Goal: Task Accomplishment & Management: Use online tool/utility

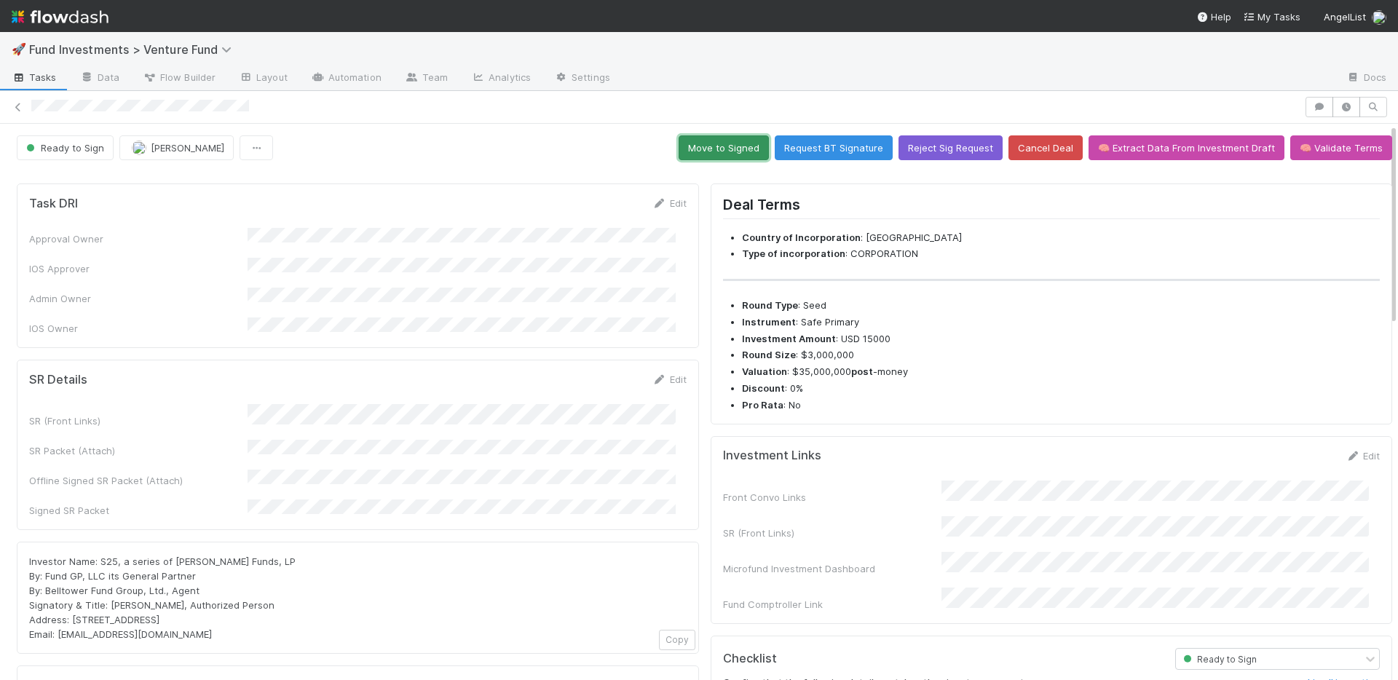
drag, startPoint x: 743, startPoint y: 146, endPoint x: 865, endPoint y: 88, distance: 135.2
click at [743, 146] on button "Move to Signed" at bounding box center [724, 147] width 90 height 25
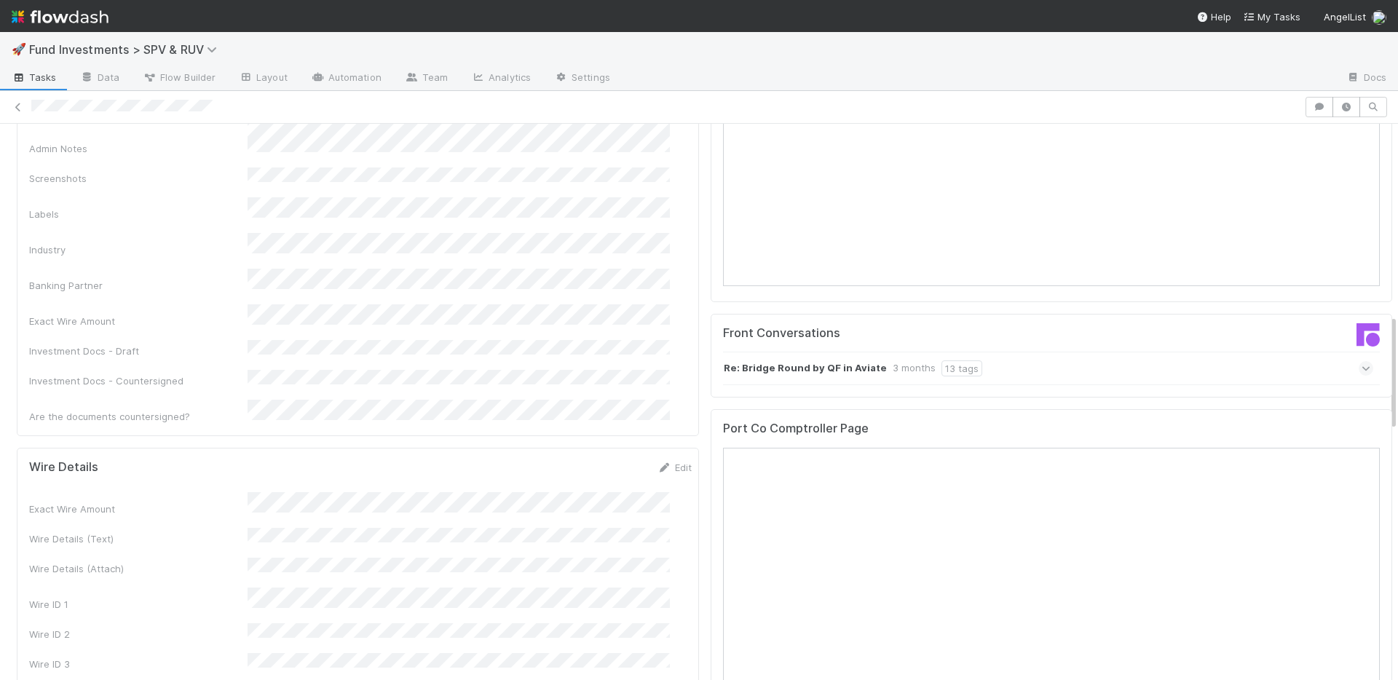
scroll to position [925, 0]
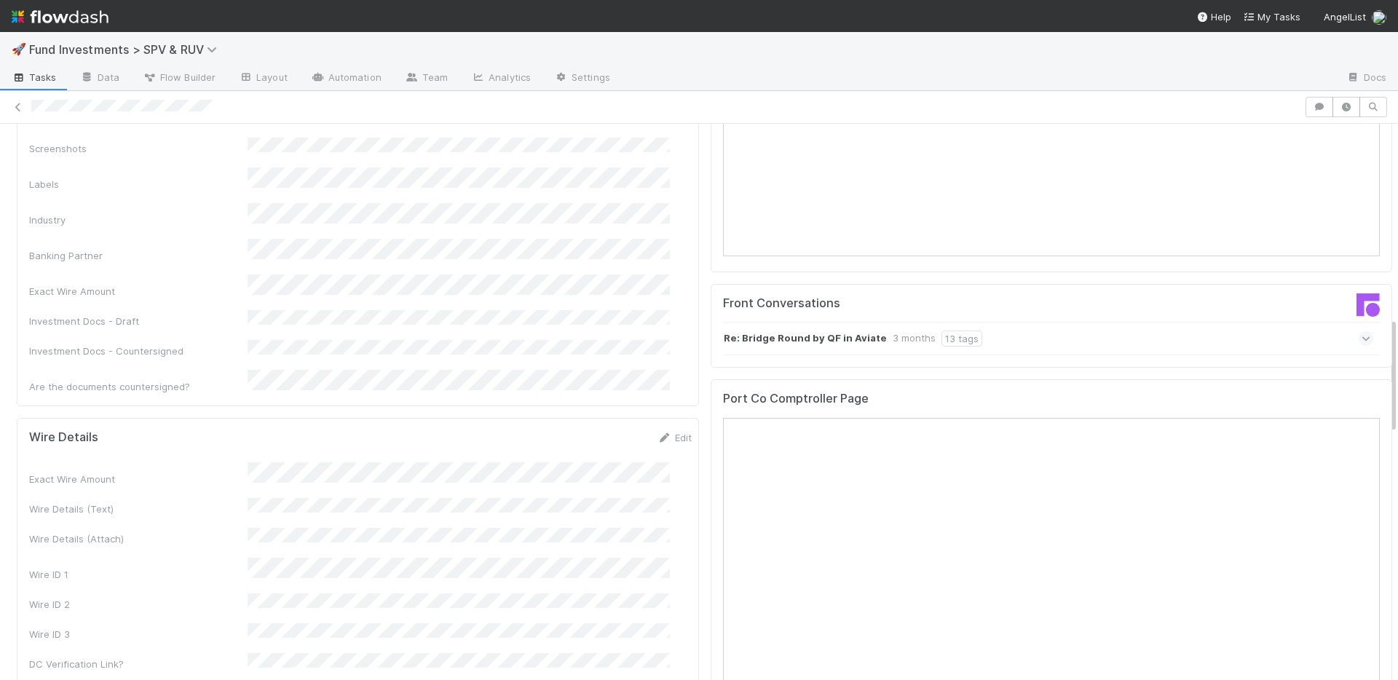
click at [283, 558] on div "Wire ID 1" at bounding box center [360, 570] width 663 height 24
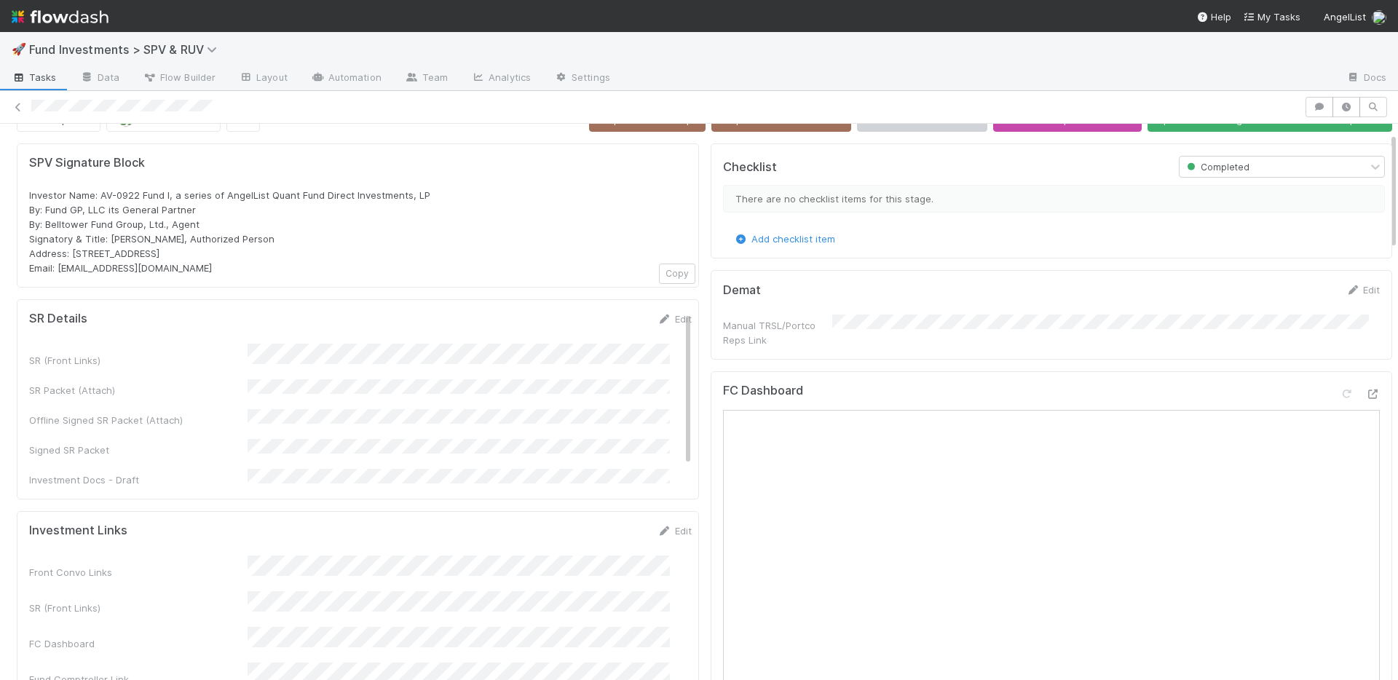
scroll to position [0, 0]
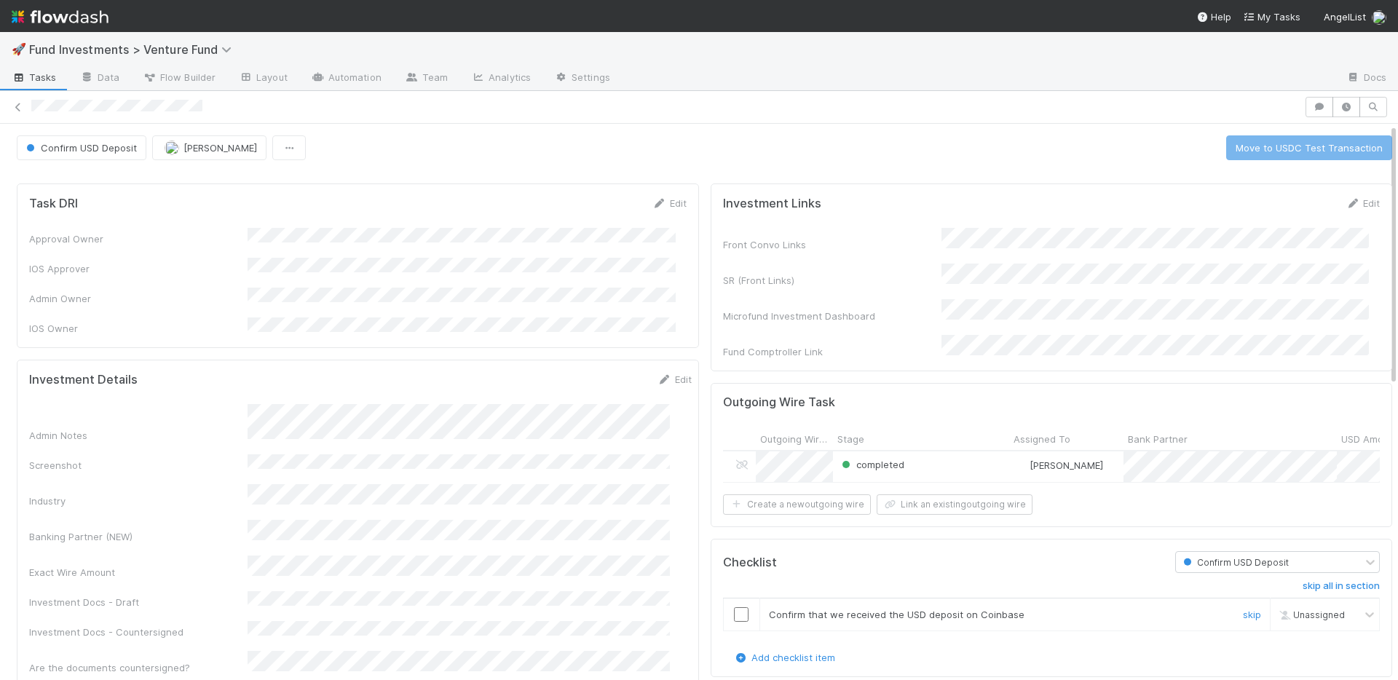
click at [734, 607] on input "checkbox" at bounding box center [741, 614] width 15 height 15
click at [1269, 148] on button "Move to USDC Test Transaction" at bounding box center [1309, 147] width 166 height 25
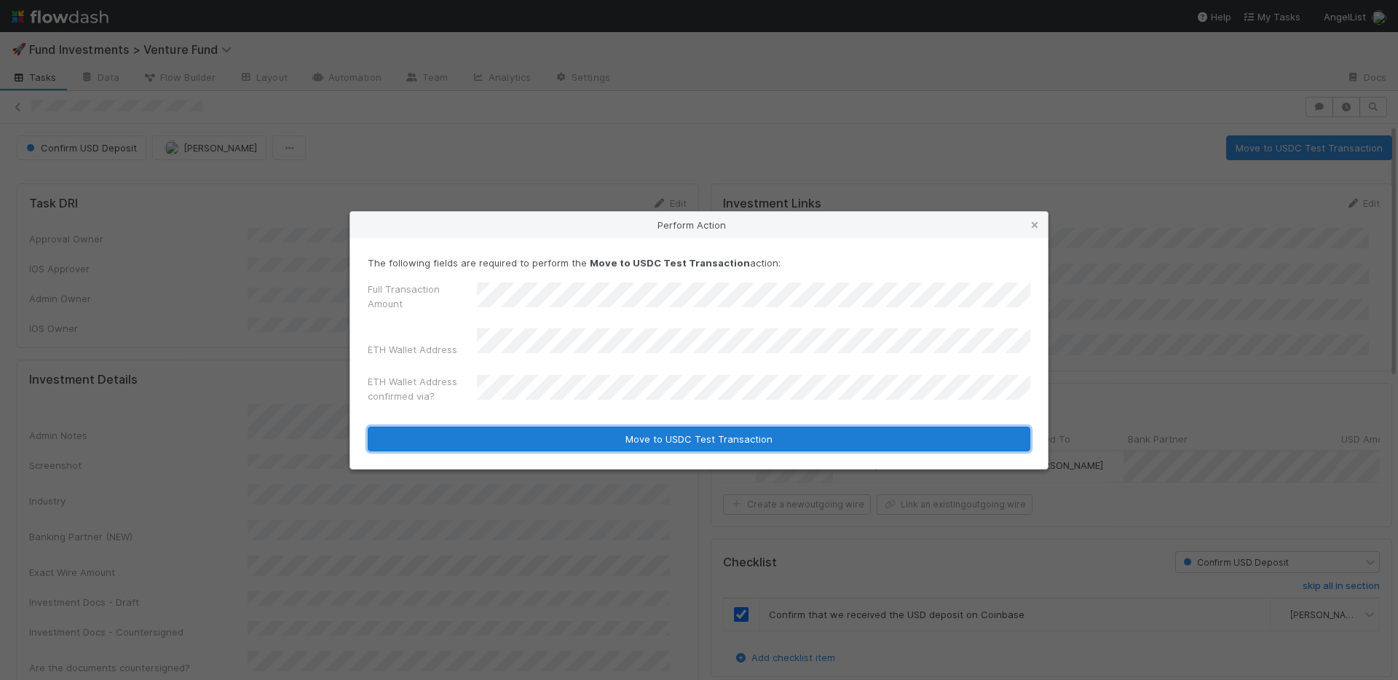
click at [675, 427] on button "Move to USDC Test Transaction" at bounding box center [699, 439] width 663 height 25
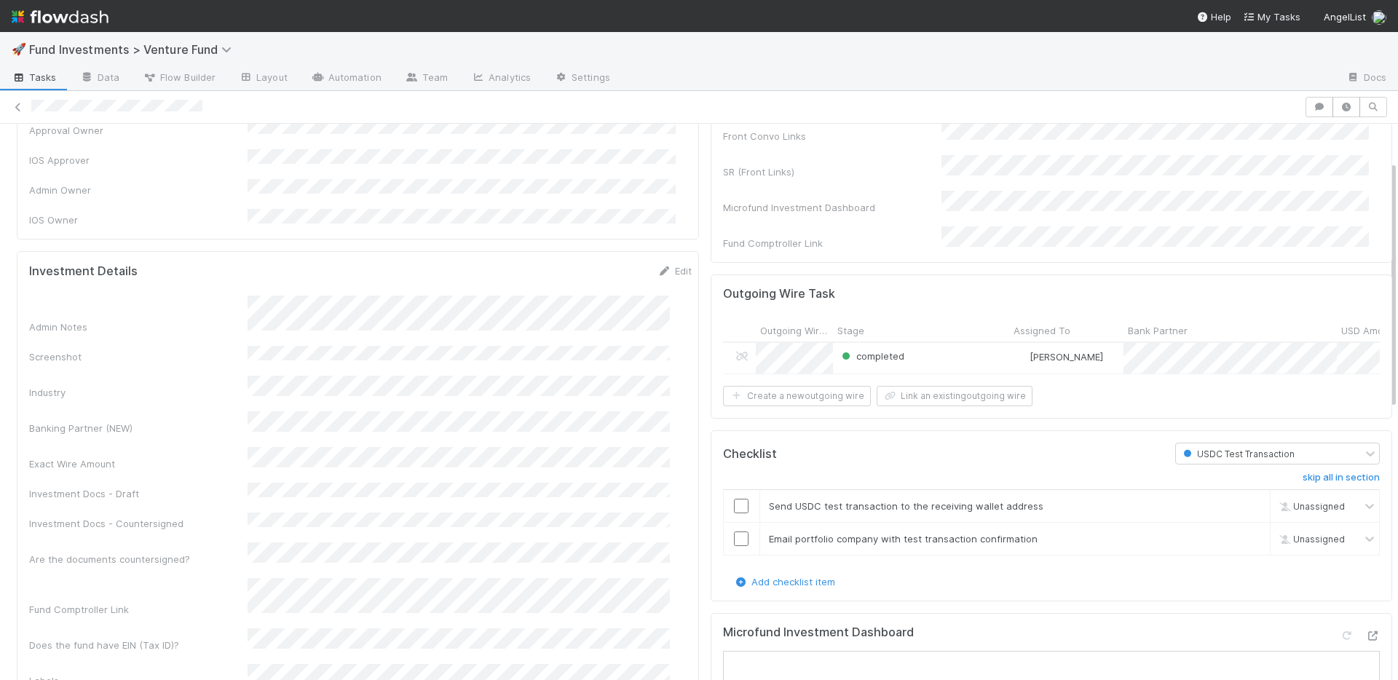
scroll to position [114, 0]
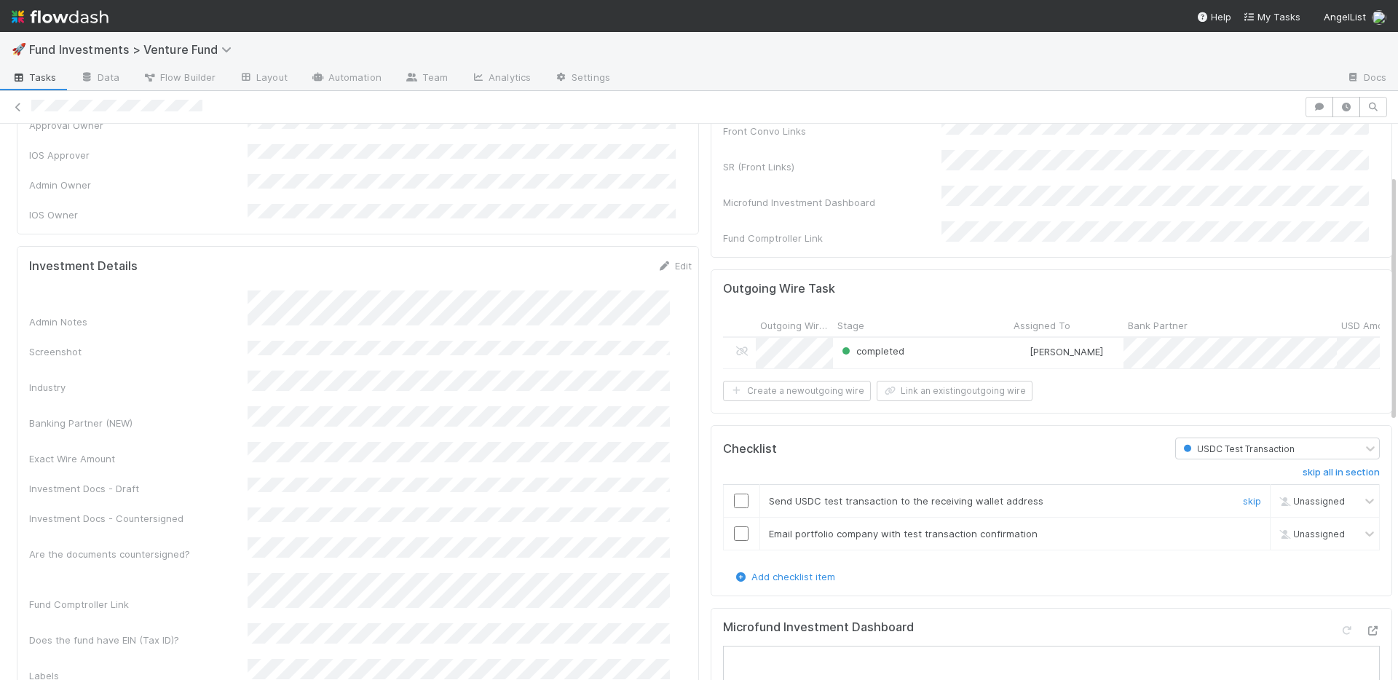
click at [734, 500] on input "checkbox" at bounding box center [741, 501] width 15 height 15
click at [734, 530] on input "checkbox" at bounding box center [741, 533] width 15 height 15
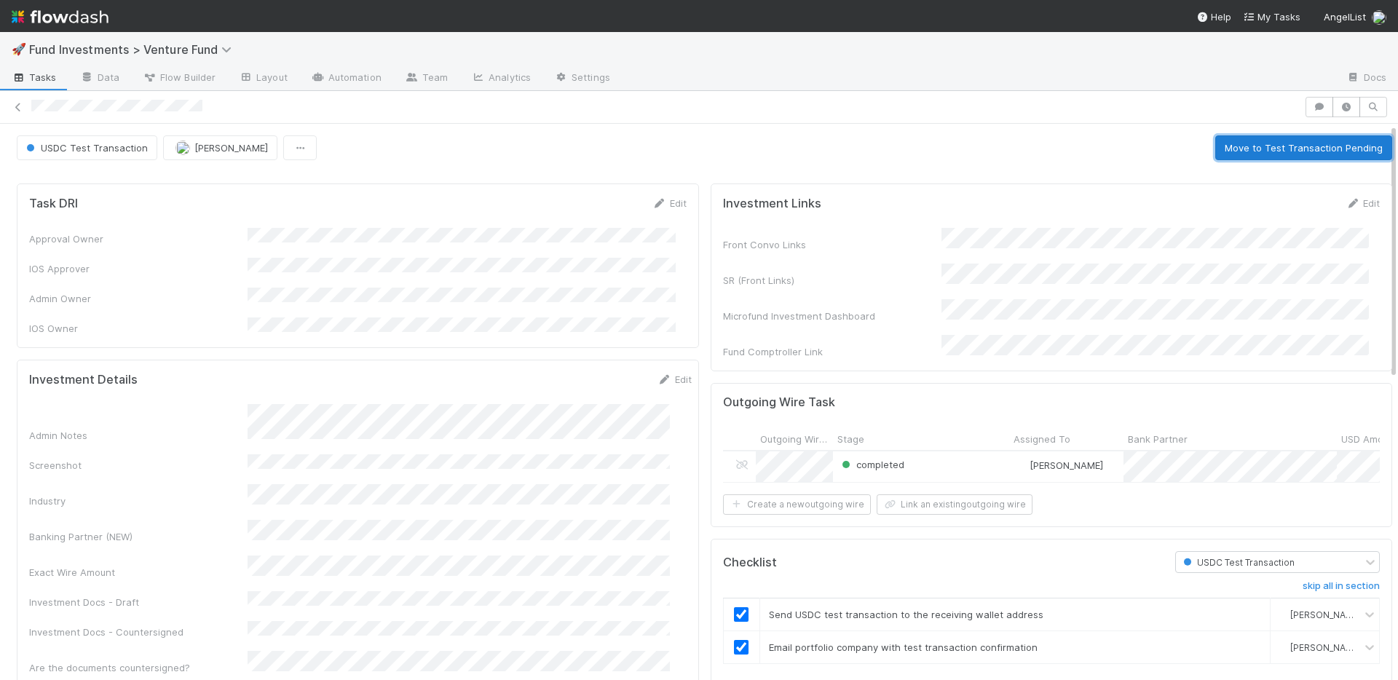
click at [1247, 146] on button "Move to Test Transaction Pending" at bounding box center [1303, 147] width 177 height 25
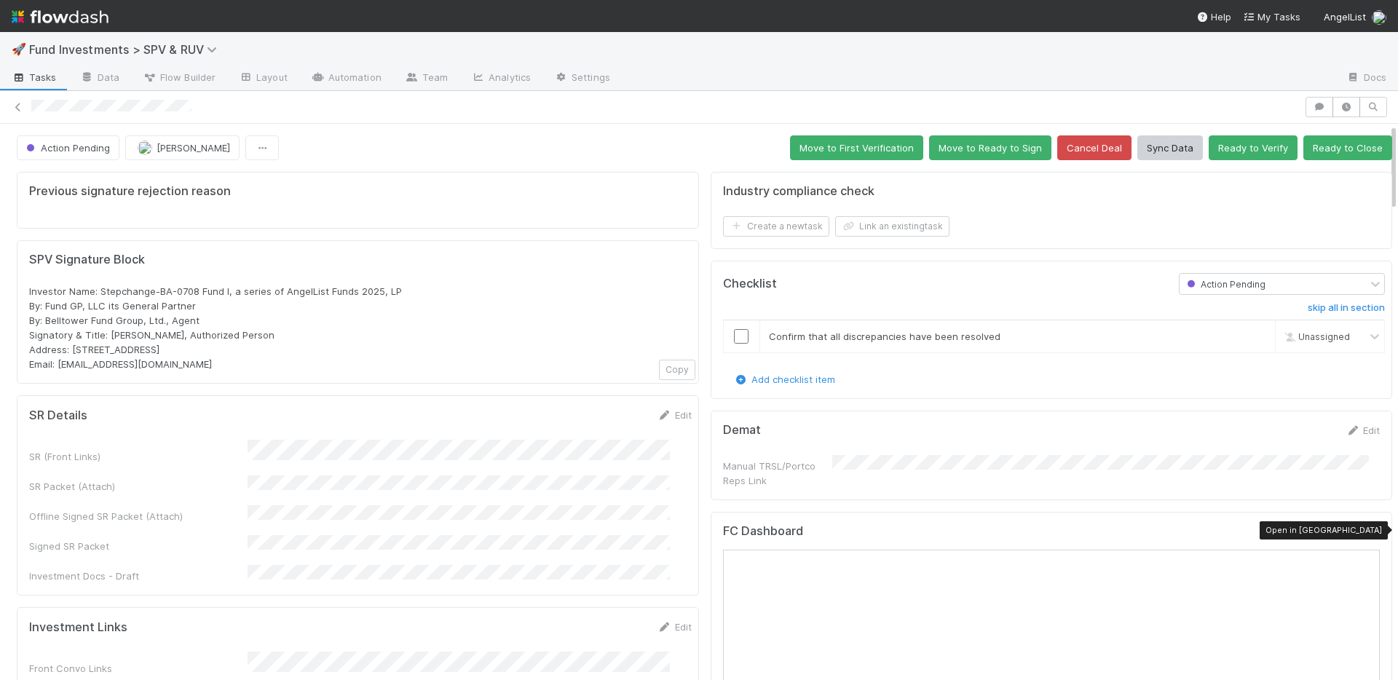
click at [1365, 532] on icon at bounding box center [1372, 533] width 15 height 9
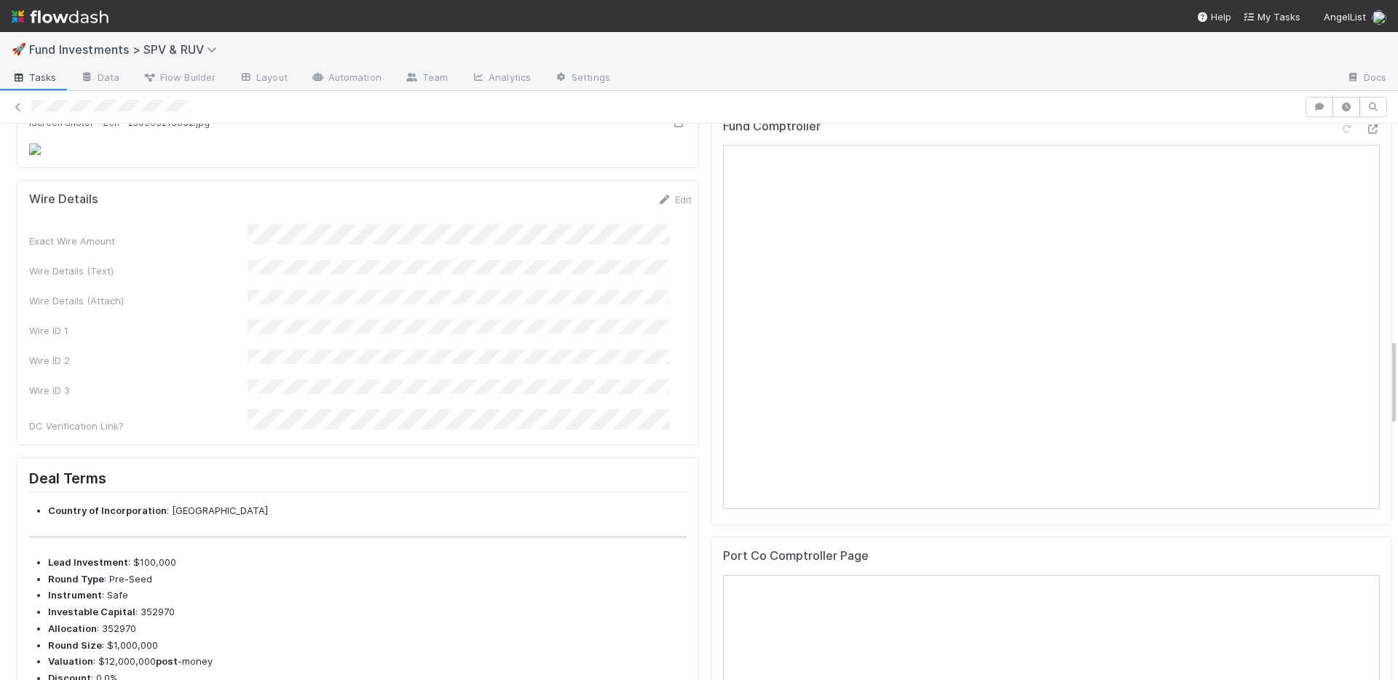
scroll to position [1466, 0]
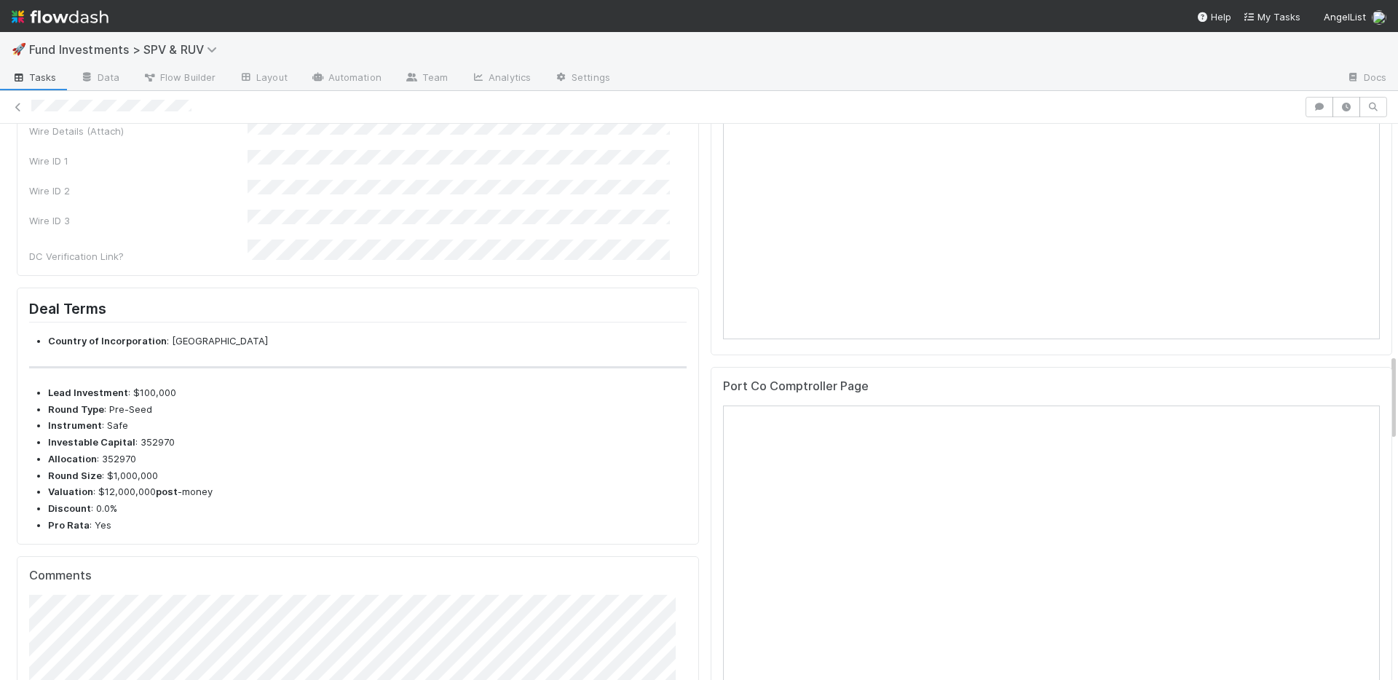
click at [644, 253] on div "Exact Wire Amount Wire Details (Text) Wire Details (Attach) Wire ID 1 Wire ID 2…" at bounding box center [360, 159] width 663 height 209
click at [658, 36] on link "Edit" at bounding box center [675, 30] width 34 height 12
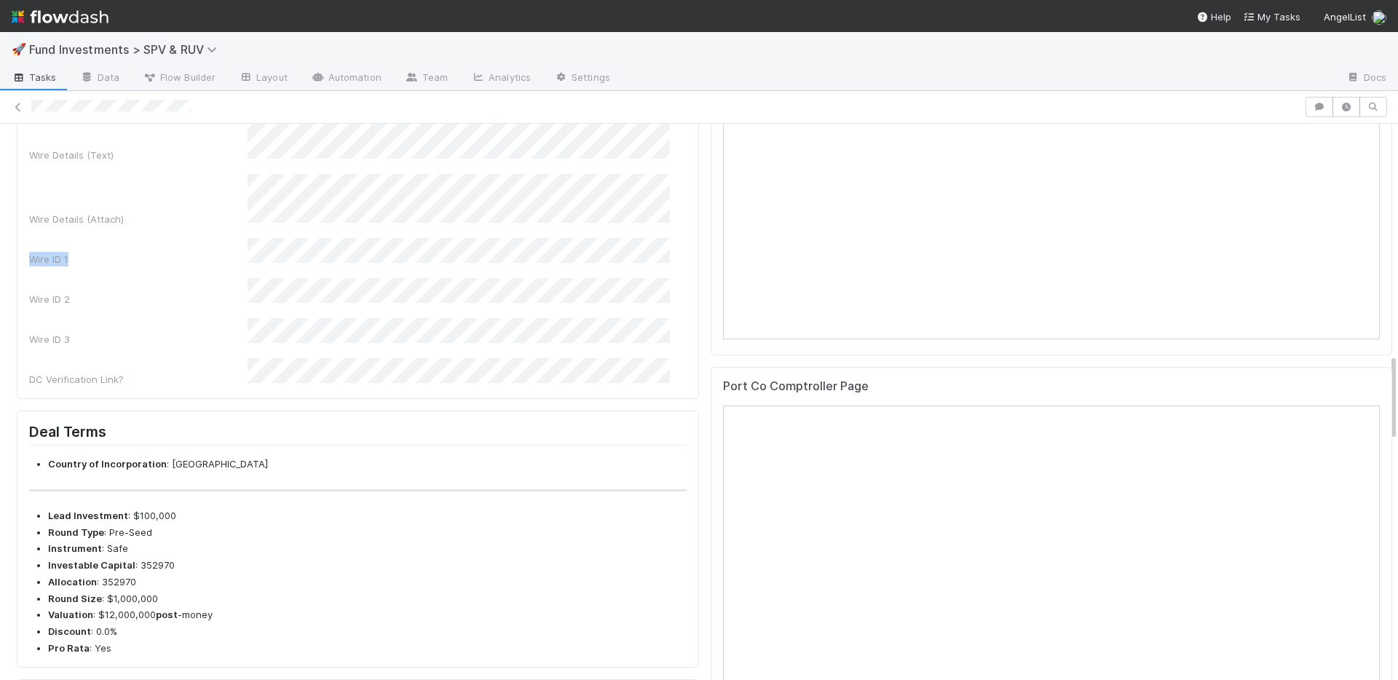
click at [596, 47] on button "Save" at bounding box center [614, 35] width 42 height 25
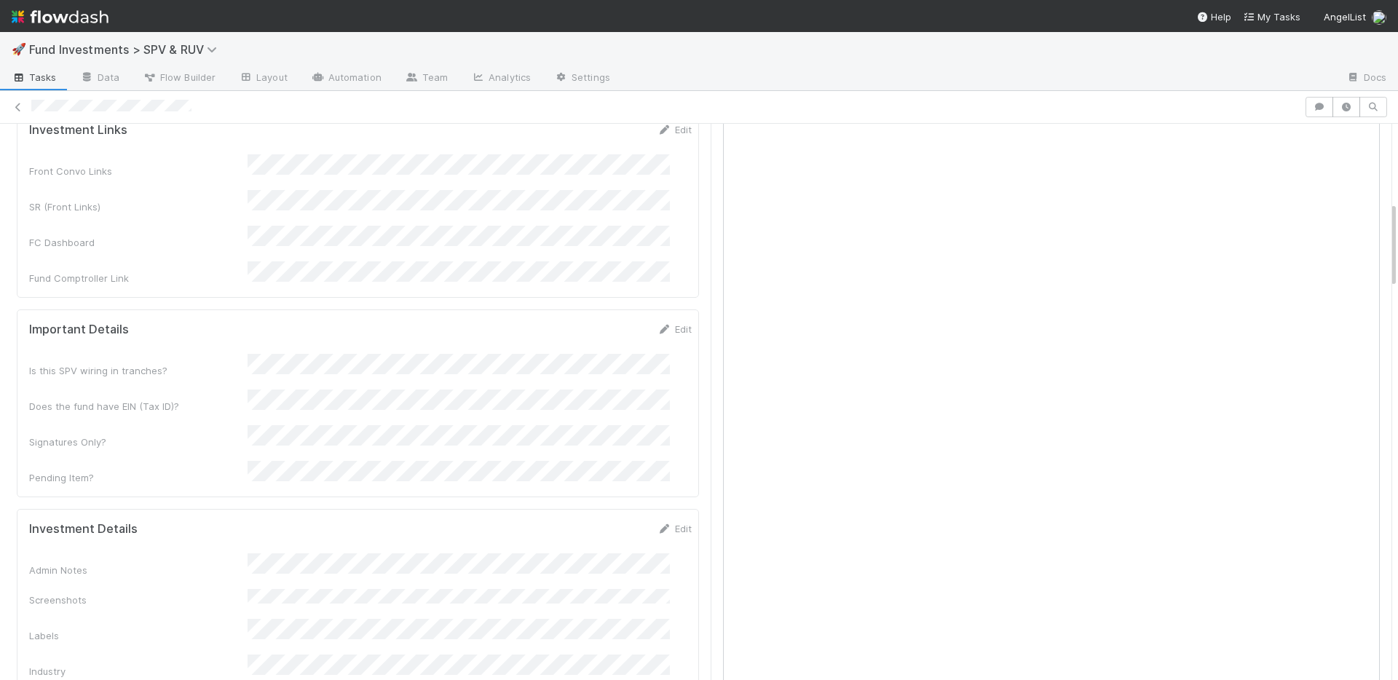
scroll to position [0, 0]
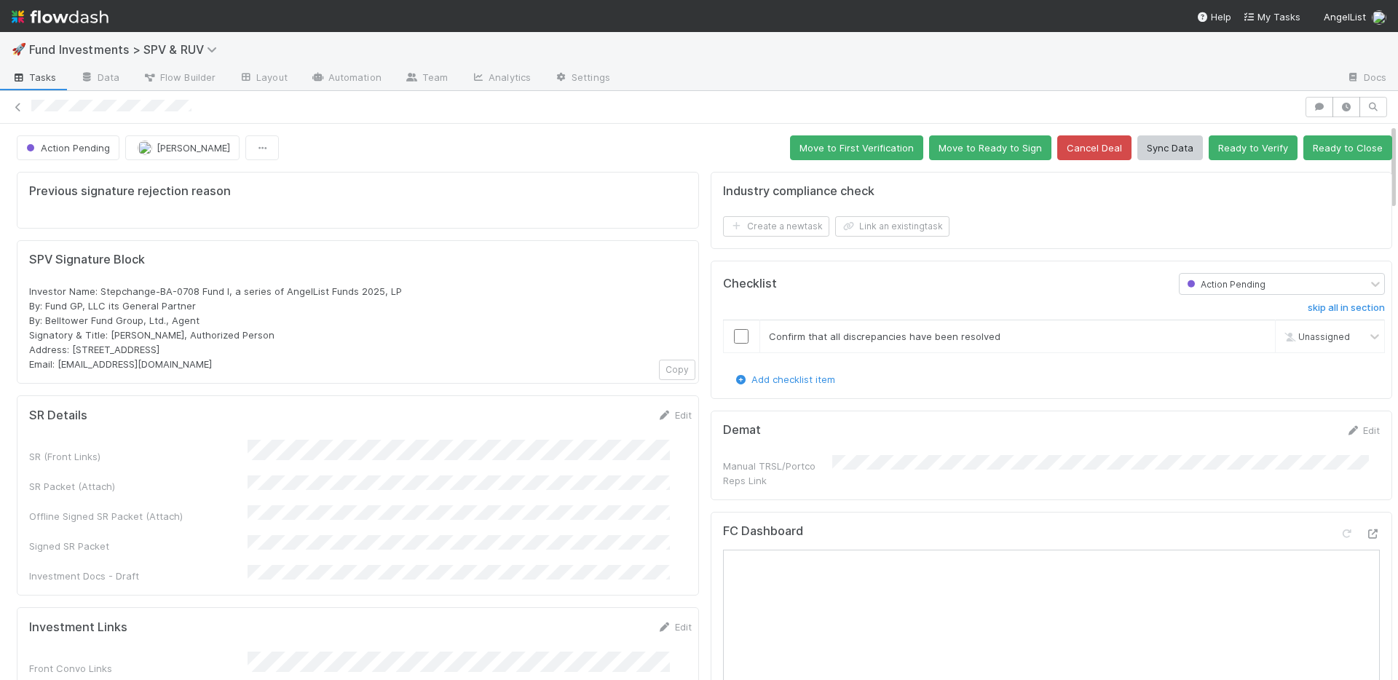
click at [1317, 184] on div "Industry compliance check" at bounding box center [1052, 191] width 658 height 15
click at [1322, 151] on button "Ready to Close" at bounding box center [1347, 147] width 89 height 25
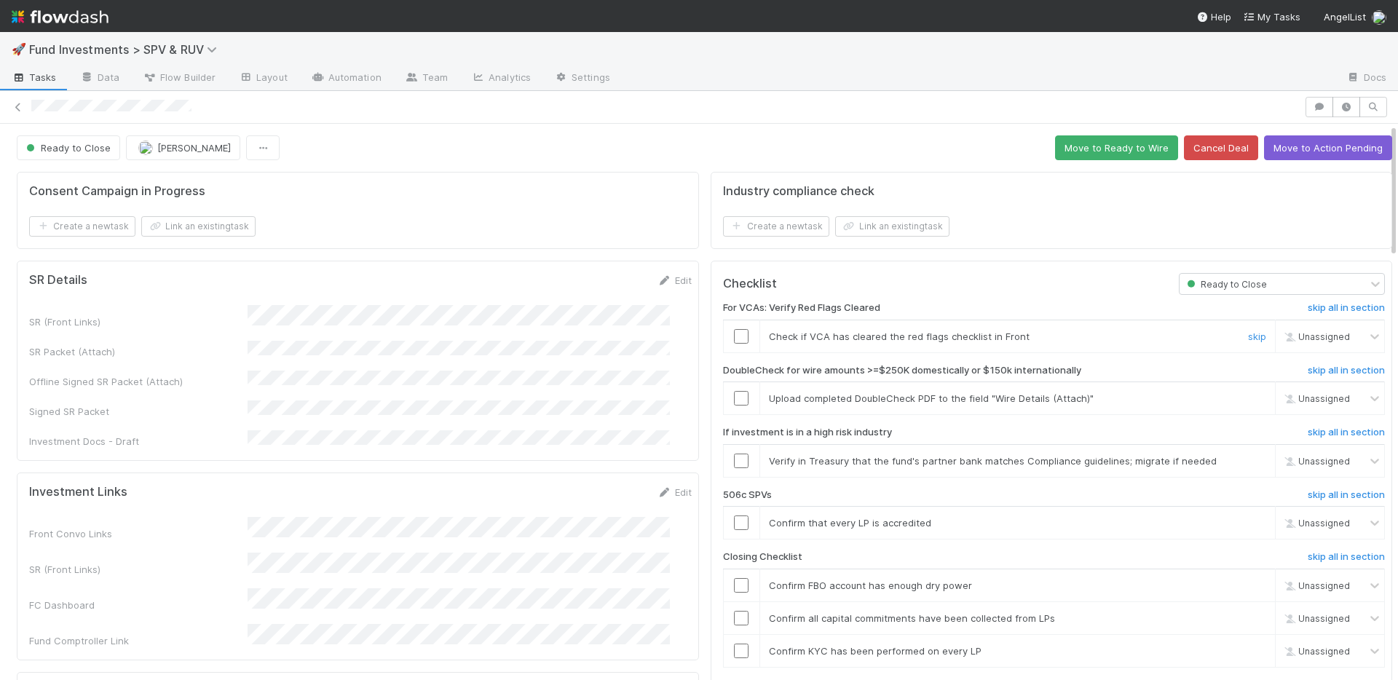
click at [734, 337] on input "checkbox" at bounding box center [741, 336] width 15 height 15
click at [734, 400] on input "checkbox" at bounding box center [741, 398] width 15 height 15
click at [1248, 462] on link "skip" at bounding box center [1257, 461] width 18 height 12
click at [1248, 523] on link "skip" at bounding box center [1257, 523] width 18 height 12
click at [734, 647] on input "checkbox" at bounding box center [741, 651] width 15 height 15
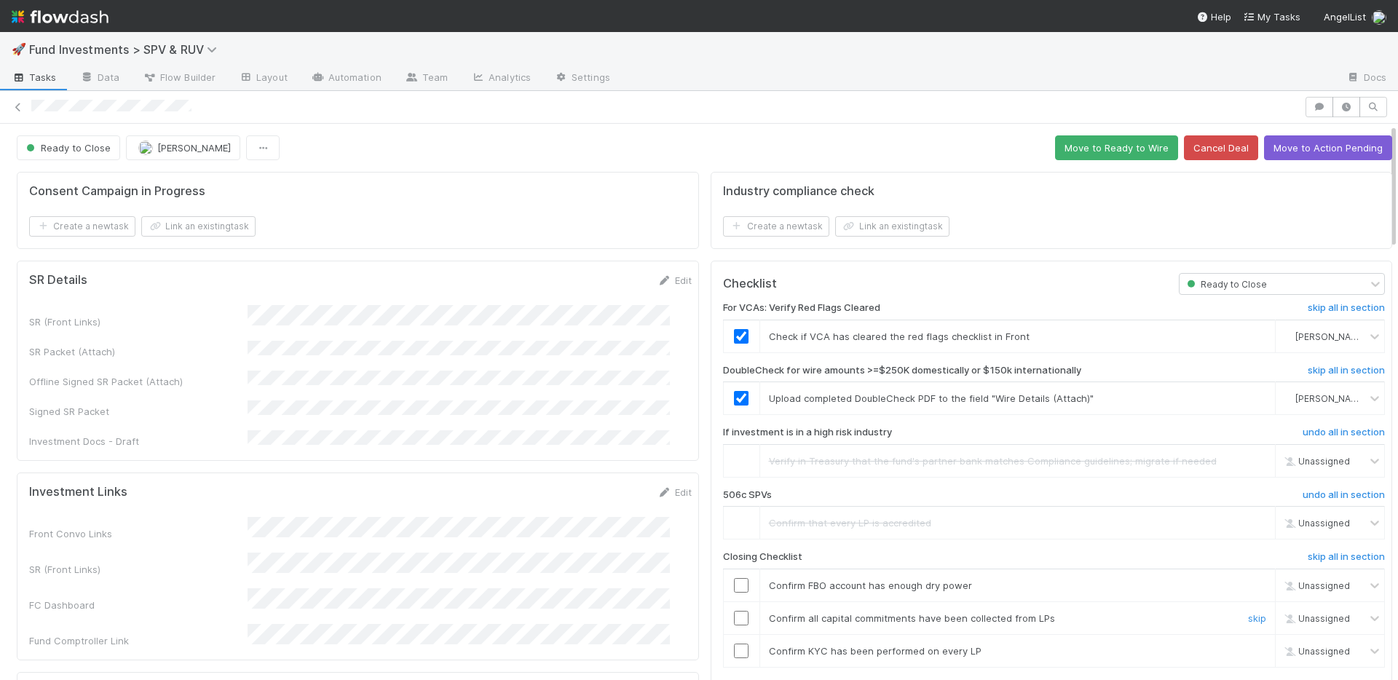
click at [730, 630] on td at bounding box center [741, 617] width 36 height 33
click at [734, 623] on input "checkbox" at bounding box center [741, 618] width 15 height 15
checkbox input "true"
click at [734, 591] on input "checkbox" at bounding box center [741, 585] width 15 height 15
click at [734, 619] on input "checkbox" at bounding box center [741, 618] width 15 height 15
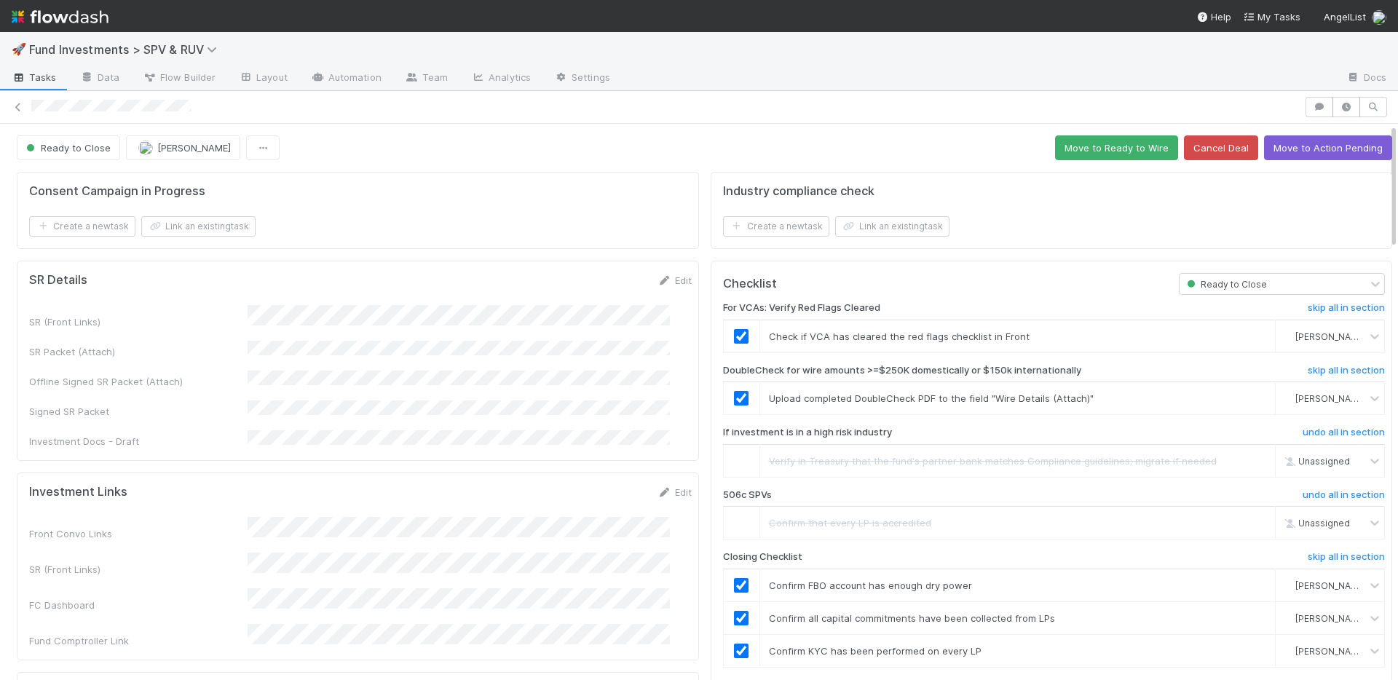
click at [1103, 144] on button "Move to Ready to Wire" at bounding box center [1116, 147] width 123 height 25
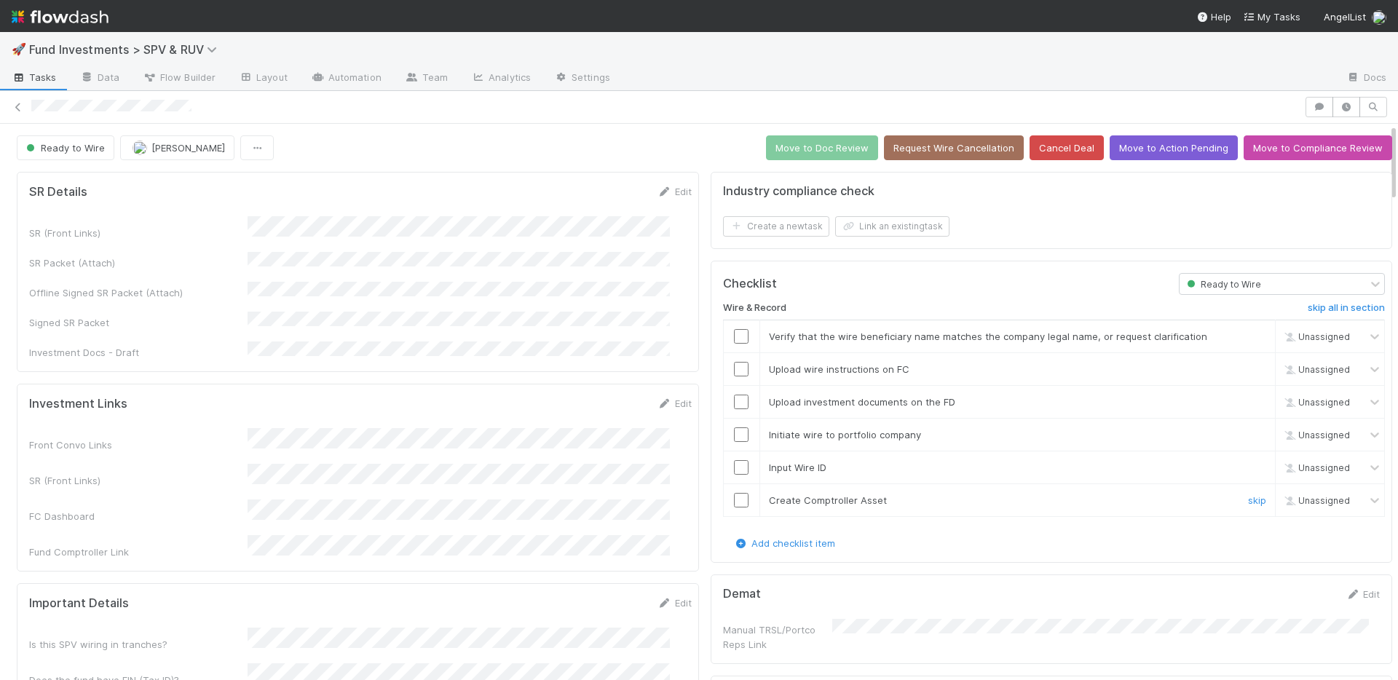
click at [734, 498] on input "checkbox" at bounding box center [741, 500] width 15 height 15
drag, startPoint x: 731, startPoint y: 470, endPoint x: 730, endPoint y: 449, distance: 21.2
click at [734, 470] on input "checkbox" at bounding box center [741, 467] width 15 height 15
drag, startPoint x: 728, startPoint y: 435, endPoint x: 728, endPoint y: 404, distance: 31.3
click at [734, 434] on input "checkbox" at bounding box center [741, 434] width 15 height 15
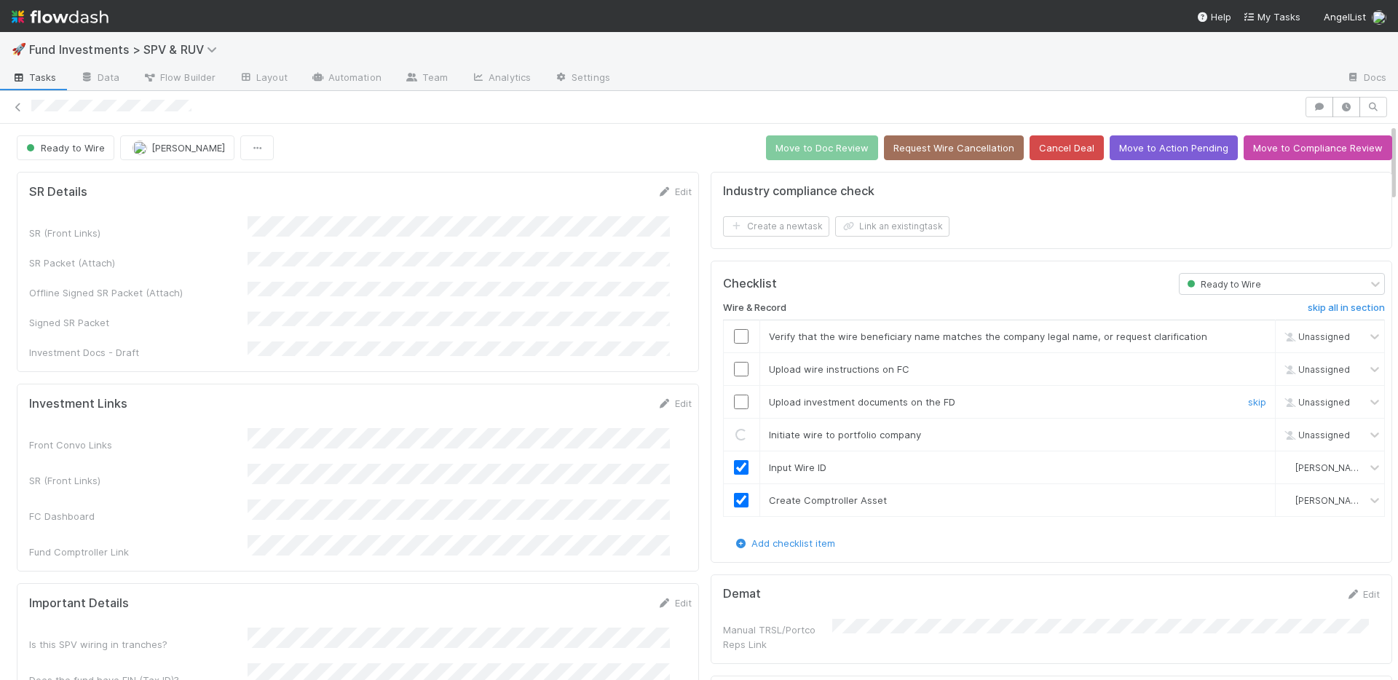
click at [734, 400] on input "checkbox" at bounding box center [741, 402] width 15 height 15
drag, startPoint x: 732, startPoint y: 369, endPoint x: 735, endPoint y: 349, distance: 20.7
click at [734, 369] on input "checkbox" at bounding box center [741, 369] width 15 height 15
click at [735, 339] on input "checkbox" at bounding box center [741, 336] width 15 height 15
click at [799, 154] on button "Move to Doc Review" at bounding box center [822, 147] width 112 height 25
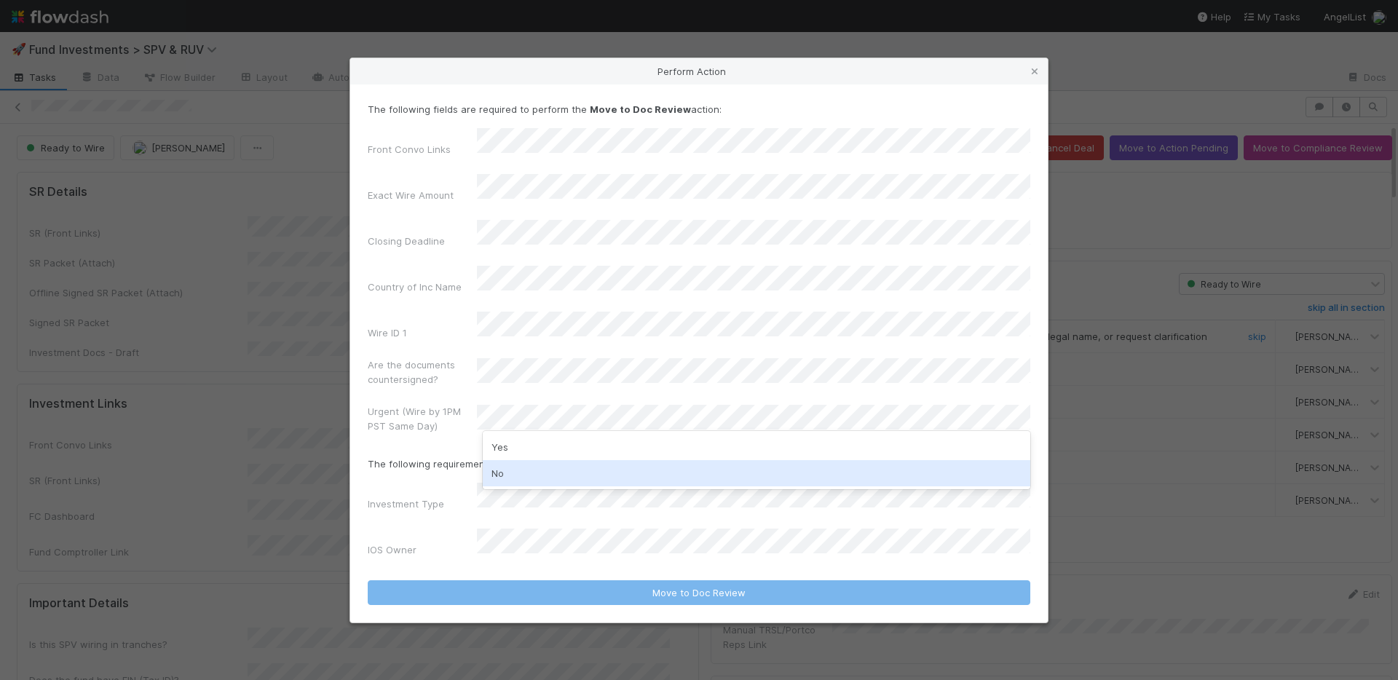
click at [563, 466] on div "No" at bounding box center [757, 473] width 548 height 26
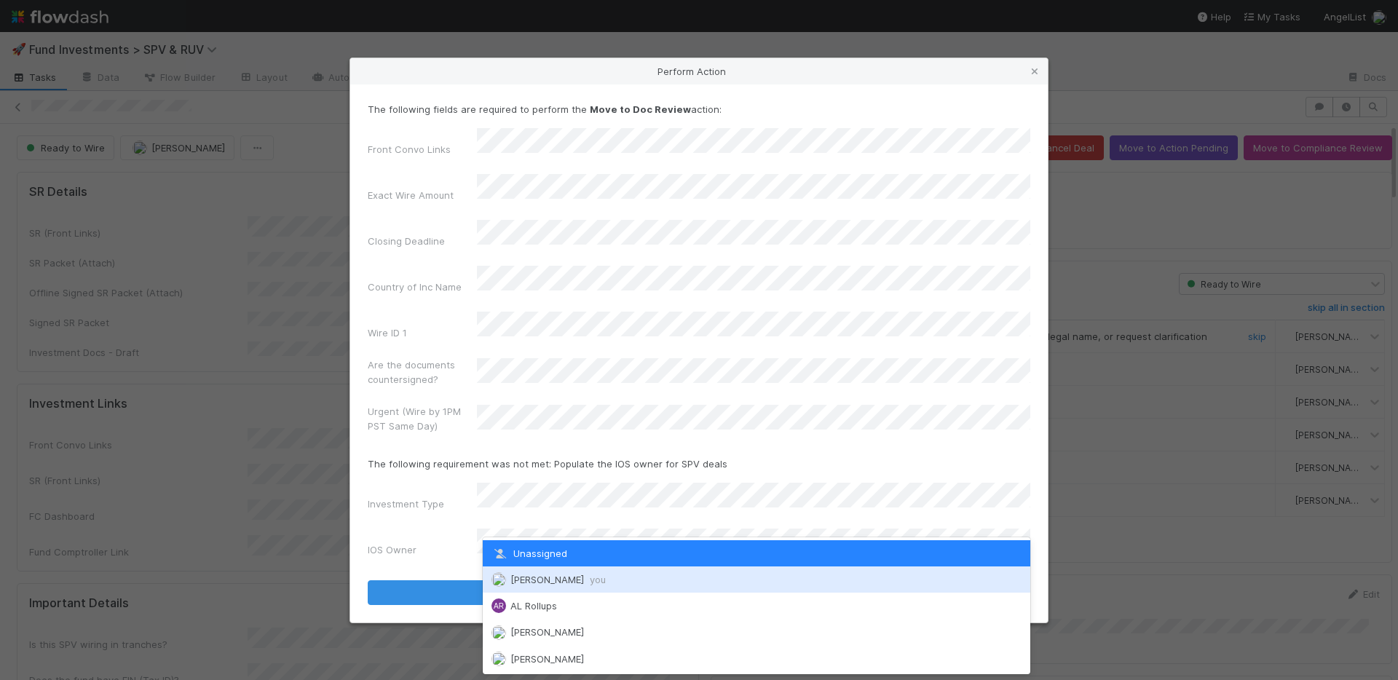
click at [561, 574] on span "Nate Richards you" at bounding box center [557, 580] width 95 height 12
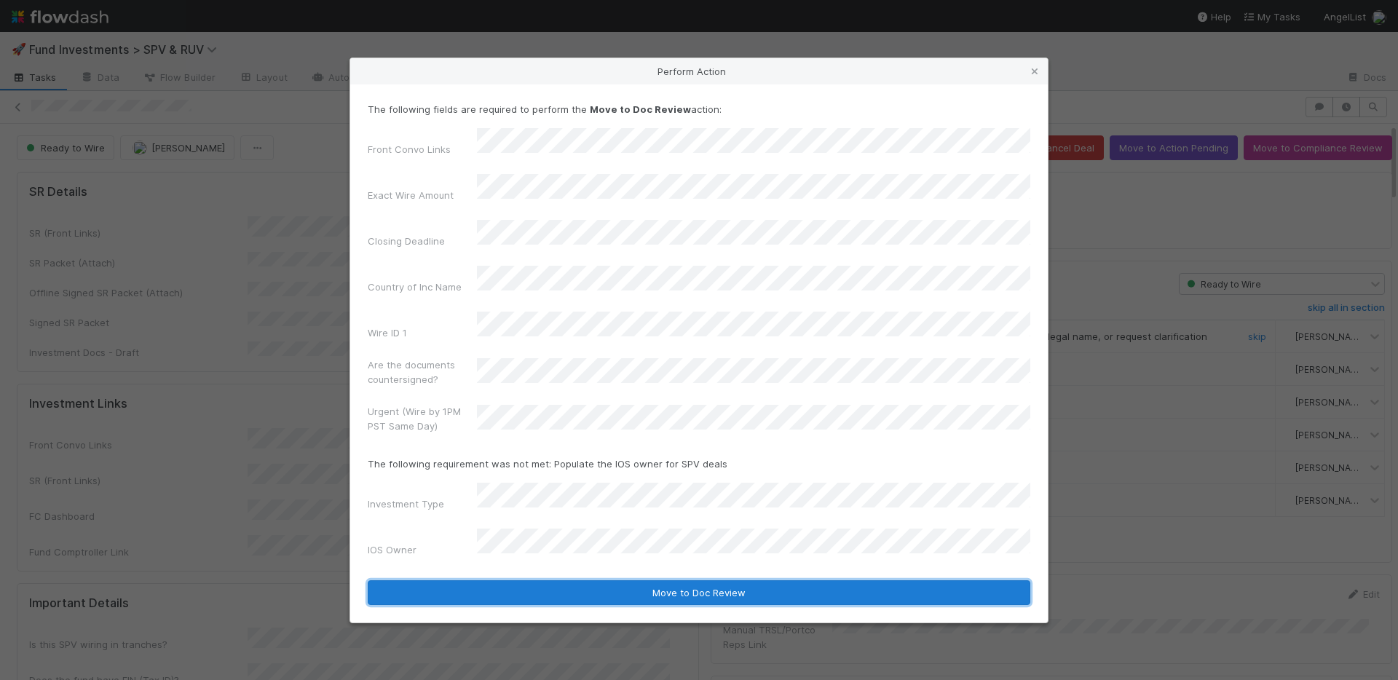
click at [569, 580] on button "Move to Doc Review" at bounding box center [699, 592] width 663 height 25
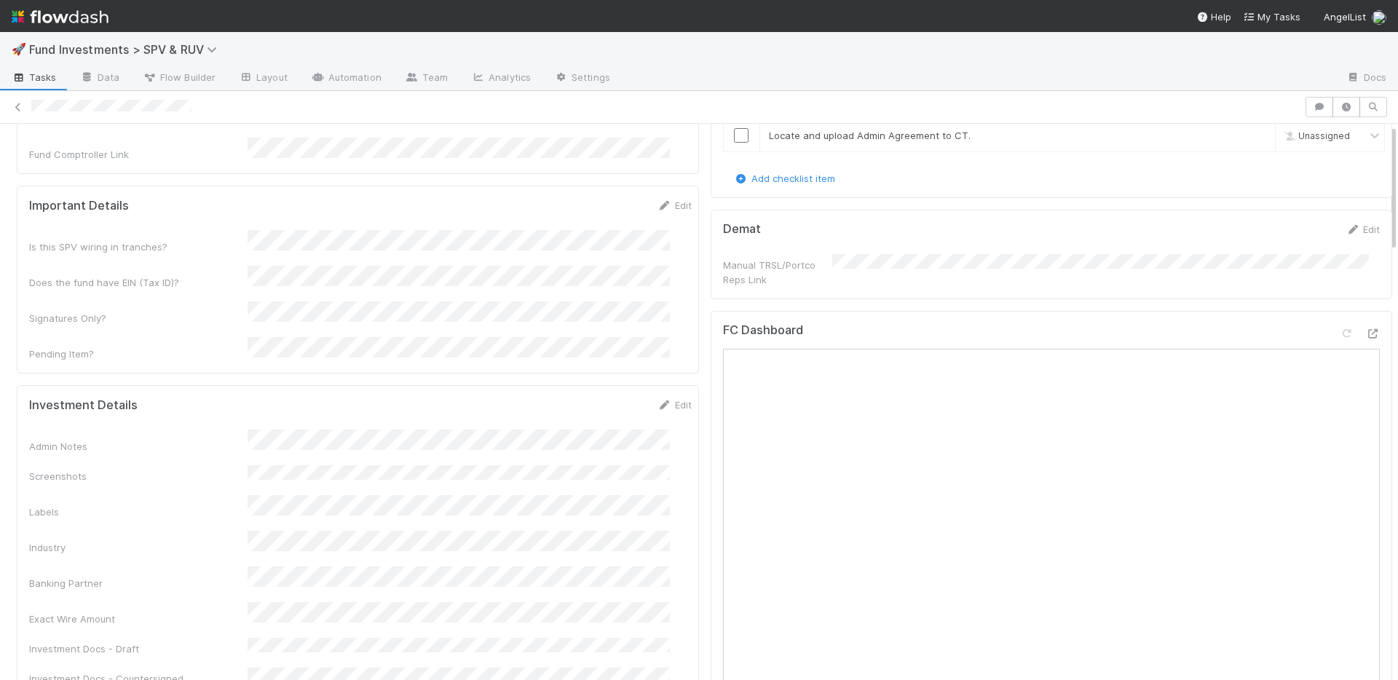
scroll to position [419, 0]
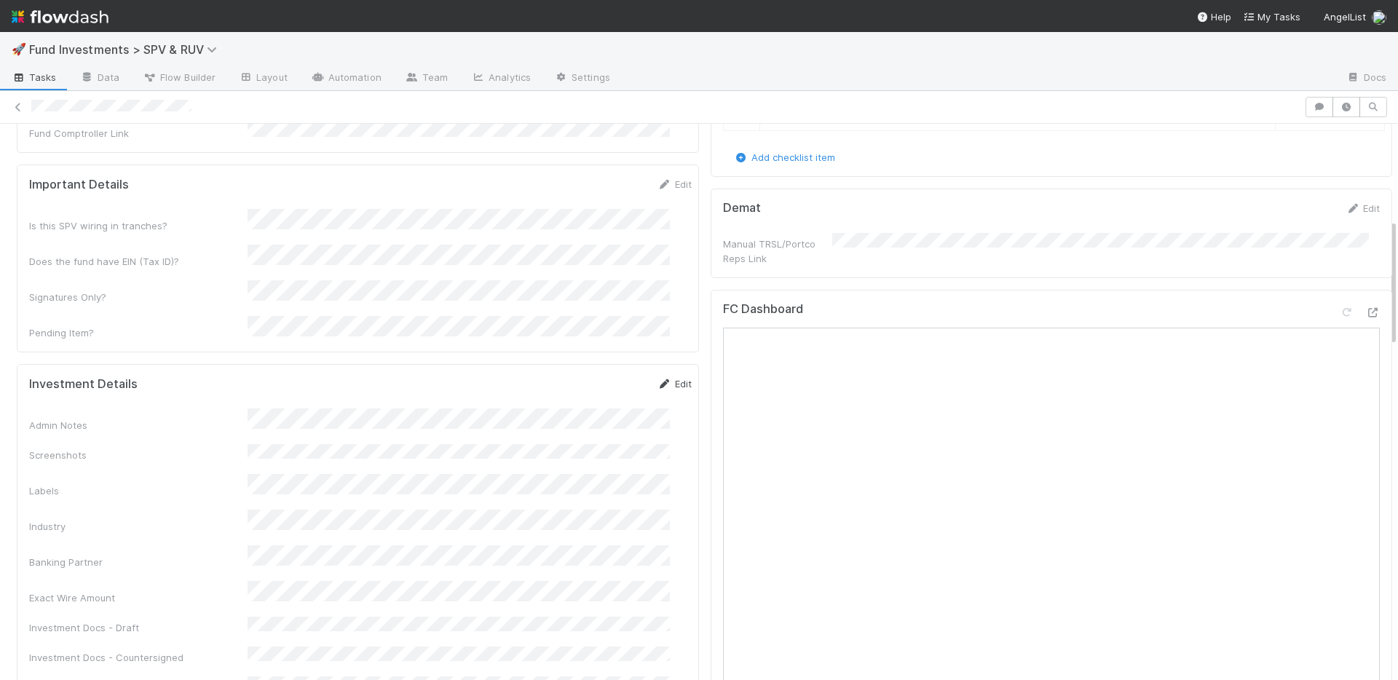
click at [658, 378] on link "Edit" at bounding box center [675, 384] width 34 height 12
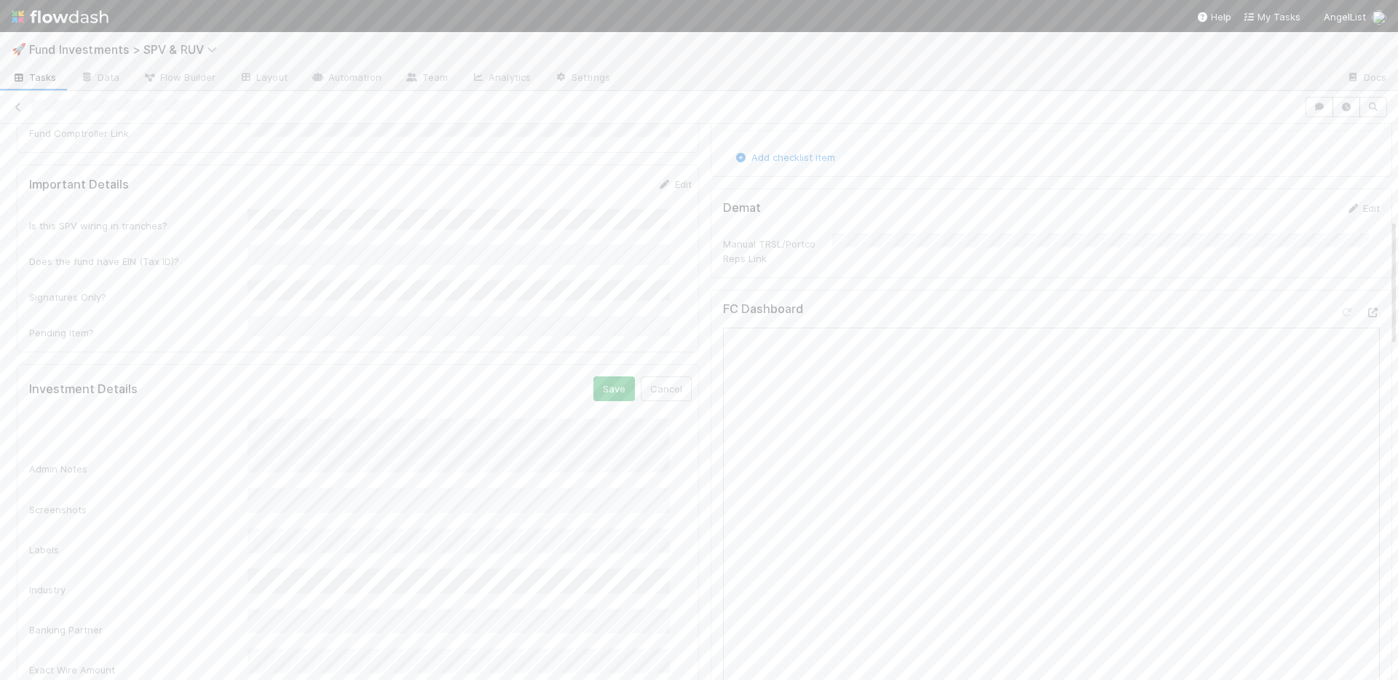
scroll to position [709, 0]
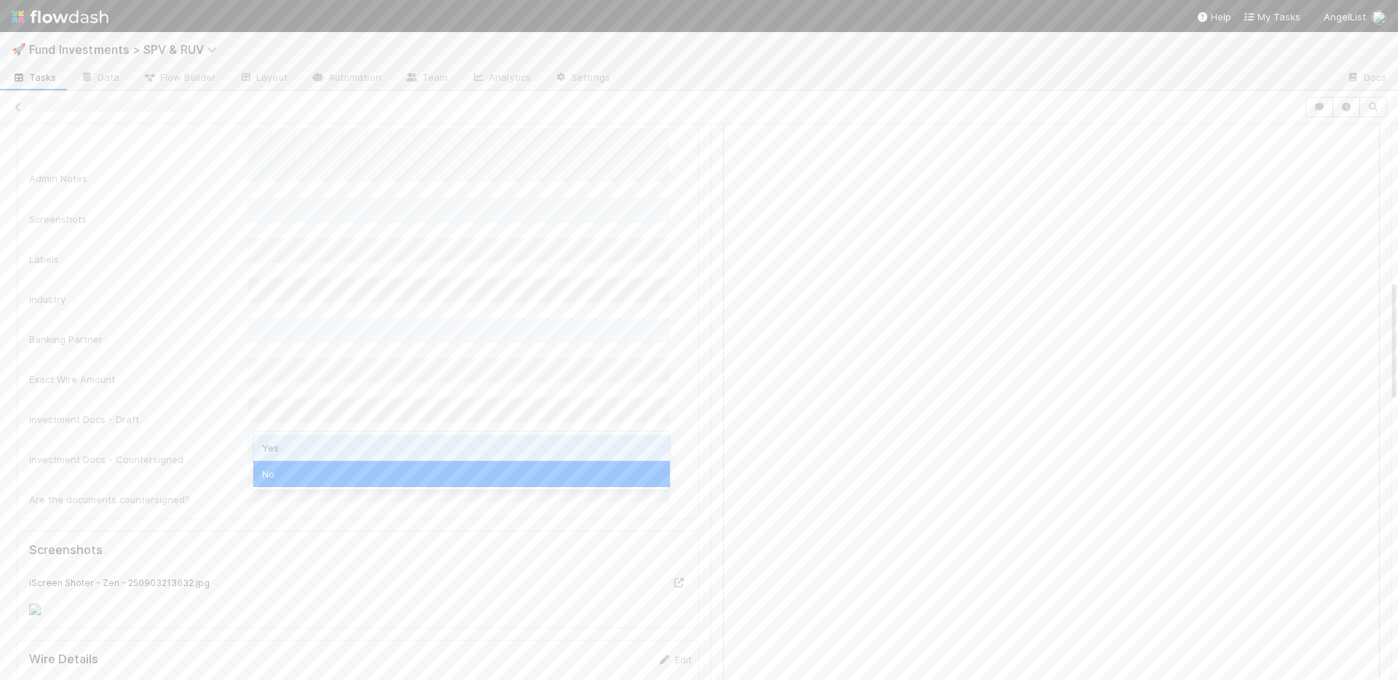
click at [325, 449] on div "Yes" at bounding box center [461, 448] width 417 height 26
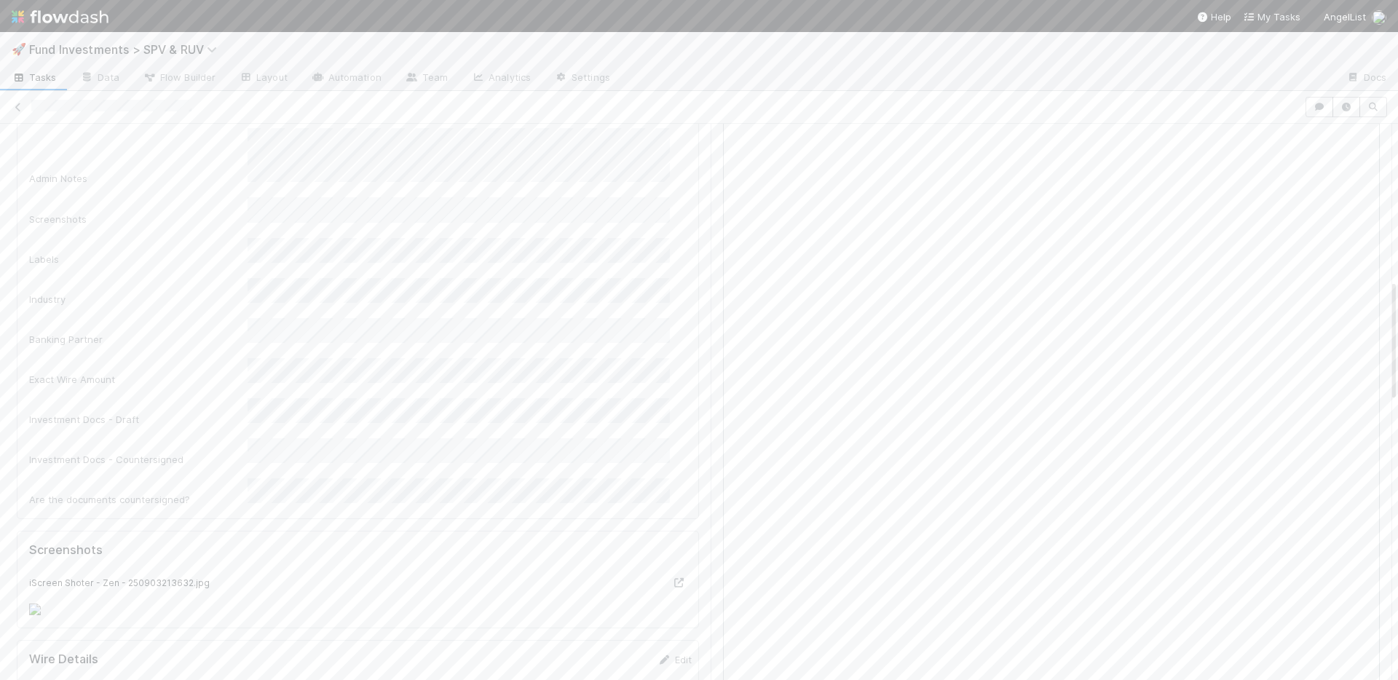
scroll to position [410, 0]
drag, startPoint x: 587, startPoint y: 345, endPoint x: 606, endPoint y: 313, distance: 37.2
click at [593, 385] on button "Save" at bounding box center [614, 397] width 42 height 25
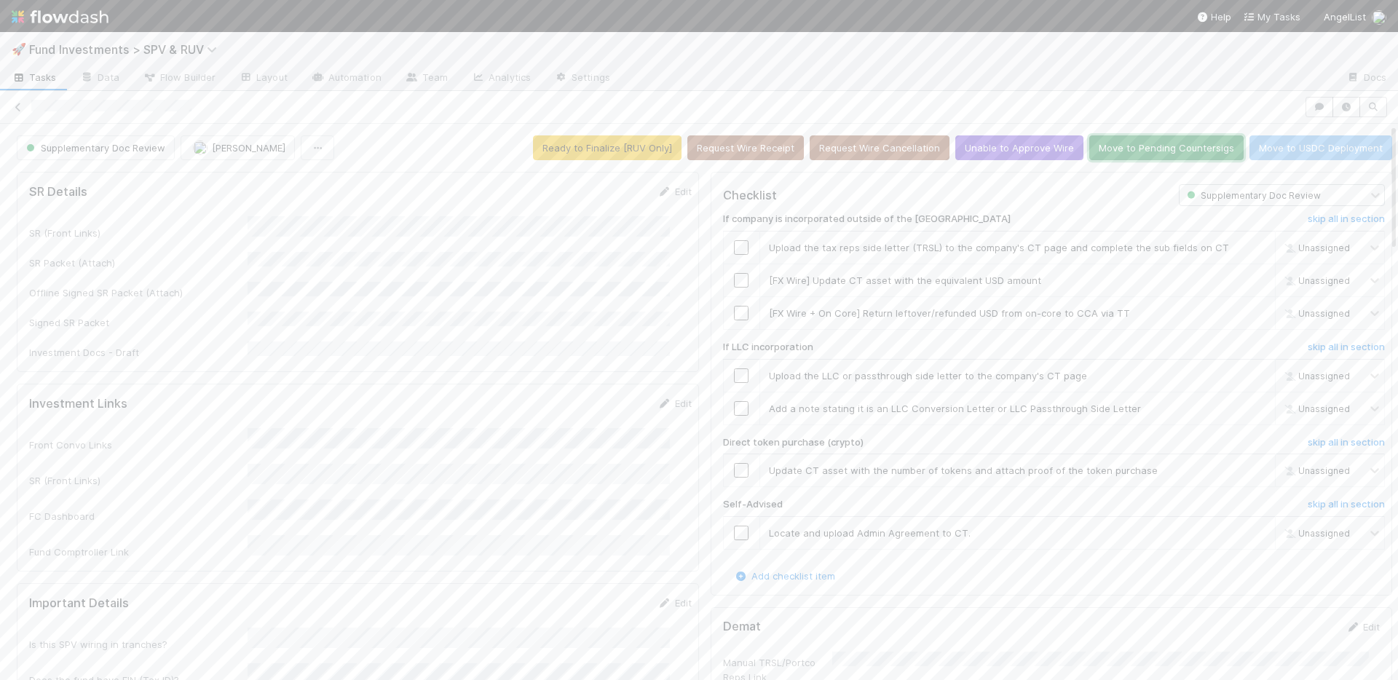
click at [1113, 149] on button "Move to Pending Countersigs" at bounding box center [1166, 147] width 154 height 25
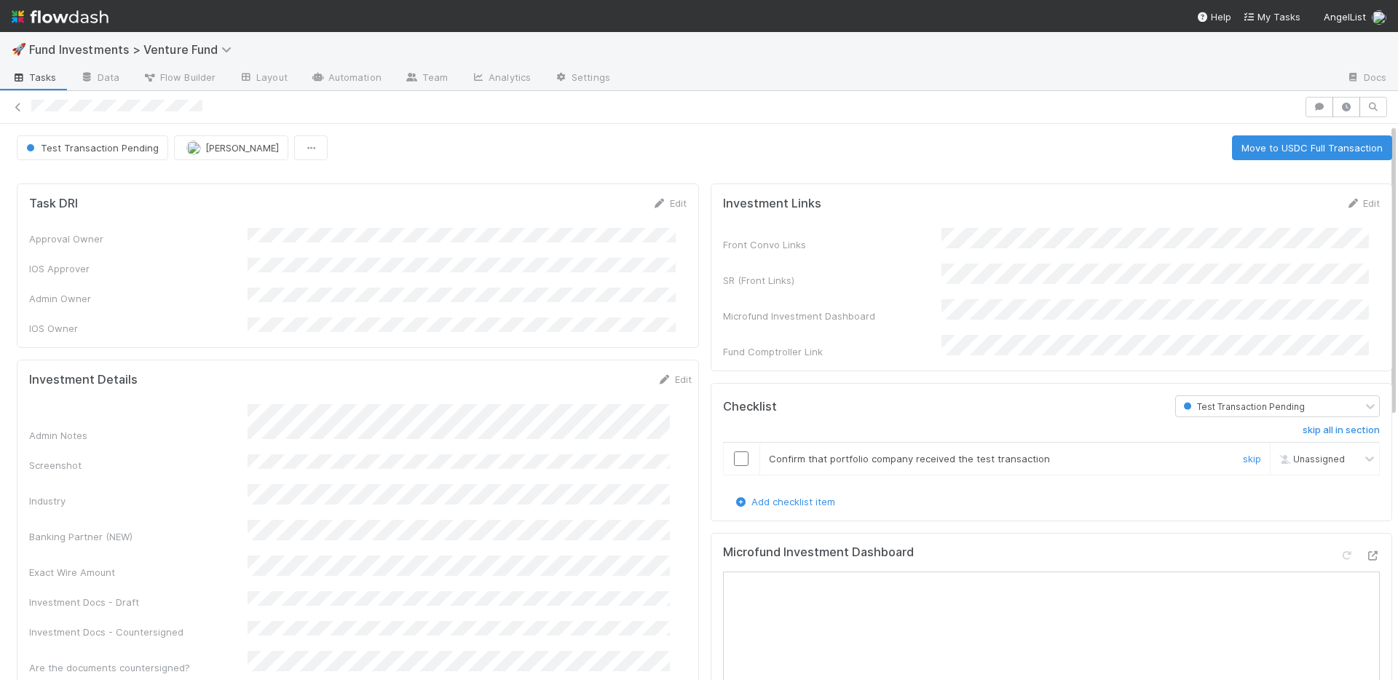
click at [734, 451] on input "checkbox" at bounding box center [741, 458] width 15 height 15
click at [1303, 140] on button "Move to USDC Full Transaction" at bounding box center [1312, 147] width 160 height 25
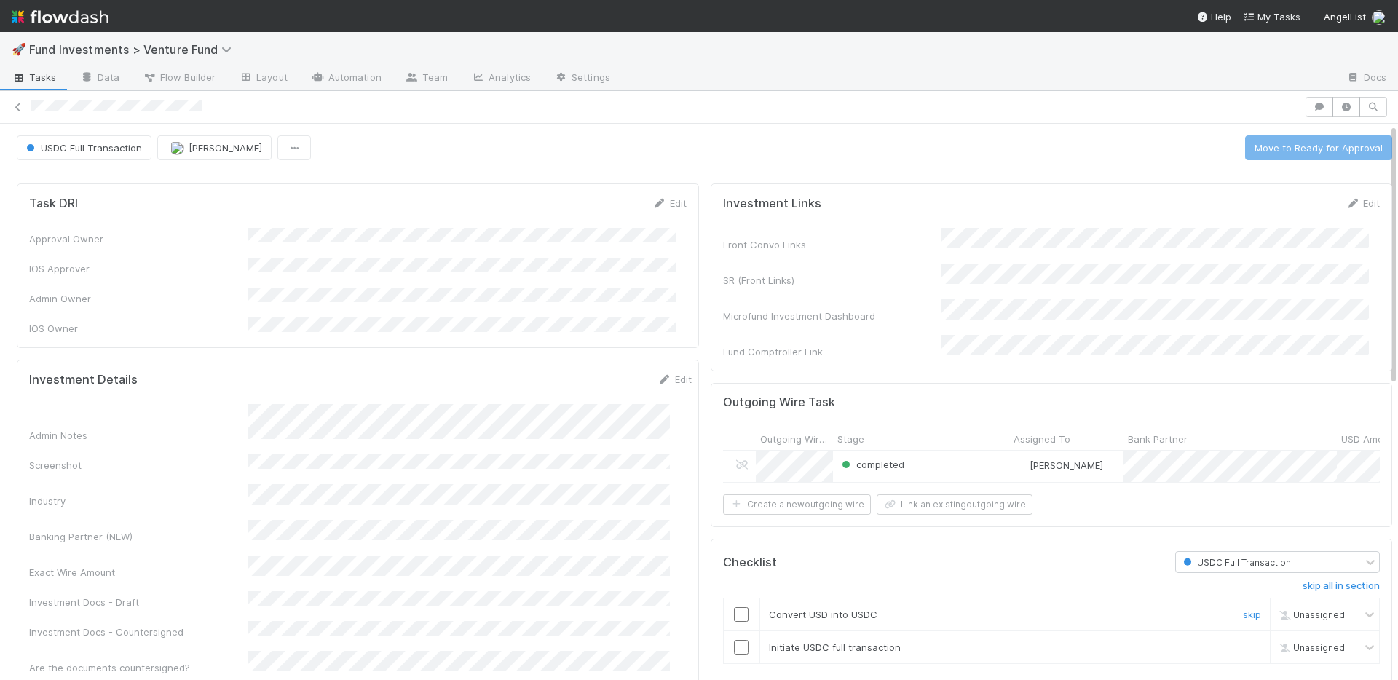
click at [734, 607] on input "checkbox" at bounding box center [741, 614] width 15 height 15
click at [734, 641] on input "checkbox" at bounding box center [741, 647] width 15 height 15
click at [1276, 144] on button "Move to Ready for Approval" at bounding box center [1318, 147] width 147 height 25
click at [734, 609] on input "checkbox" at bounding box center [741, 614] width 15 height 15
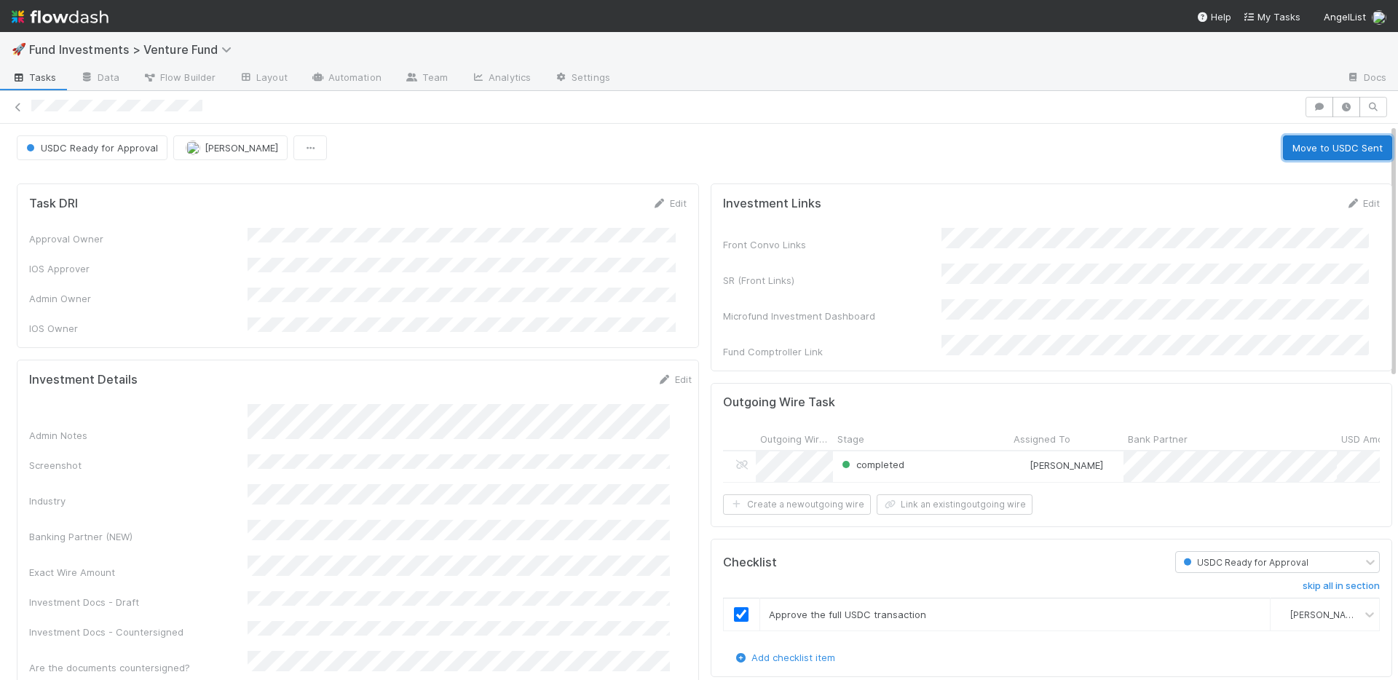
click at [1287, 157] on button "Move to USDC Sent" at bounding box center [1337, 147] width 109 height 25
click at [734, 607] on input "checkbox" at bounding box center [741, 614] width 15 height 15
click at [1273, 145] on button "Move to Full Transaction Pending" at bounding box center [1306, 147] width 171 height 25
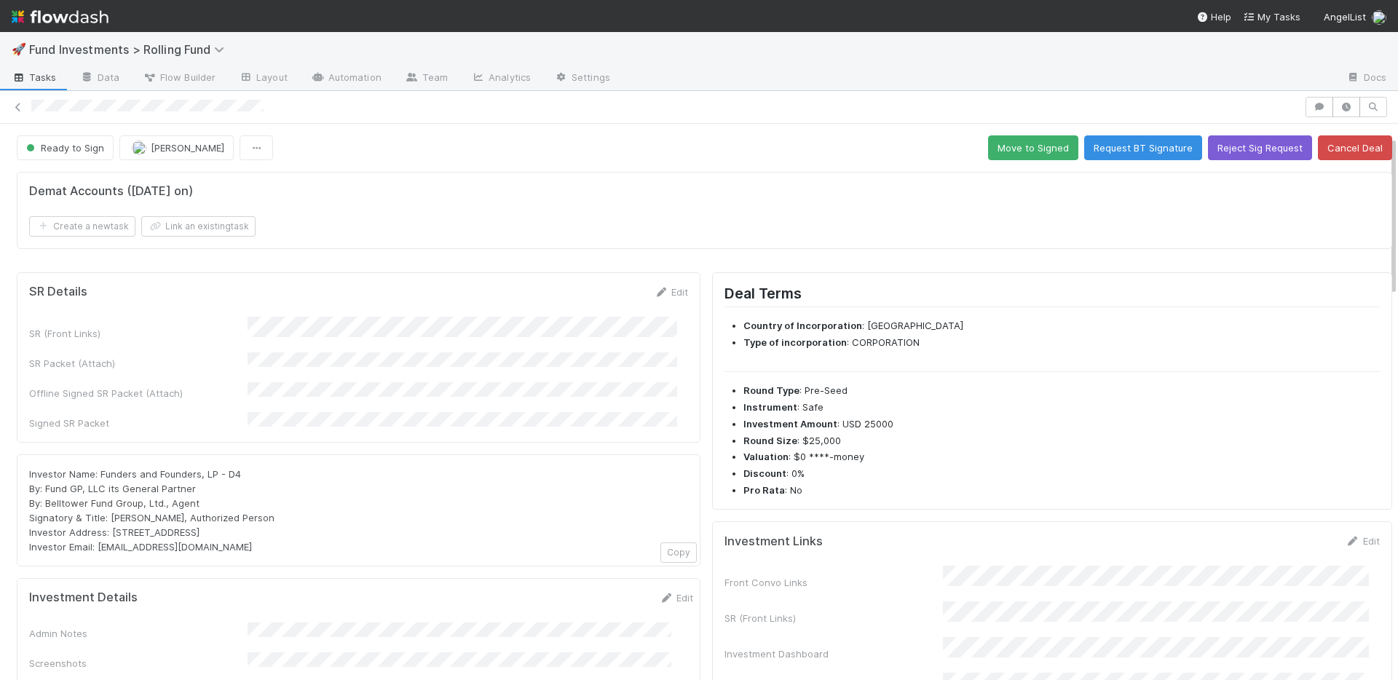
scroll to position [293, 0]
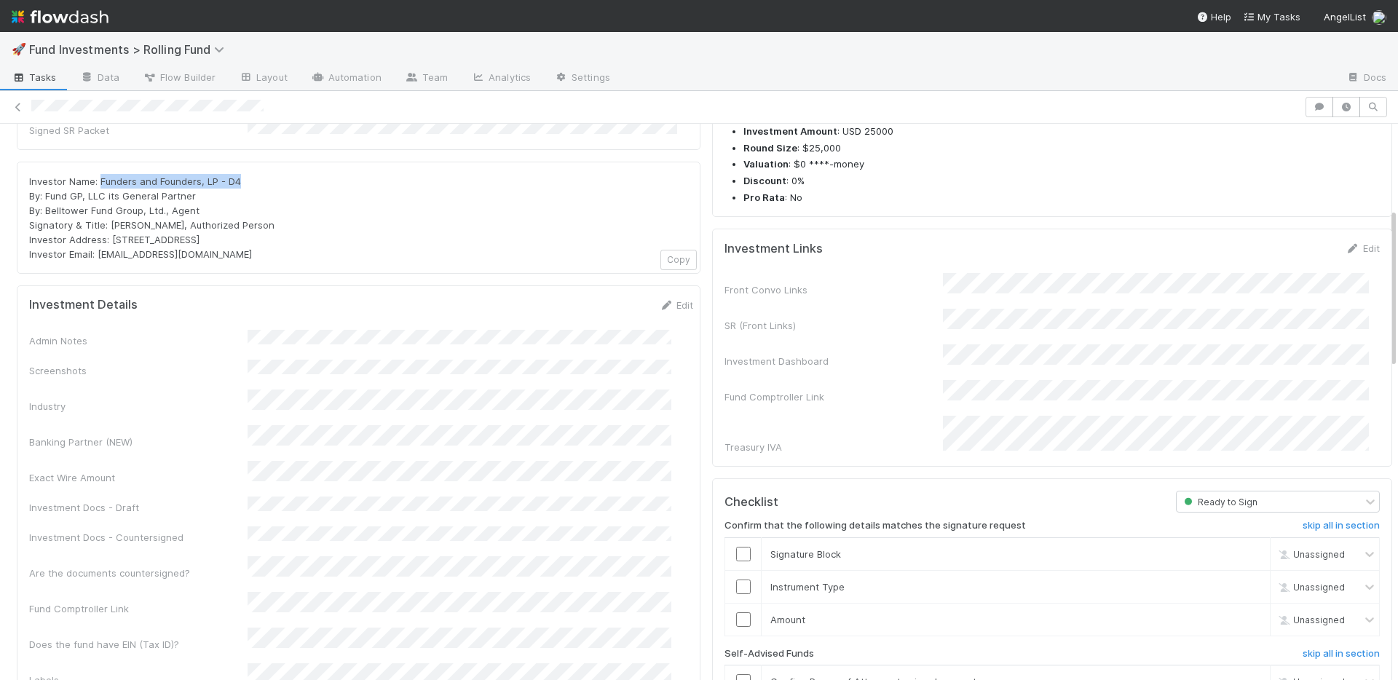
drag, startPoint x: 252, startPoint y: 165, endPoint x: 101, endPoint y: 163, distance: 150.7
click at [101, 174] on div "Investor Name: Funders and Founders, LP - D4 By: Fund GP, LLC its General Partn…" at bounding box center [358, 217] width 659 height 87
copy span "Funders and Founders, LP - D4"
drag, startPoint x: 200, startPoint y: 178, endPoint x: 45, endPoint y: 178, distance: 155.1
click at [45, 178] on div "Investor Name: Funders and Founders, LP - D4 By: Fund GP, LLC its General Partn…" at bounding box center [358, 217] width 659 height 87
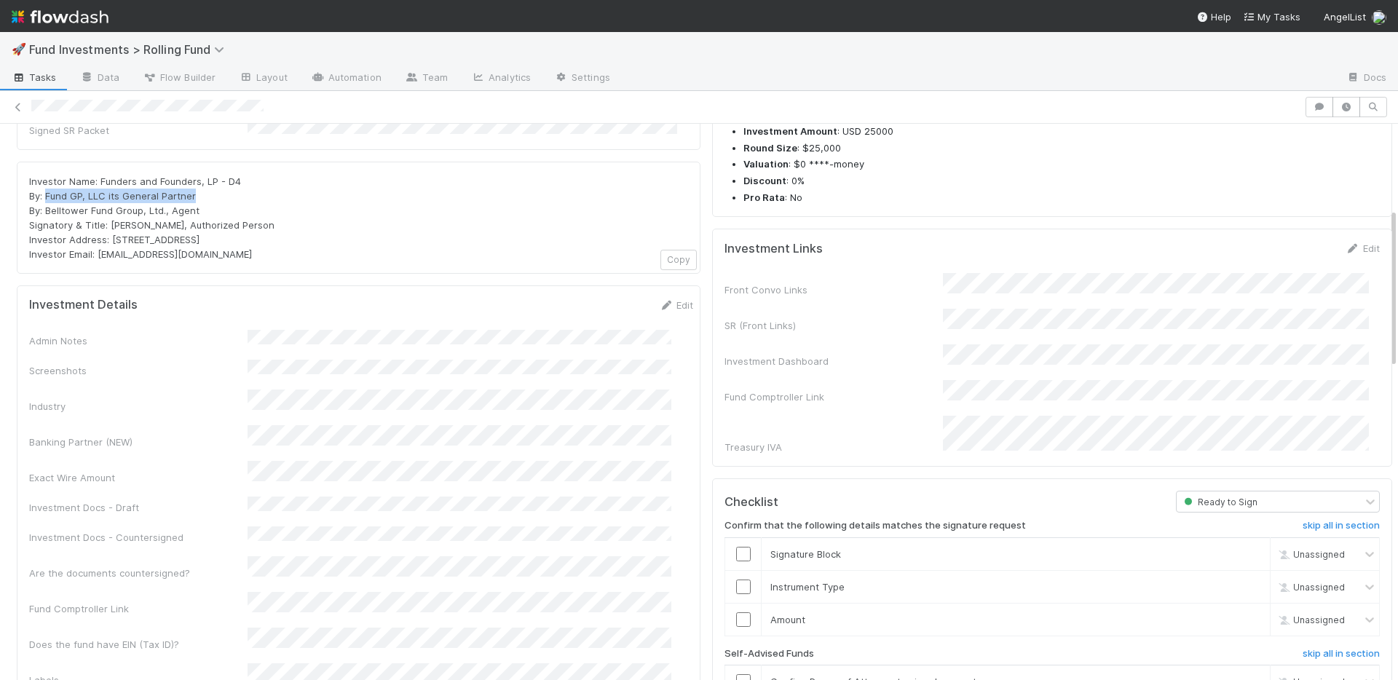
copy span "Fund GP, LLC its General Partner"
drag, startPoint x: 205, startPoint y: 197, endPoint x: 48, endPoint y: 197, distance: 156.6
click at [48, 197] on div "Investor Name: Funders and Founders, LP - D4 By: Fund GP, LLC its General Partn…" at bounding box center [358, 217] width 659 height 87
copy span "Belltower Fund Group, Ltd., Agent"
drag, startPoint x: 239, startPoint y: 226, endPoint x: 113, endPoint y: 227, distance: 126.0
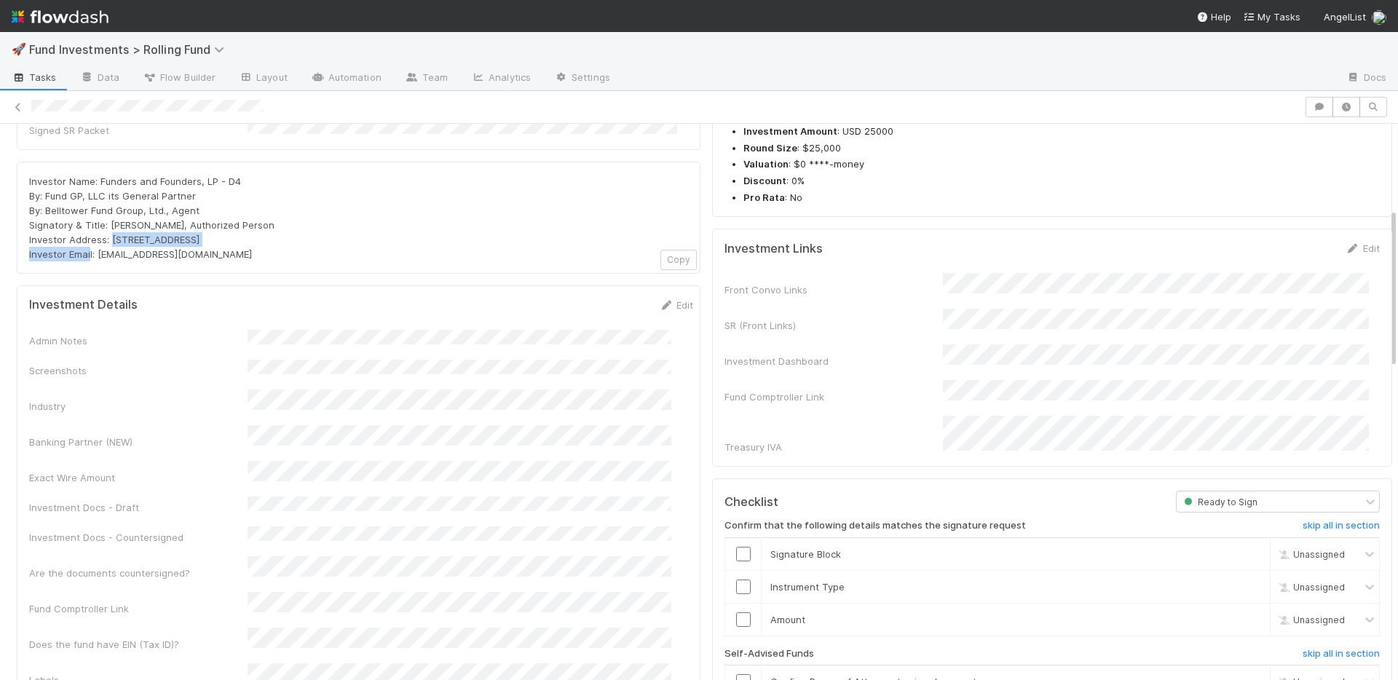
click at [113, 227] on div "Investor Name: Funders and Founders, LP - D4 By: Fund GP, LLC its General Partn…" at bounding box center [358, 217] width 659 height 87
copy span "PO Box 3217, Seattle, WA 98114"
drag, startPoint x: 221, startPoint y: 241, endPoint x: 97, endPoint y: 242, distance: 123.8
click at [97, 242] on div "Investor Name: Funders and Founders, LP - D4 By: Fund GP, LLC its General Partn…" at bounding box center [358, 217] width 659 height 87
copy span "portfolio@angellist.com"
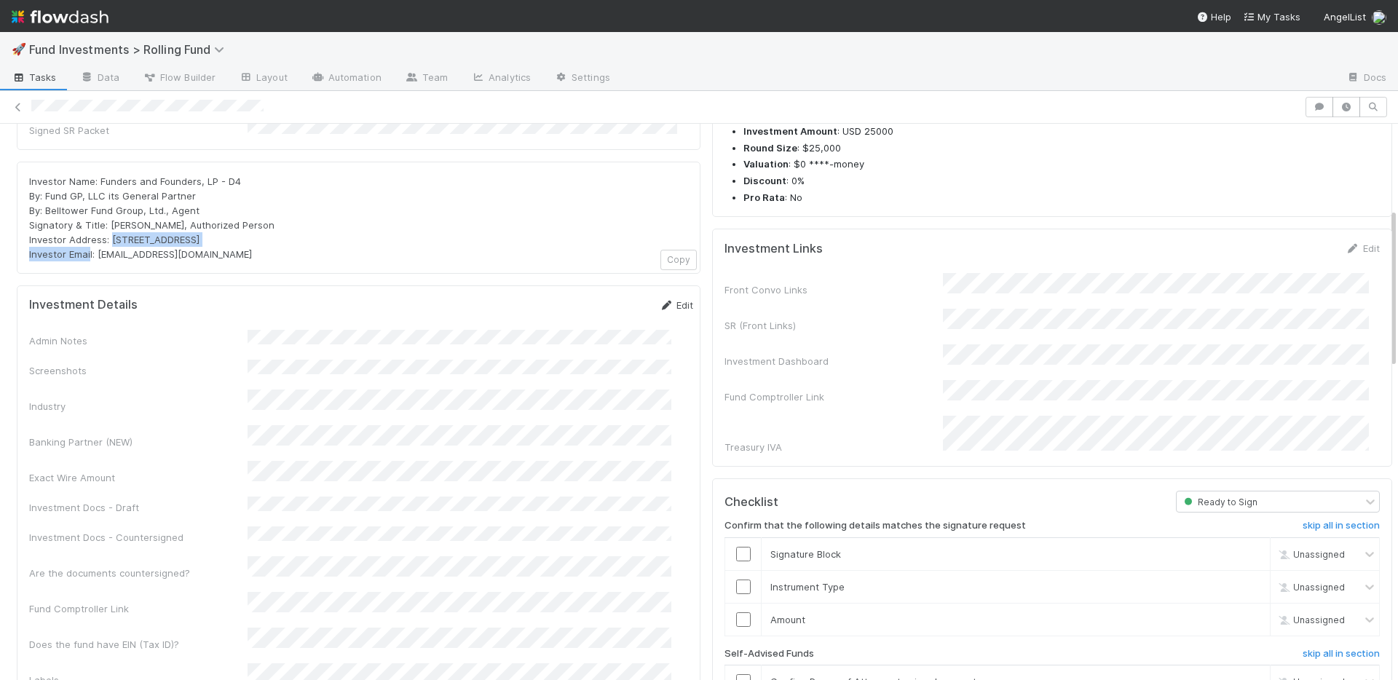
scroll to position [17, 0]
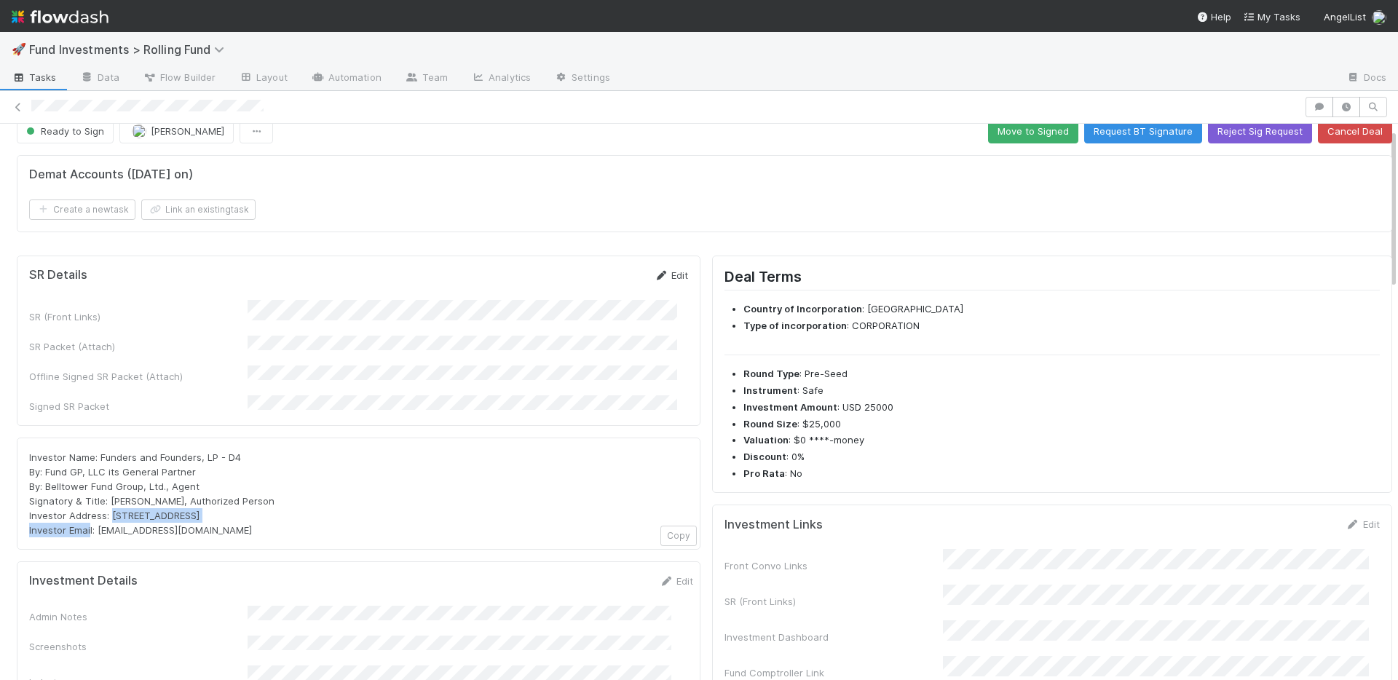
click at [660, 277] on link "Edit" at bounding box center [671, 275] width 34 height 12
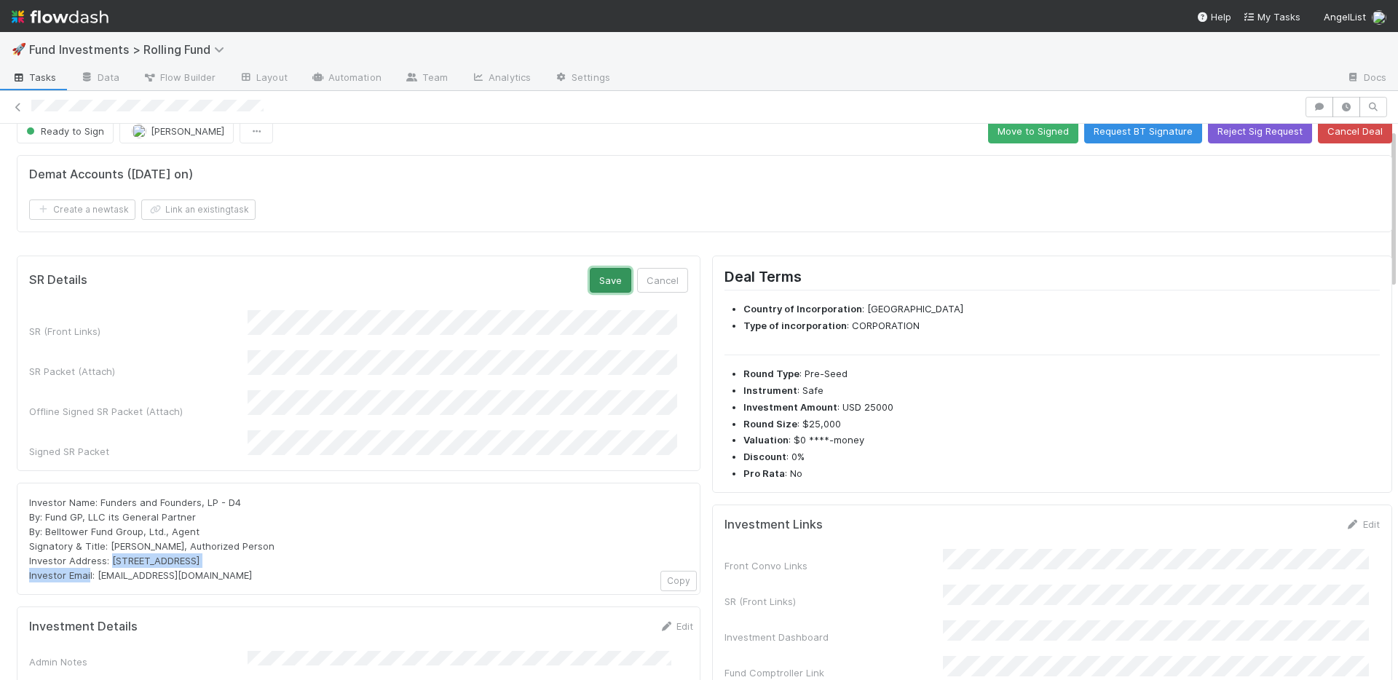
click at [601, 284] on button "Save" at bounding box center [611, 280] width 42 height 25
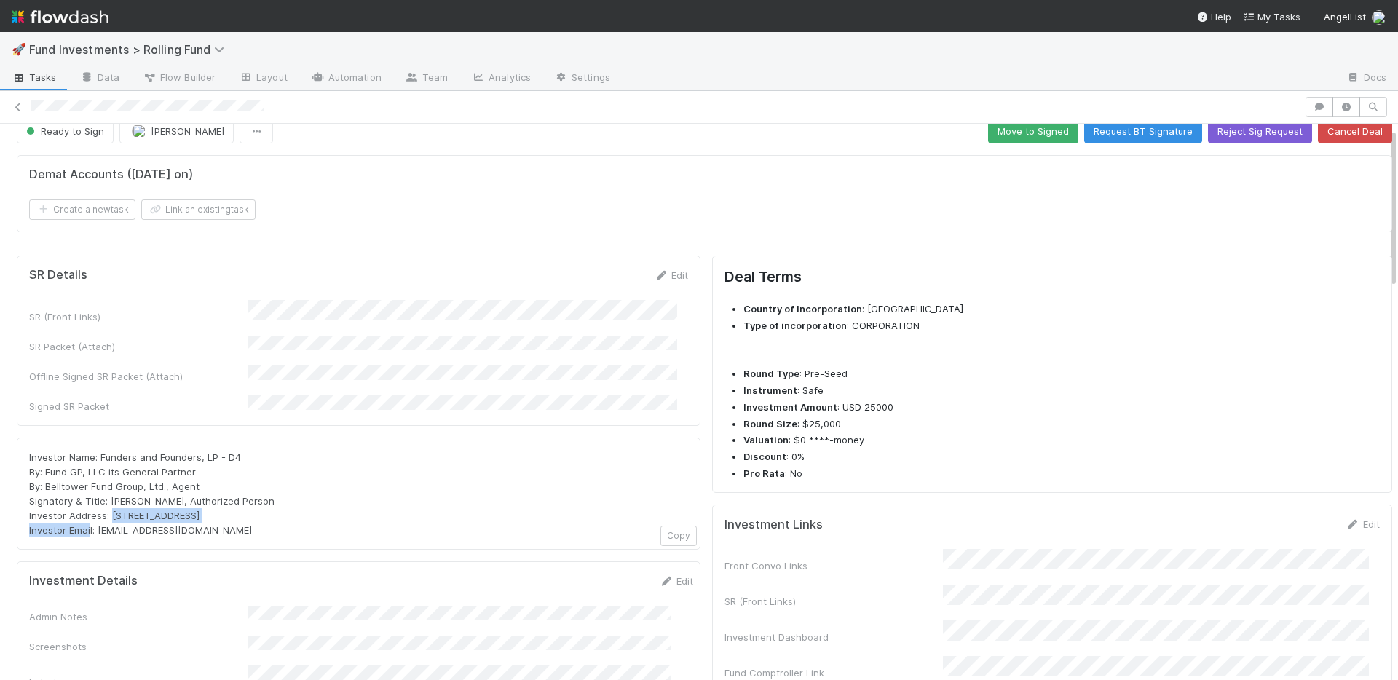
scroll to position [0, 0]
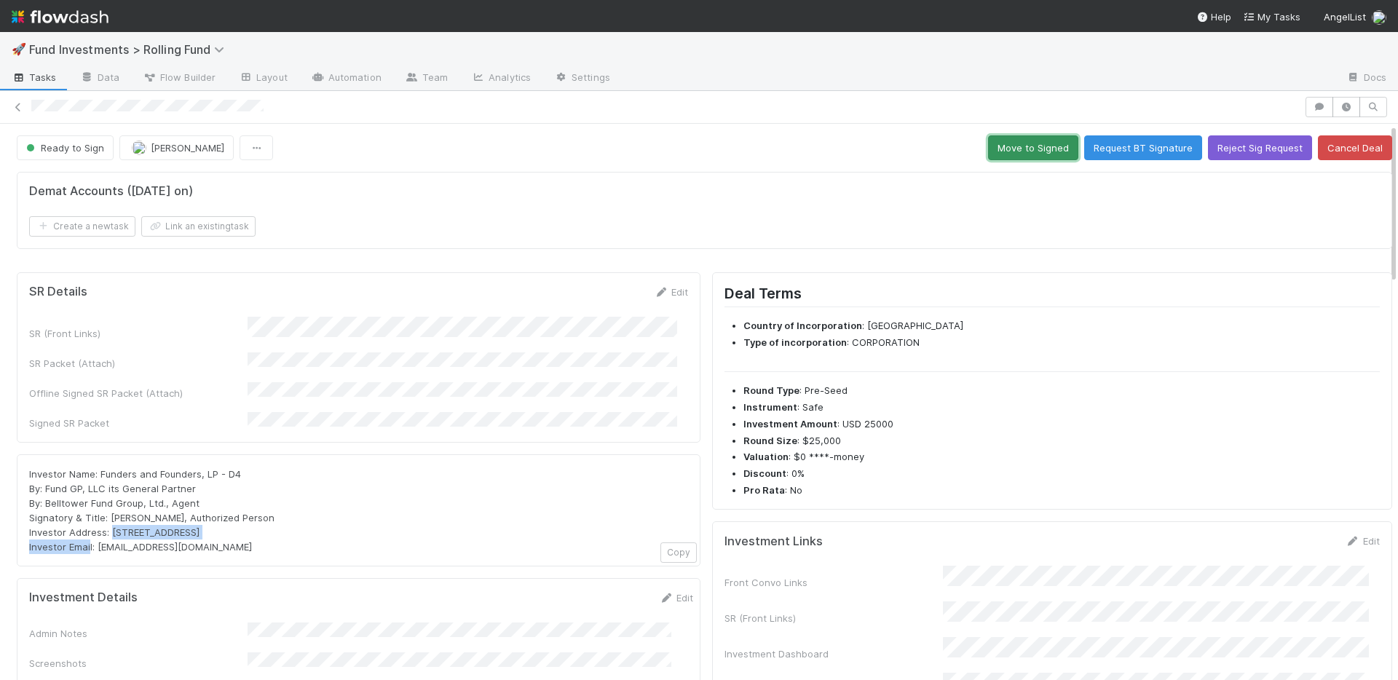
click at [1020, 150] on button "Move to Signed" at bounding box center [1033, 147] width 90 height 25
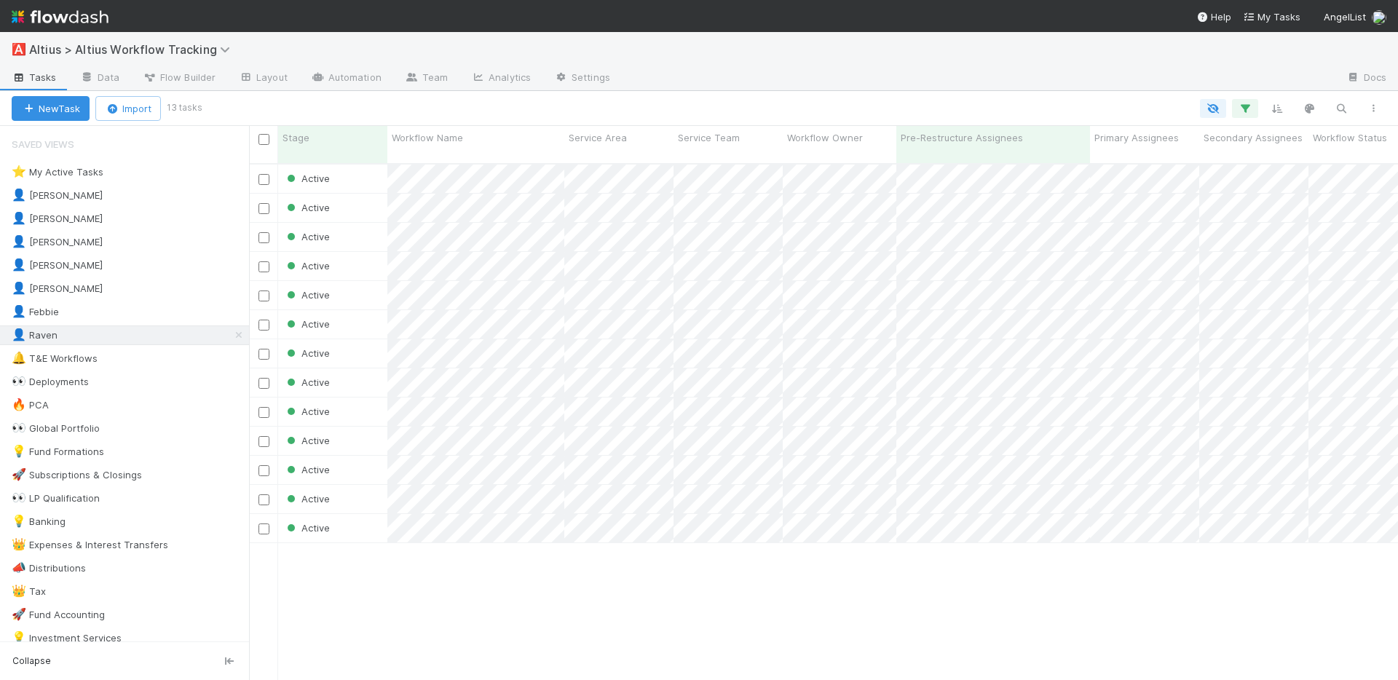
scroll to position [518, 1138]
click at [178, 384] on div "👀 Deployments 5" at bounding box center [130, 382] width 237 height 18
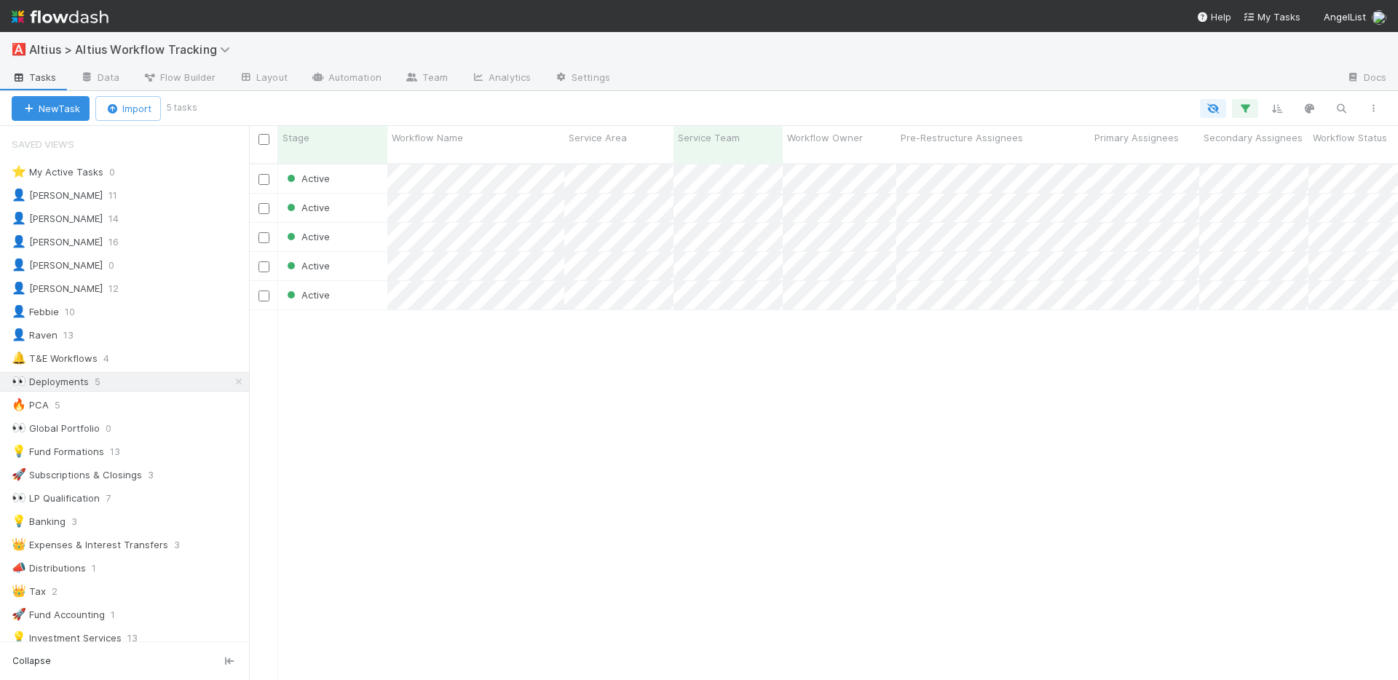
scroll to position [518, 1138]
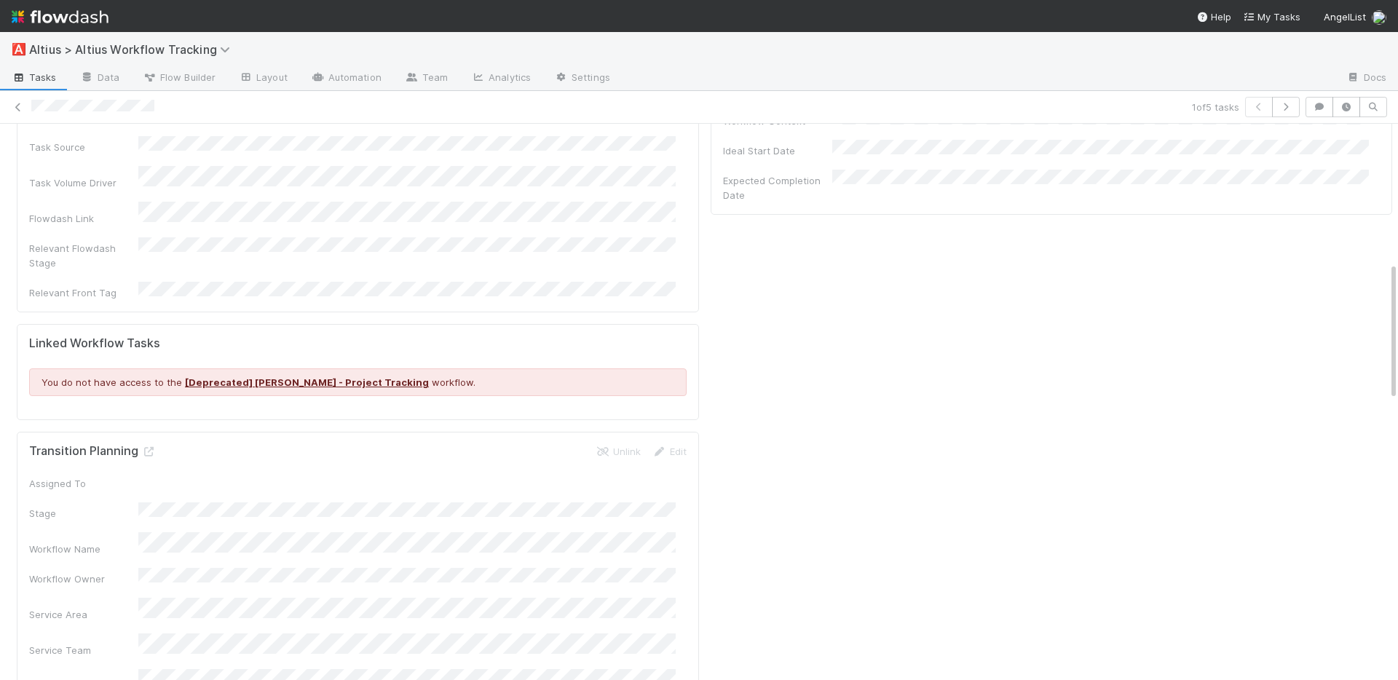
scroll to position [557, 0]
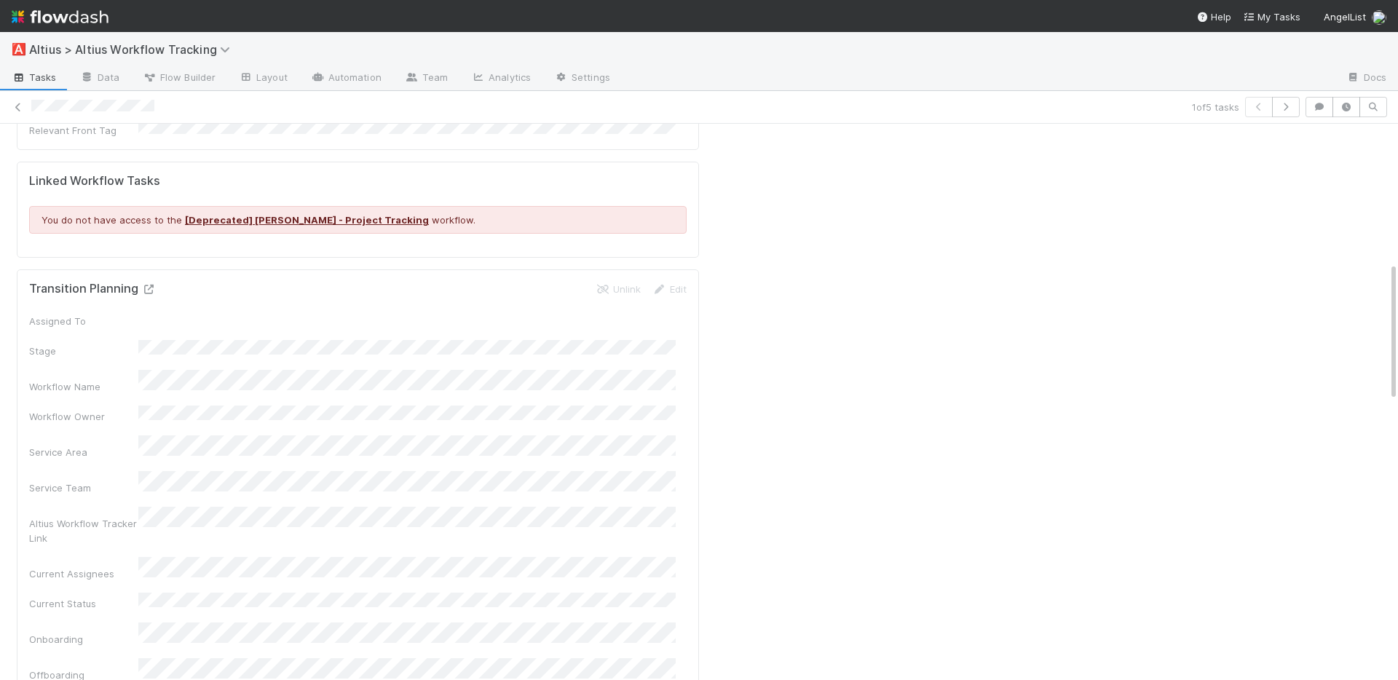
click at [148, 285] on icon at bounding box center [148, 289] width 15 height 9
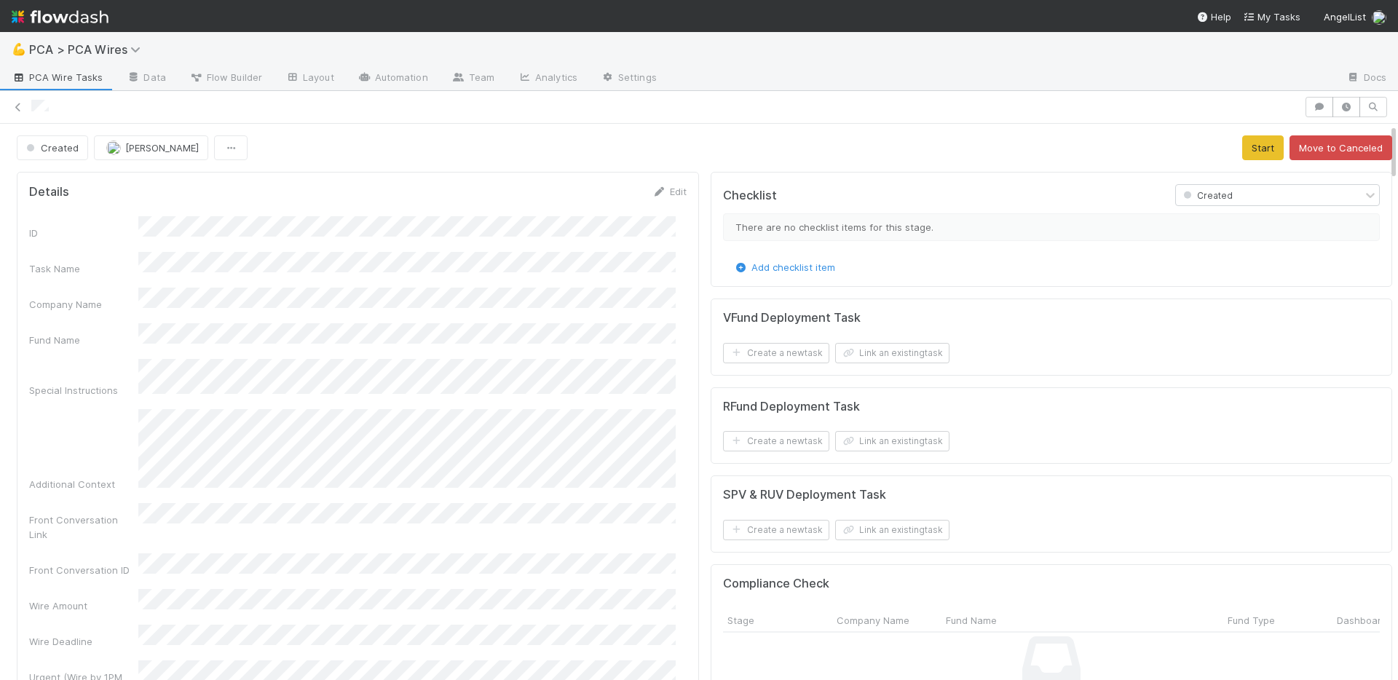
click at [283, 307] on div "ID Task Name Company Name Fund Name Special Instructions Additional Context Fro…" at bounding box center [358, 630] width 658 height 828
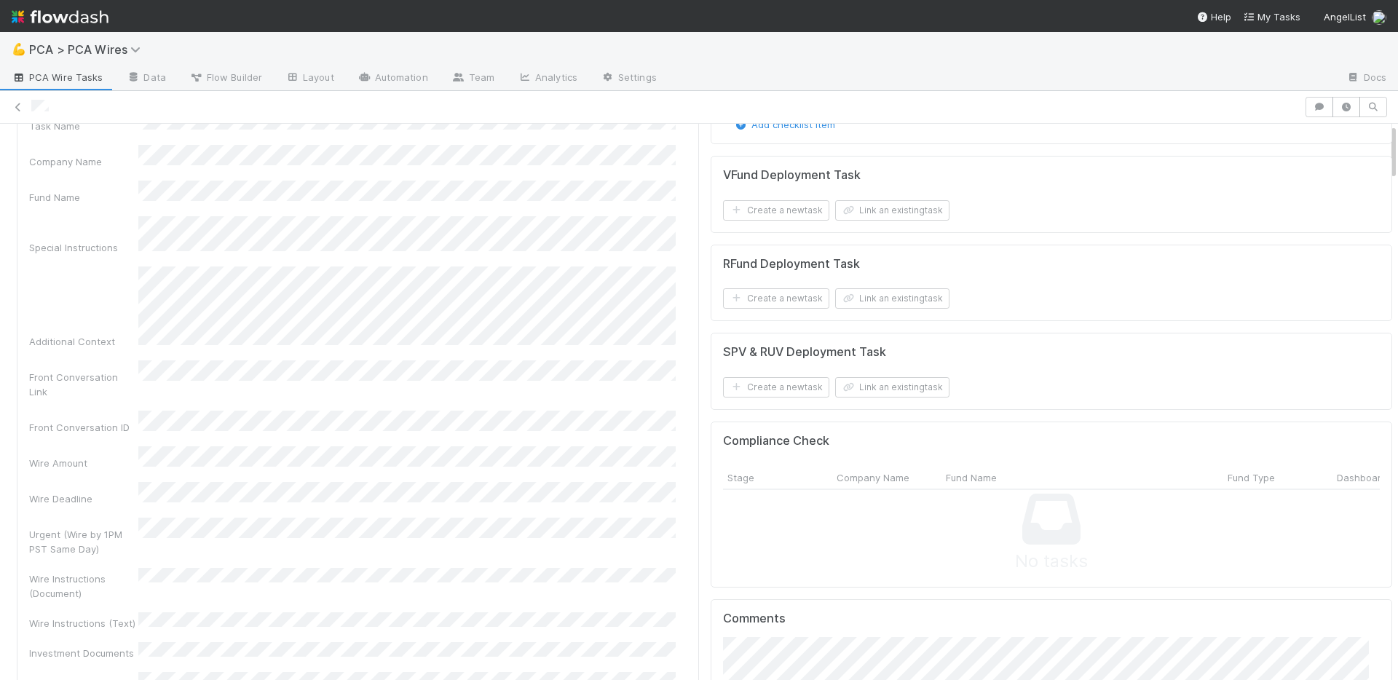
scroll to position [299, 0]
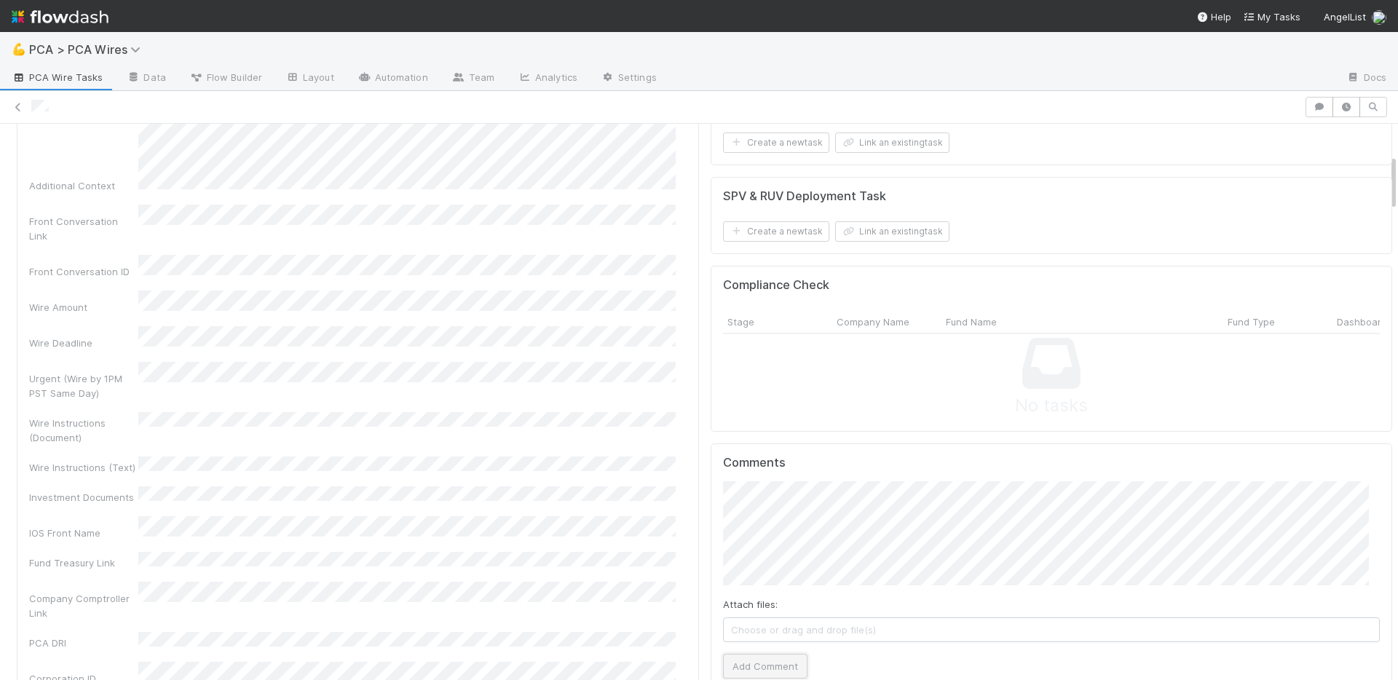
click at [727, 665] on button "Add Comment" at bounding box center [765, 666] width 84 height 25
click at [556, 306] on div "ID Task Name Company Name Fund Name Special Instructions Additional Context Fro…" at bounding box center [358, 332] width 658 height 828
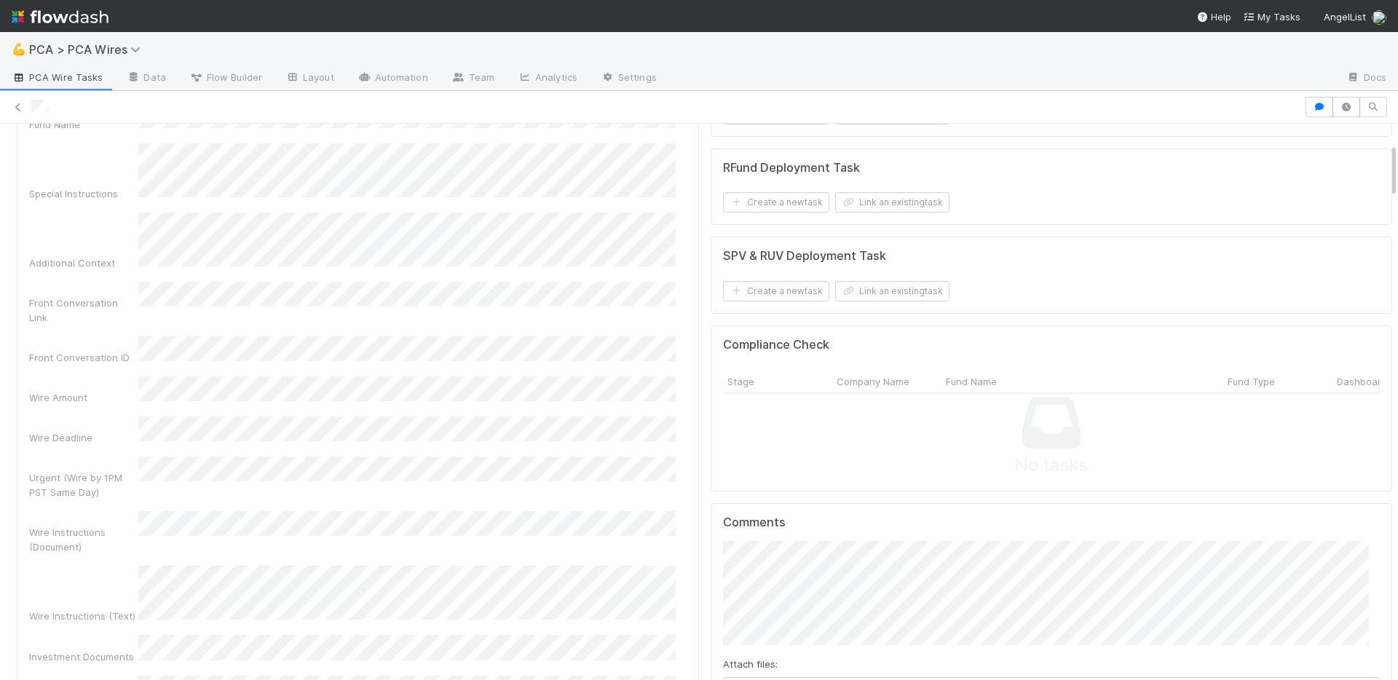
scroll to position [58, 0]
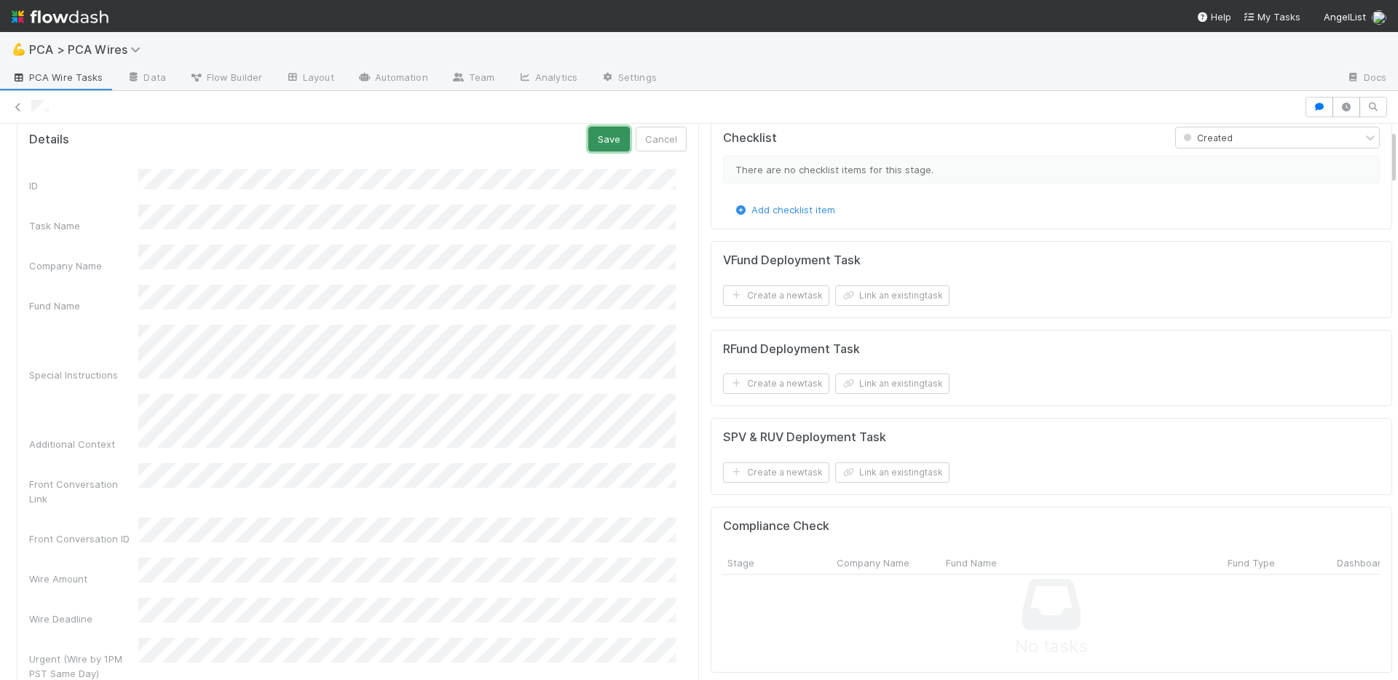
click at [596, 132] on button "Save" at bounding box center [609, 139] width 42 height 25
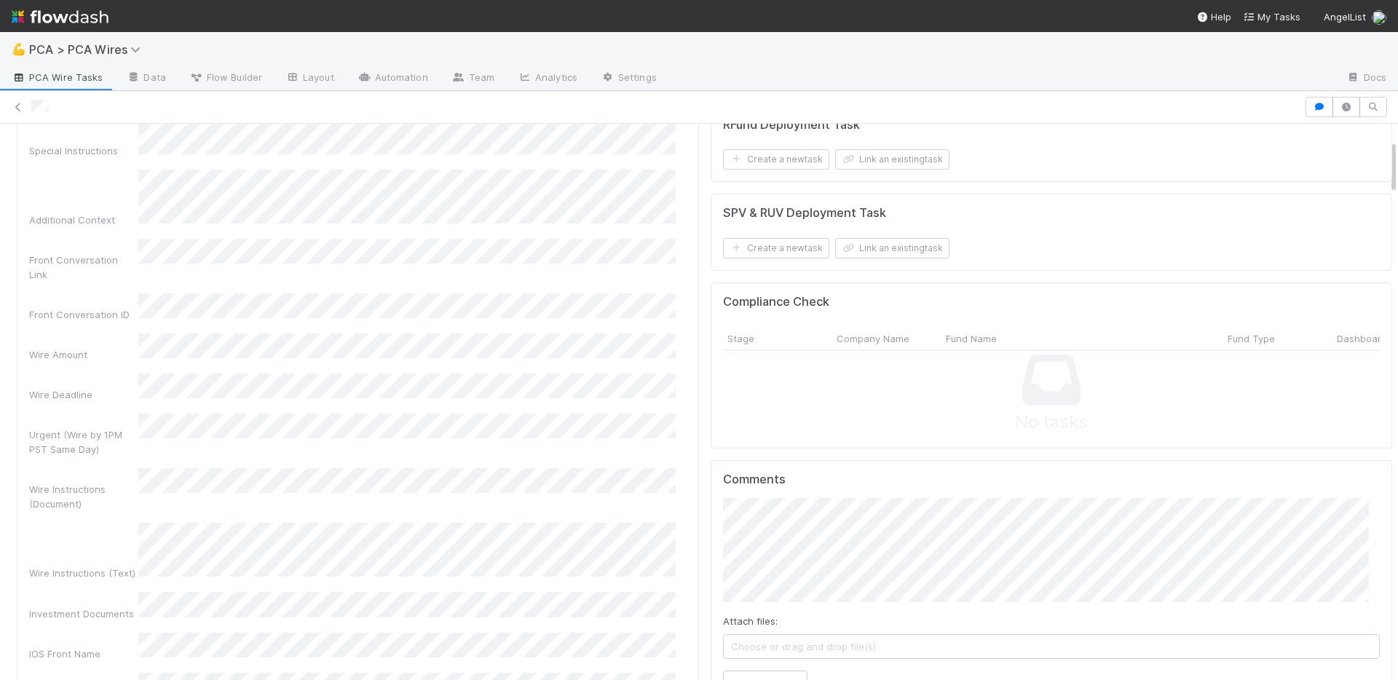
scroll to position [0, 0]
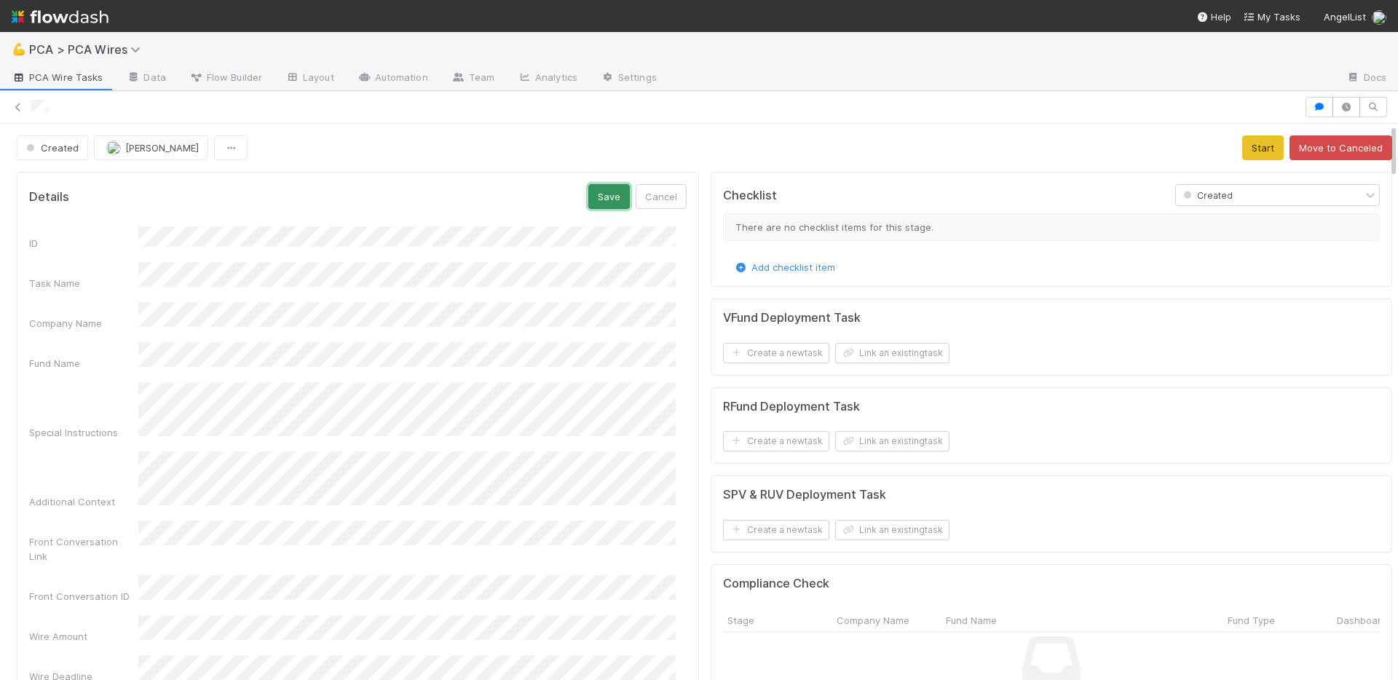
click at [591, 190] on button "Save" at bounding box center [609, 196] width 42 height 25
click at [438, 384] on div "ID Task Name Company Name Fund Name Special Instructions Additional Context Fro…" at bounding box center [358, 633] width 658 height 834
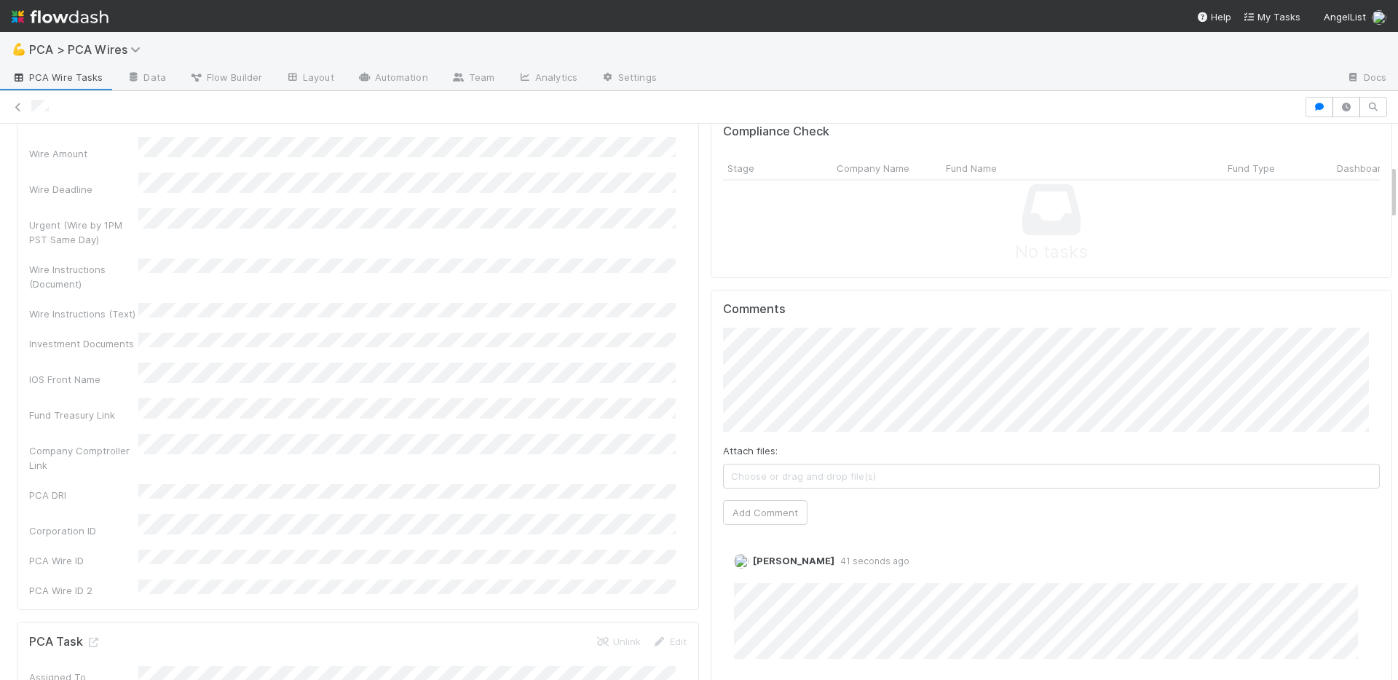
scroll to position [455, 0]
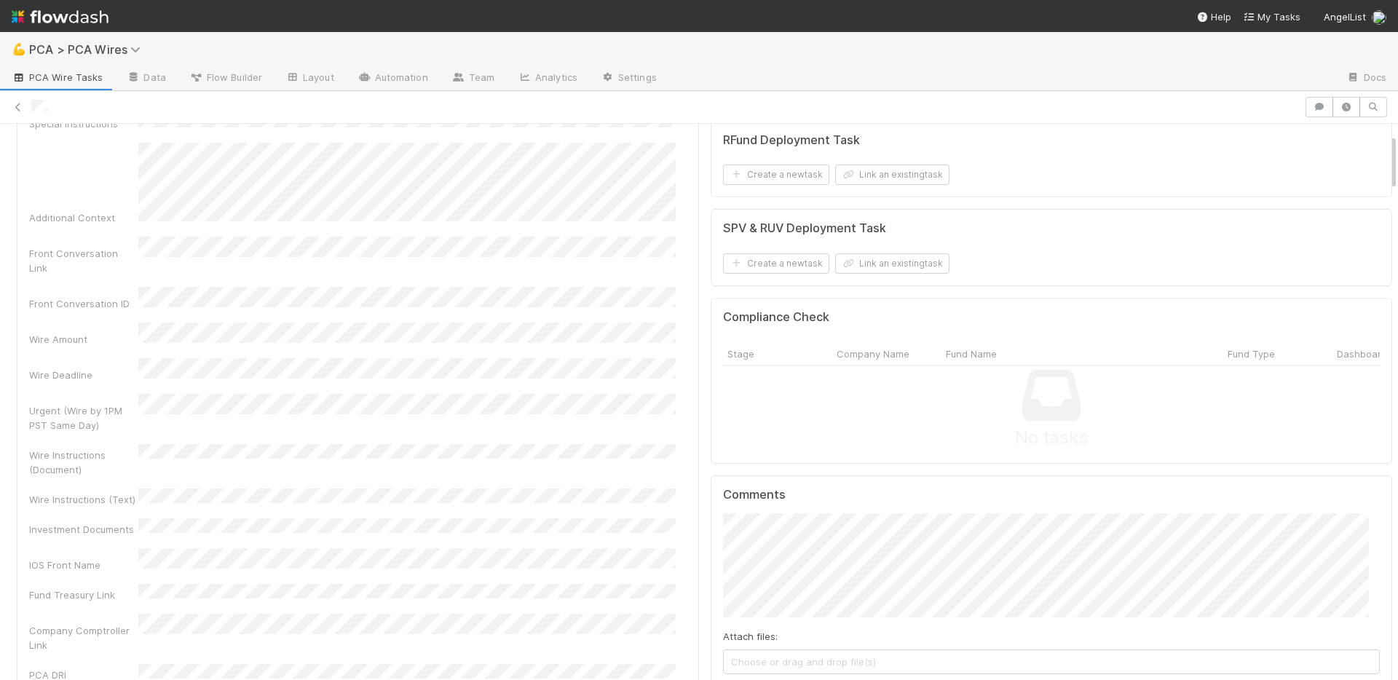
scroll to position [269, 0]
click at [559, 392] on div "Urgent (Wire by 1PM PST Same Day)" at bounding box center [358, 411] width 658 height 39
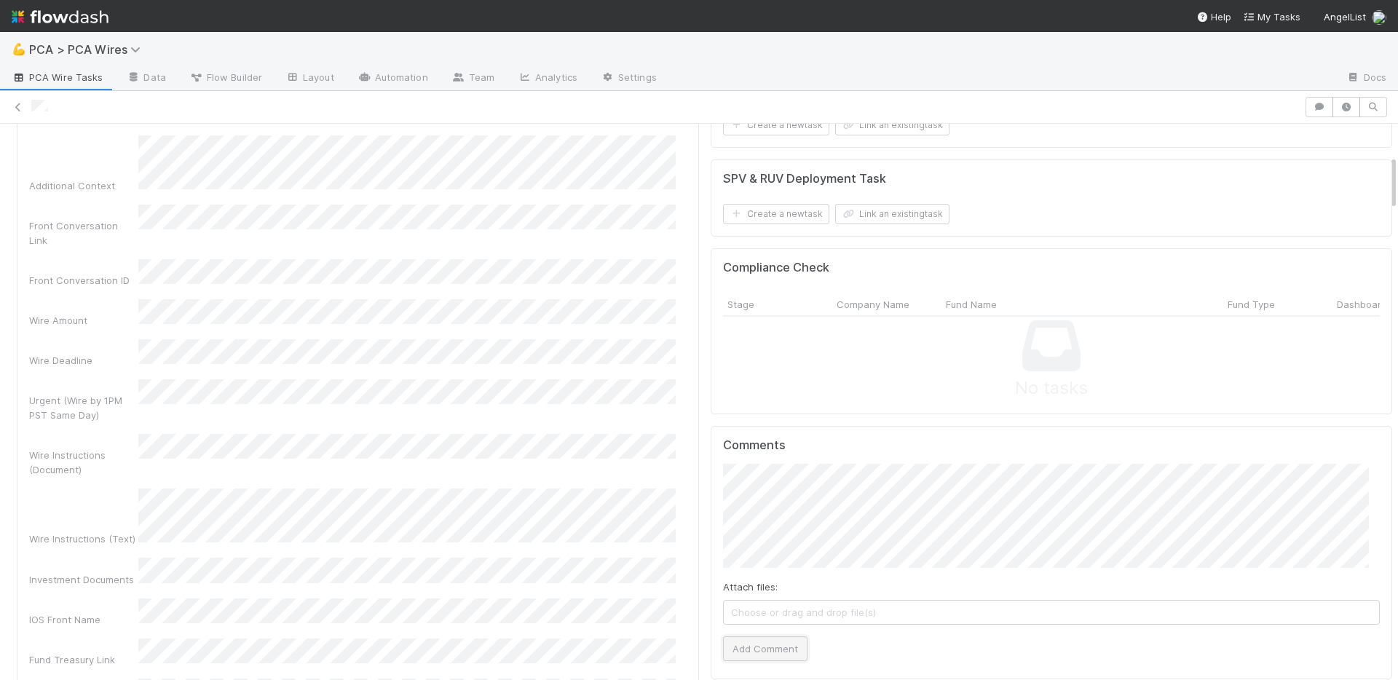
click at [784, 658] on button "Add Comment" at bounding box center [765, 648] width 84 height 25
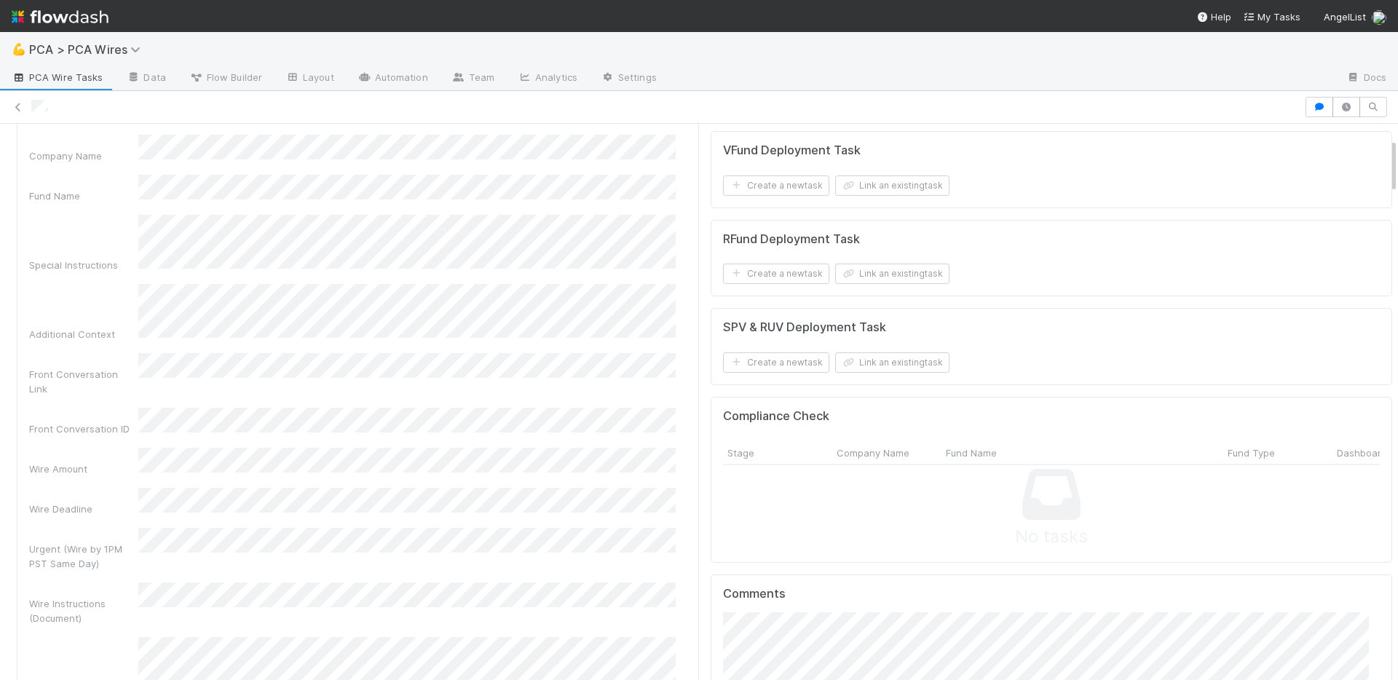
scroll to position [112, 0]
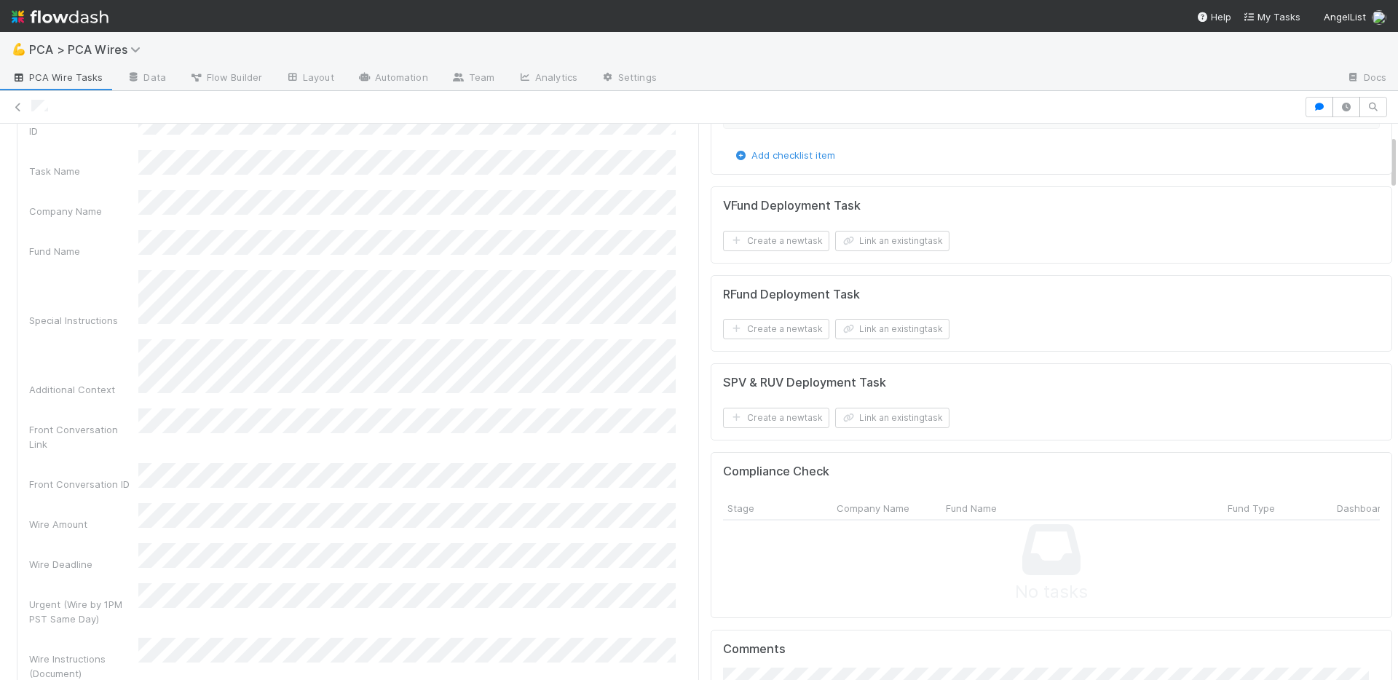
click at [100, 597] on div "Urgent (Wire by 1PM PST Same Day)" at bounding box center [83, 611] width 109 height 29
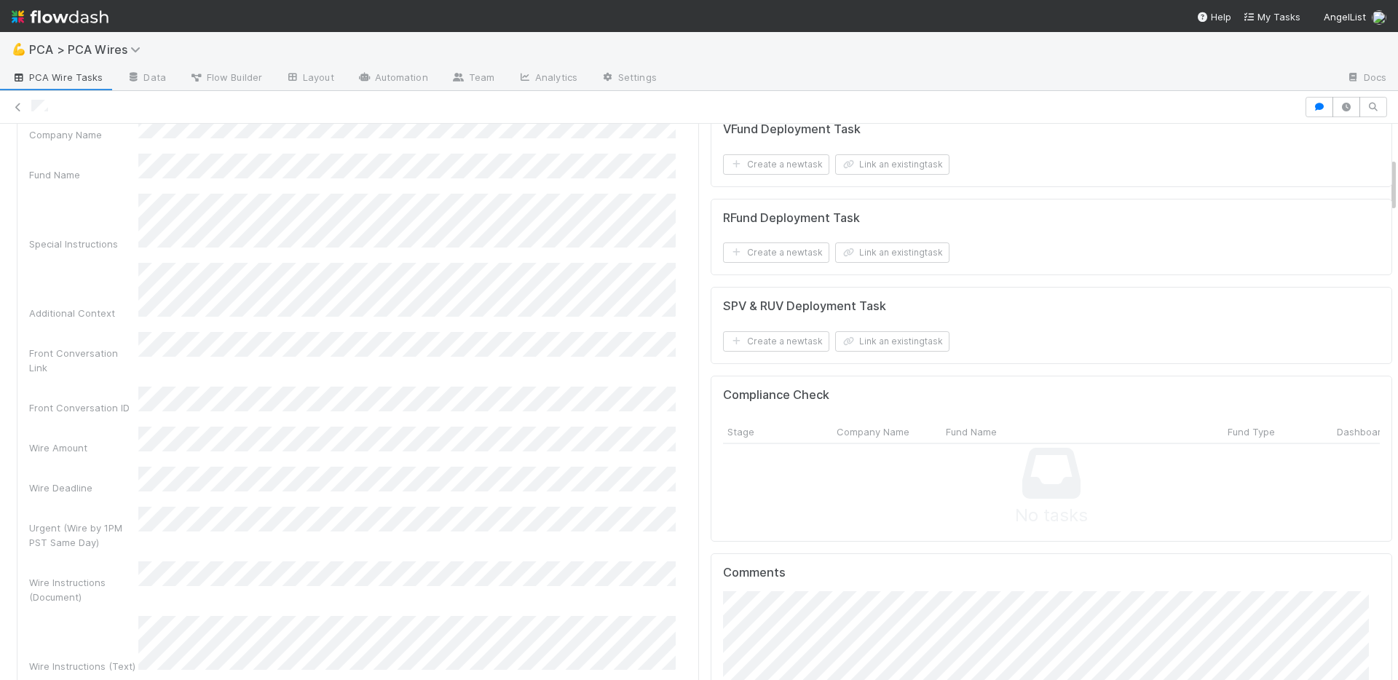
scroll to position [376, 0]
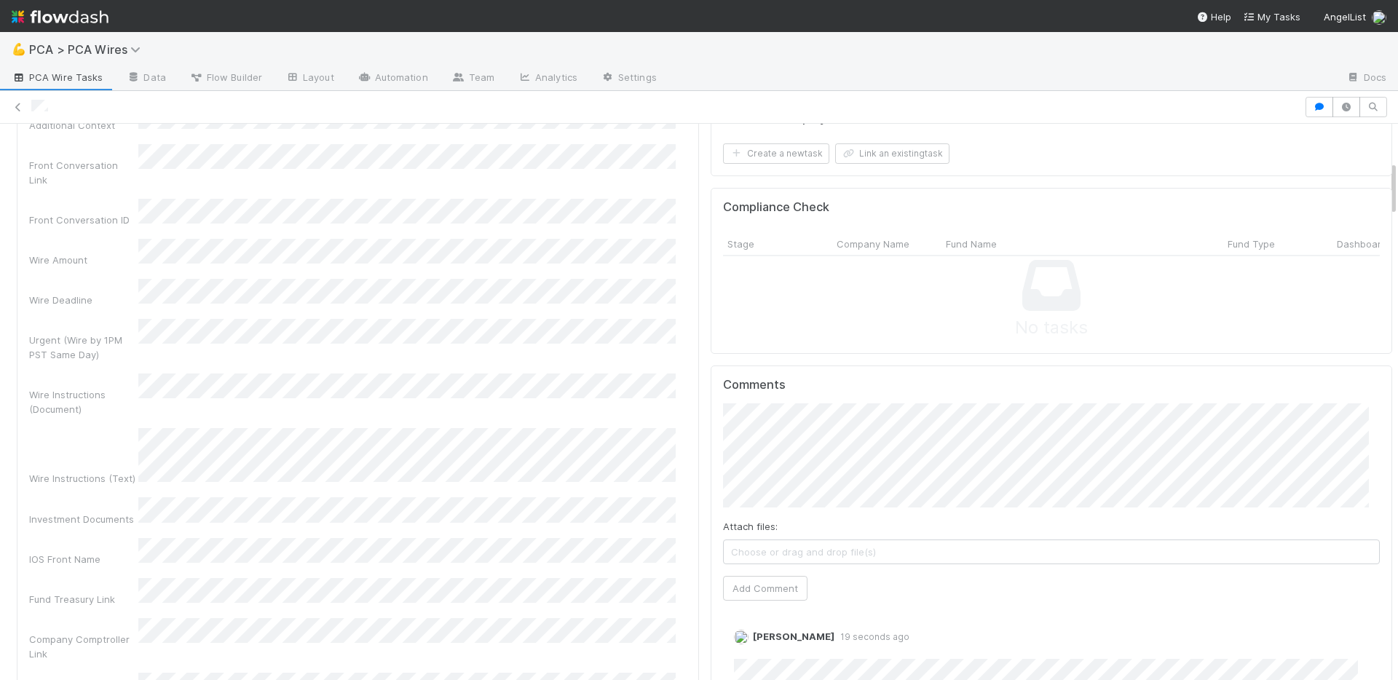
click at [86, 460] on div "ID Task Name Company Name Fund Name Special Instructions Additional Context Fro…" at bounding box center [358, 335] width 658 height 971
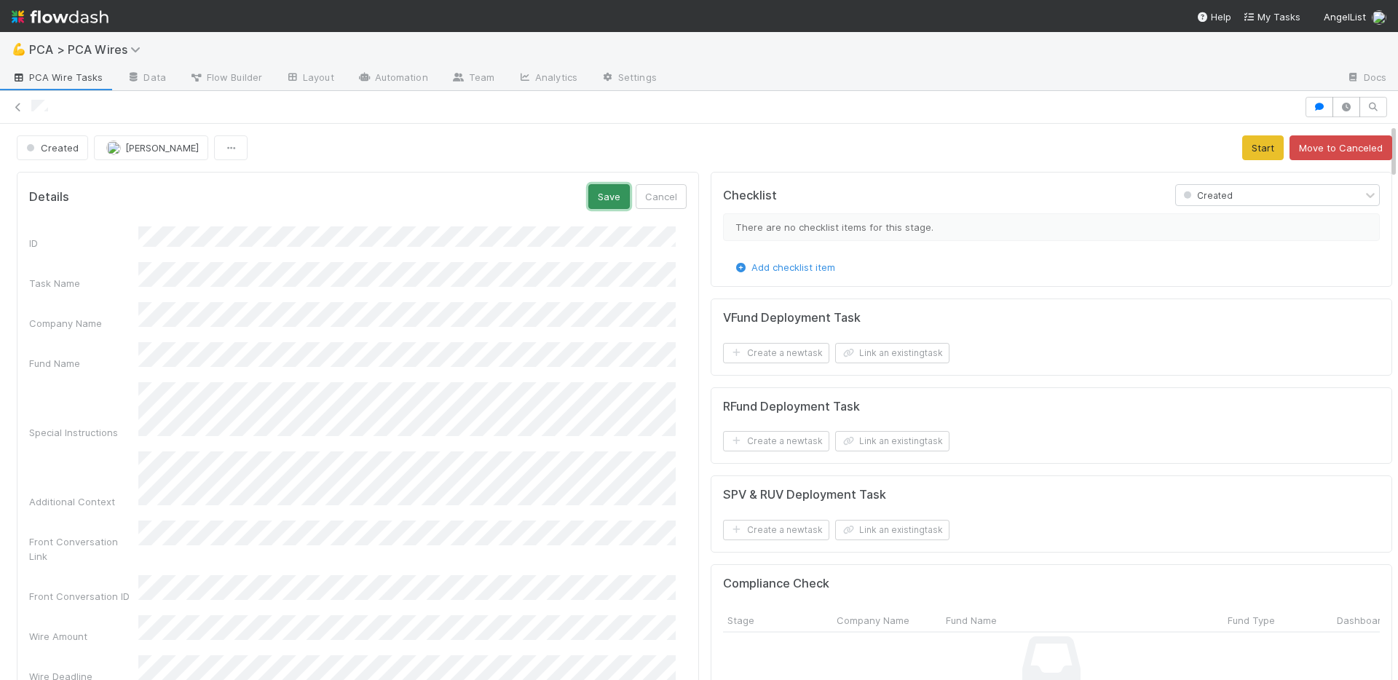
click at [600, 194] on button "Save" at bounding box center [609, 196] width 42 height 25
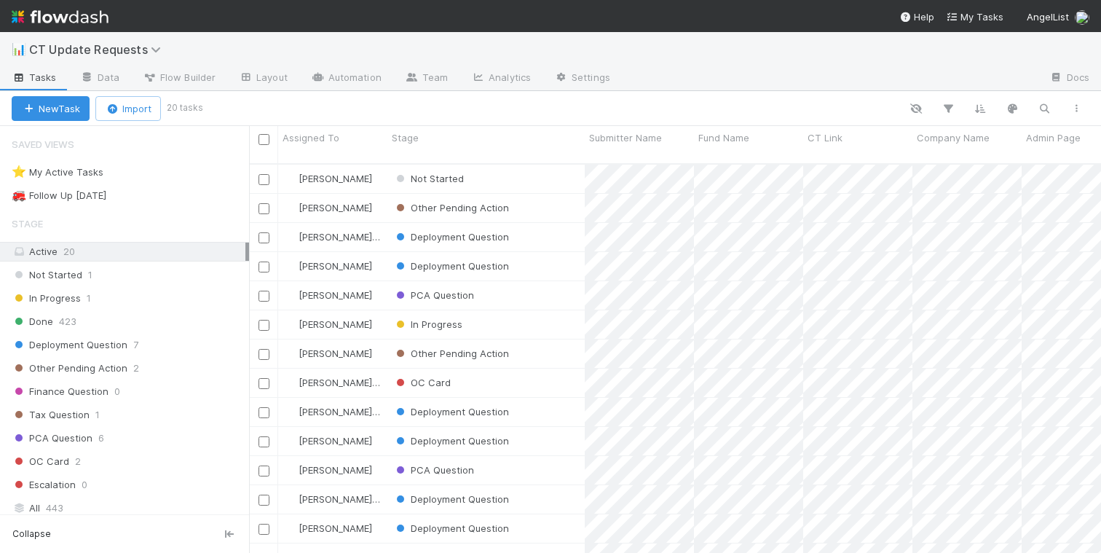
scroll to position [390, 841]
click at [61, 12] on img at bounding box center [60, 16] width 97 height 25
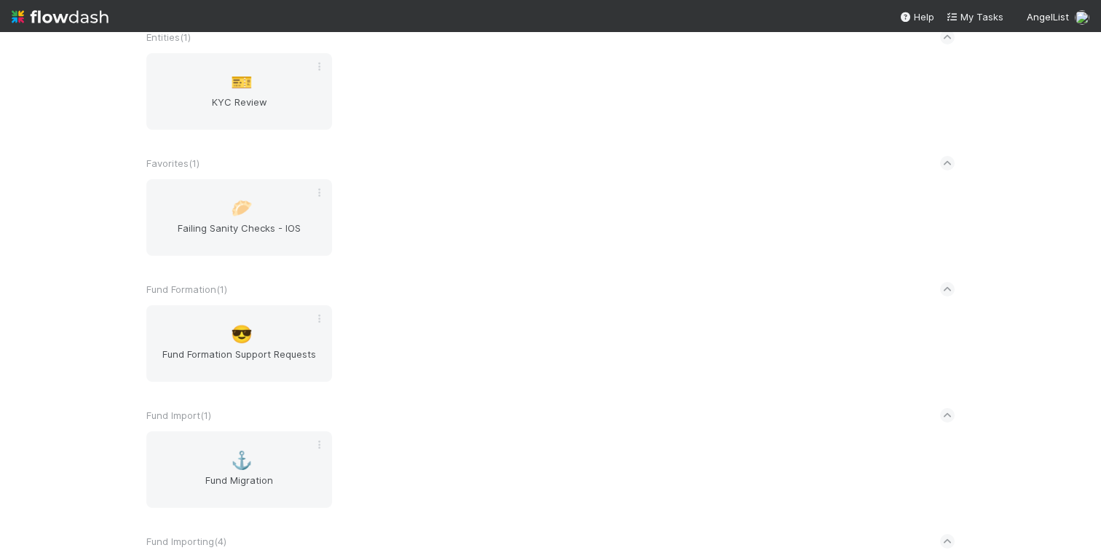
scroll to position [2423, 0]
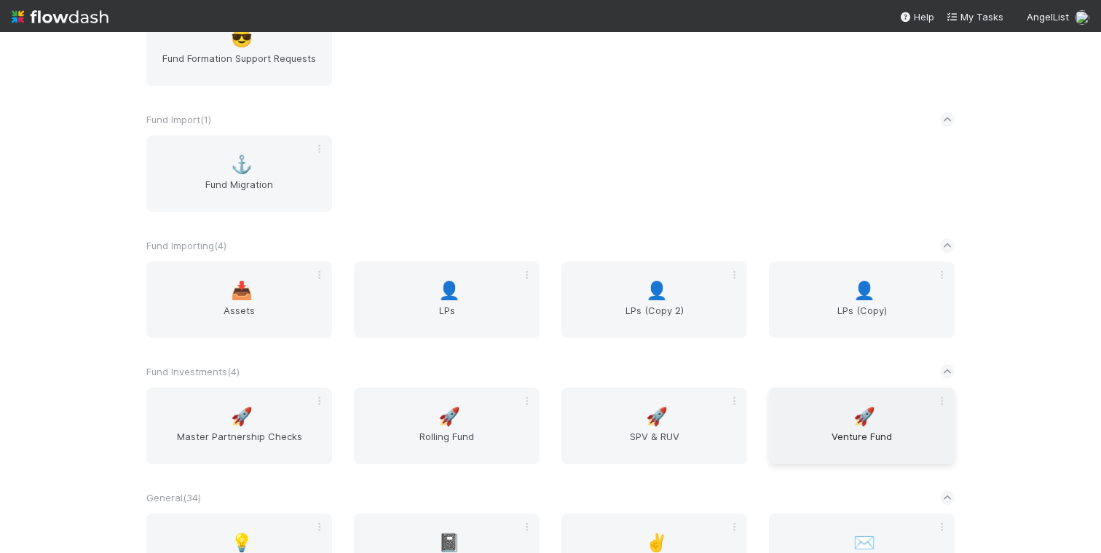
click at [853, 425] on span "🚀" at bounding box center [864, 416] width 22 height 19
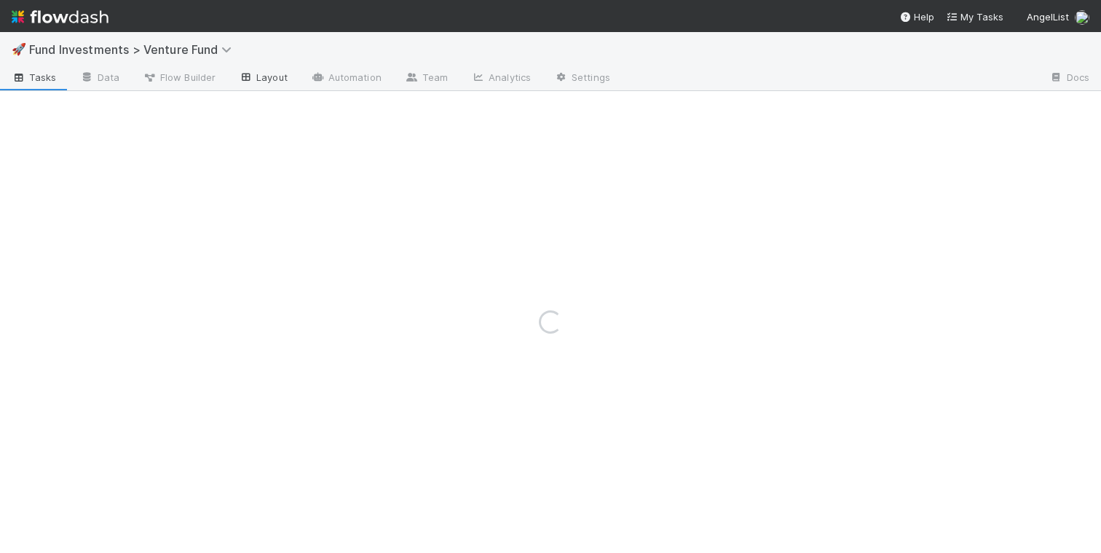
click at [275, 82] on link "Layout" at bounding box center [263, 78] width 72 height 23
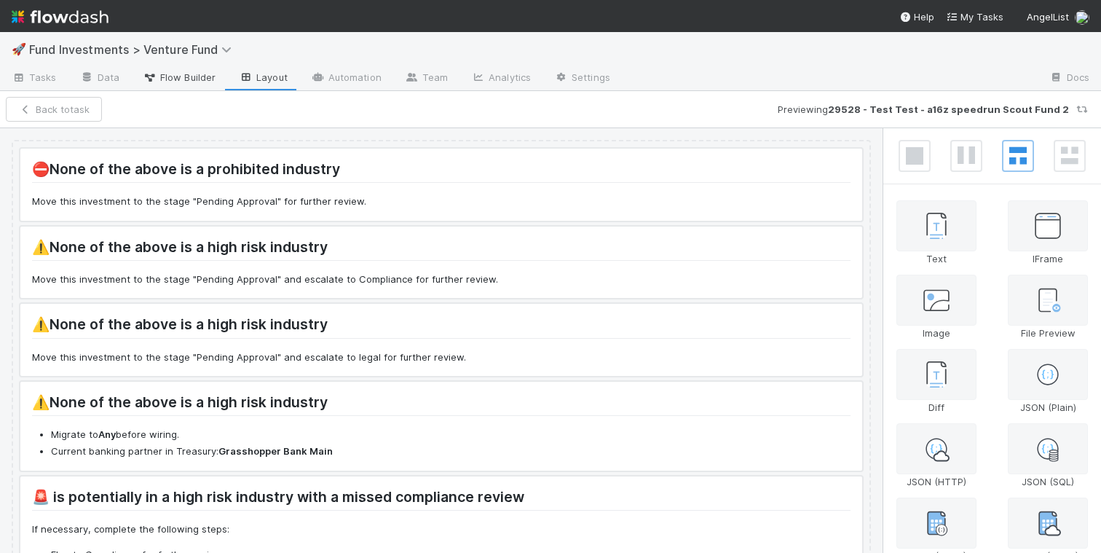
click at [170, 82] on span "Flow Builder" at bounding box center [179, 77] width 73 height 15
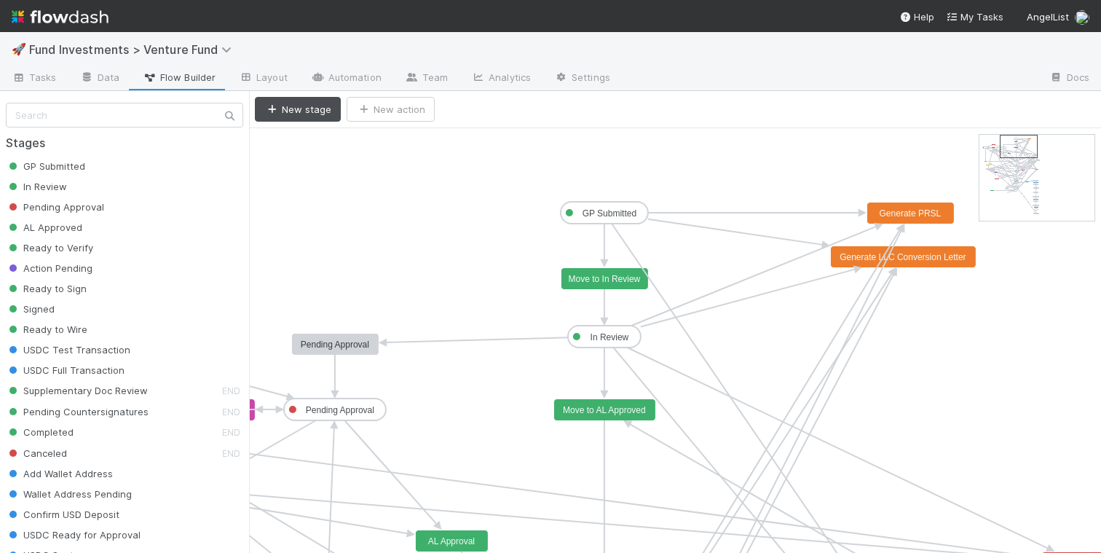
drag, startPoint x: 999, startPoint y: 148, endPoint x: 1019, endPoint y: 148, distance: 20.4
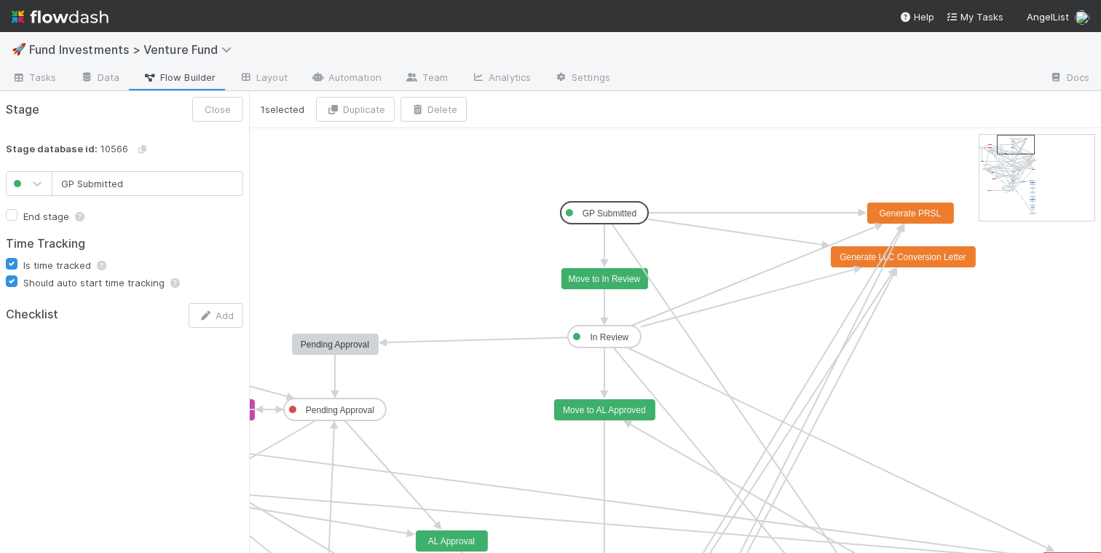
click at [617, 210] on text "GP Submitted" at bounding box center [610, 213] width 54 height 10
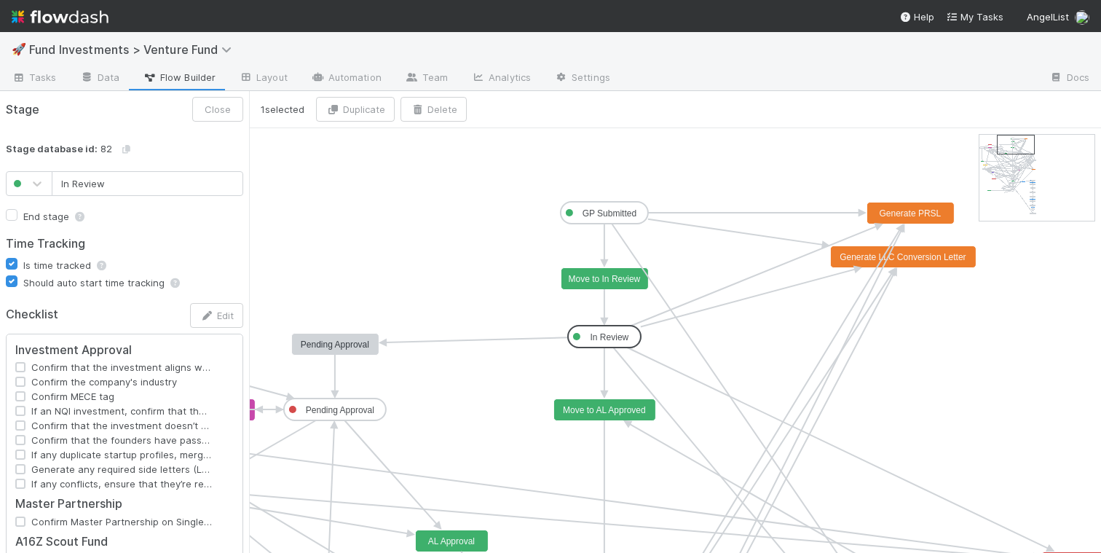
click at [618, 338] on text "In Review" at bounding box center [610, 337] width 39 height 10
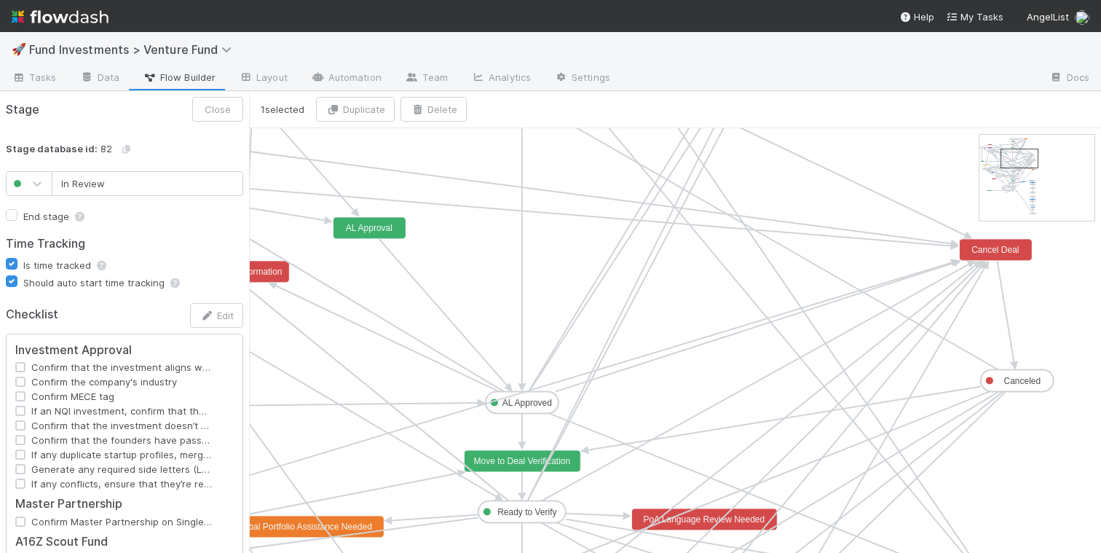
drag, startPoint x: 1011, startPoint y: 142, endPoint x: 1015, endPoint y: 156, distance: 14.3
type input "AL Approved"
checkbox input "false"
click at [537, 405] on text "AL Approved" at bounding box center [527, 403] width 50 height 10
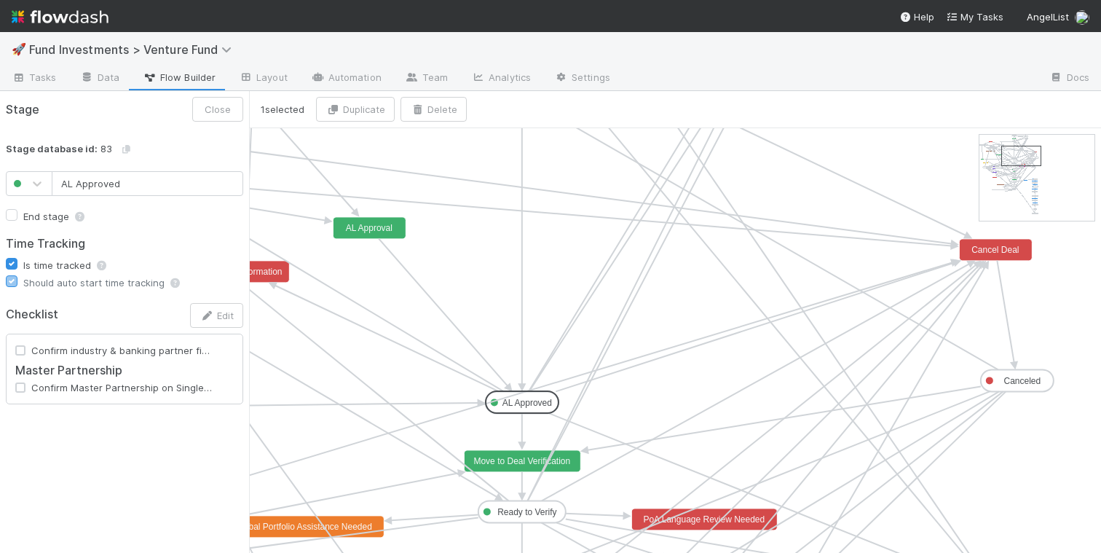
type input "Ready to Verify"
checkbox input "true"
click at [542, 513] on text "Ready to Verify" at bounding box center [526, 512] width 59 height 10
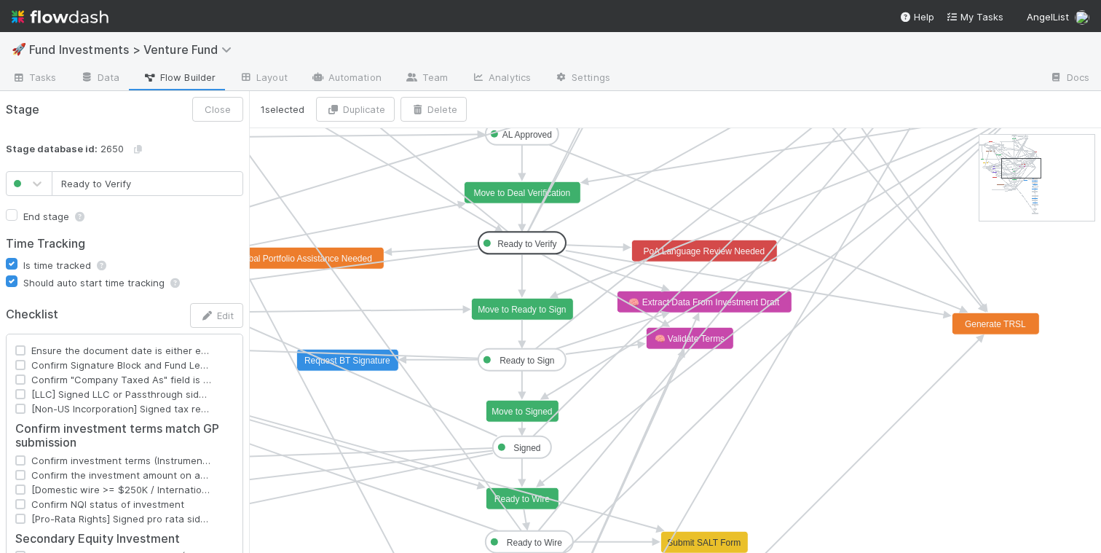
drag, startPoint x: 1032, startPoint y: 155, endPoint x: 1032, endPoint y: 164, distance: 8.7
type input "Ready to Sign"
checkbox input "false"
click at [545, 358] on text "Ready to Sign" at bounding box center [527, 360] width 55 height 10
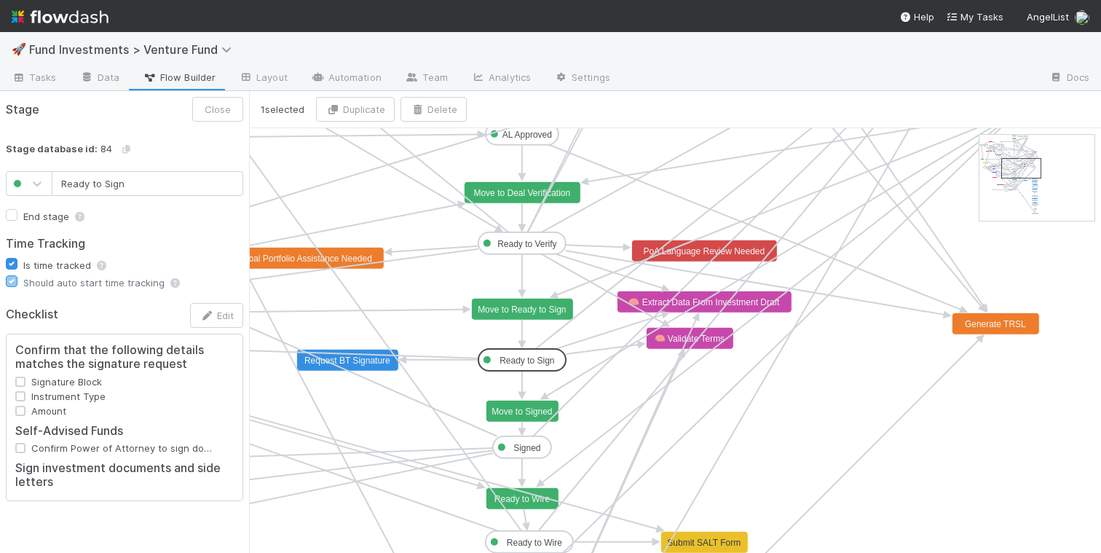
type input "Ready to Wire"
checkbox input "true"
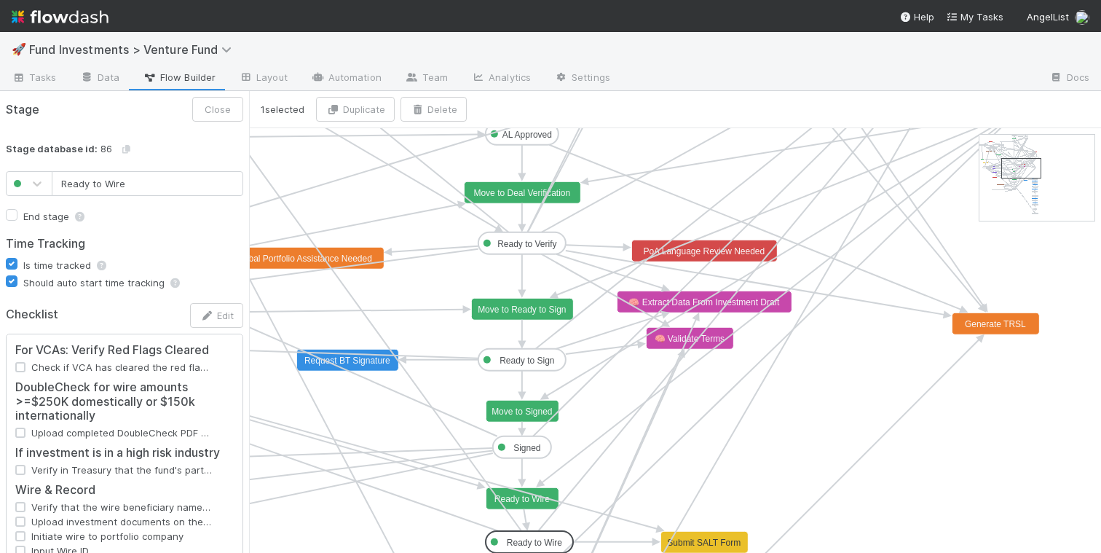
click at [564, 543] on rect at bounding box center [529, 542] width 87 height 22
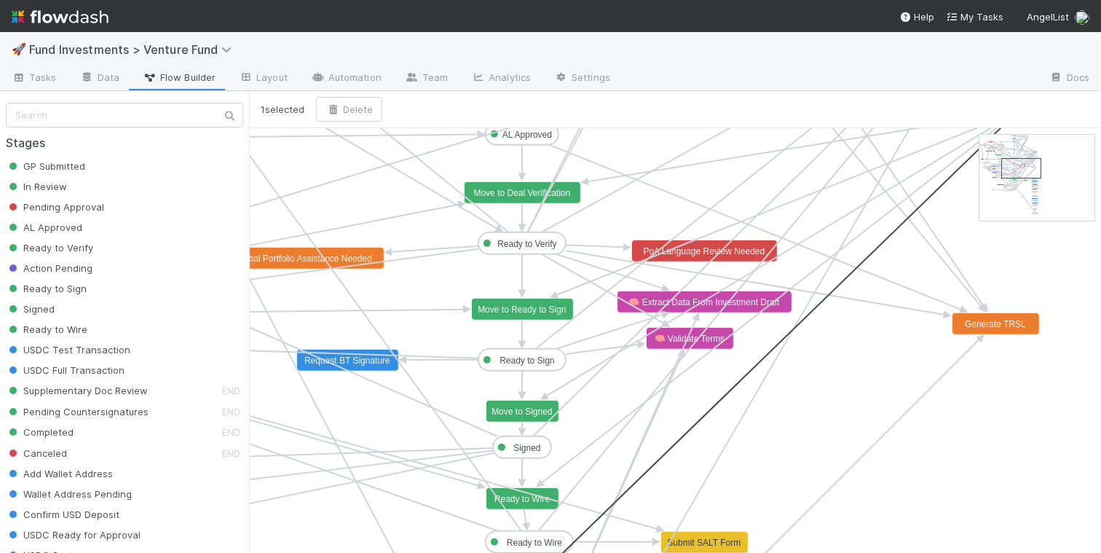
drag, startPoint x: 762, startPoint y: 356, endPoint x: 819, endPoint y: 339, distance: 59.4
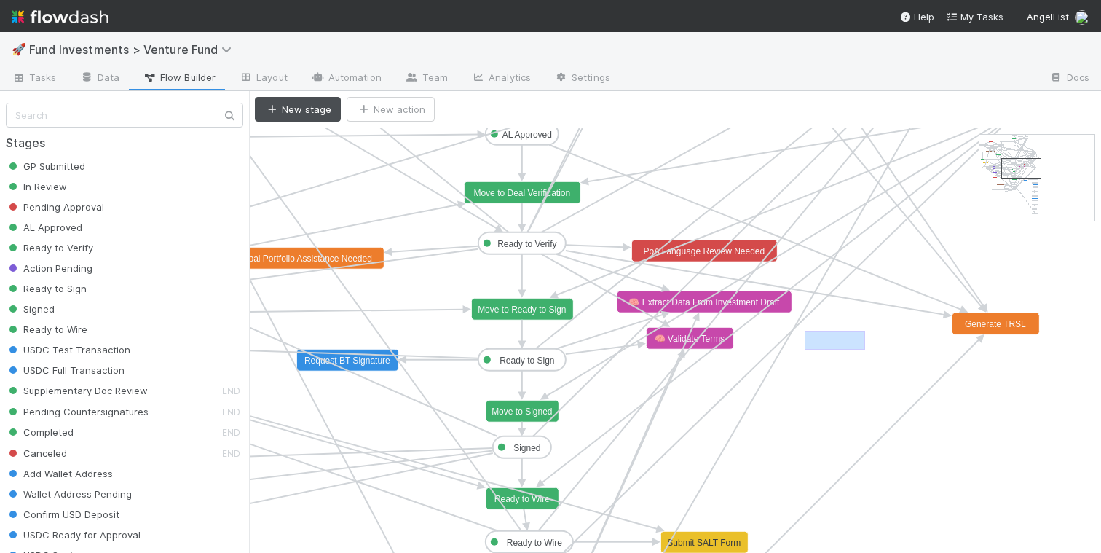
drag, startPoint x: 805, startPoint y: 350, endPoint x: 865, endPoint y: 331, distance: 63.3
drag, startPoint x: 409, startPoint y: 191, endPoint x: 489, endPoint y: 188, distance: 79.4
drag, startPoint x: 632, startPoint y: 152, endPoint x: 660, endPoint y: 159, distance: 29.3
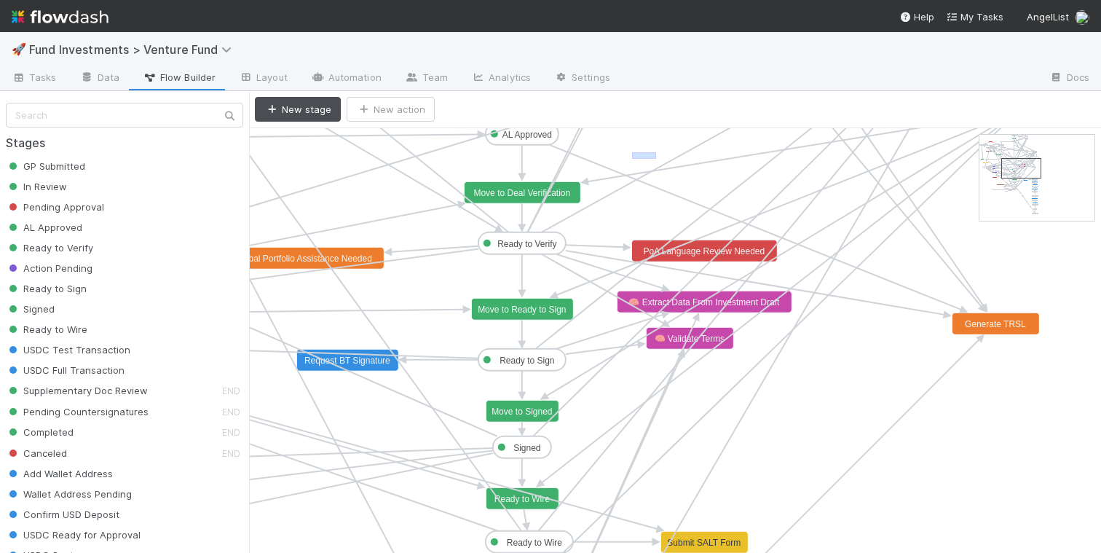
drag, startPoint x: 660, startPoint y: 157, endPoint x: 691, endPoint y: 162, distance: 30.9
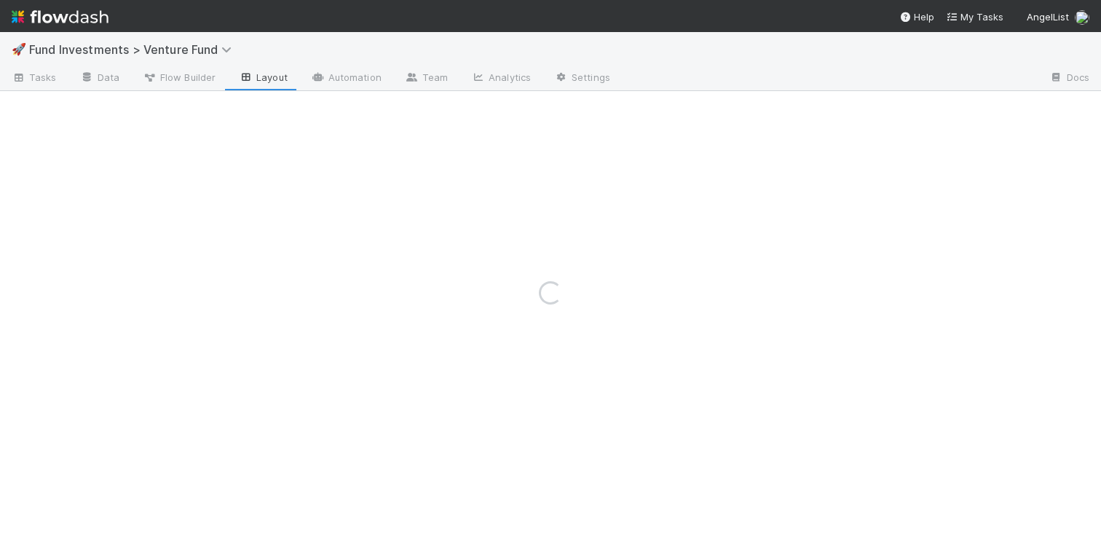
drag, startPoint x: 1013, startPoint y: 167, endPoint x: 717, endPoint y: 173, distance: 296.4
click at [781, 166] on div "Loading..." at bounding box center [550, 292] width 1101 height 521
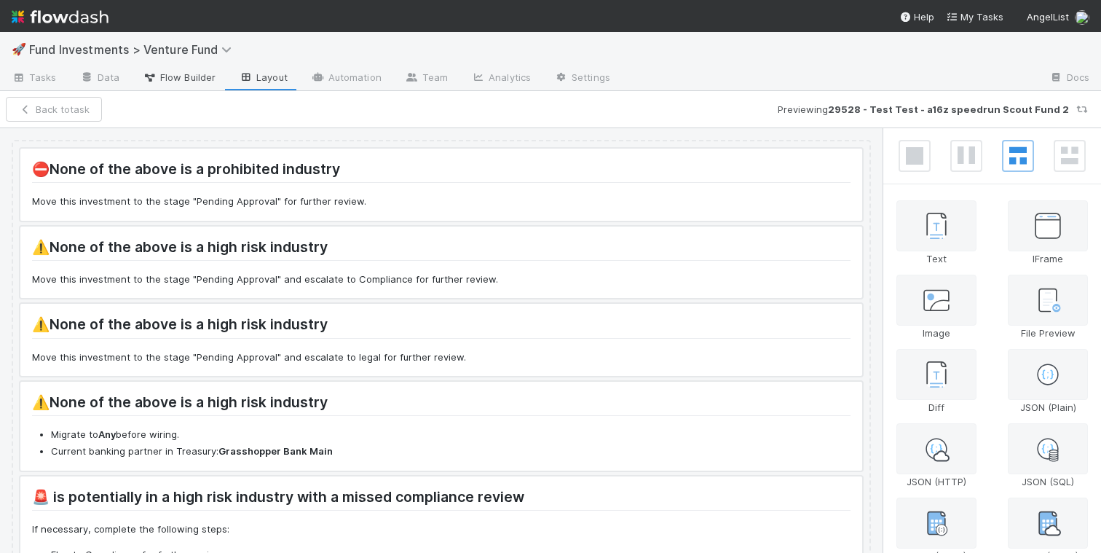
click at [201, 77] on span "Flow Builder" at bounding box center [179, 77] width 73 height 15
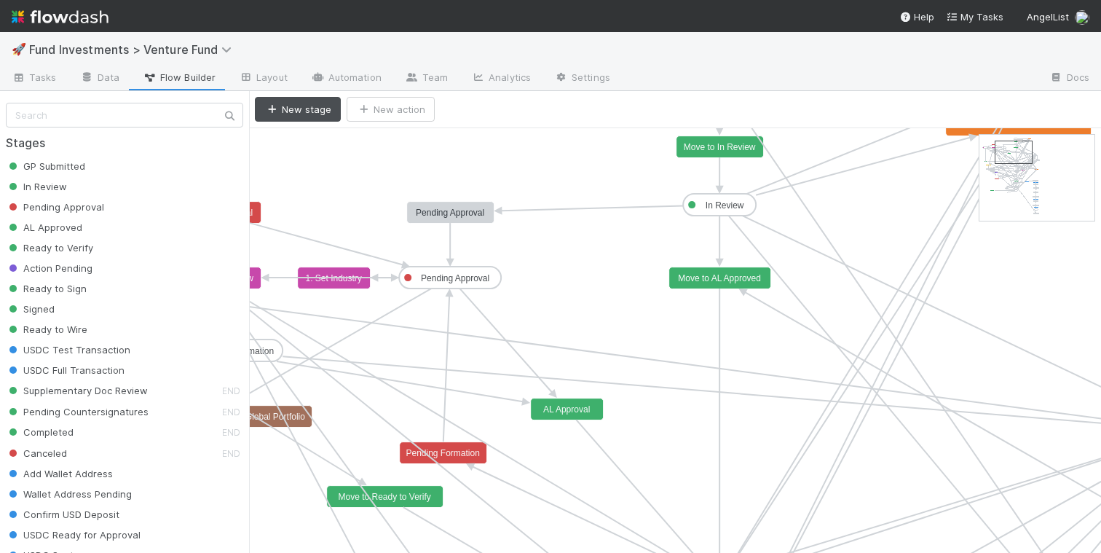
drag, startPoint x: 1009, startPoint y: 150, endPoint x: 1017, endPoint y: 155, distance: 9.5
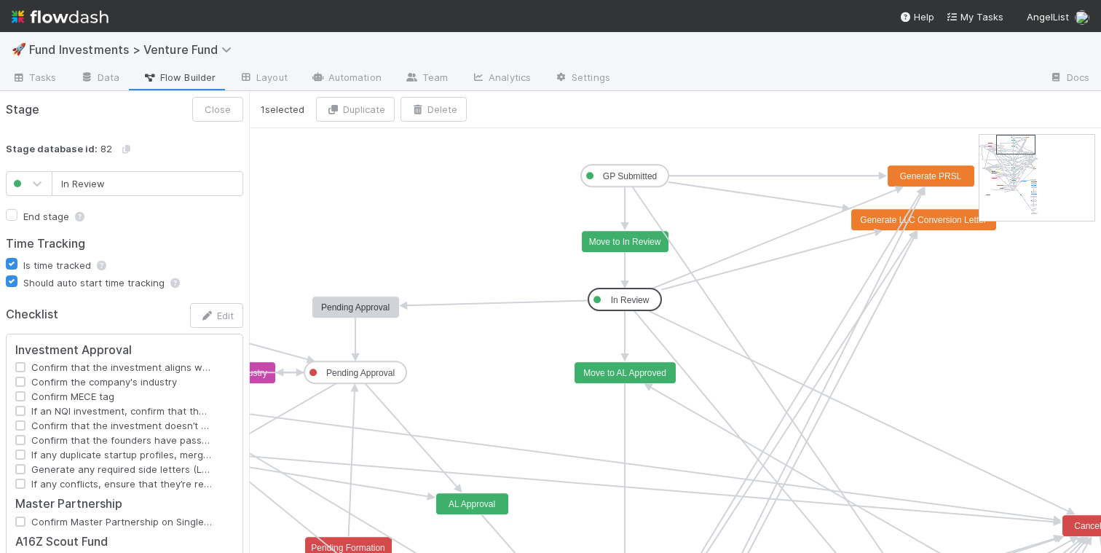
click at [642, 299] on text "In Review" at bounding box center [630, 300] width 39 height 10
type input "GP Submitted"
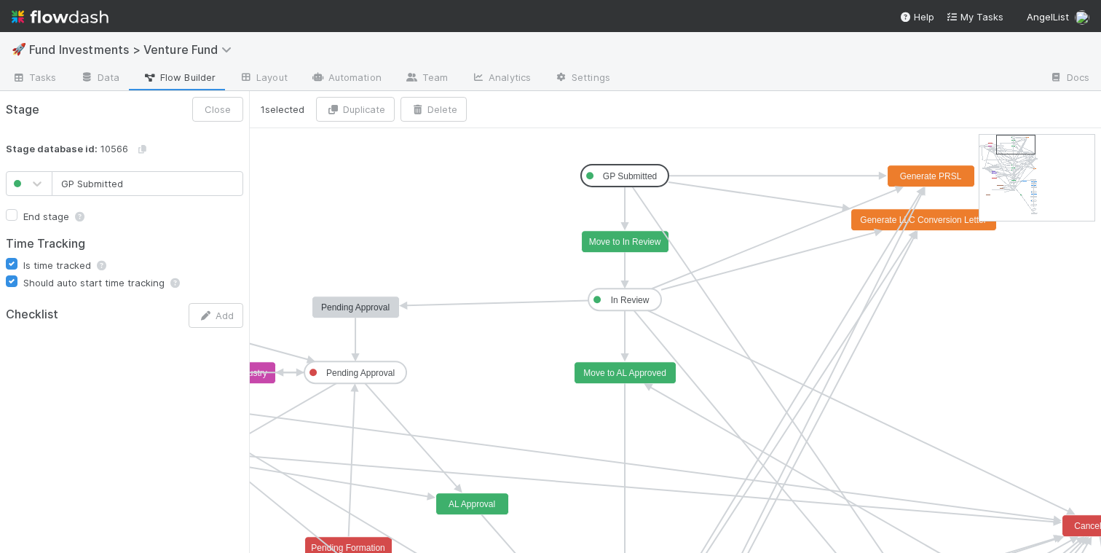
click at [644, 177] on text "GP Submitted" at bounding box center [630, 176] width 54 height 10
click at [645, 239] on text "Move to In Review" at bounding box center [625, 242] width 72 height 10
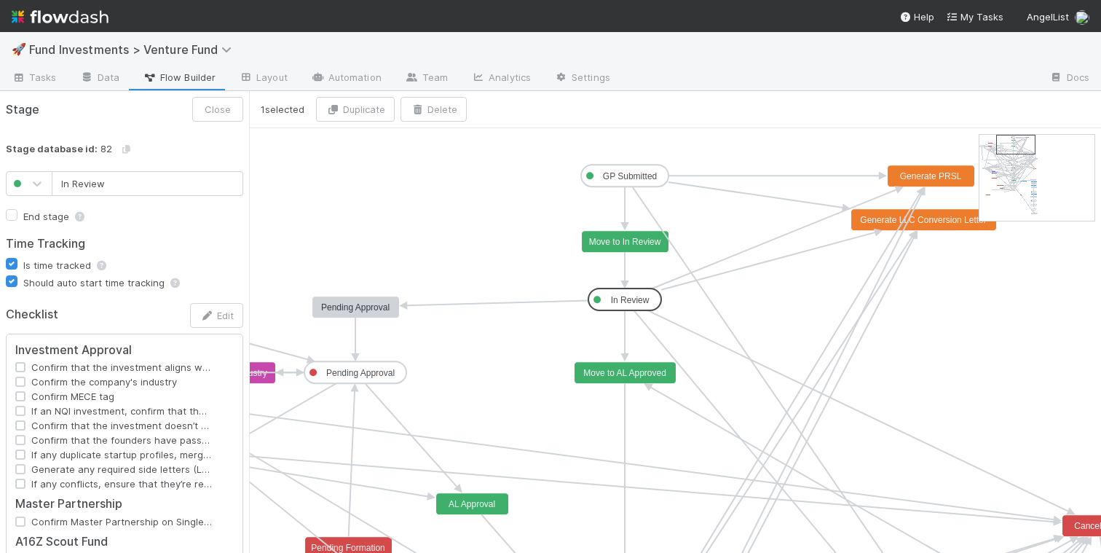
click at [643, 293] on rect at bounding box center [624, 299] width 73 height 22
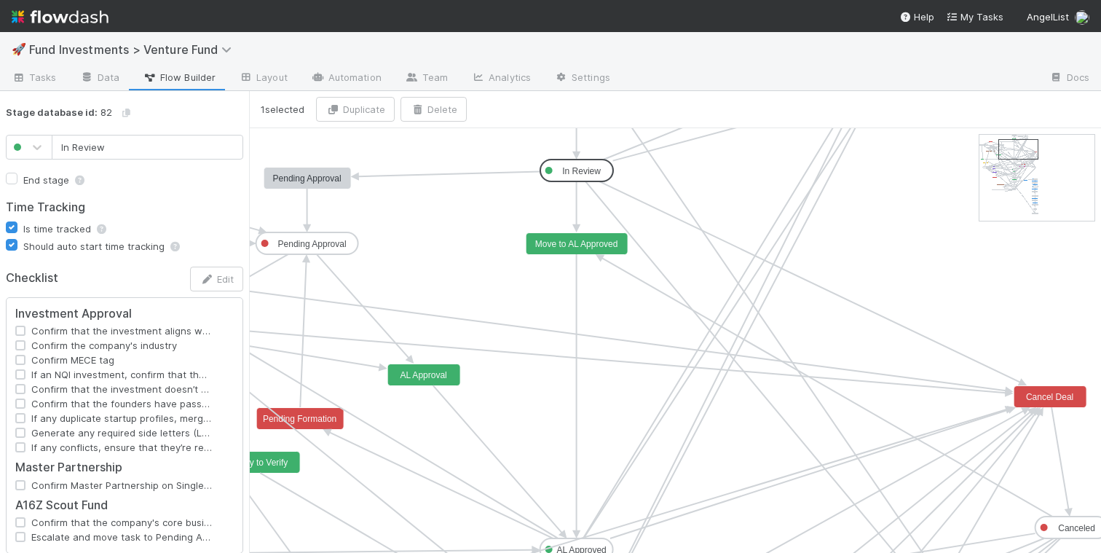
scroll to position [43, 0]
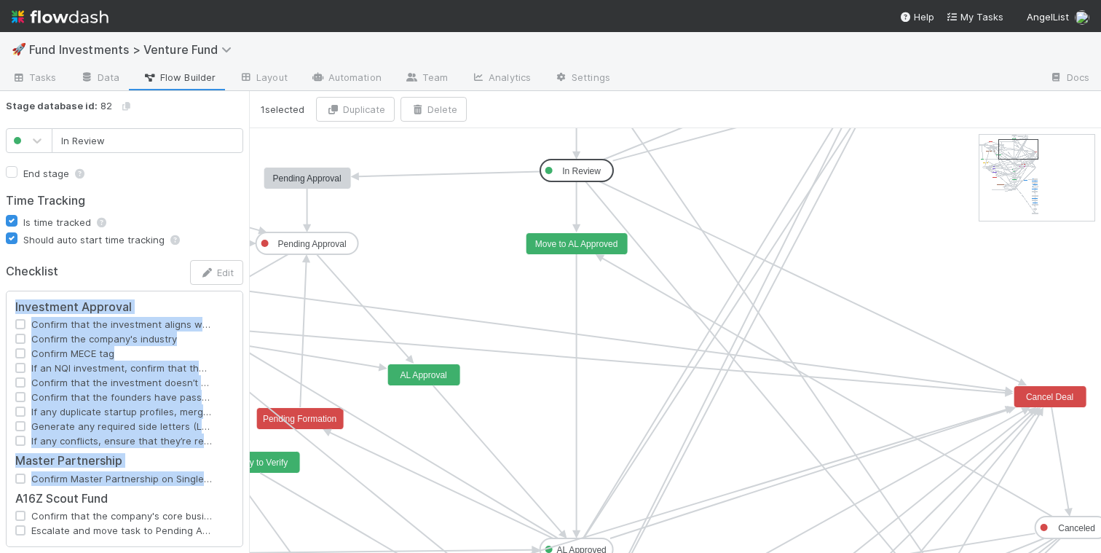
drag, startPoint x: 10, startPoint y: 301, endPoint x: 197, endPoint y: 484, distance: 261.1
click at [197, 484] on div "Investment Approval Confirm that the investment aligns with the fund thesis Con…" at bounding box center [124, 419] width 237 height 256
click at [201, 275] on icon "button" at bounding box center [207, 272] width 15 height 9
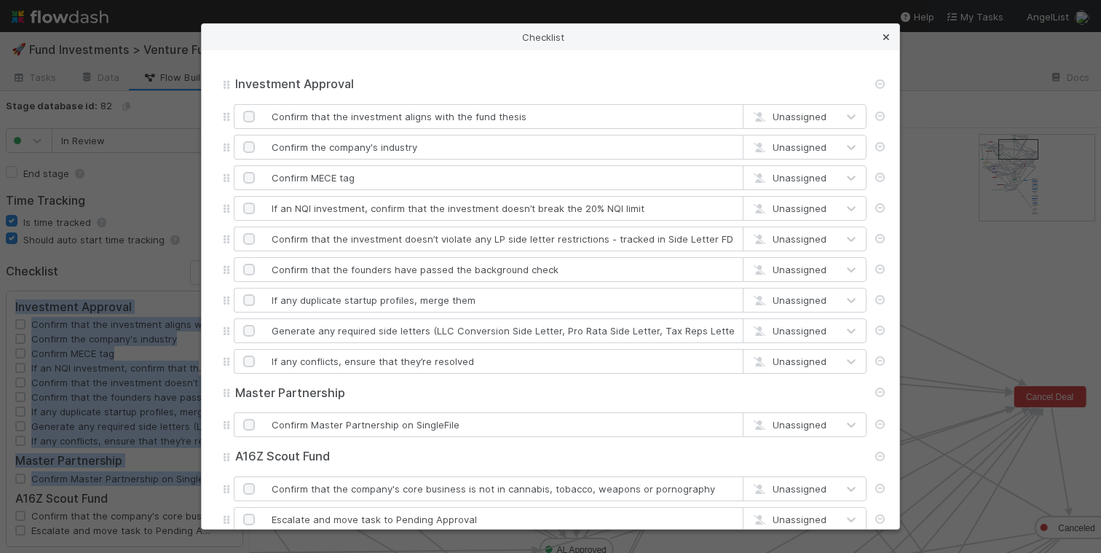
click at [886, 36] on icon at bounding box center [886, 37] width 15 height 9
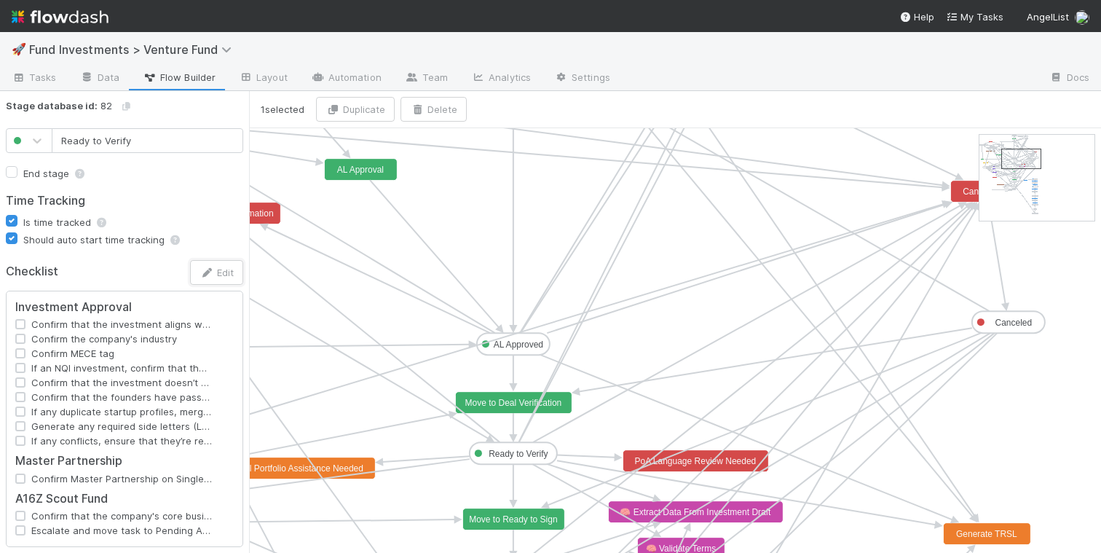
click at [536, 448] on rect at bounding box center [513, 453] width 87 height 22
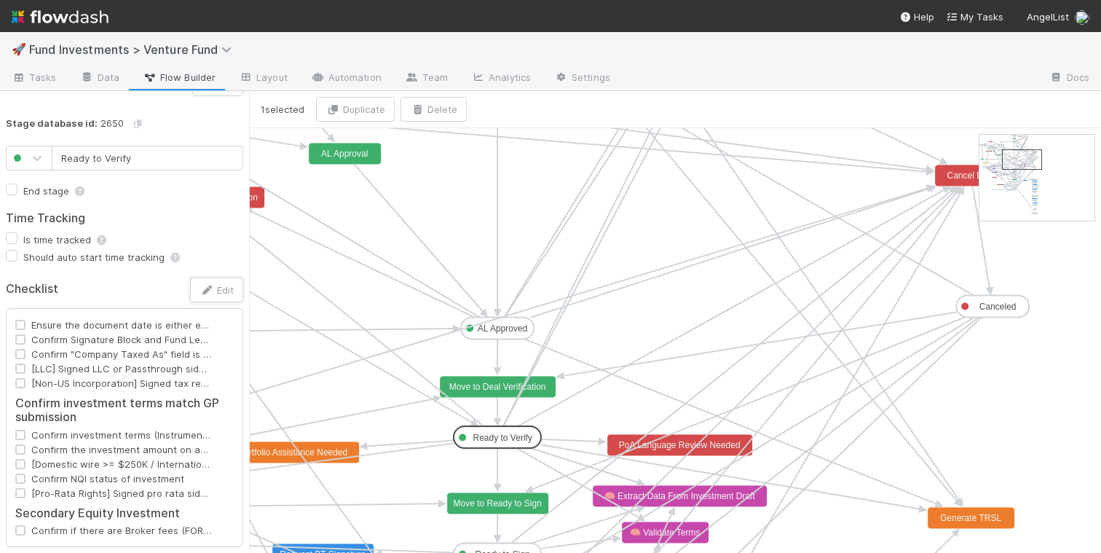
type input "AL Approved"
checkbox input "false"
click at [523, 327] on text "AL Approved" at bounding box center [503, 328] width 50 height 10
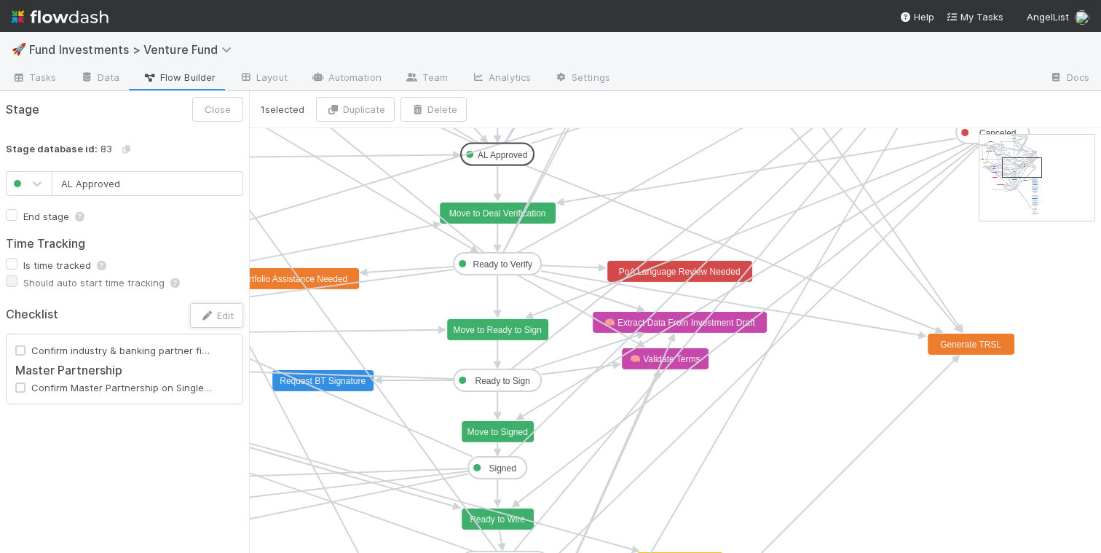
drag, startPoint x: 1020, startPoint y: 157, endPoint x: 1020, endPoint y: 165, distance: 8.0
click at [521, 159] on text "AL Approved" at bounding box center [503, 155] width 50 height 10
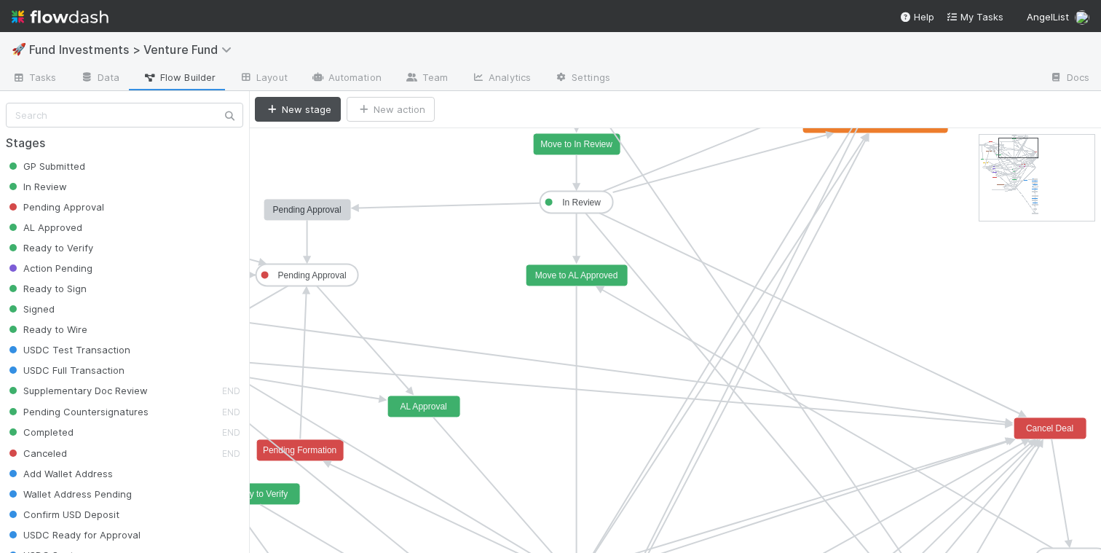
click at [597, 197] on rect at bounding box center [576, 202] width 73 height 22
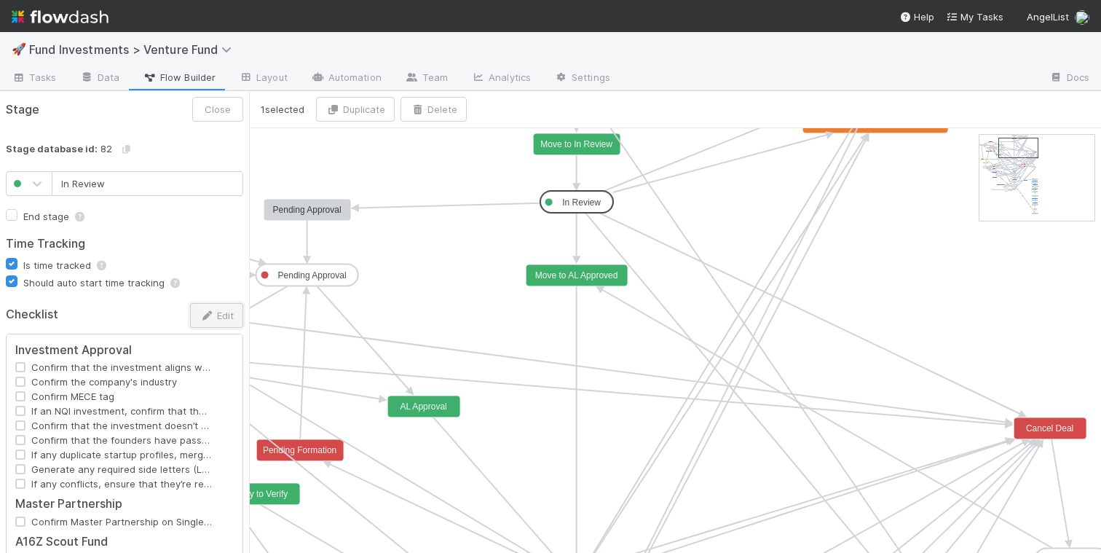
click at [216, 313] on button "Edit" at bounding box center [216, 315] width 53 height 25
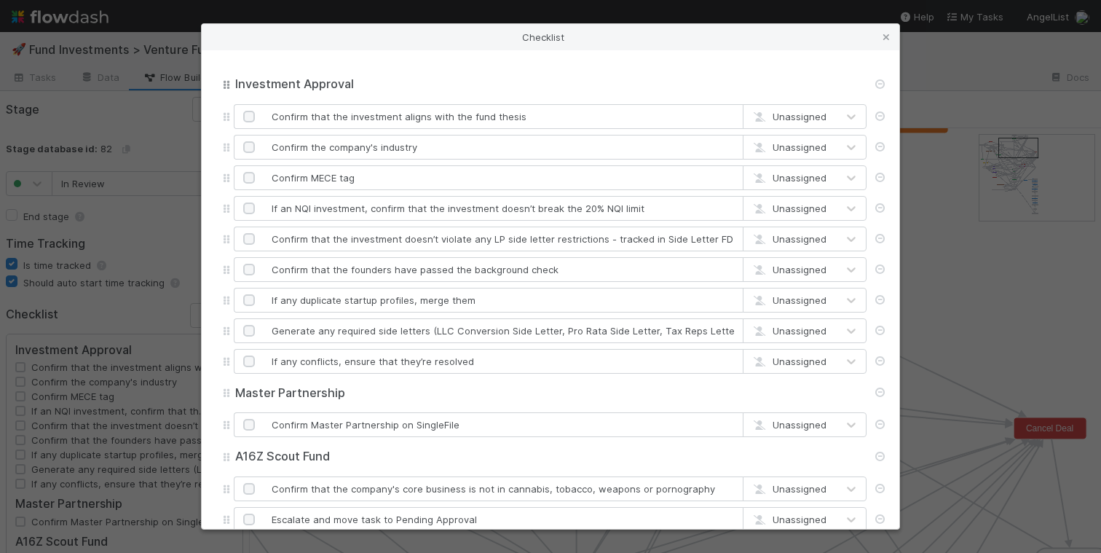
click at [360, 91] on input "Investment Approval" at bounding box center [550, 84] width 633 height 16
click at [885, 33] on icon at bounding box center [886, 37] width 15 height 9
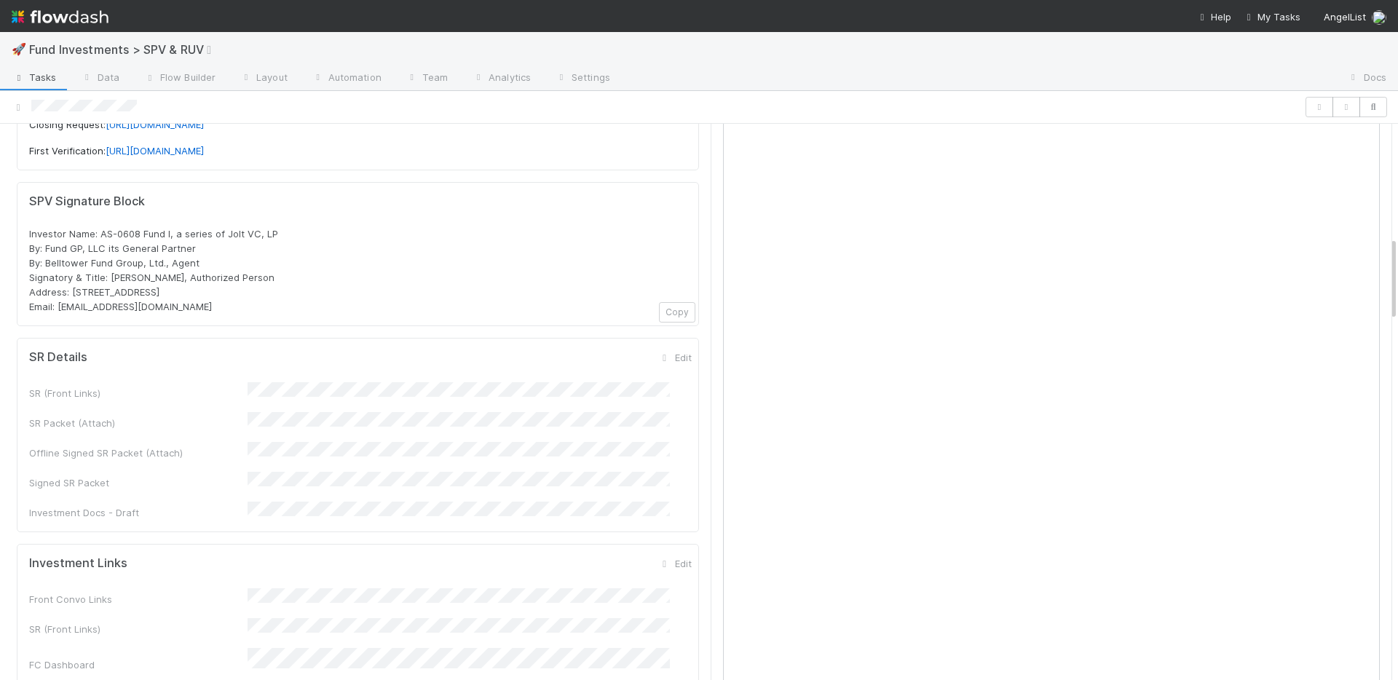
scroll to position [746, 0]
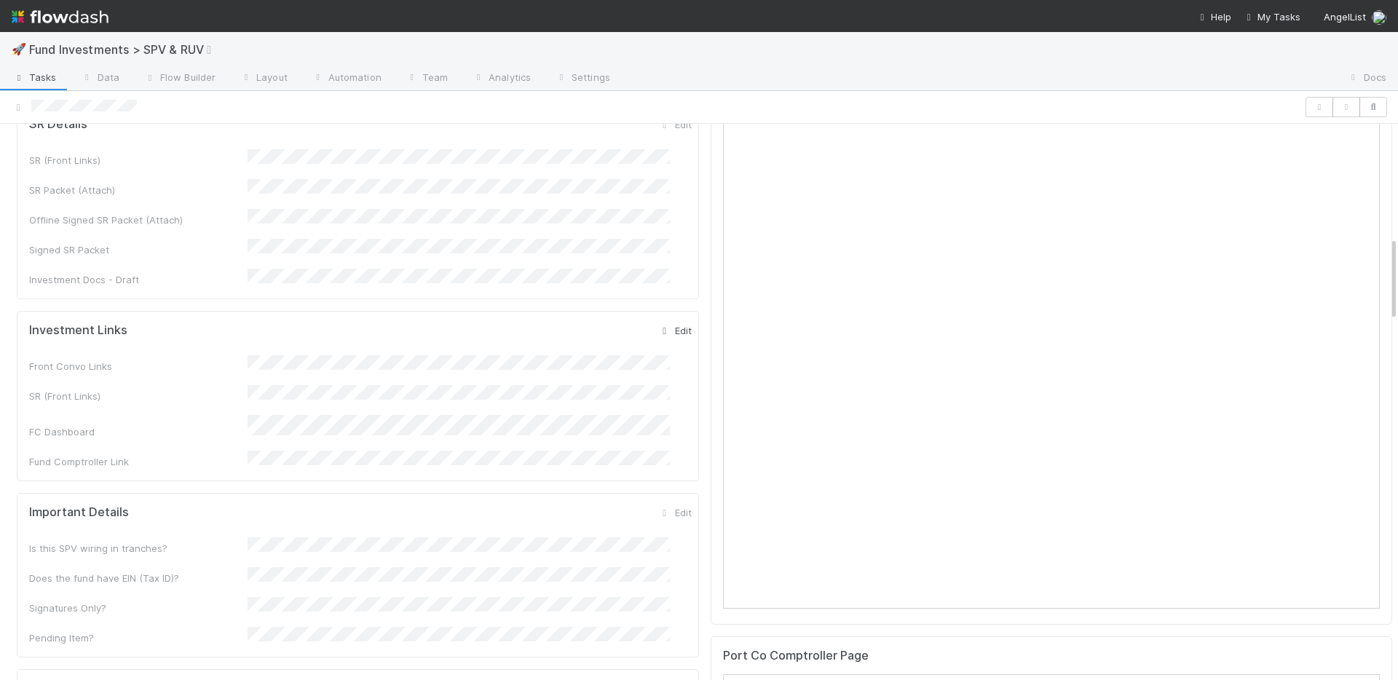
click at [661, 325] on link "Edit" at bounding box center [675, 331] width 34 height 12
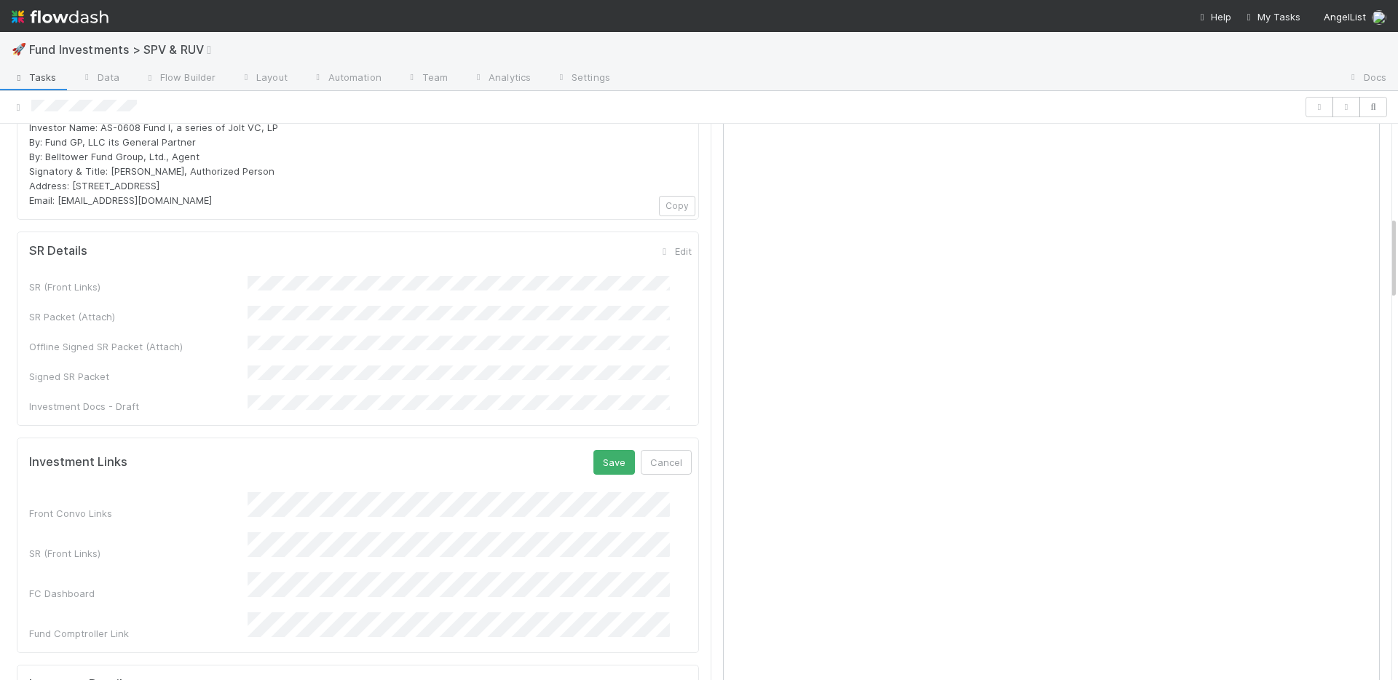
scroll to position [454, 0]
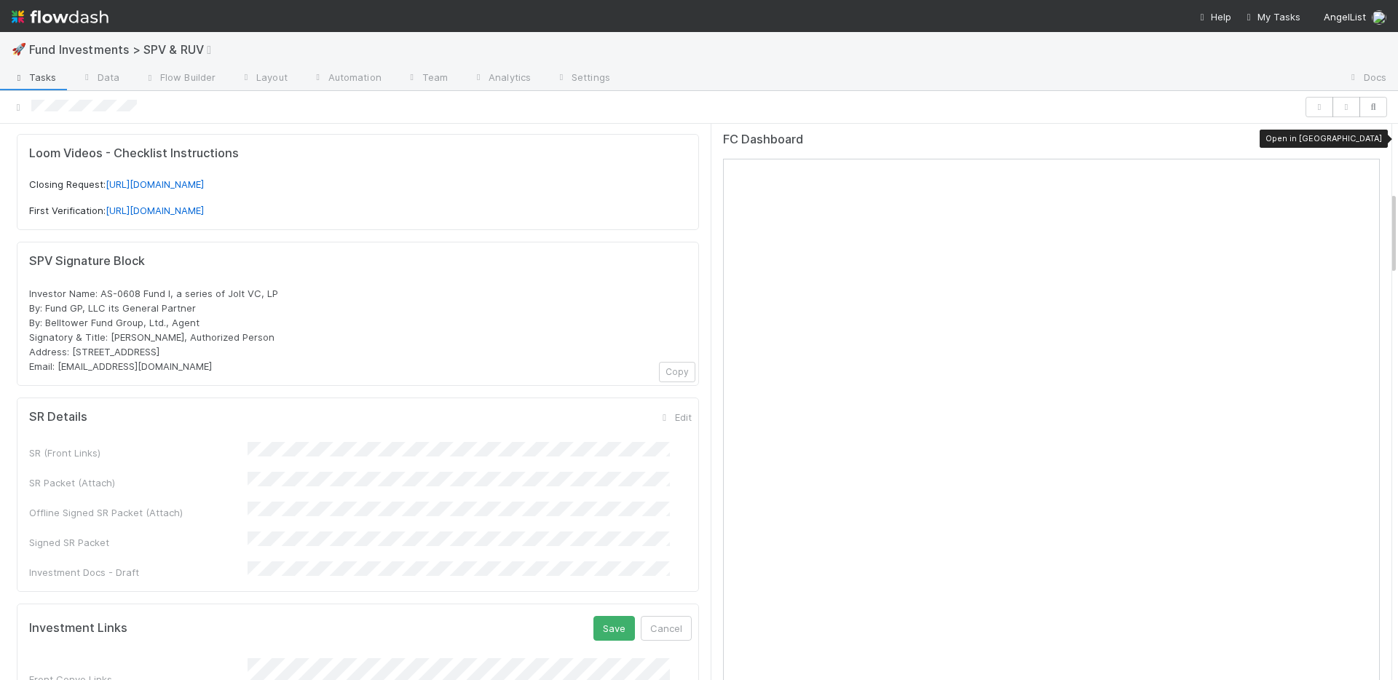
click at [1365, 143] on div at bounding box center [1372, 142] width 15 height 15
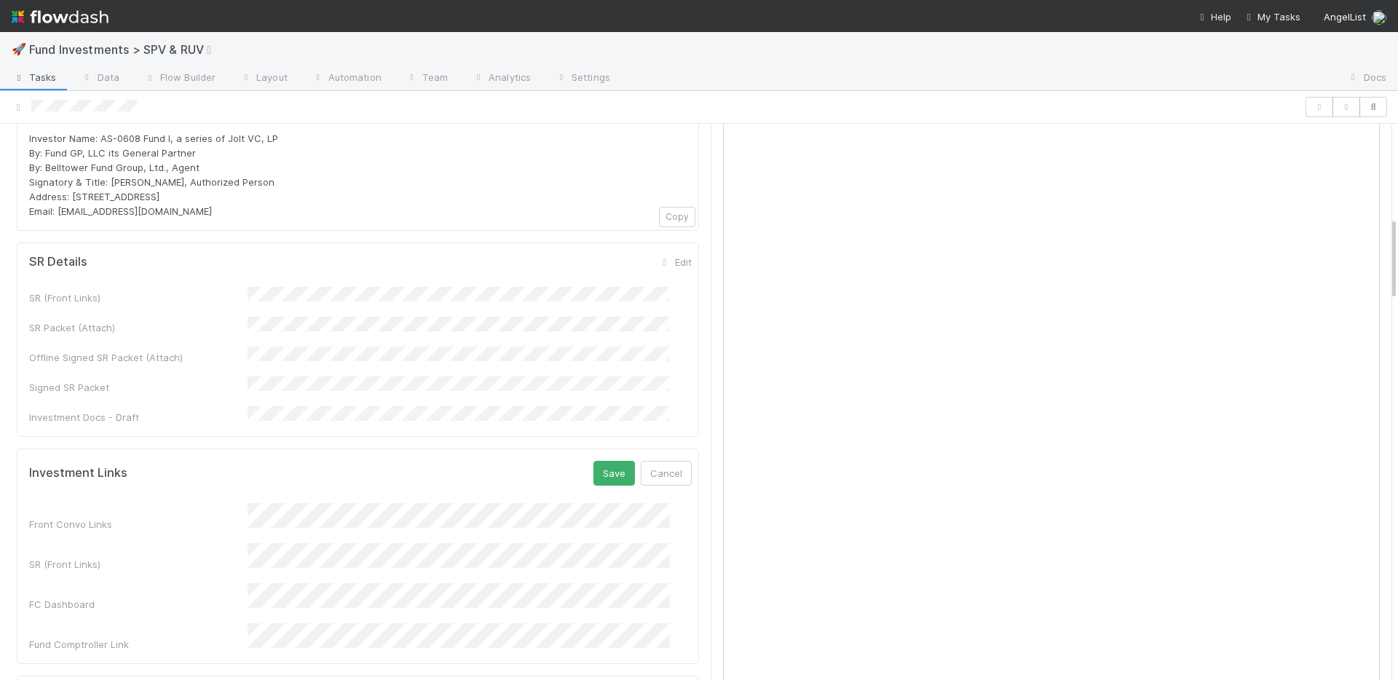
scroll to position [828, 0]
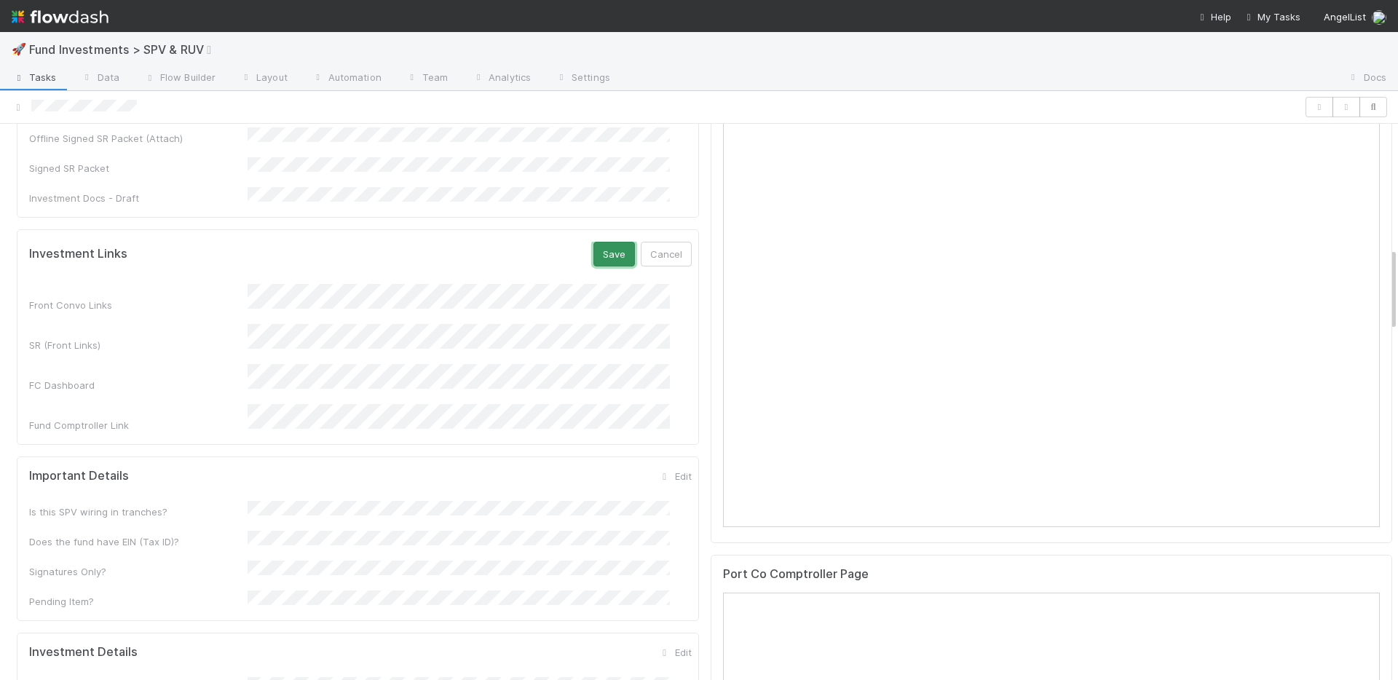
click at [593, 242] on button "Save" at bounding box center [614, 254] width 42 height 25
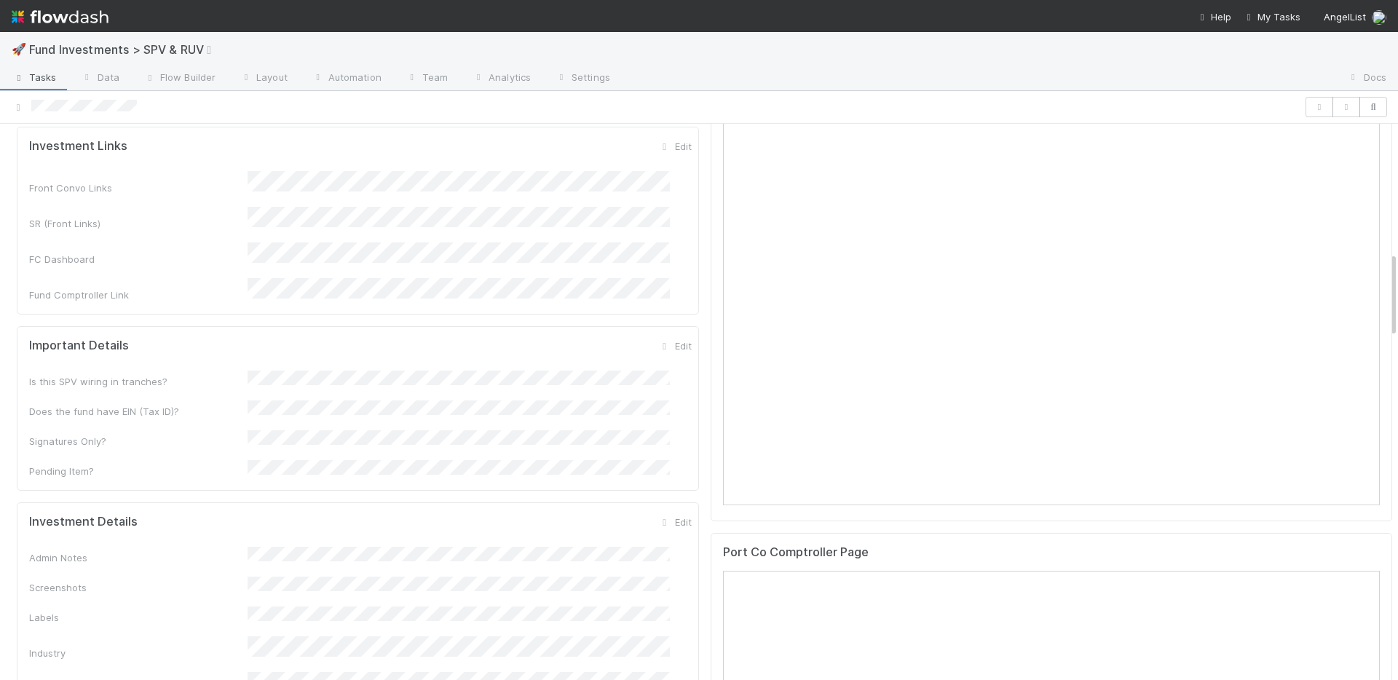
scroll to position [861, 0]
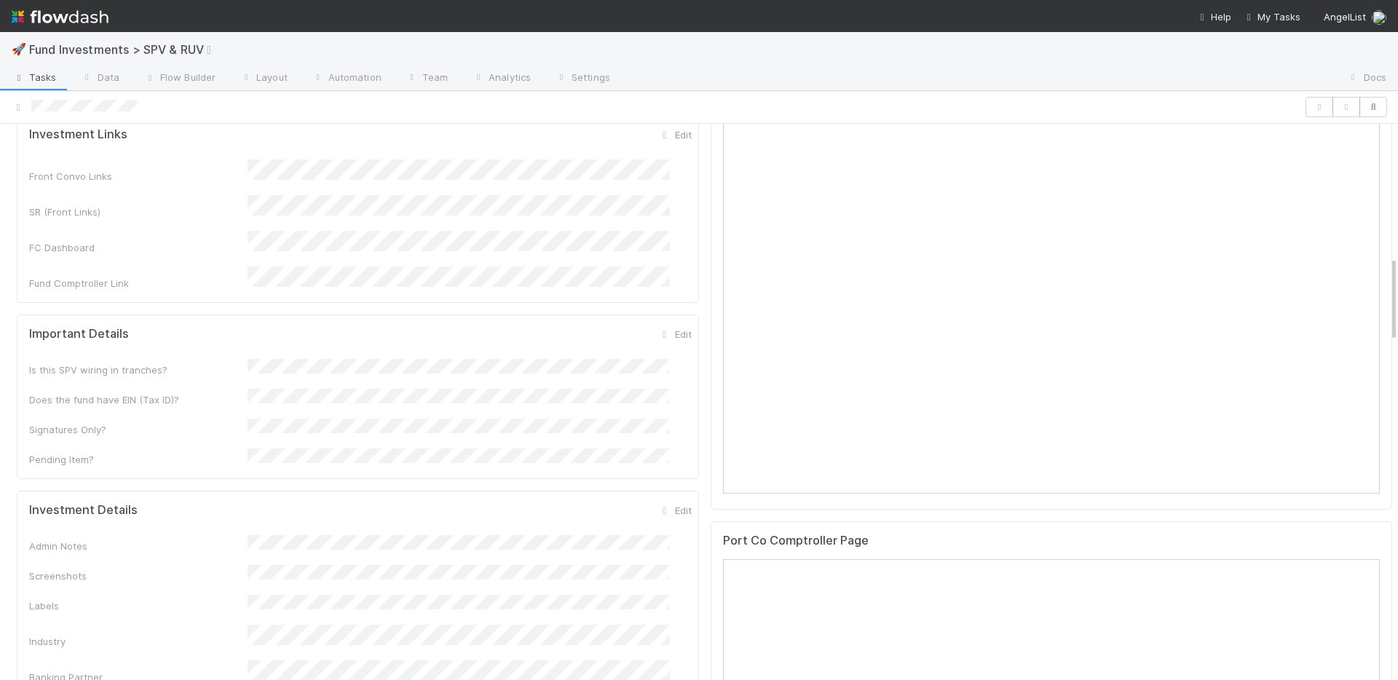
drag, startPoint x: 662, startPoint y: 283, endPoint x: 451, endPoint y: 320, distance: 213.8
click at [662, 328] on link "Edit" at bounding box center [675, 334] width 34 height 12
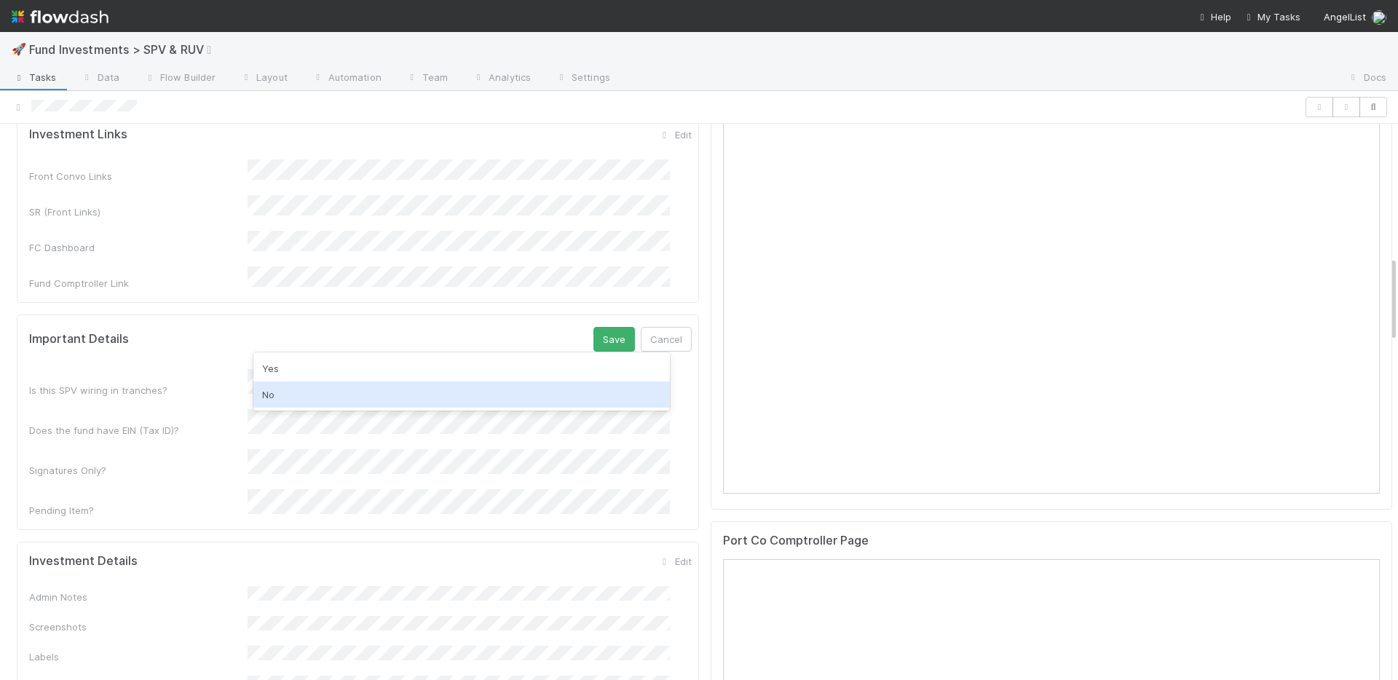
click at [340, 387] on div "No" at bounding box center [461, 395] width 417 height 26
click at [328, 401] on div "Yes" at bounding box center [461, 405] width 417 height 26
drag, startPoint x: 392, startPoint y: 386, endPoint x: 402, endPoint y: 383, distance: 10.6
click at [393, 385] on div "No" at bounding box center [461, 395] width 417 height 26
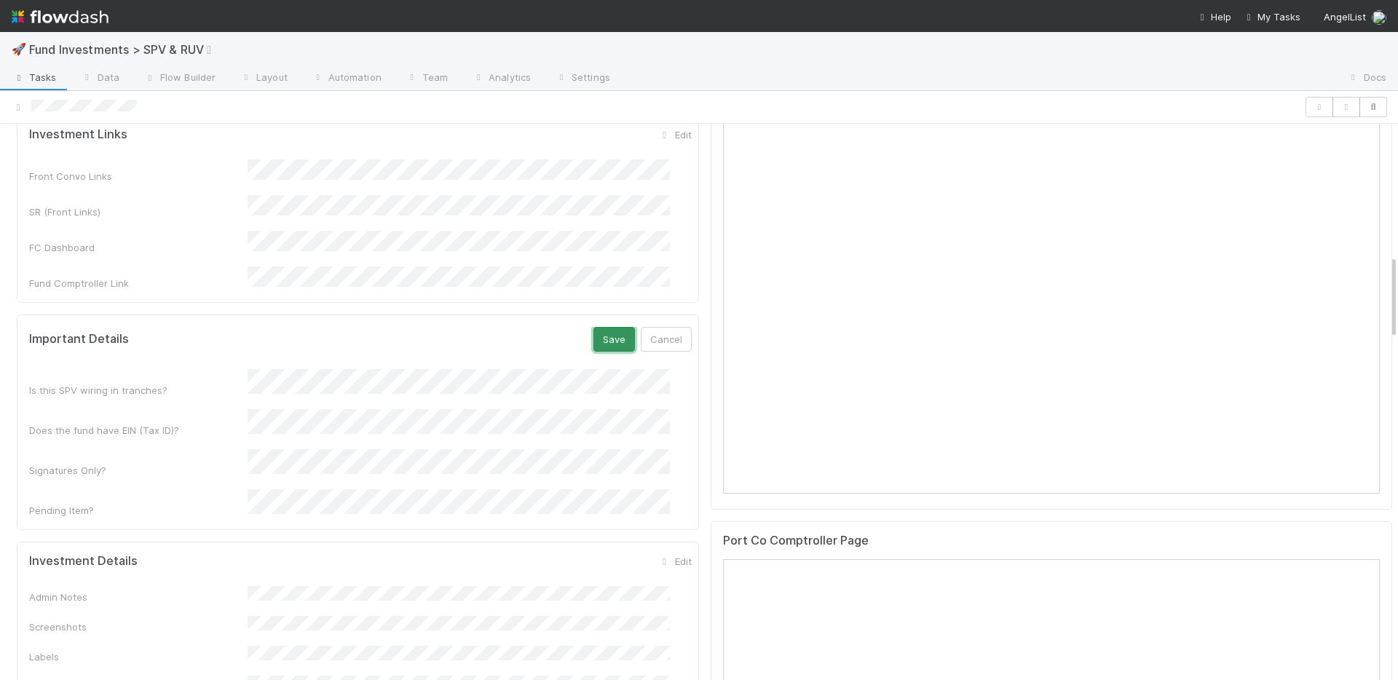
click at [593, 327] on button "Save" at bounding box center [614, 339] width 42 height 25
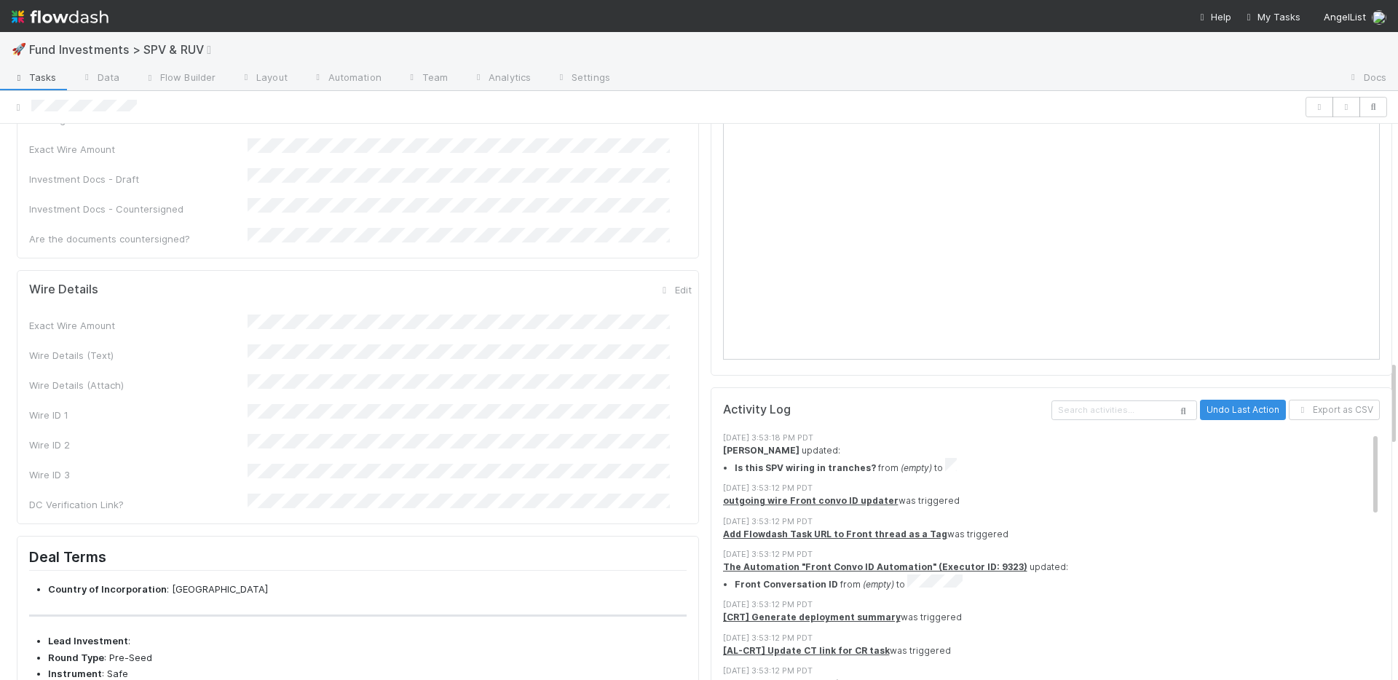
scroll to position [1423, 0]
click at [657, 285] on form "Wire Details Edit Exact Wire Amount Wire Details (Text) Wire Details (Attach) W…" at bounding box center [360, 399] width 663 height 229
click at [660, 286] on link "Edit" at bounding box center [675, 292] width 34 height 12
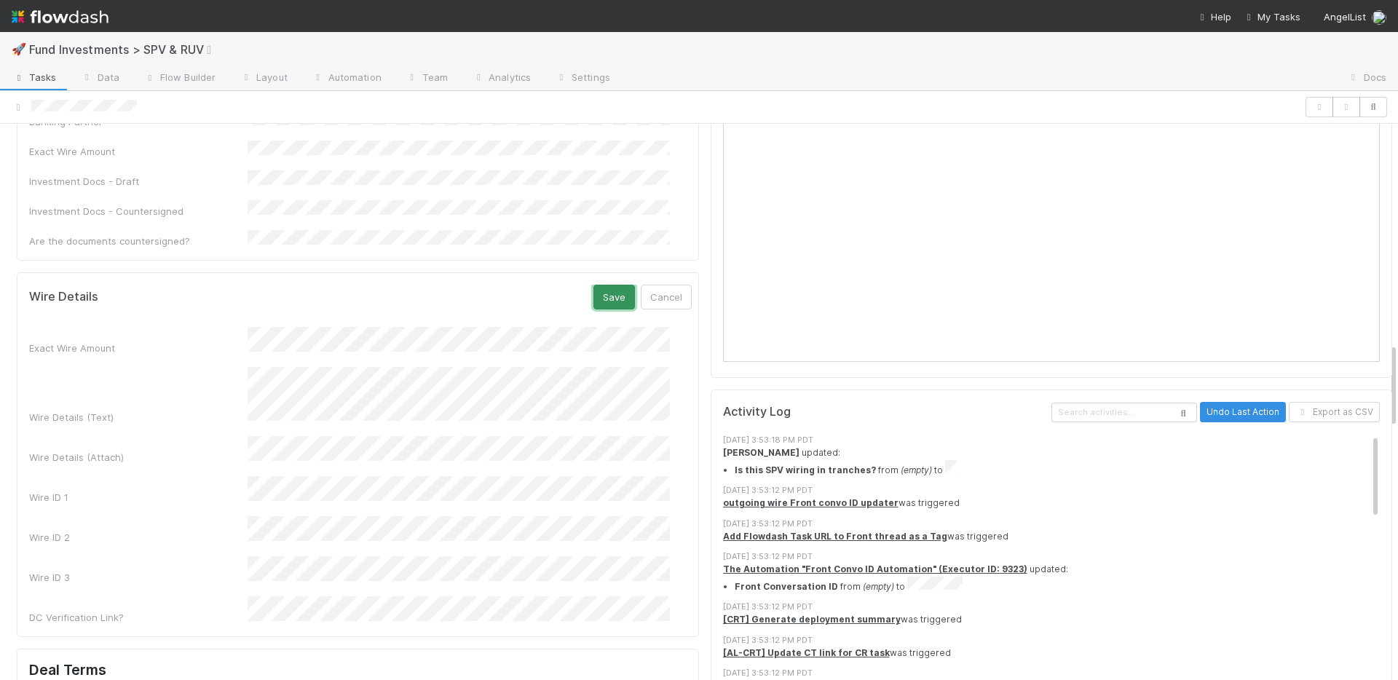
click at [594, 285] on button "Save" at bounding box center [614, 297] width 42 height 25
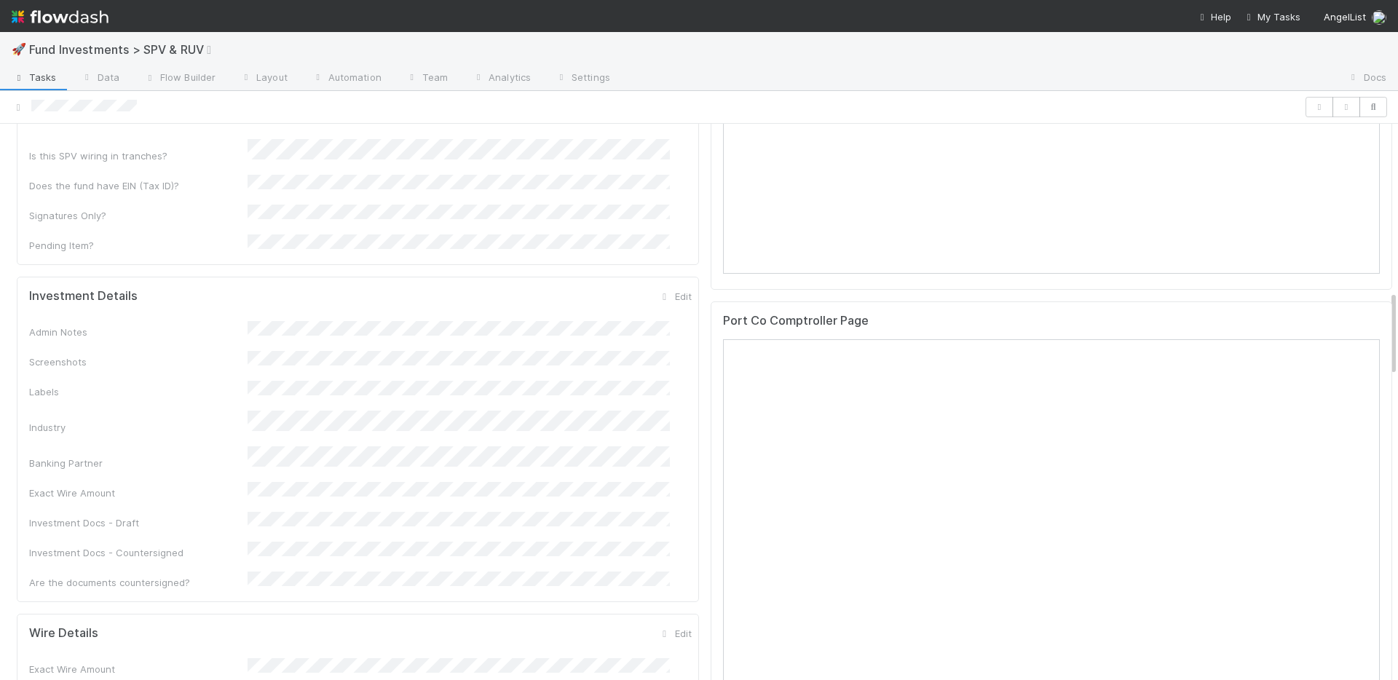
scroll to position [1086, 0]
click at [655, 272] on div "Investment Details Edit Admin Notes Screenshots Labels Industry Banking Partner…" at bounding box center [358, 434] width 682 height 325
click at [658, 285] on div "Edit" at bounding box center [675, 292] width 34 height 15
click at [658, 288] on icon at bounding box center [665, 292] width 15 height 9
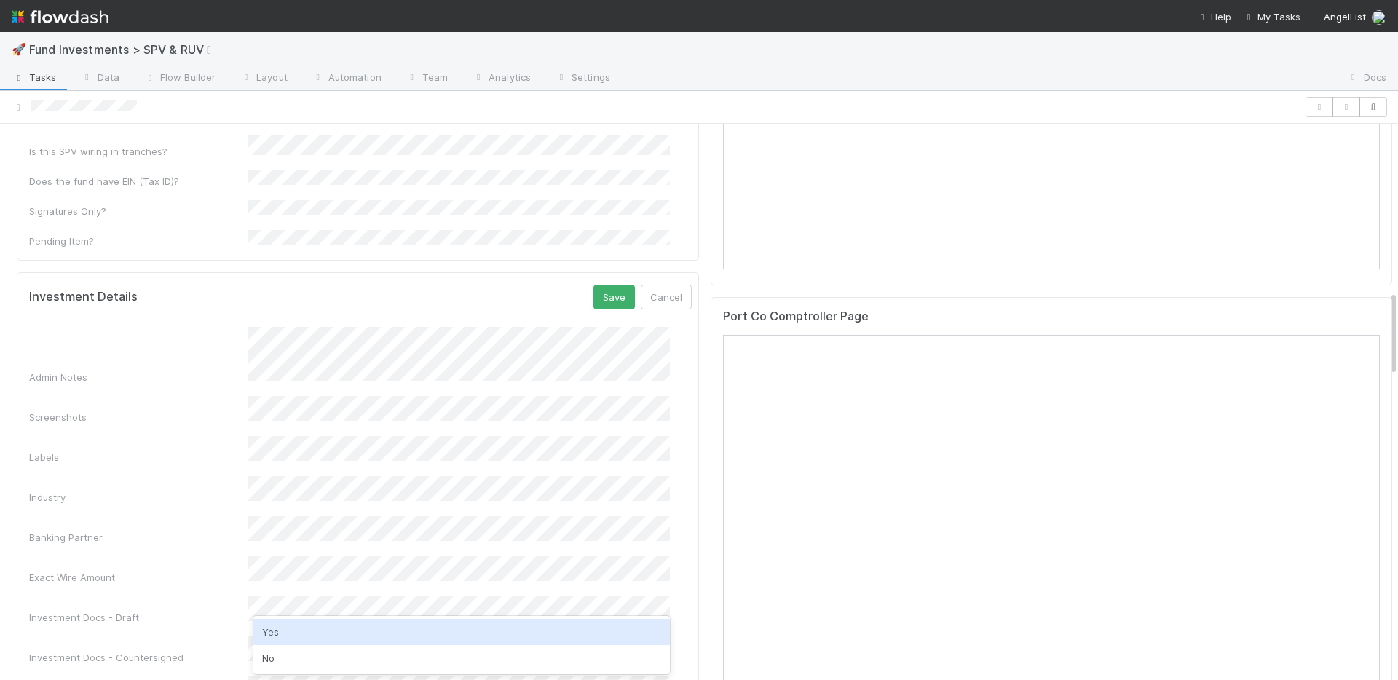
click at [289, 626] on div "Yes" at bounding box center [461, 632] width 417 height 26
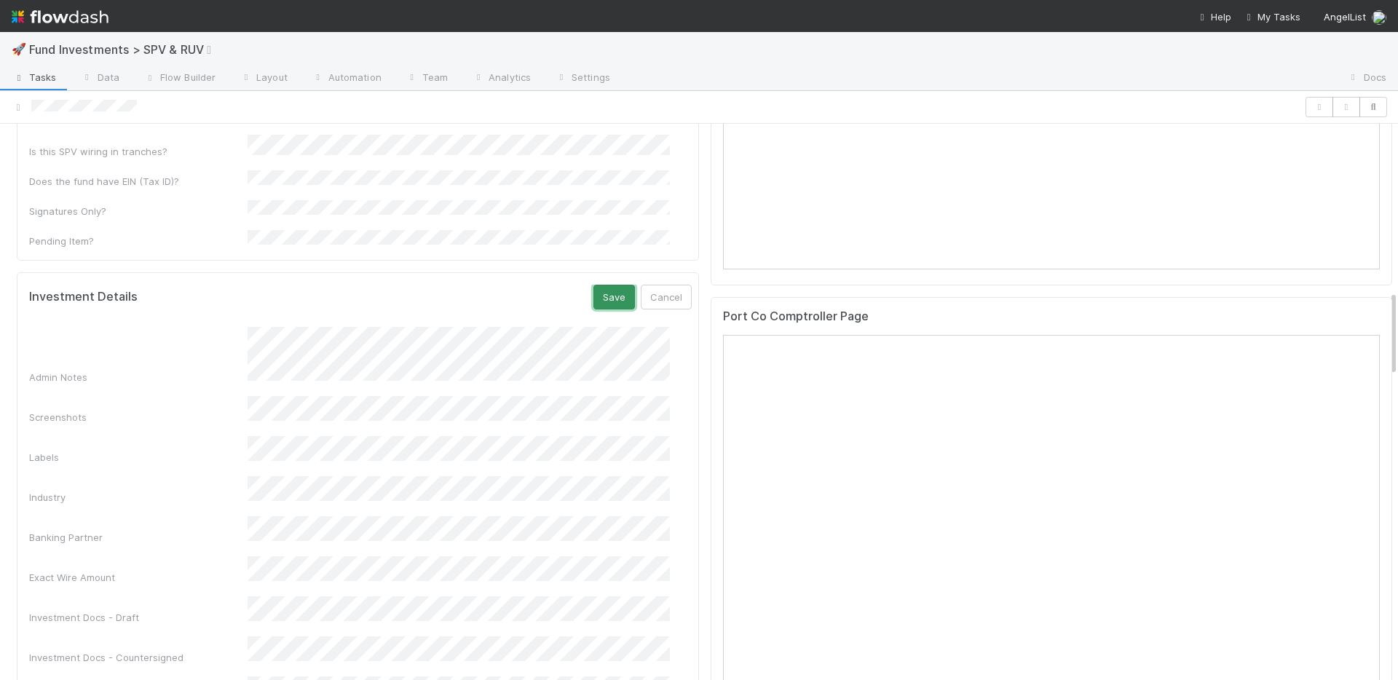
click at [596, 285] on button "Save" at bounding box center [614, 297] width 42 height 25
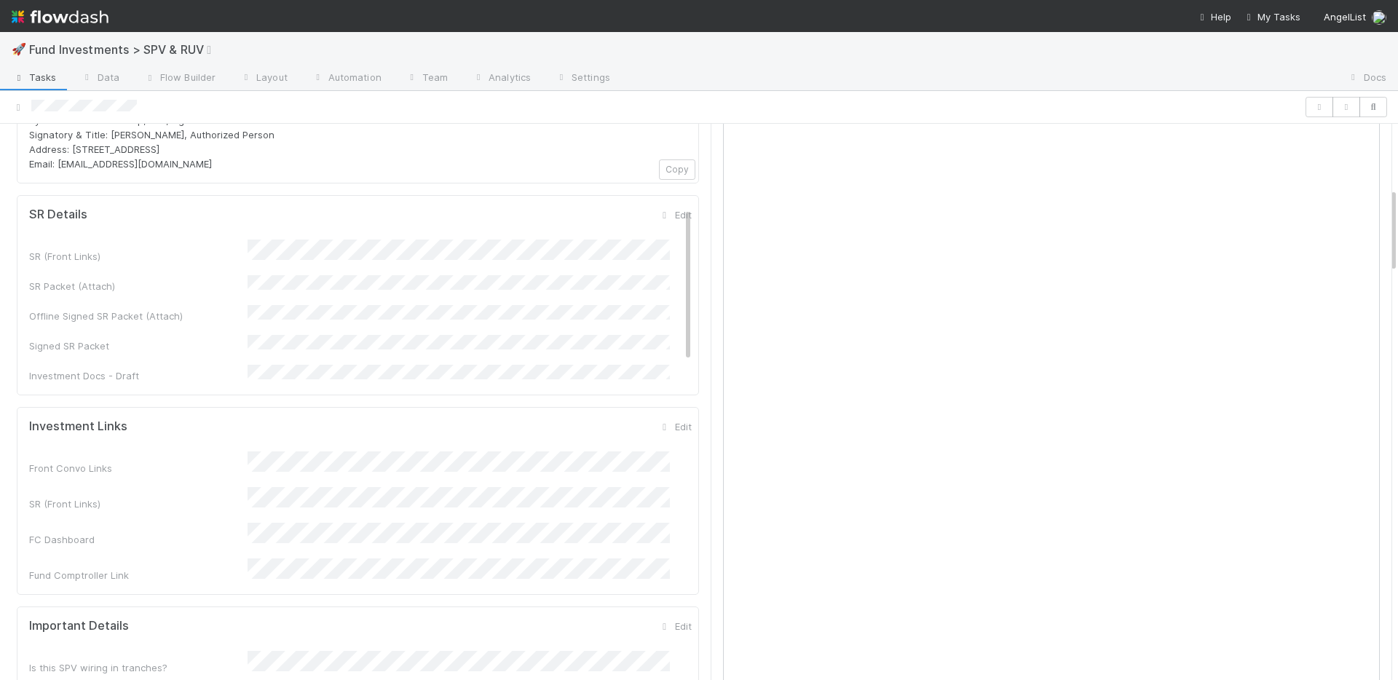
scroll to position [0, 0]
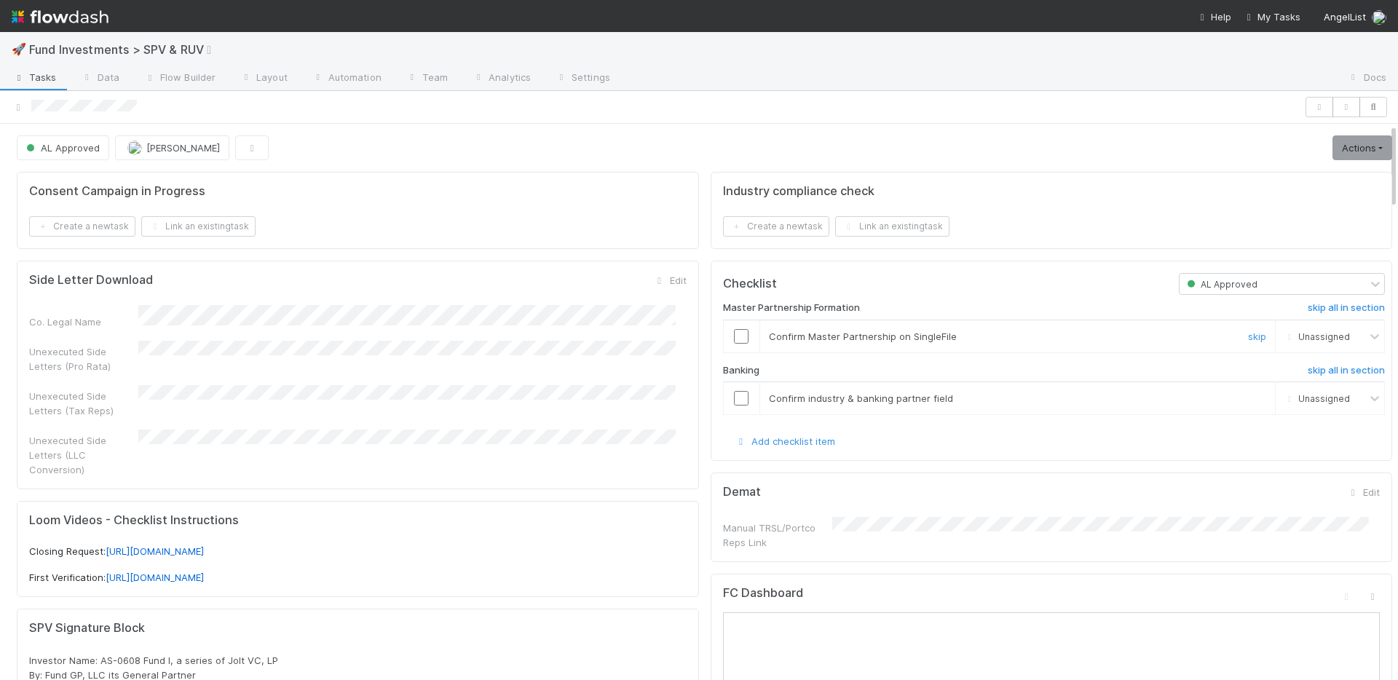
click at [734, 336] on input "checkbox" at bounding box center [741, 336] width 15 height 15
click at [734, 397] on input "checkbox" at bounding box center [741, 398] width 15 height 15
drag, startPoint x: 1334, startPoint y: 156, endPoint x: 1297, endPoint y: 180, distance: 44.2
click at [1333, 156] on link "Actions" at bounding box center [1363, 147] width 60 height 25
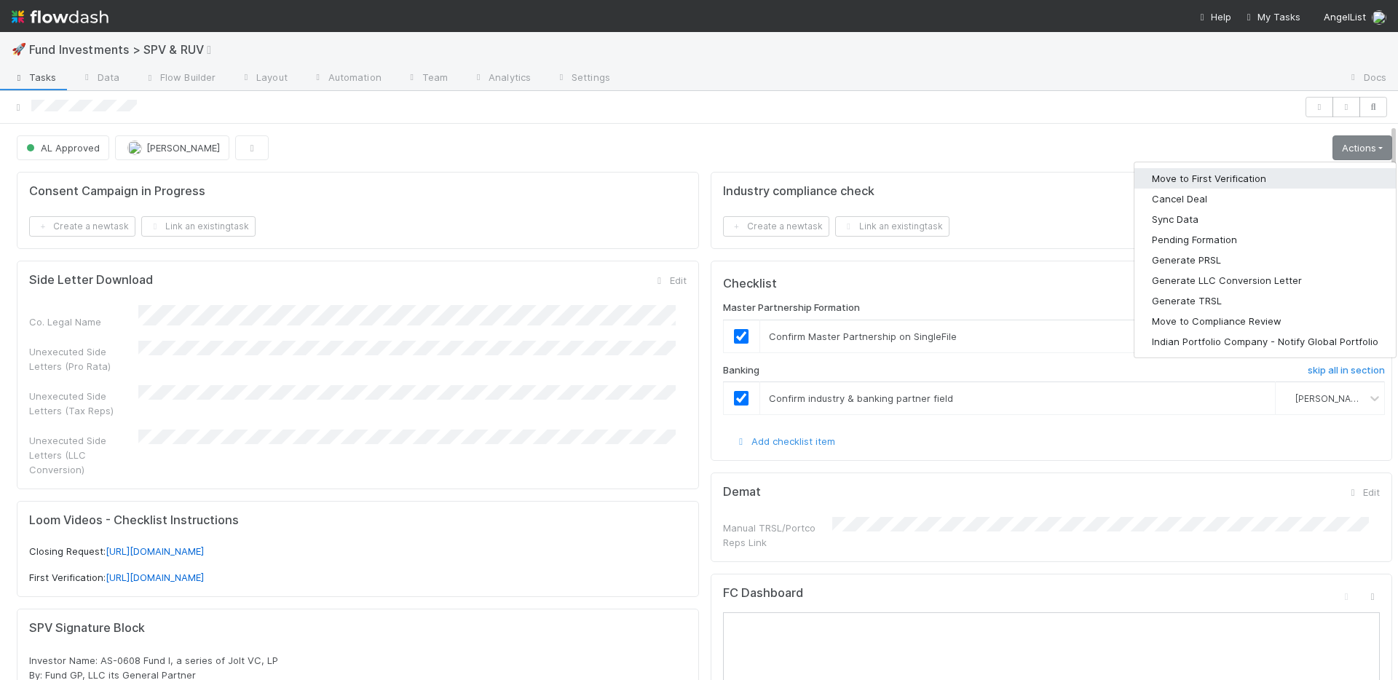
click at [1285, 185] on button "Move to First Verification" at bounding box center [1264, 178] width 261 height 20
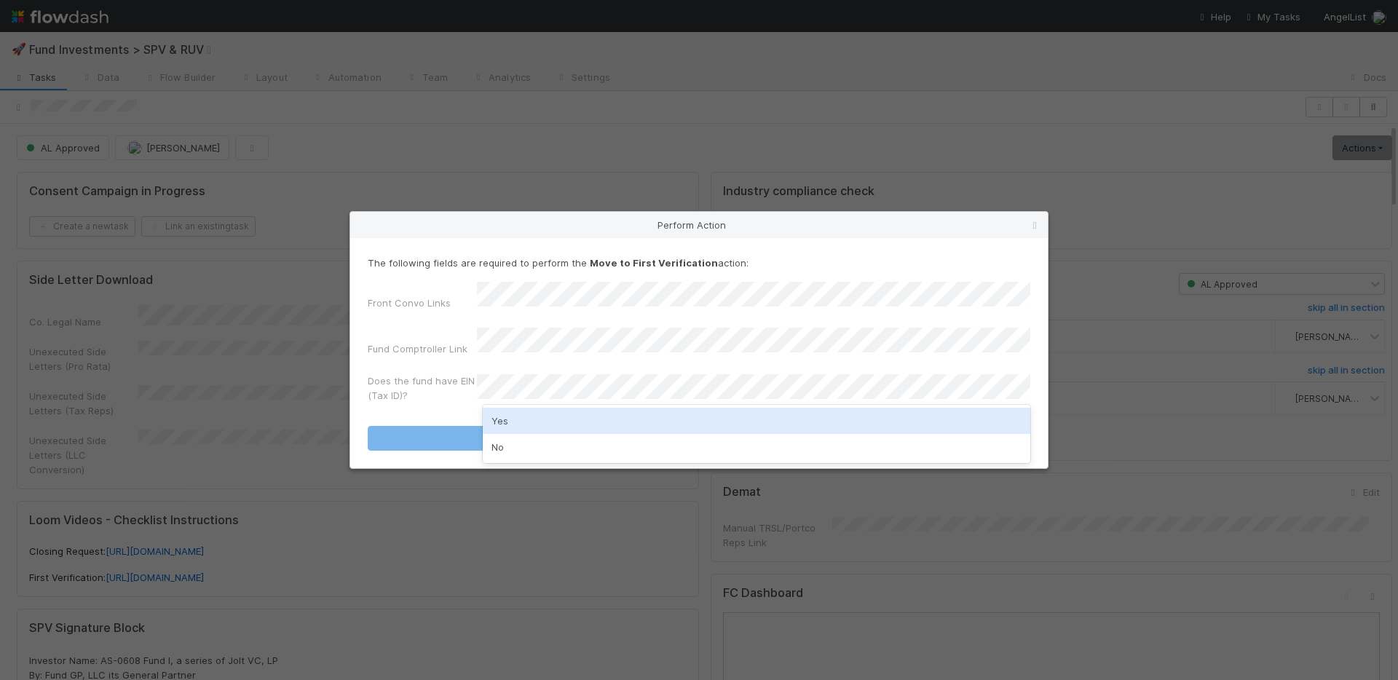
click at [524, 420] on div "Yes" at bounding box center [757, 421] width 548 height 26
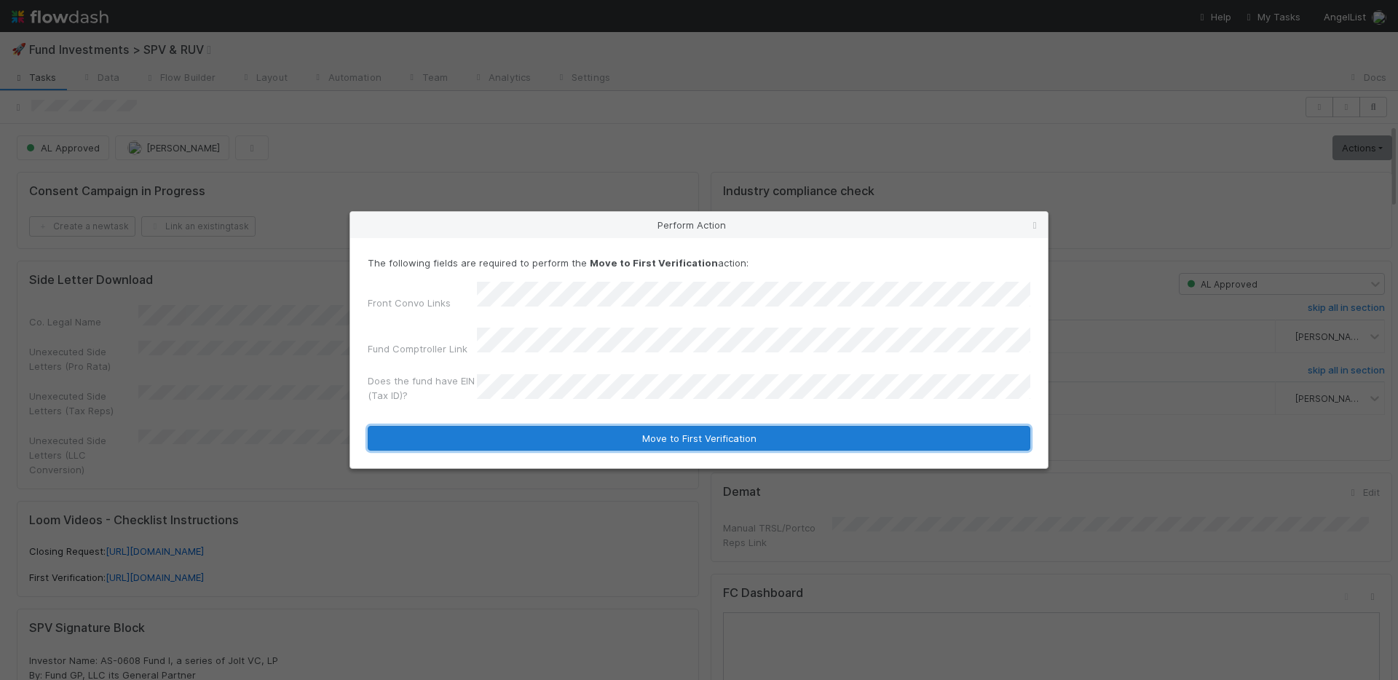
click at [541, 435] on button "Move to First Verification" at bounding box center [699, 438] width 663 height 25
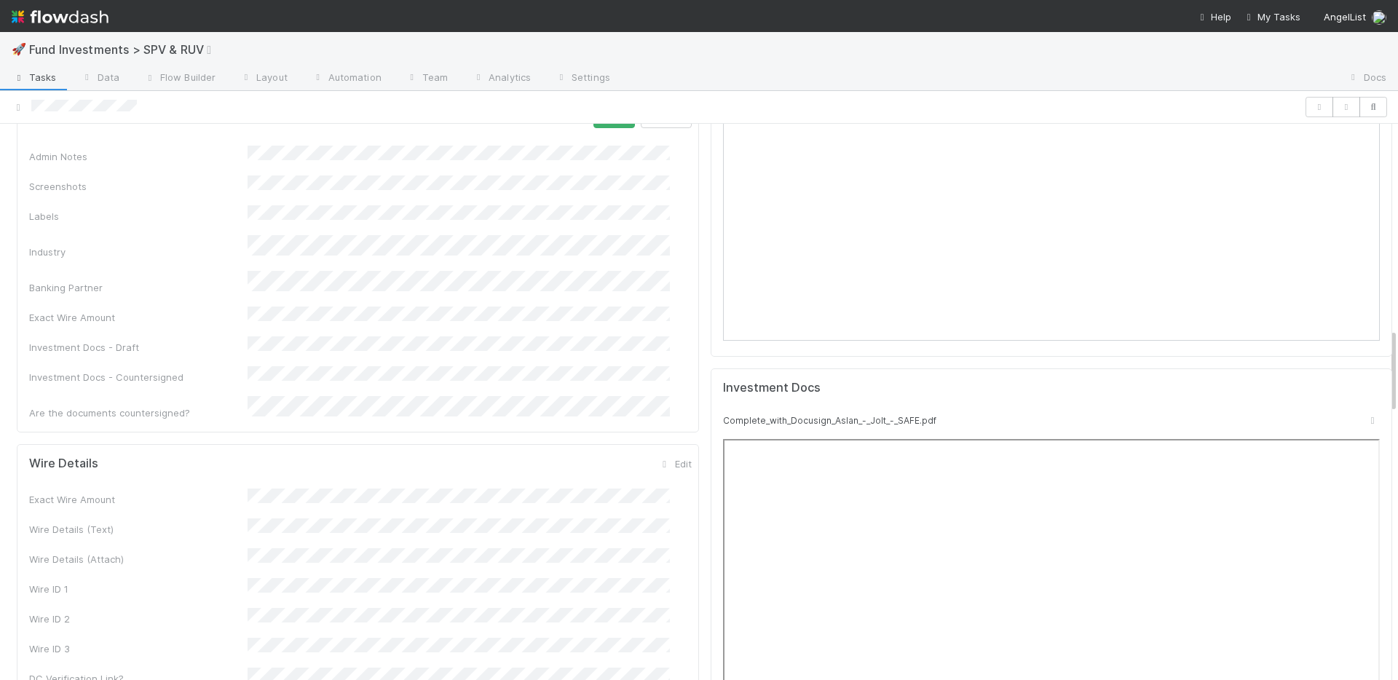
scroll to position [1333, 0]
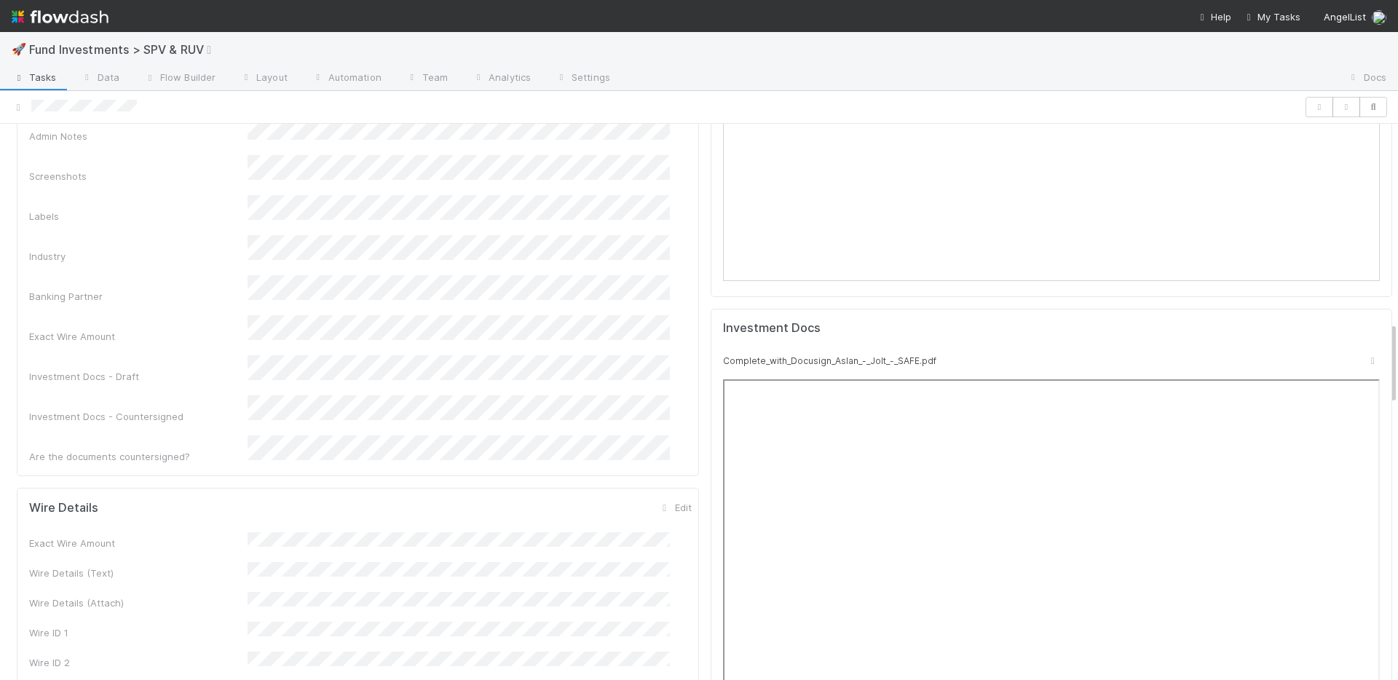
drag, startPoint x: 196, startPoint y: 265, endPoint x: 210, endPoint y: 261, distance: 14.3
click at [196, 264] on div "Admin Notes Screenshots Labels Industry Banking Partner Exact Wire Amount Inves…" at bounding box center [360, 275] width 663 height 378
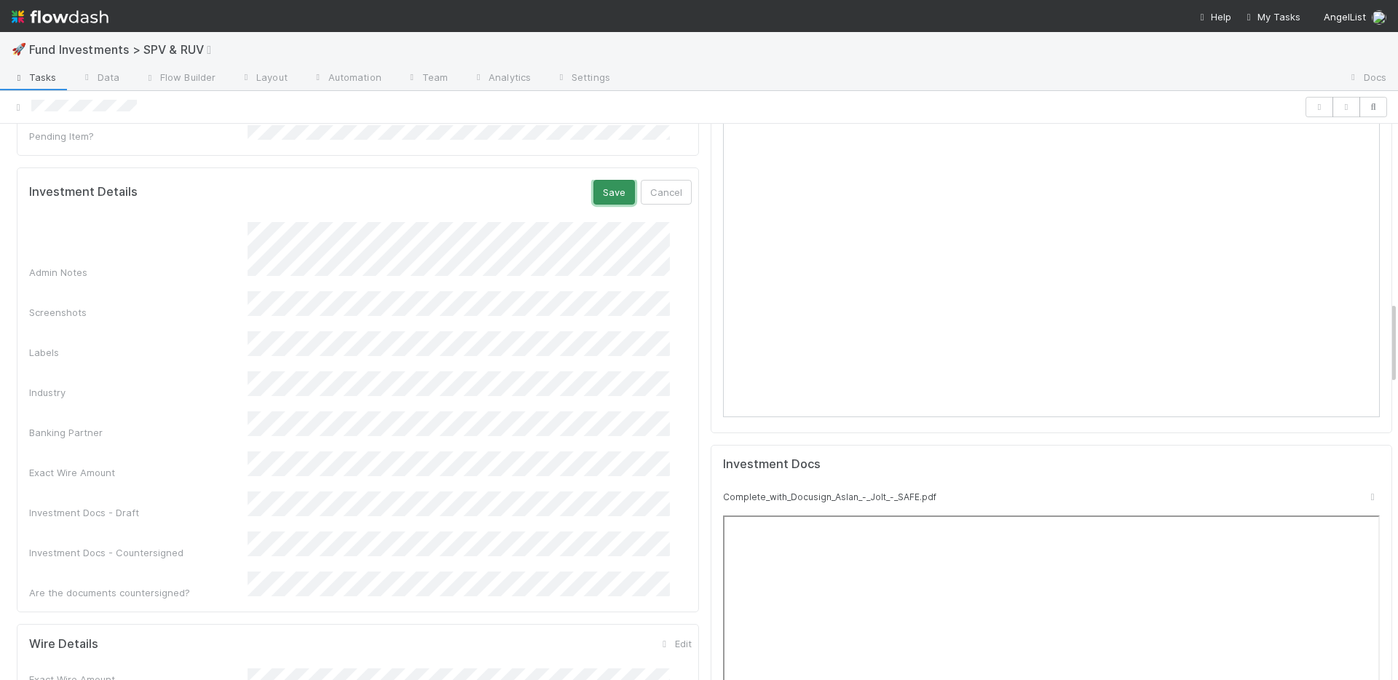
click at [604, 180] on button "Save" at bounding box center [614, 192] width 42 height 25
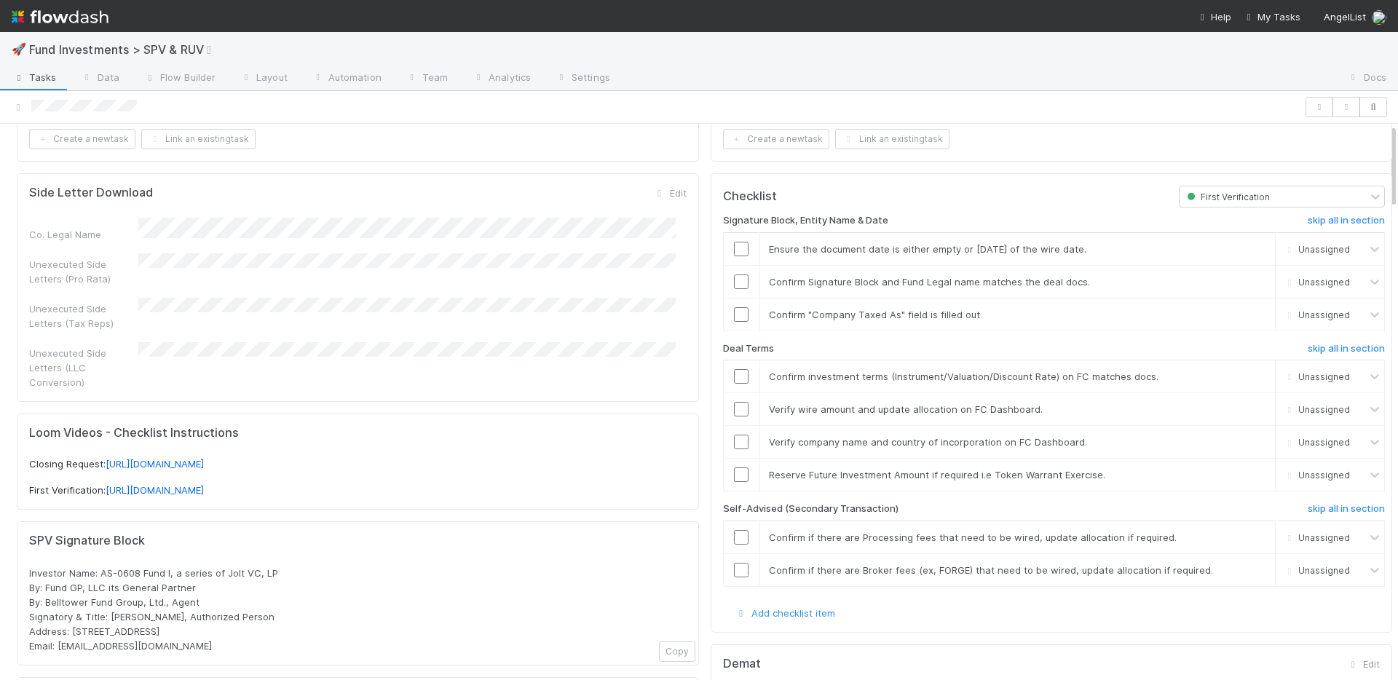
scroll to position [0, 0]
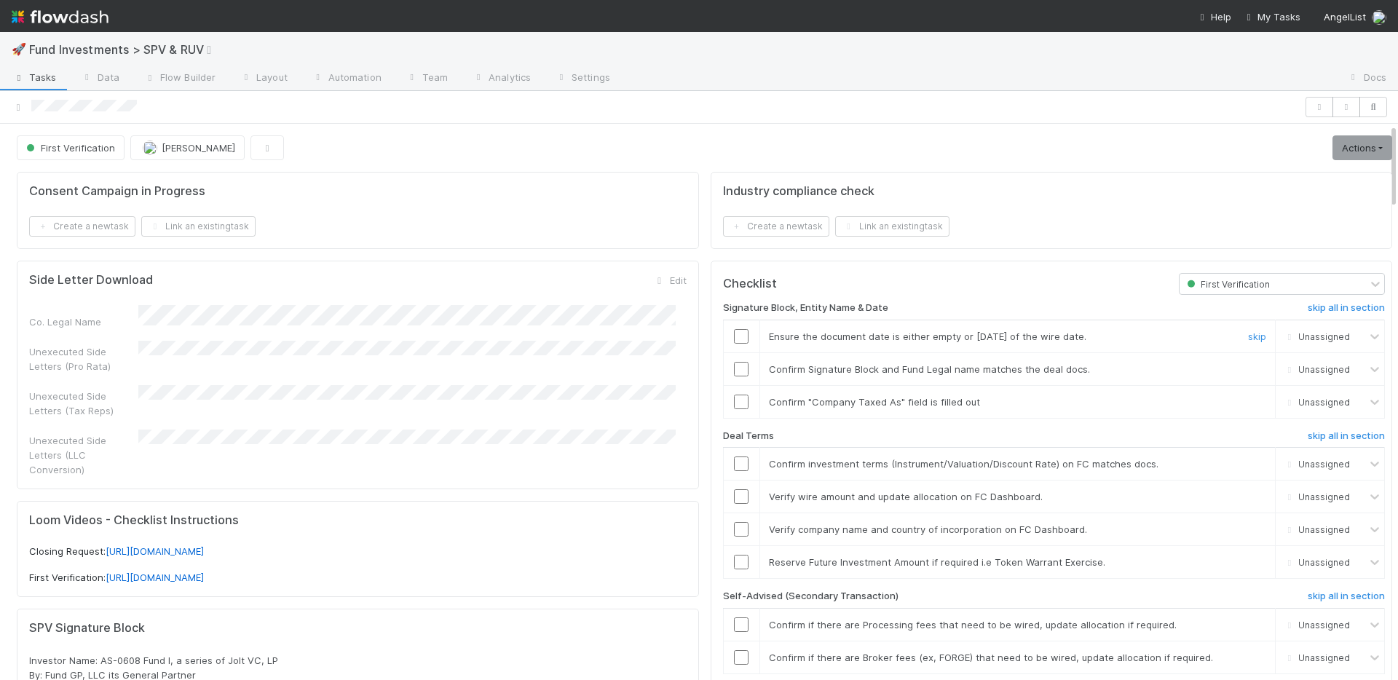
click at [734, 332] on input "checkbox" at bounding box center [741, 336] width 15 height 15
click at [734, 364] on input "checkbox" at bounding box center [741, 369] width 15 height 15
click at [734, 403] on input "checkbox" at bounding box center [741, 402] width 15 height 15
click at [734, 461] on input "checkbox" at bounding box center [741, 464] width 15 height 15
click at [734, 496] on input "checkbox" at bounding box center [741, 496] width 15 height 15
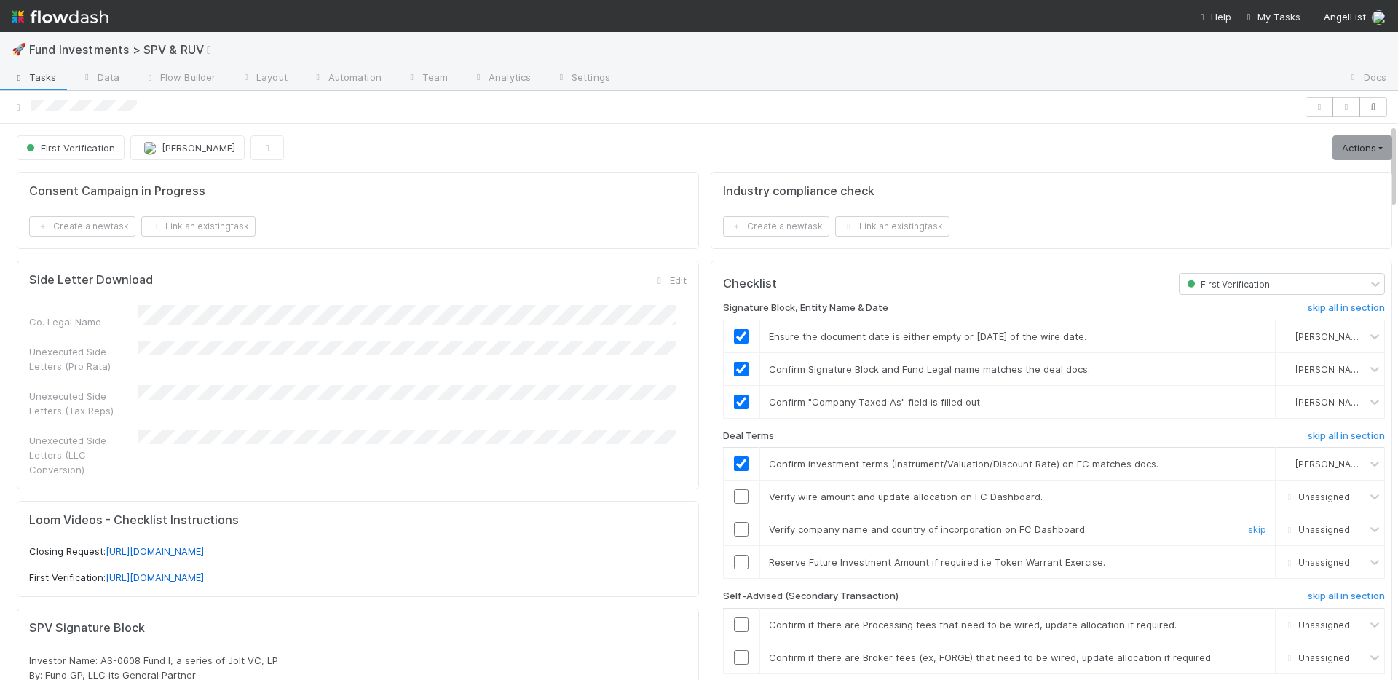
click at [734, 527] on input "checkbox" at bounding box center [741, 529] width 15 height 15
drag, startPoint x: 1313, startPoint y: 596, endPoint x: 1301, endPoint y: 595, distance: 11.7
click at [1313, 596] on h6 "skip all in section" at bounding box center [1346, 597] width 77 height 12
click at [1248, 563] on link "skip" at bounding box center [1257, 562] width 18 height 12
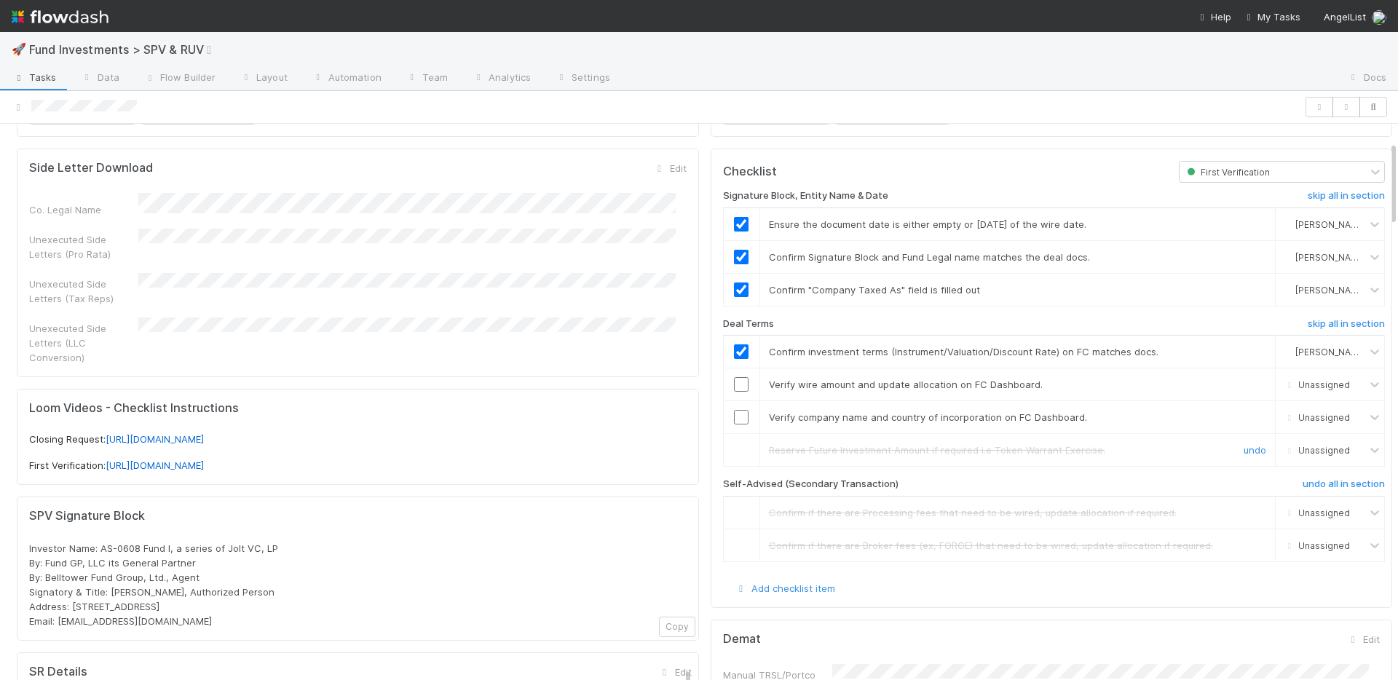
scroll to position [117, 0]
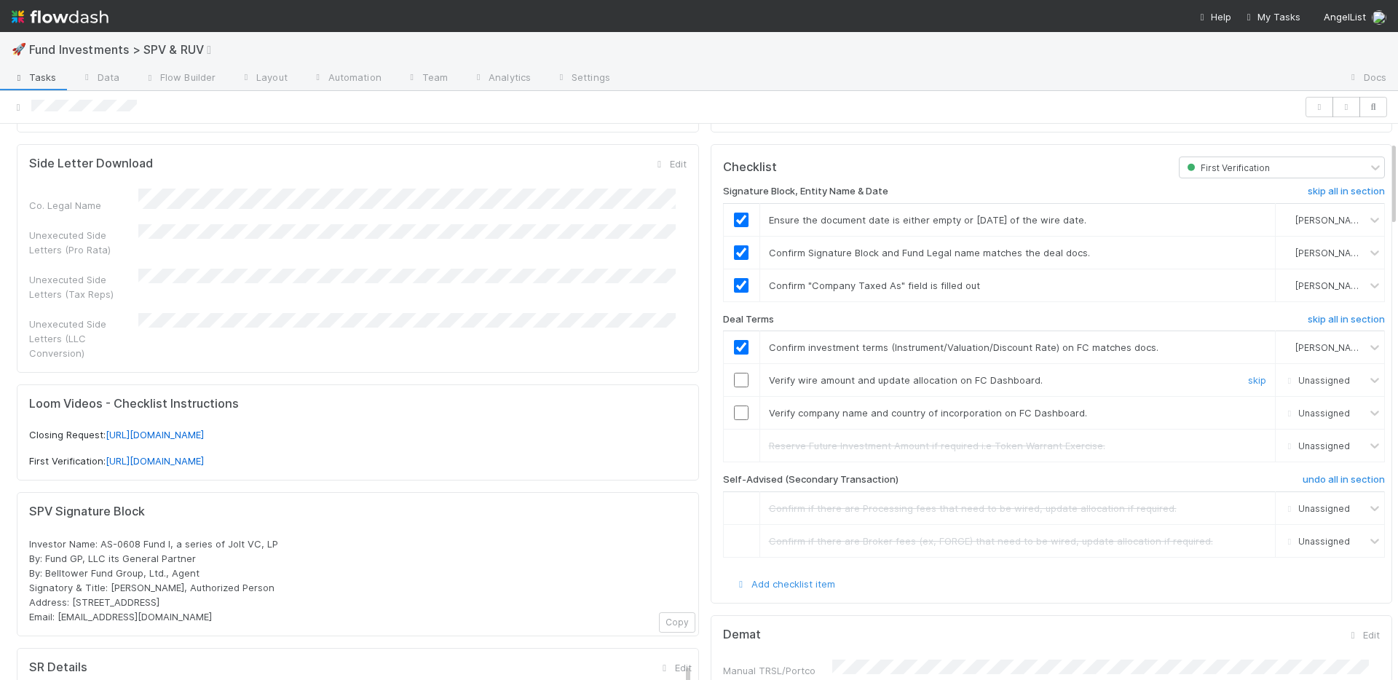
click at [734, 382] on input "checkbox" at bounding box center [741, 380] width 15 height 15
drag, startPoint x: 732, startPoint y: 418, endPoint x: 799, endPoint y: 420, distance: 67.0
click at [734, 418] on input "checkbox" at bounding box center [741, 413] width 15 height 15
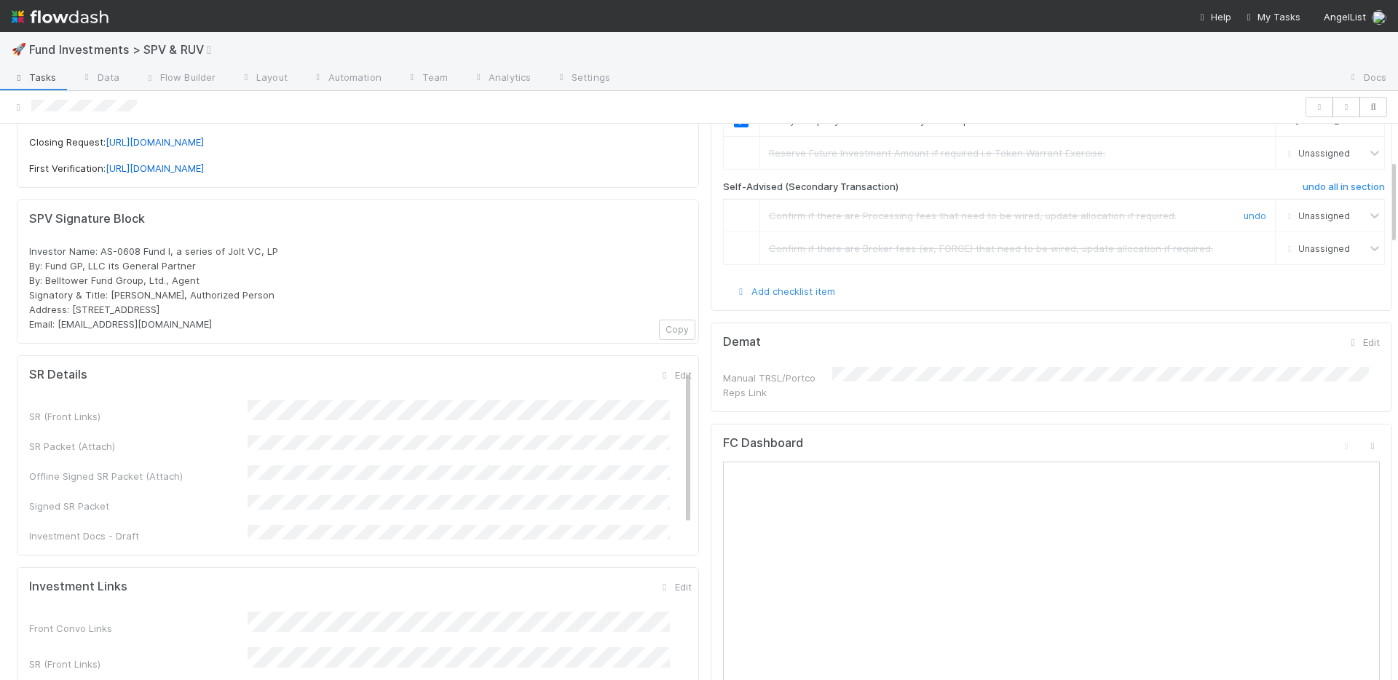
scroll to position [0, 0]
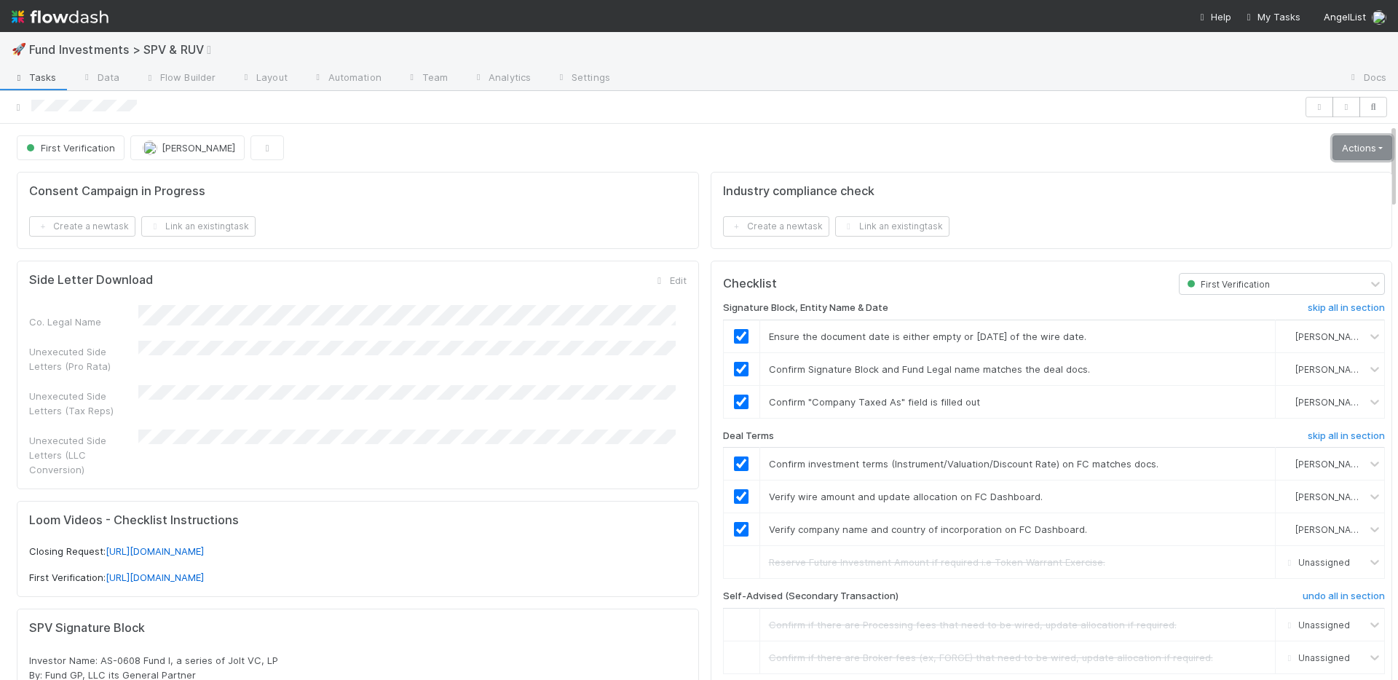
click at [1333, 159] on link "Actions" at bounding box center [1363, 147] width 60 height 25
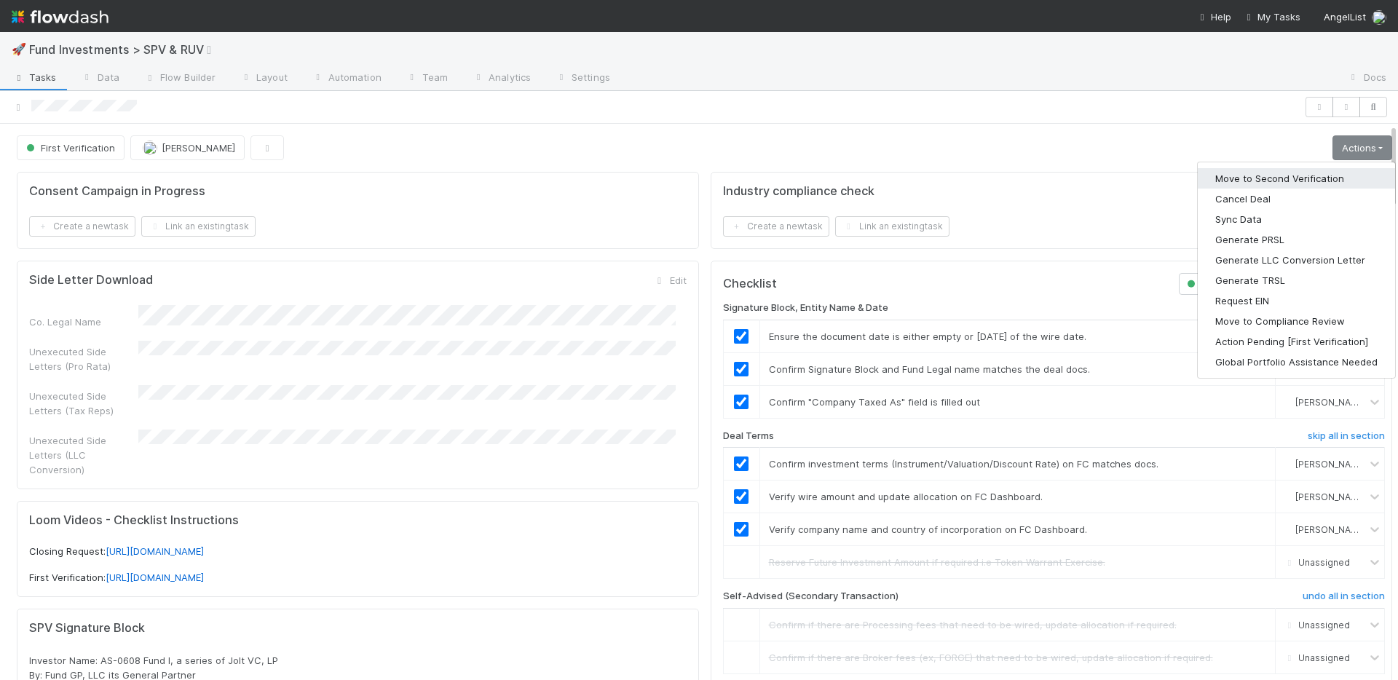
click at [1295, 180] on button "Move to Second Verification" at bounding box center [1296, 178] width 197 height 20
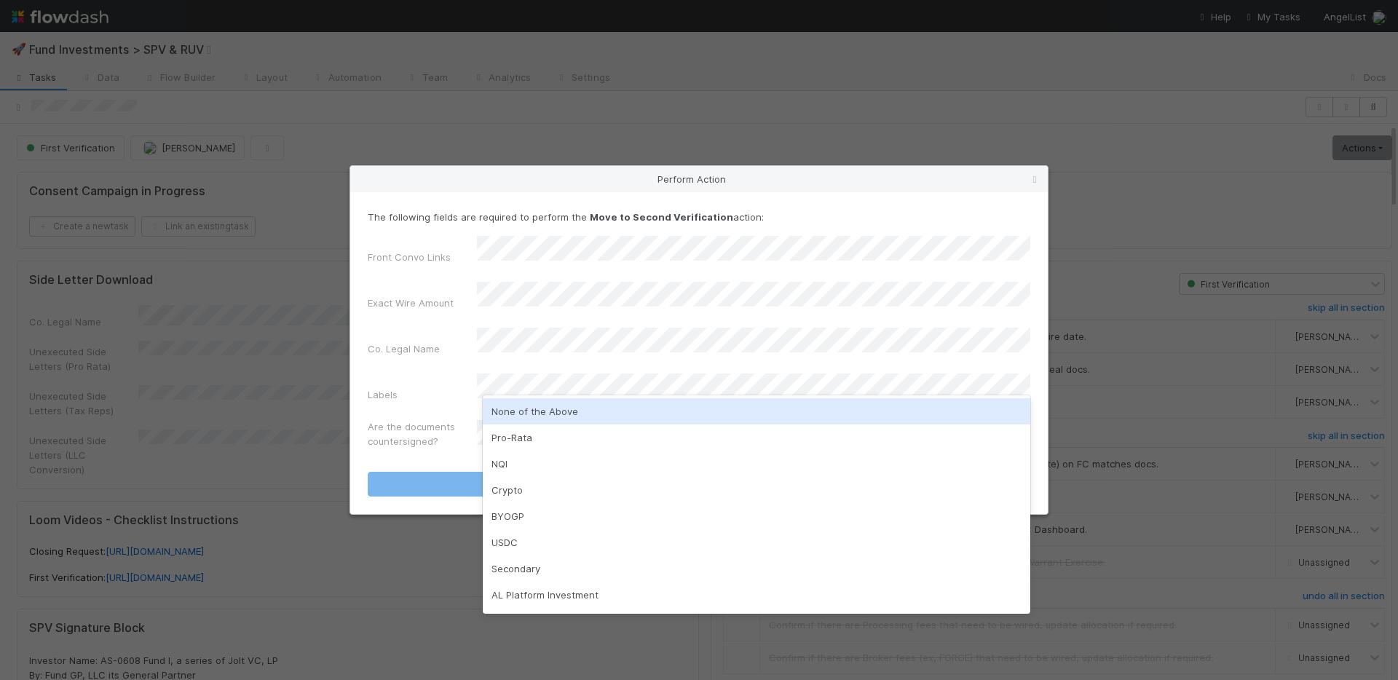
click at [552, 419] on div "None of the Above" at bounding box center [757, 411] width 548 height 26
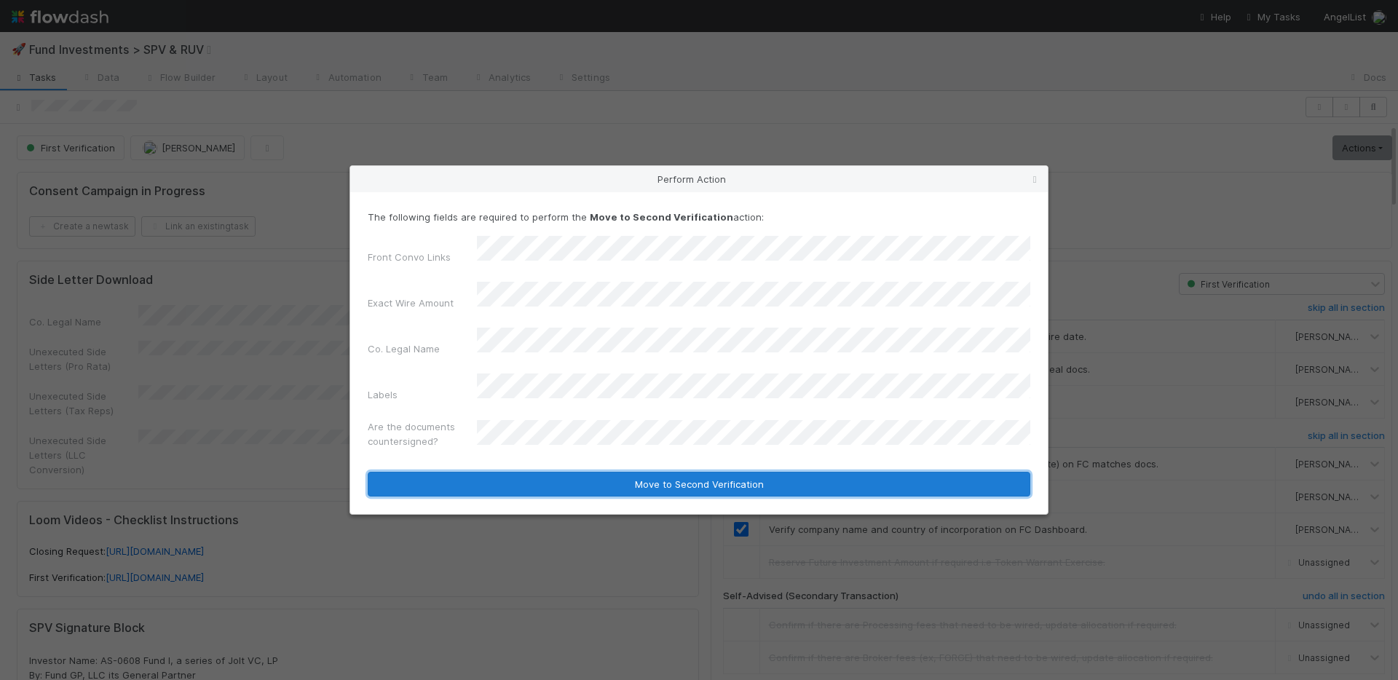
click at [559, 472] on button "Move to Second Verification" at bounding box center [699, 484] width 663 height 25
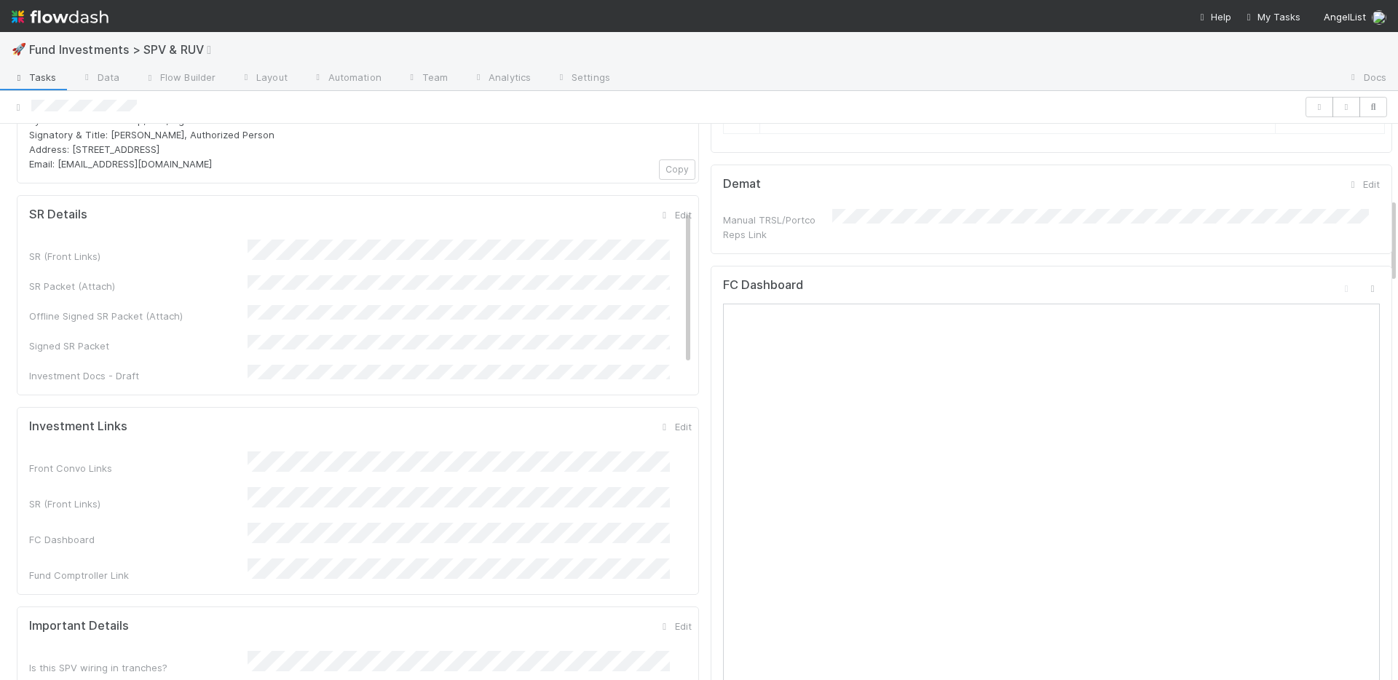
scroll to position [84, 0]
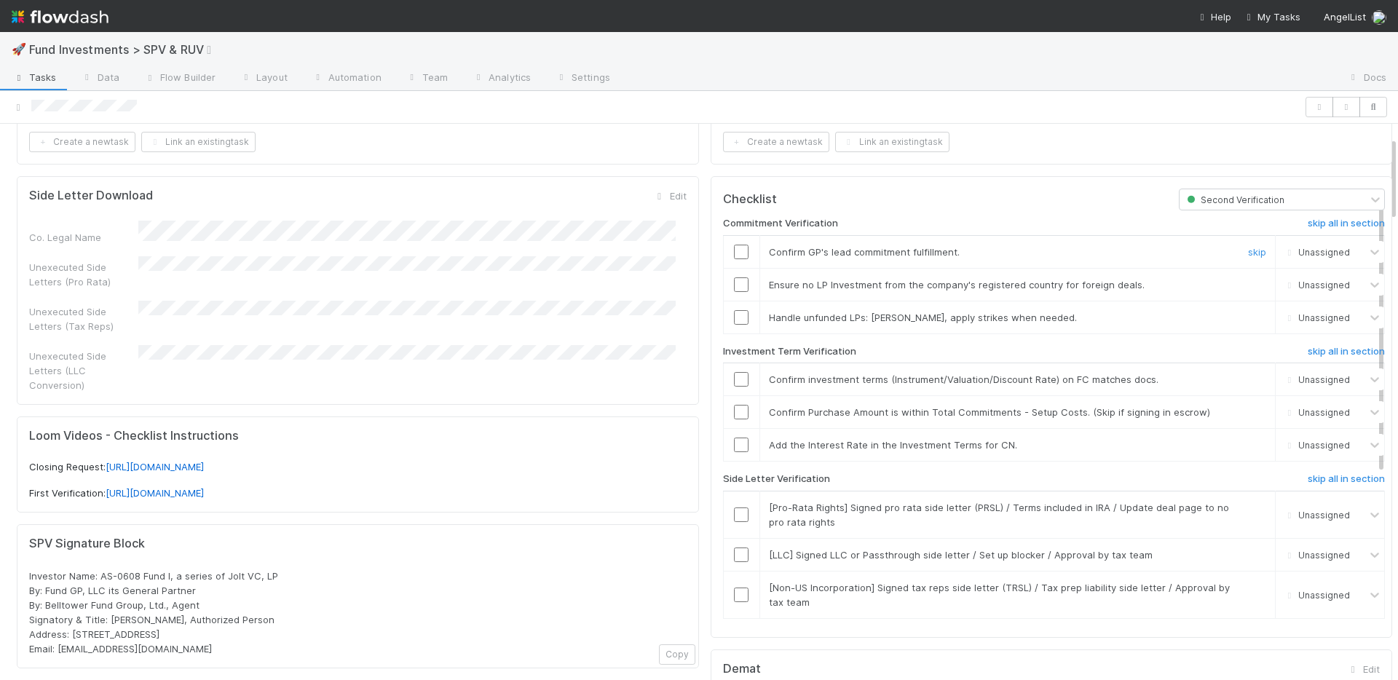
click at [734, 250] on input "checkbox" at bounding box center [741, 252] width 15 height 15
drag, startPoint x: 728, startPoint y: 278, endPoint x: 730, endPoint y: 305, distance: 27.0
click at [734, 278] on input "checkbox" at bounding box center [741, 284] width 15 height 15
click at [734, 310] on input "checkbox" at bounding box center [741, 317] width 15 height 15
click at [734, 379] on input "checkbox" at bounding box center [741, 379] width 15 height 15
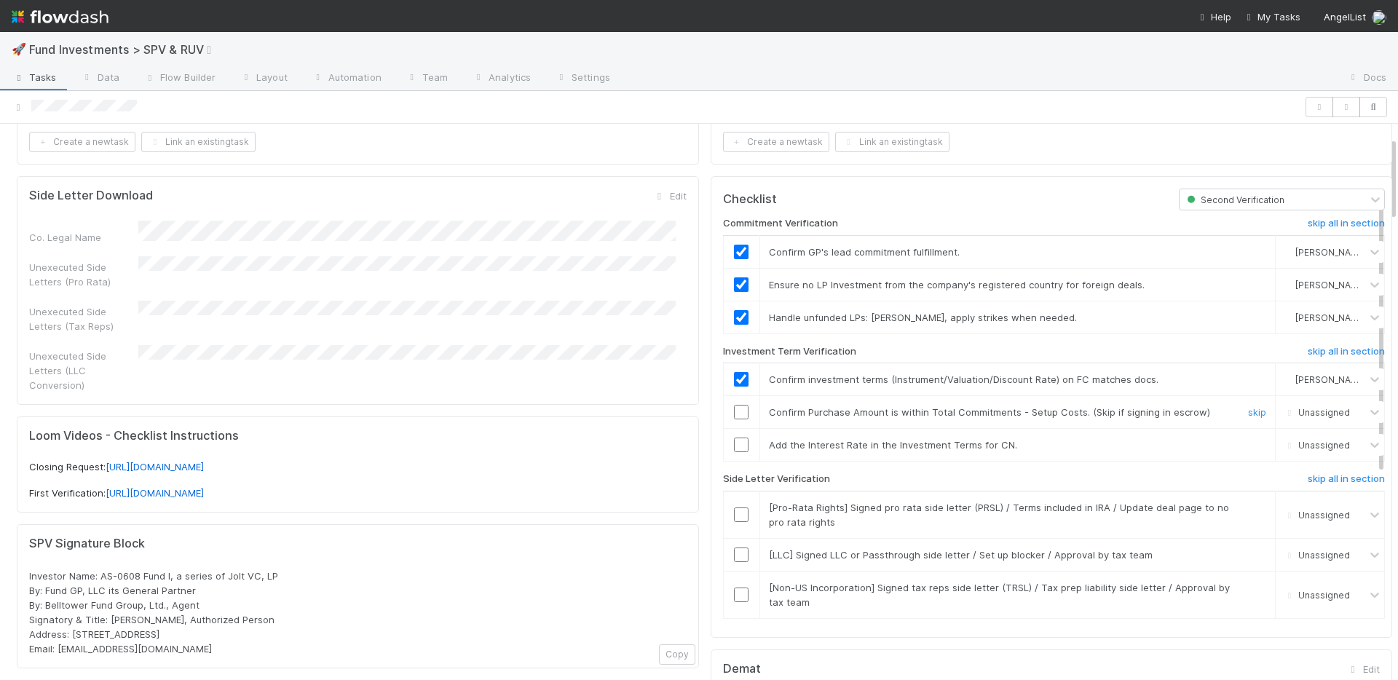
click at [734, 414] on input "checkbox" at bounding box center [741, 412] width 15 height 15
click at [1308, 479] on h6 "skip all in section" at bounding box center [1346, 479] width 77 height 12
click at [1248, 446] on link "skip" at bounding box center [1257, 445] width 18 height 12
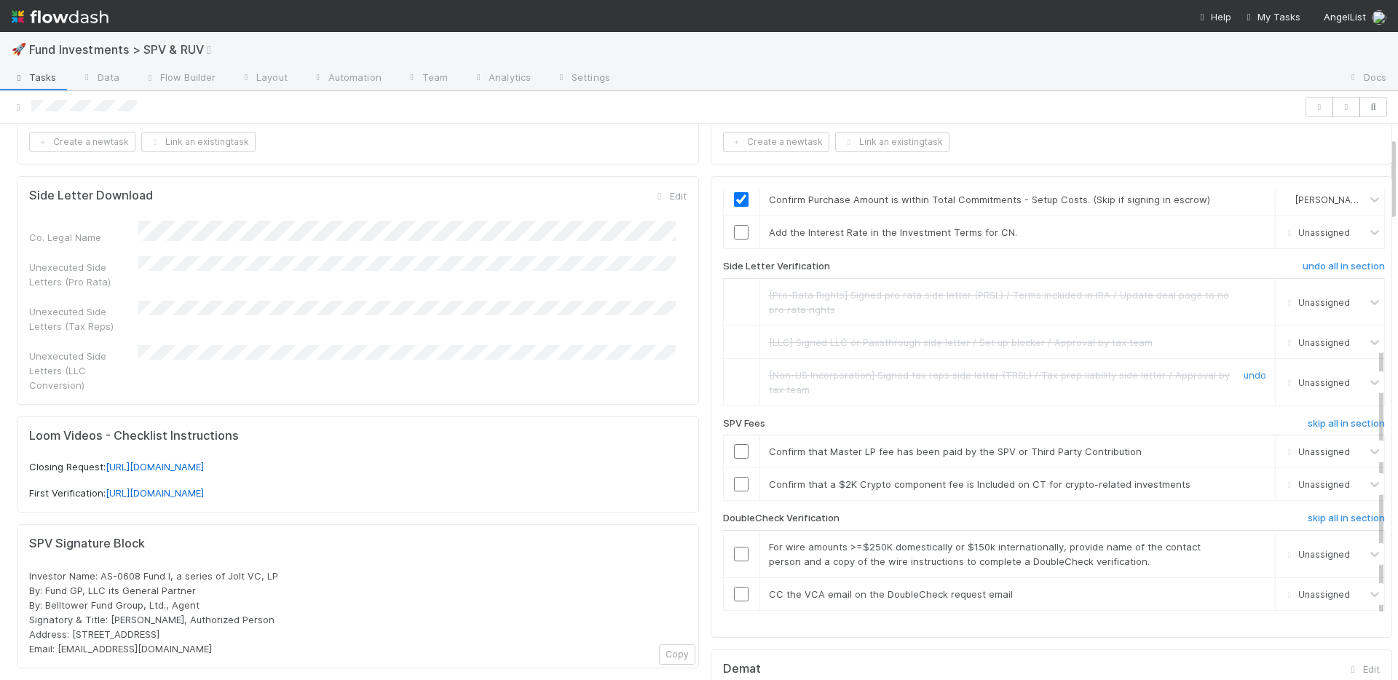
scroll to position [217, 0]
click at [1308, 514] on h6 "skip all in section" at bounding box center [1346, 514] width 77 height 12
click at [1248, 480] on link "skip" at bounding box center [1257, 480] width 18 height 12
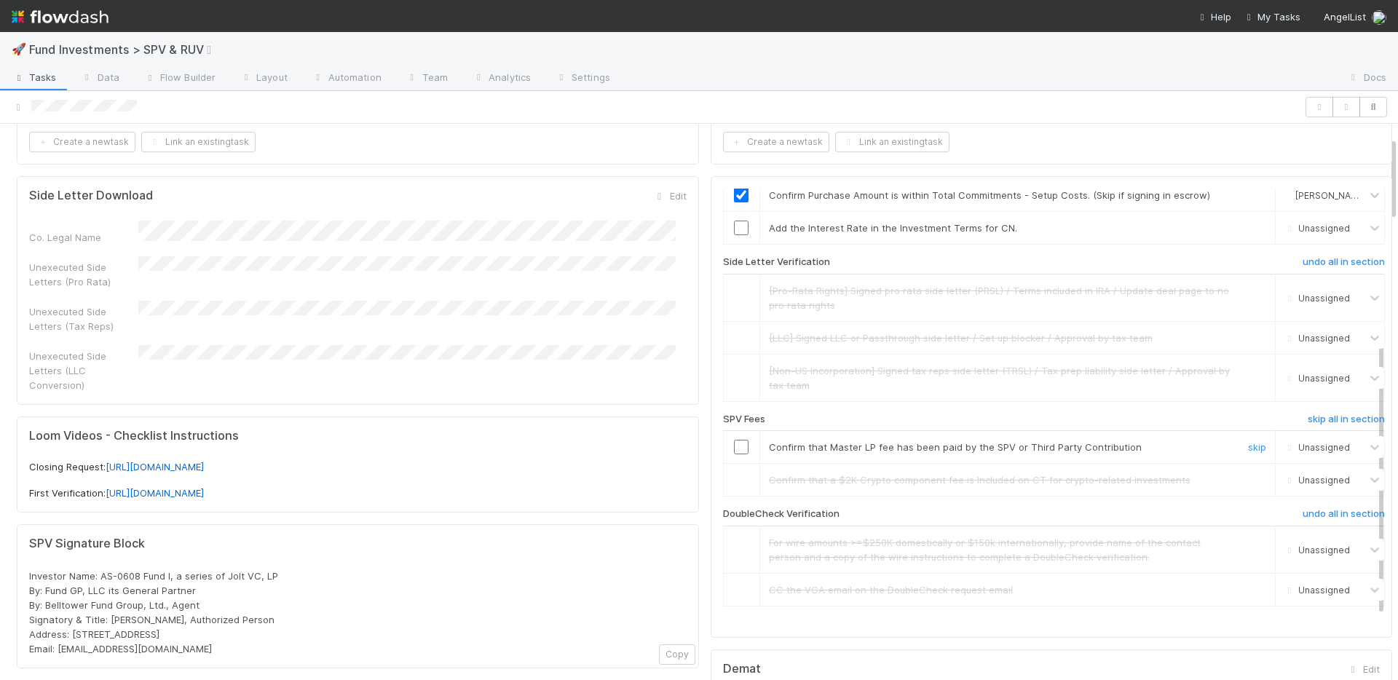
click at [734, 447] on input "checkbox" at bounding box center [741, 447] width 15 height 15
click at [1248, 226] on link "skip" at bounding box center [1257, 228] width 18 height 12
checkbox input "true"
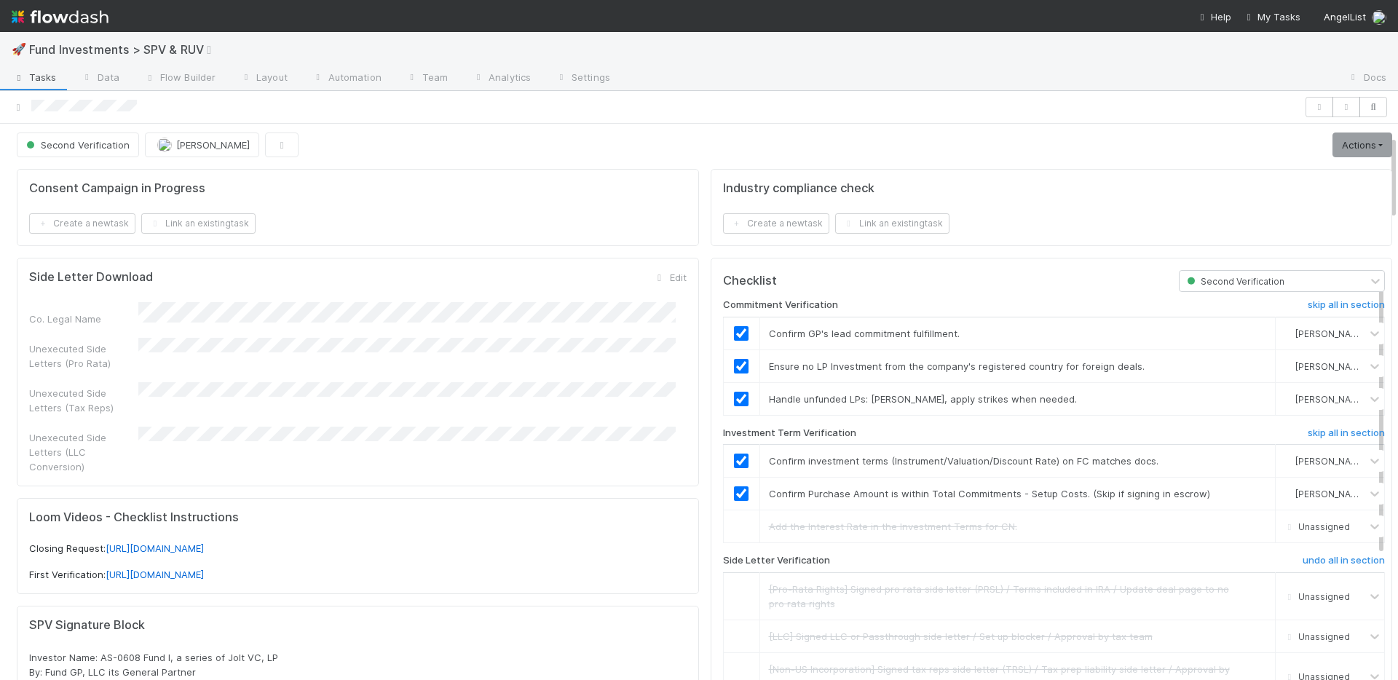
scroll to position [0, 0]
click at [1344, 149] on link "Actions" at bounding box center [1363, 147] width 60 height 25
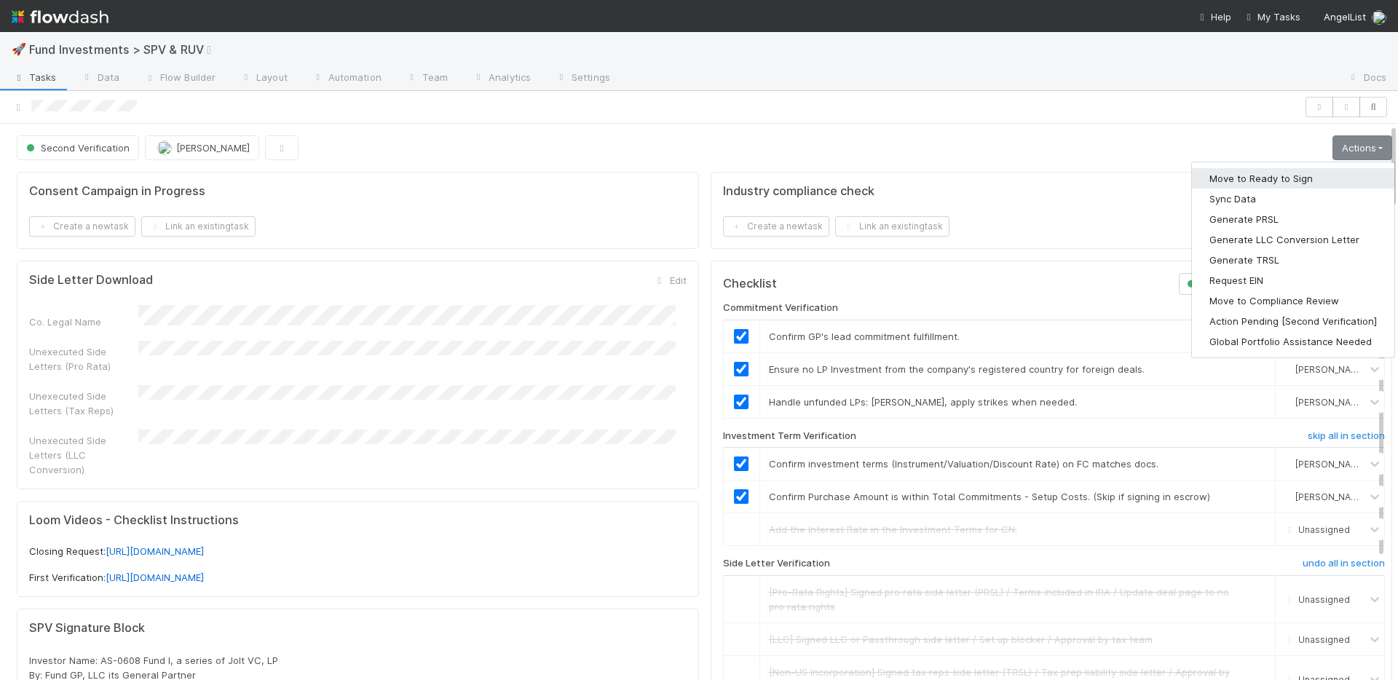
click at [1284, 176] on button "Move to Ready to Sign" at bounding box center [1293, 178] width 202 height 20
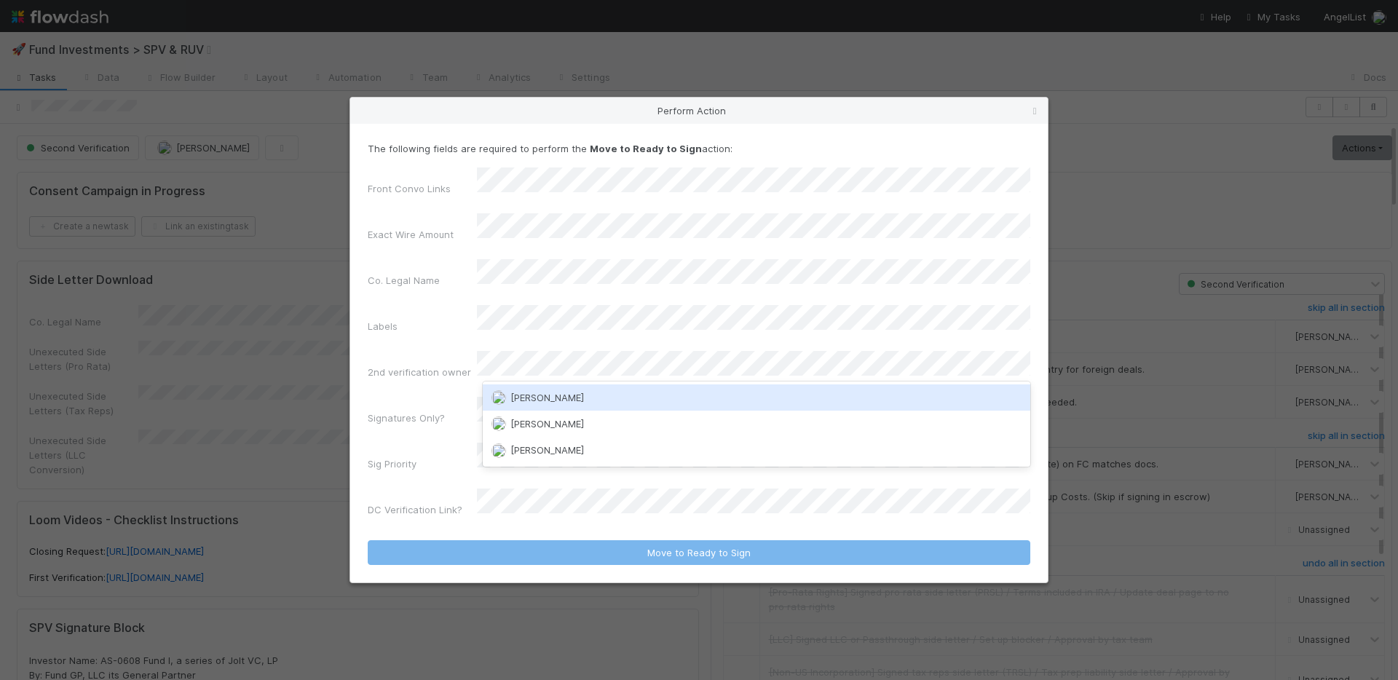
click at [536, 394] on span "Andre Fredrick" at bounding box center [547, 398] width 74 height 12
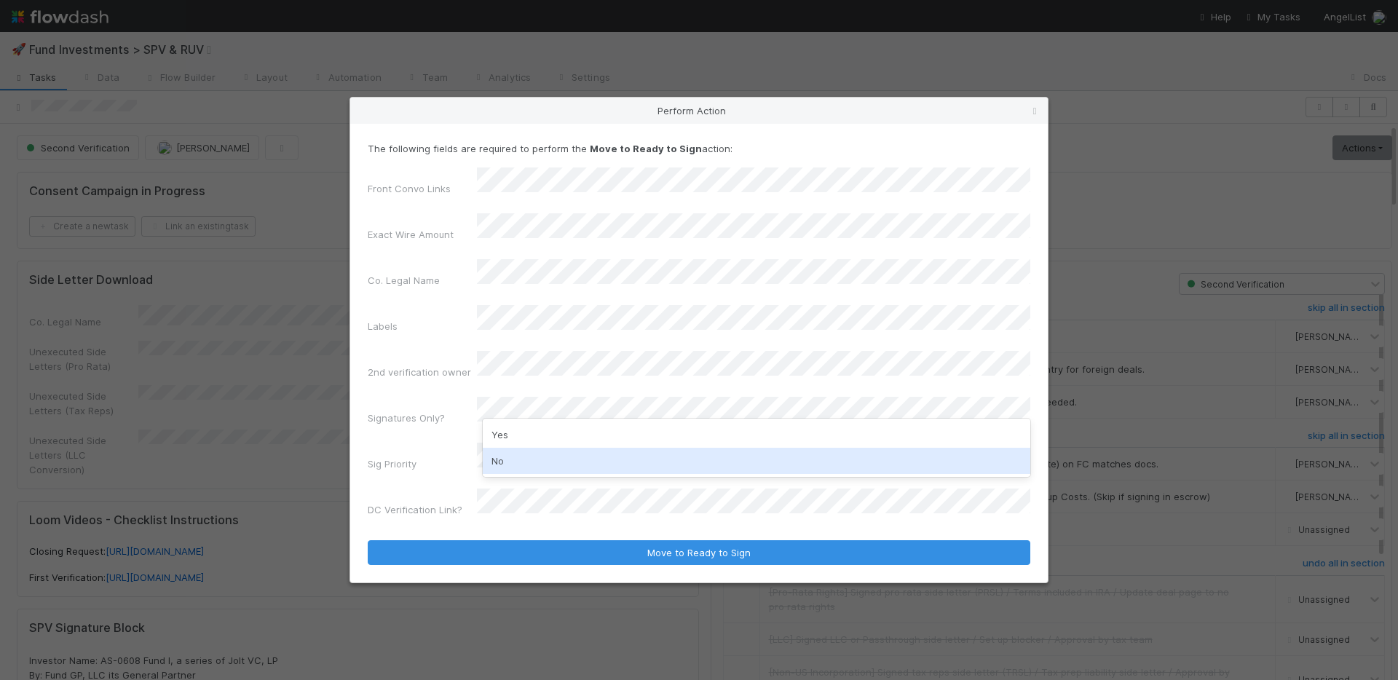
click at [540, 450] on div "No" at bounding box center [757, 461] width 548 height 26
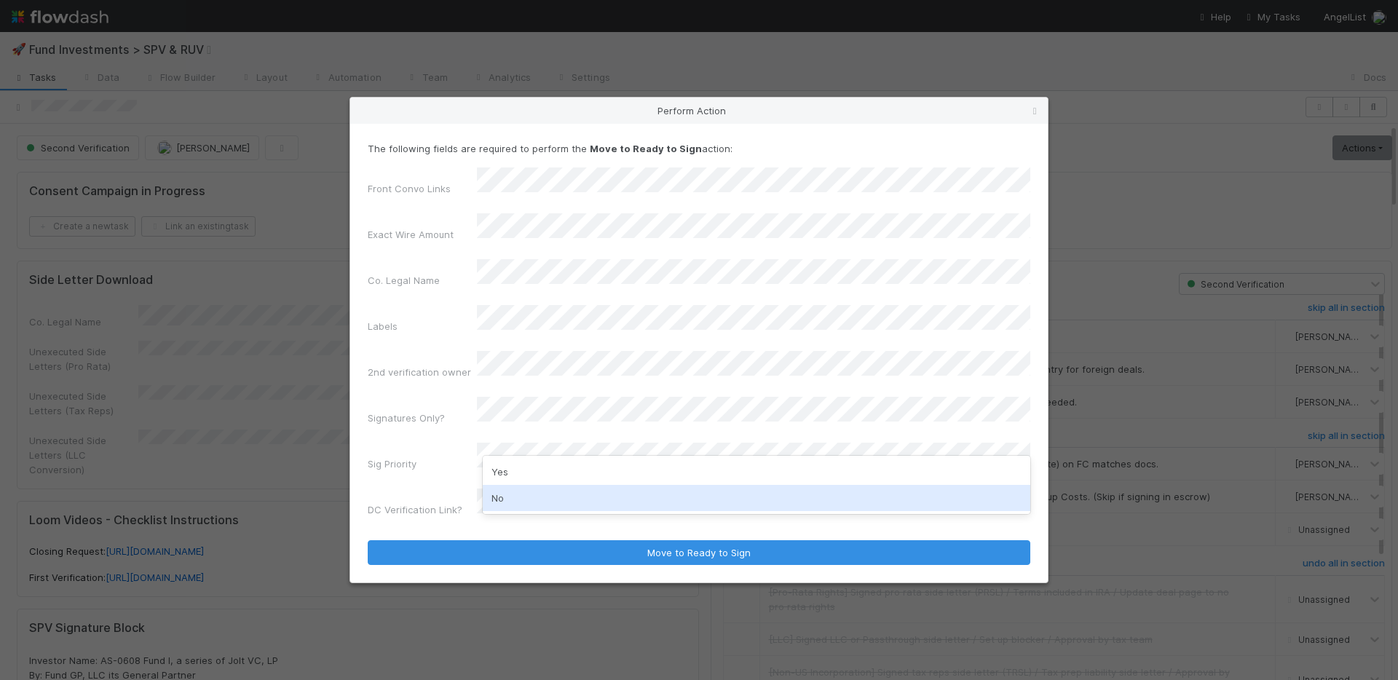
click at [532, 489] on div "No" at bounding box center [757, 498] width 548 height 26
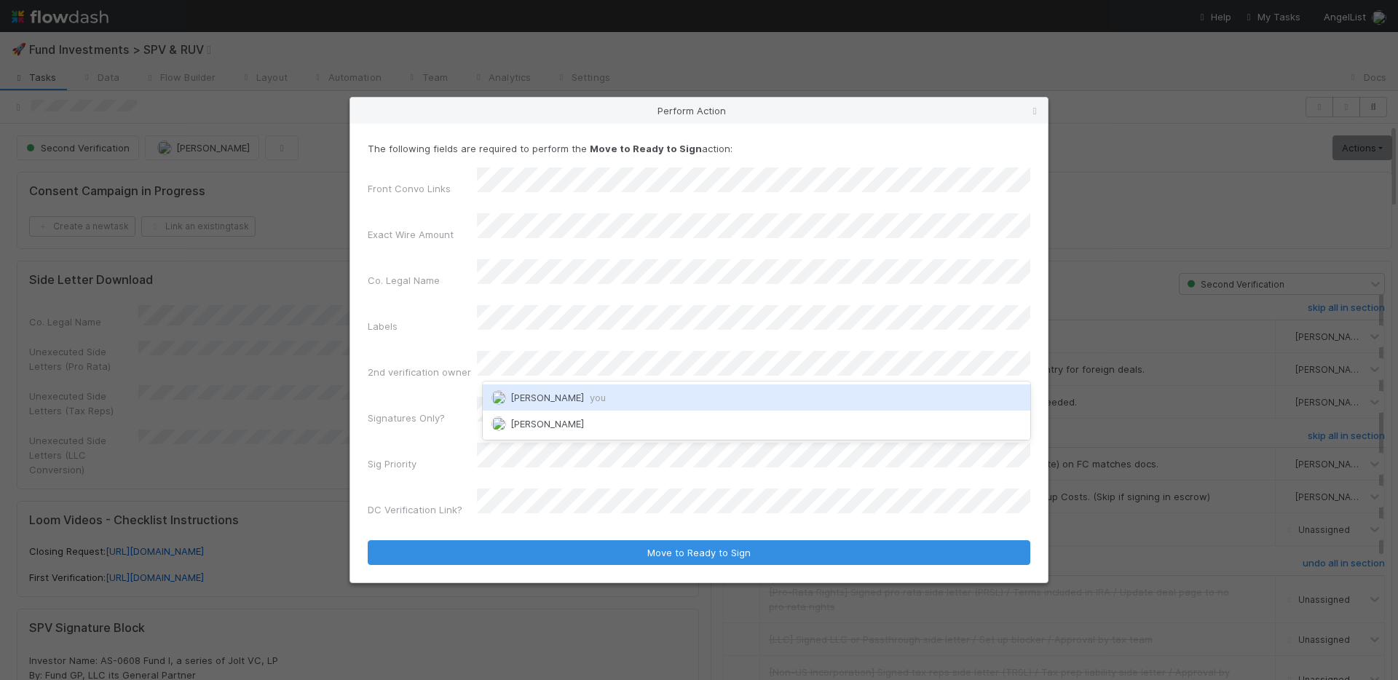
click at [590, 400] on span "you" at bounding box center [598, 398] width 16 height 12
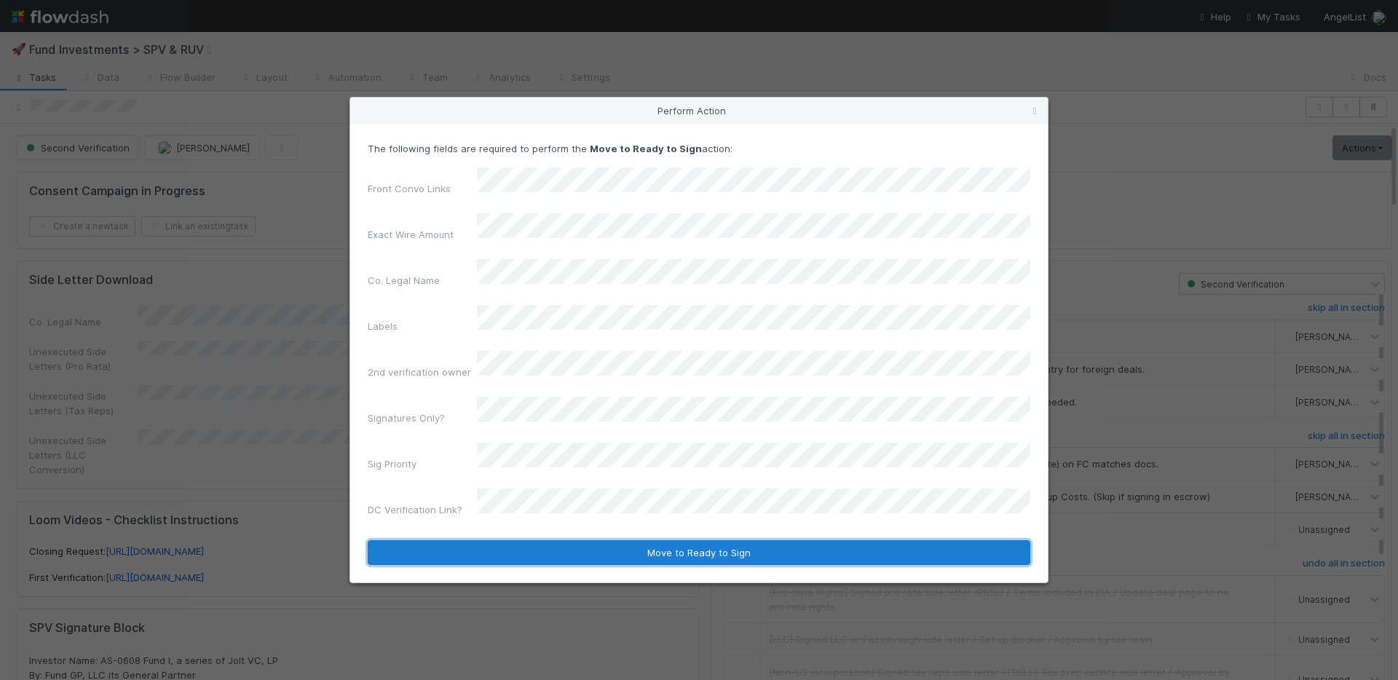
click at [639, 540] on button "Move to Ready to Sign" at bounding box center [699, 552] width 663 height 25
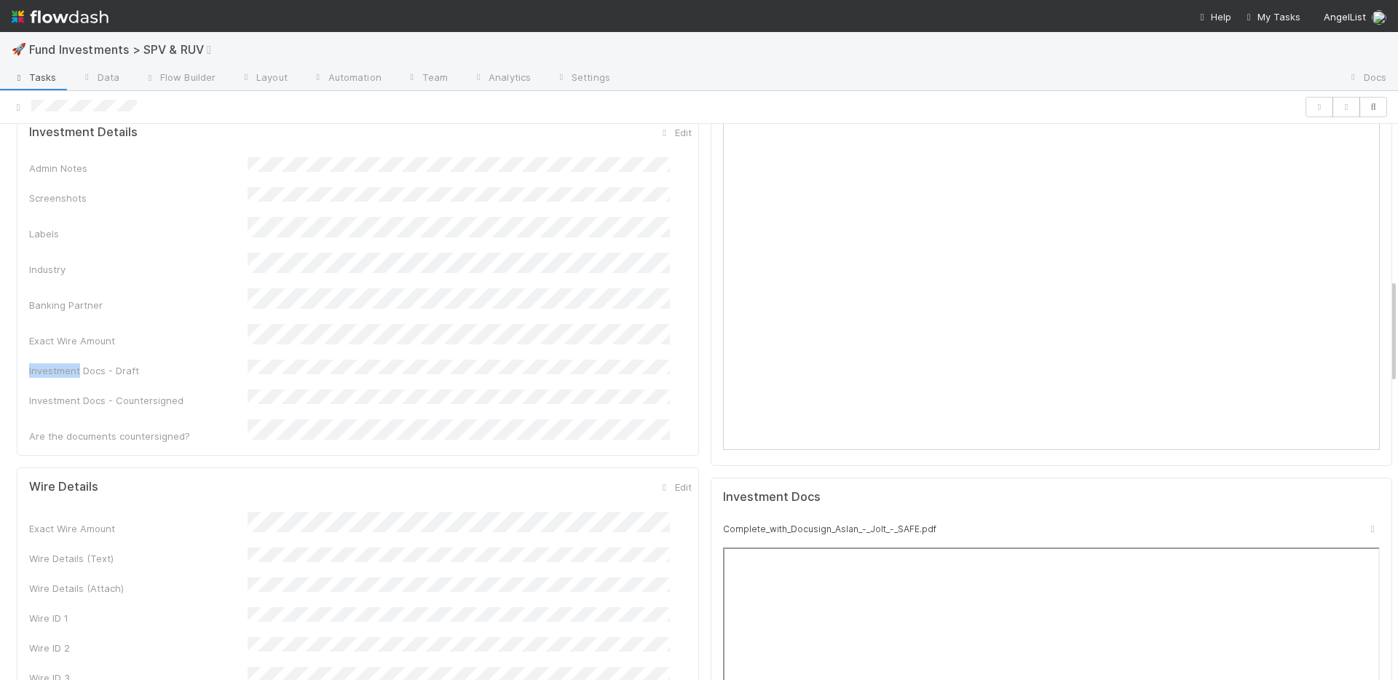
scroll to position [835, 0]
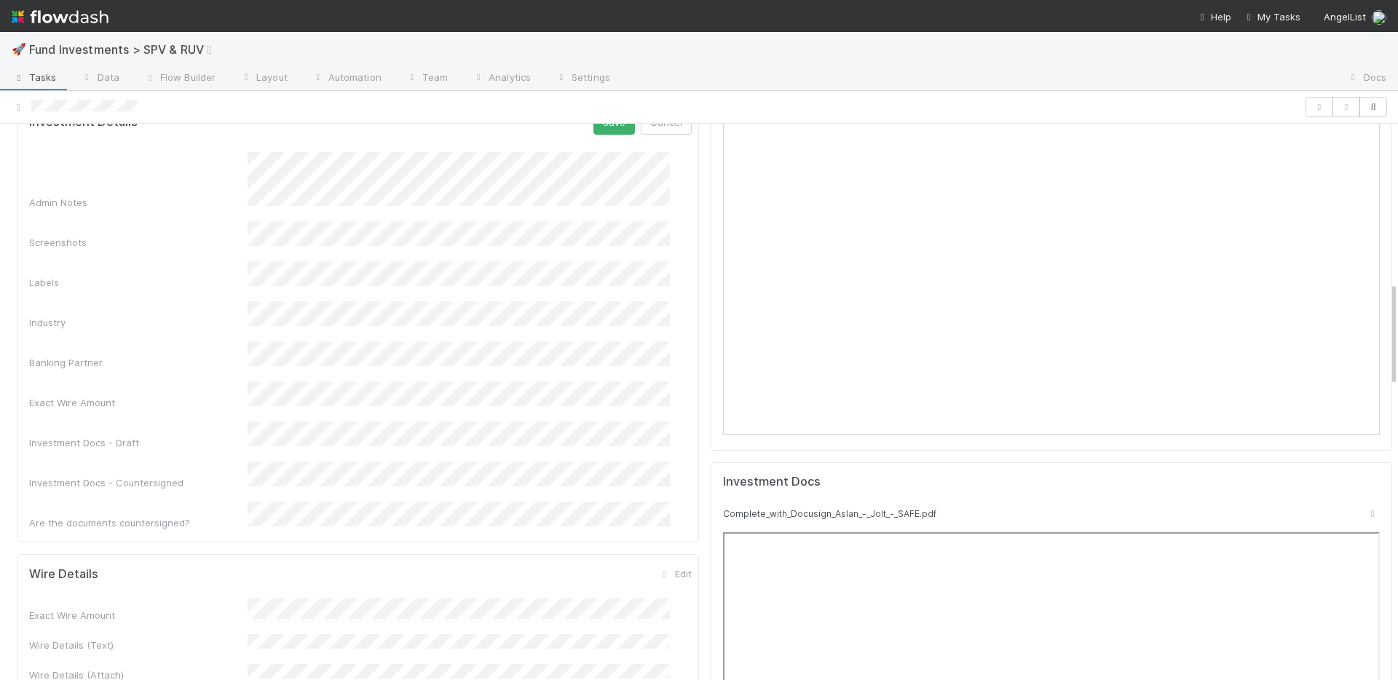
click at [208, 344] on div "Admin Notes Screenshots Labels Industry Banking Partner Exact Wire Amount Inves…" at bounding box center [360, 341] width 663 height 378
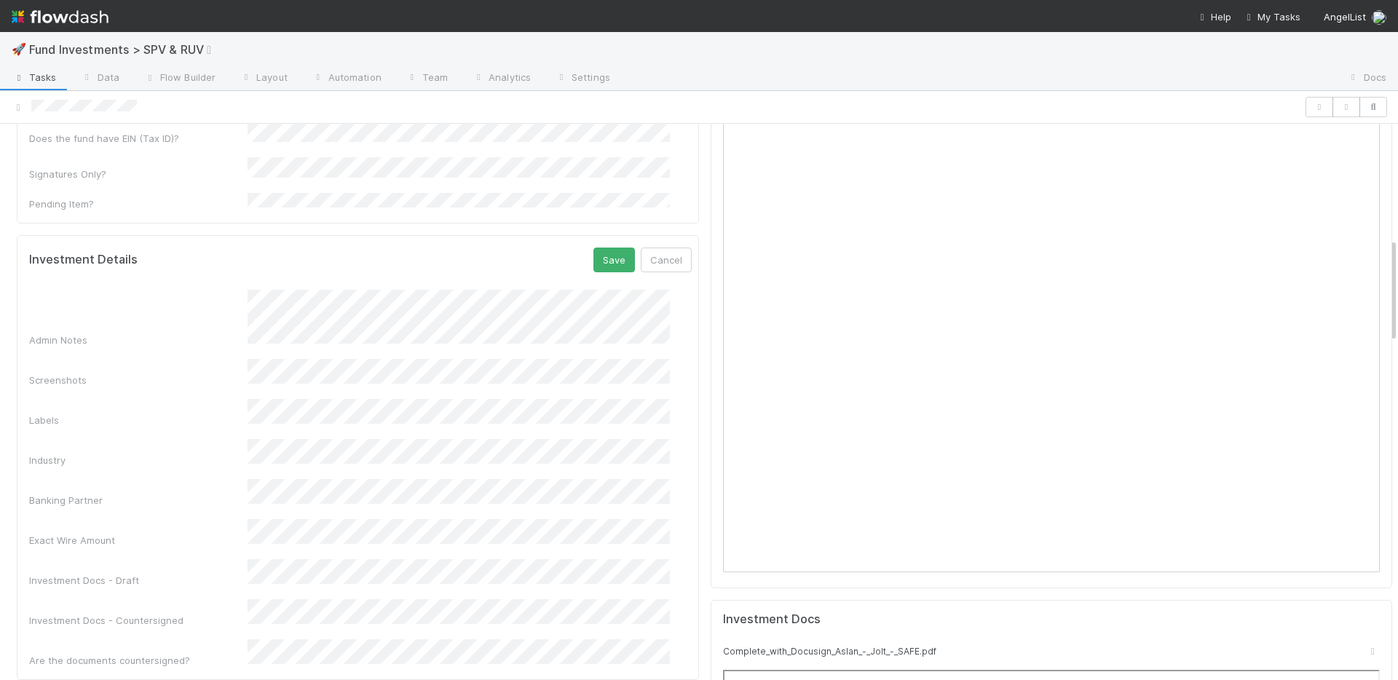
scroll to position [543, 0]
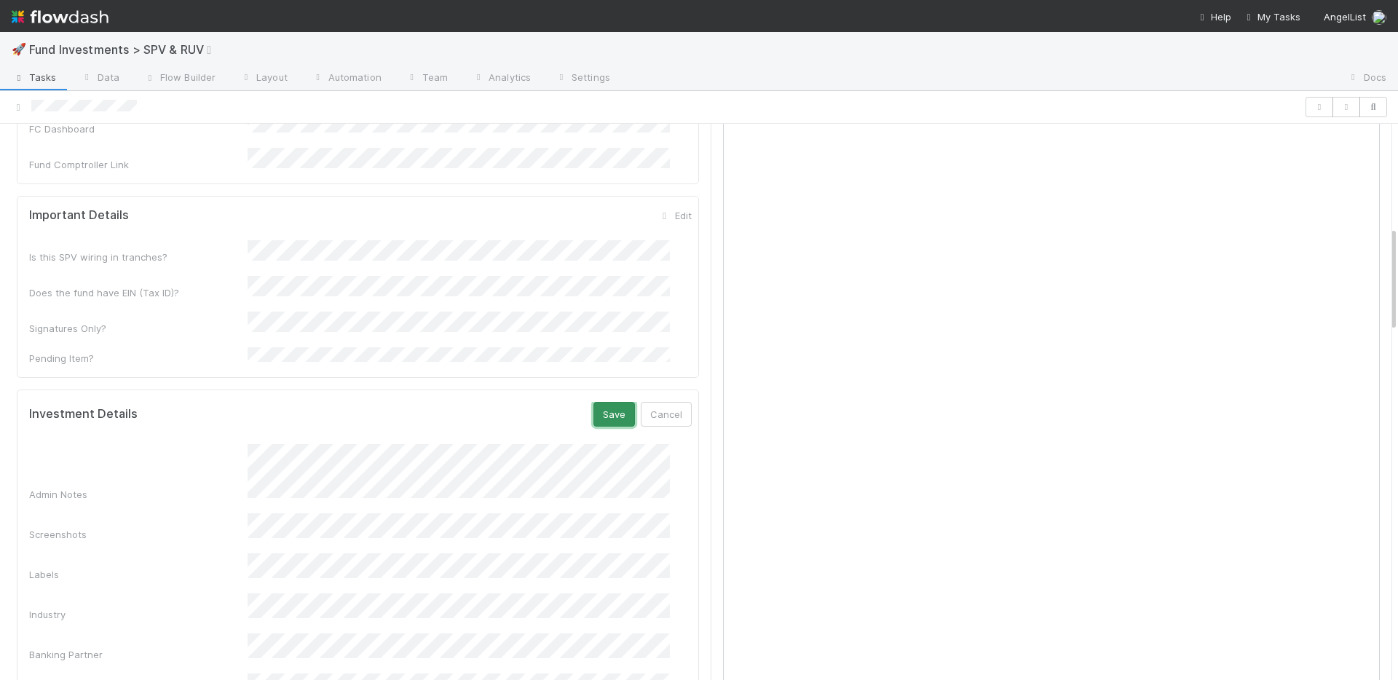
click at [594, 402] on button "Save" at bounding box center [614, 414] width 42 height 25
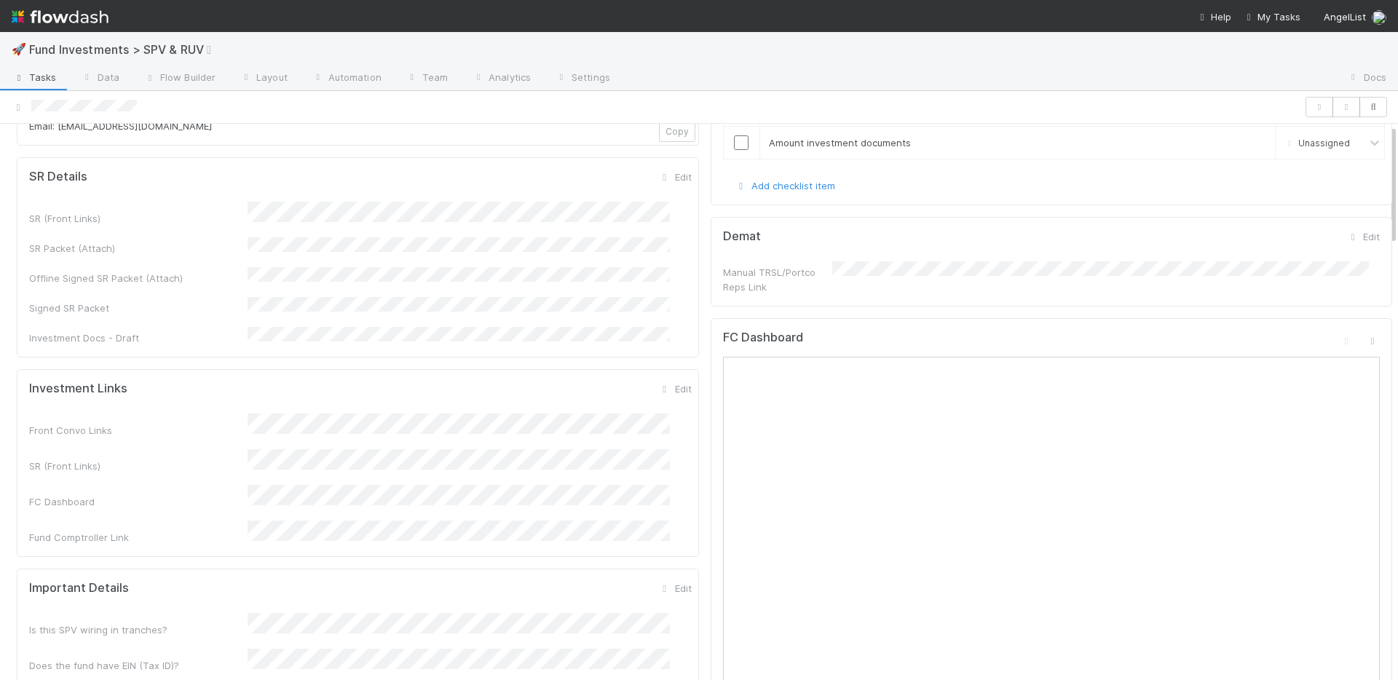
scroll to position [0, 0]
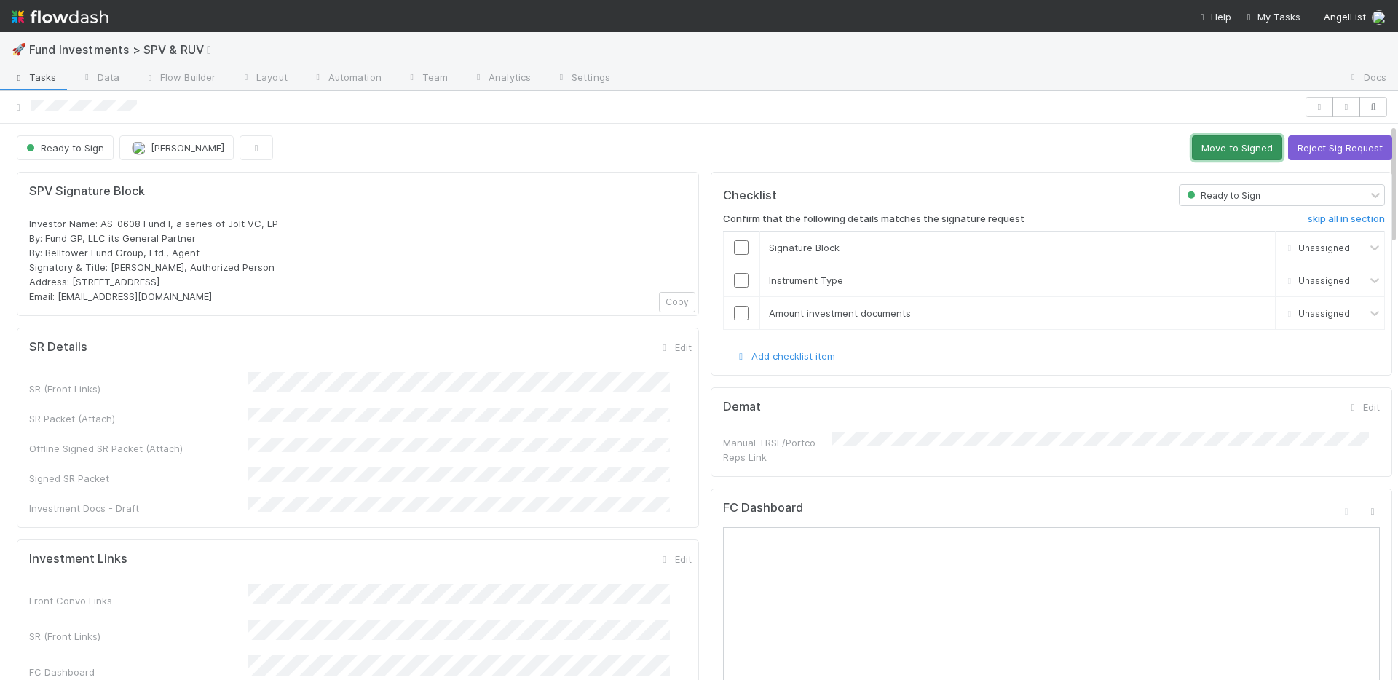
click at [1212, 140] on button "Move to Signed" at bounding box center [1237, 147] width 90 height 25
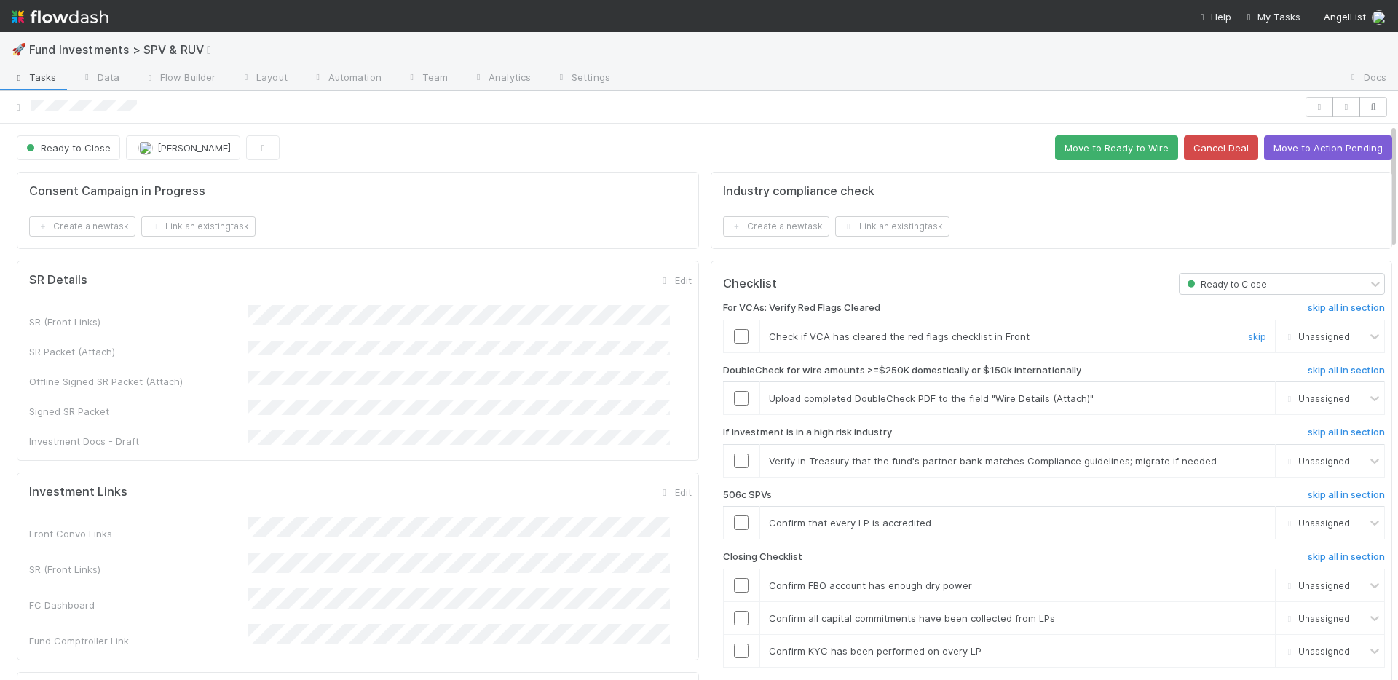
click at [734, 336] on input "checkbox" at bounding box center [741, 336] width 15 height 15
drag, startPoint x: 1231, startPoint y: 459, endPoint x: 1225, endPoint y: 427, distance: 33.3
click at [1248, 459] on link "skip" at bounding box center [1257, 461] width 18 height 12
click at [1248, 403] on link "skip" at bounding box center [1257, 398] width 18 height 12
click at [1248, 522] on link "skip" at bounding box center [1257, 523] width 18 height 12
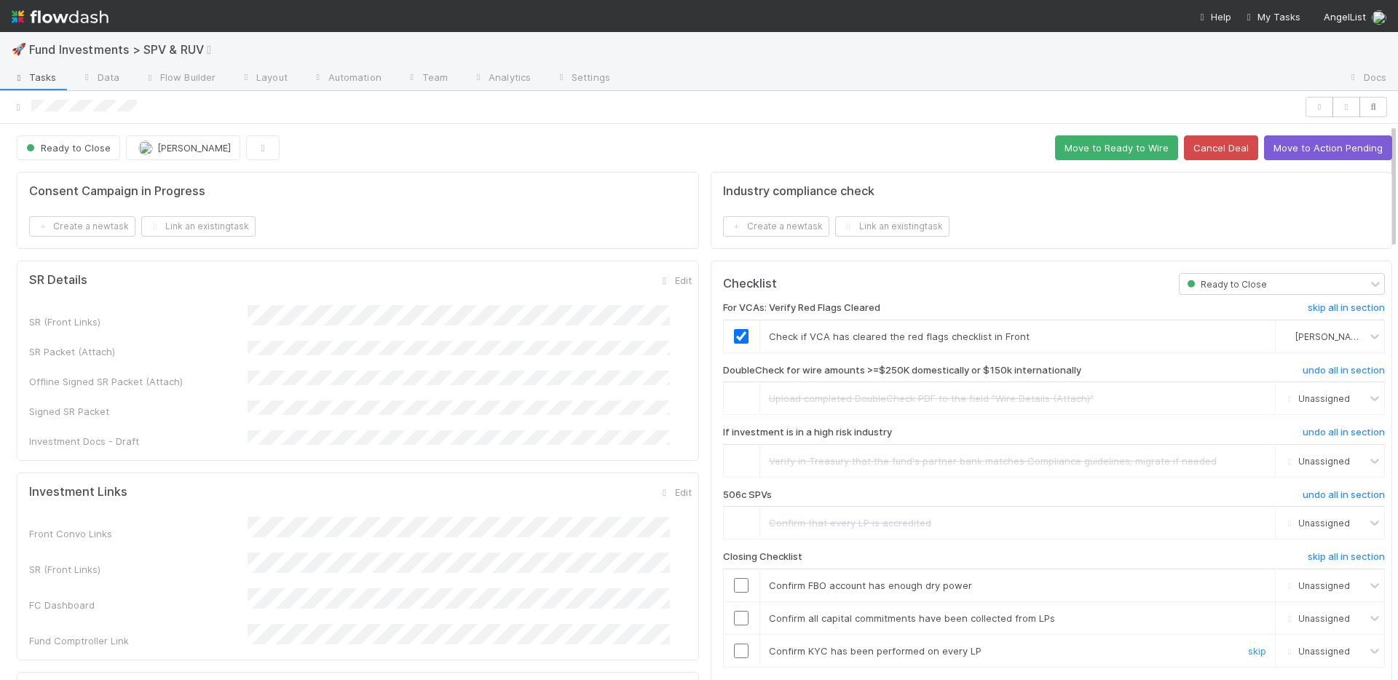
drag, startPoint x: 729, startPoint y: 647, endPoint x: 727, endPoint y: 632, distance: 15.4
click at [734, 647] on input "checkbox" at bounding box center [741, 651] width 15 height 15
click at [734, 621] on input "checkbox" at bounding box center [741, 618] width 15 height 15
click at [734, 588] on input "checkbox" at bounding box center [741, 585] width 15 height 15
click at [734, 619] on input "checkbox" at bounding box center [741, 618] width 15 height 15
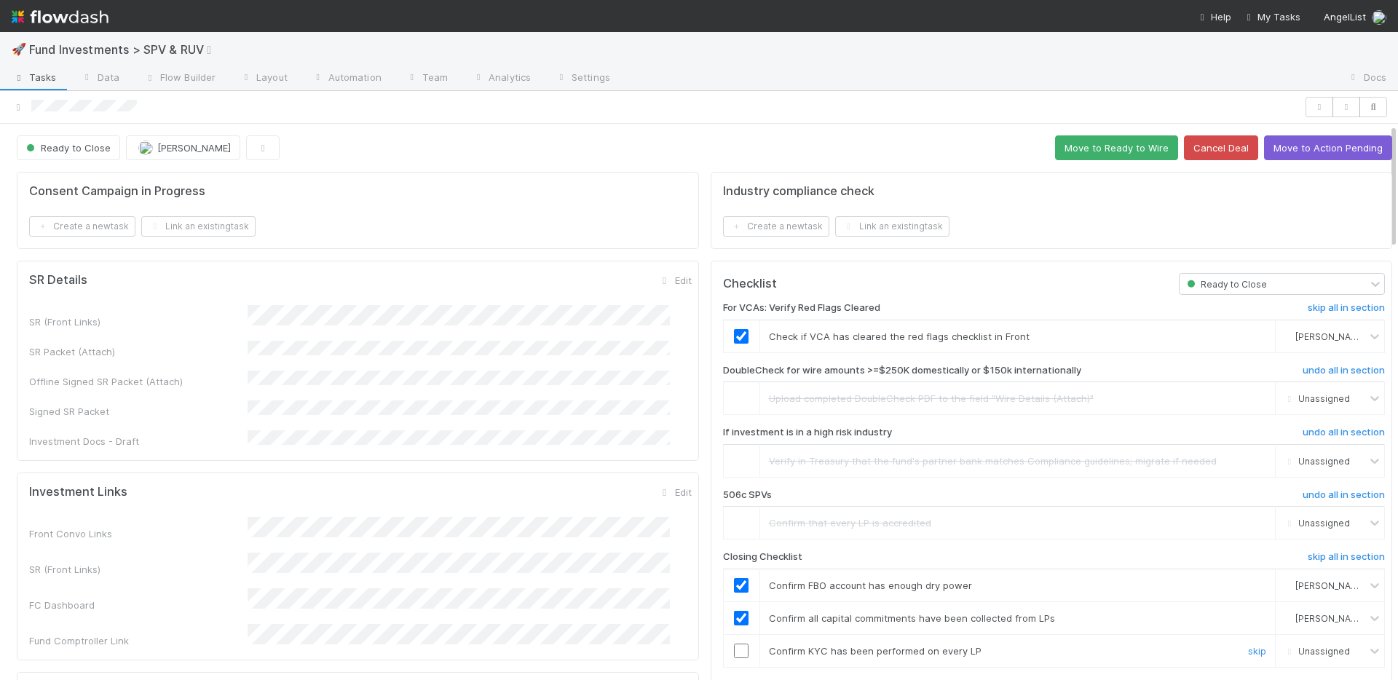
click at [734, 644] on input "checkbox" at bounding box center [741, 651] width 15 height 15
click at [1058, 152] on button "Move to Ready to Wire" at bounding box center [1116, 147] width 123 height 25
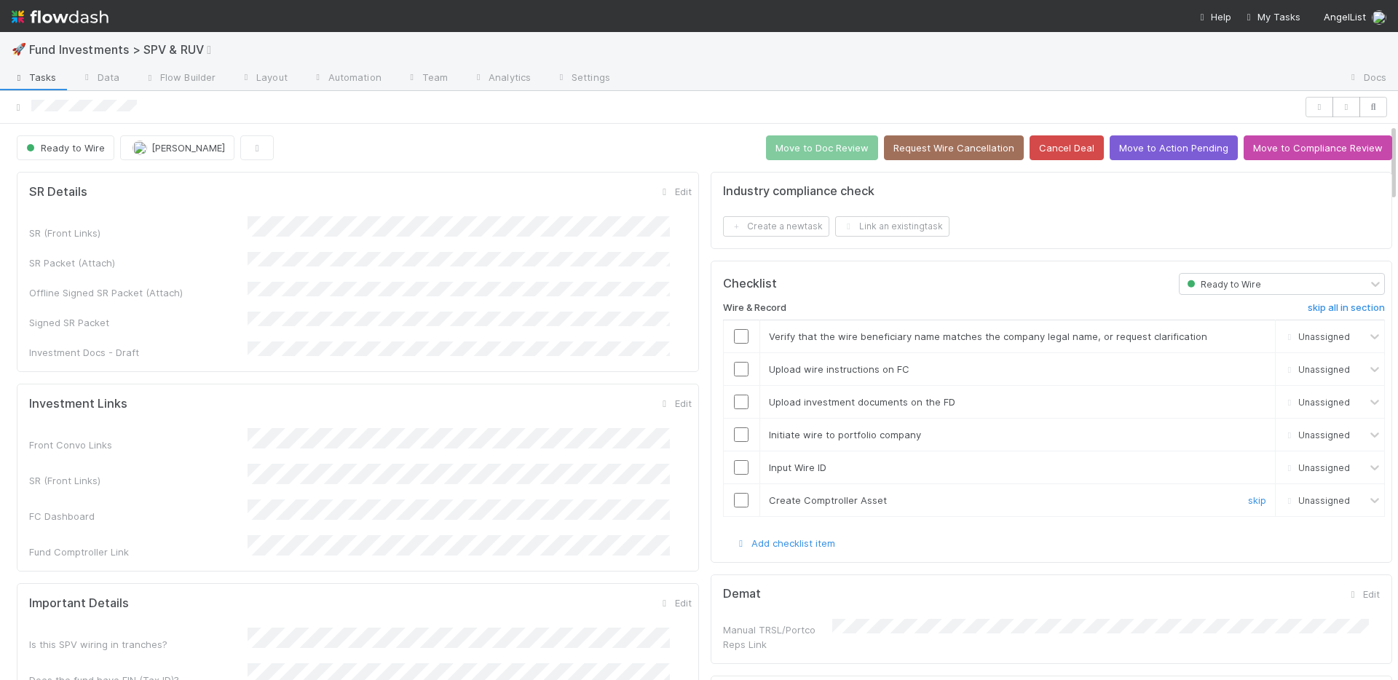
drag, startPoint x: 729, startPoint y: 503, endPoint x: 730, endPoint y: 486, distance: 16.8
click at [734, 502] on input "checkbox" at bounding box center [741, 500] width 15 height 15
click at [734, 466] on input "checkbox" at bounding box center [741, 467] width 15 height 15
click at [734, 433] on input "checkbox" at bounding box center [741, 434] width 15 height 15
drag, startPoint x: 726, startPoint y: 392, endPoint x: 729, endPoint y: 376, distance: 17.0
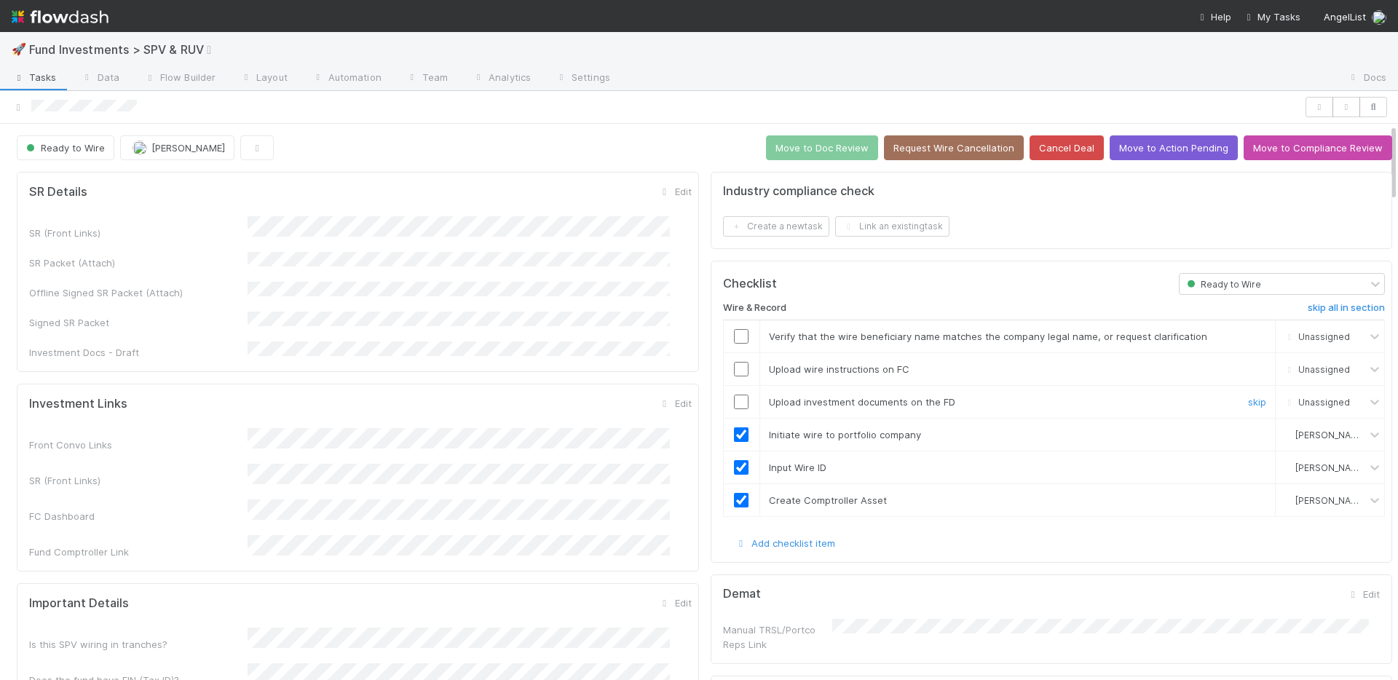
click at [726, 392] on td at bounding box center [741, 401] width 36 height 33
click at [734, 368] on input "checkbox" at bounding box center [741, 369] width 15 height 15
drag, startPoint x: 730, startPoint y: 336, endPoint x: 730, endPoint y: 357, distance: 20.4
click at [734, 336] on input "checkbox" at bounding box center [741, 336] width 15 height 15
click at [734, 402] on input "checkbox" at bounding box center [741, 402] width 15 height 15
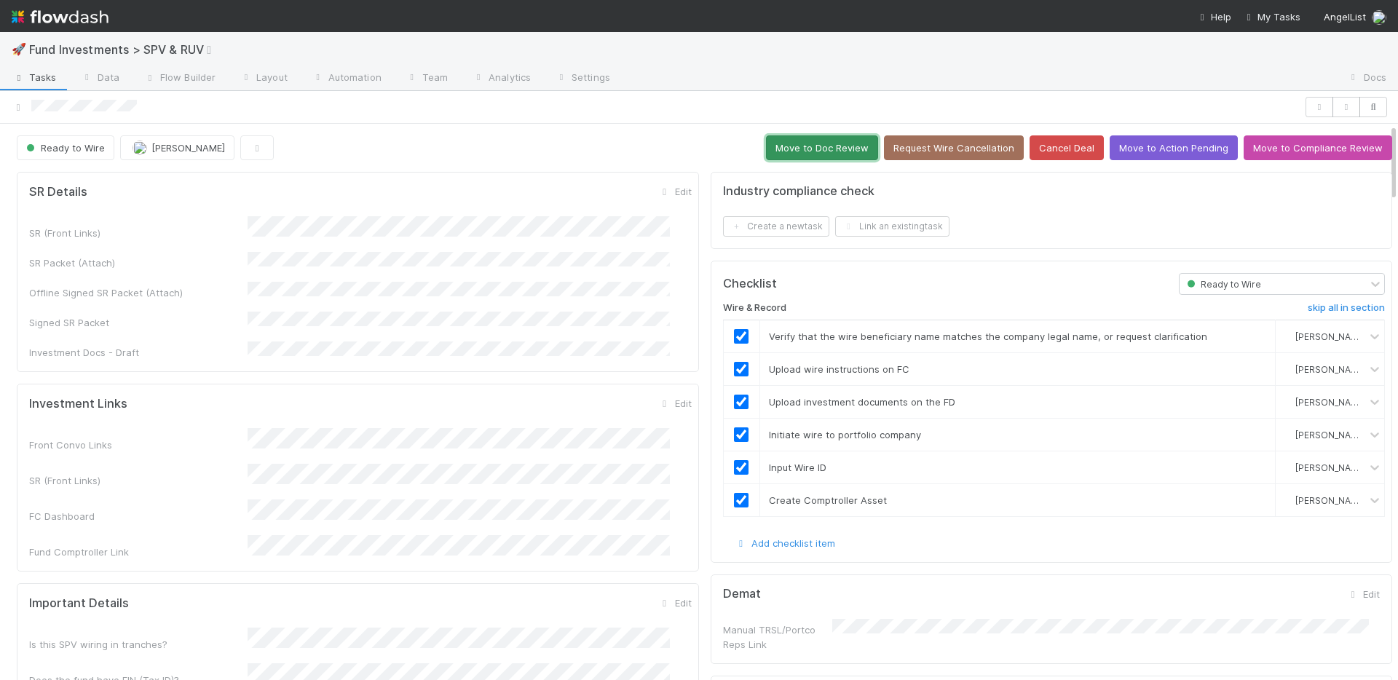
click at [826, 144] on button "Move to Doc Review" at bounding box center [822, 147] width 112 height 25
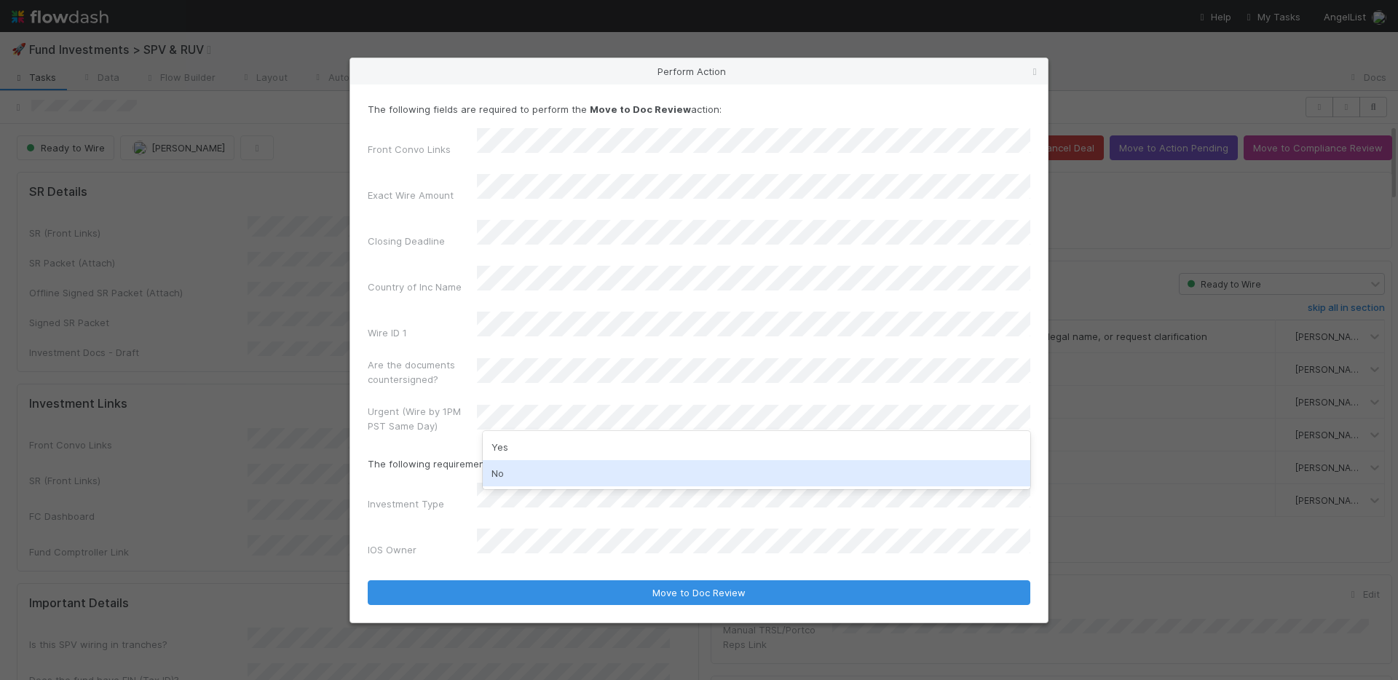
click at [531, 476] on div "No" at bounding box center [757, 473] width 548 height 26
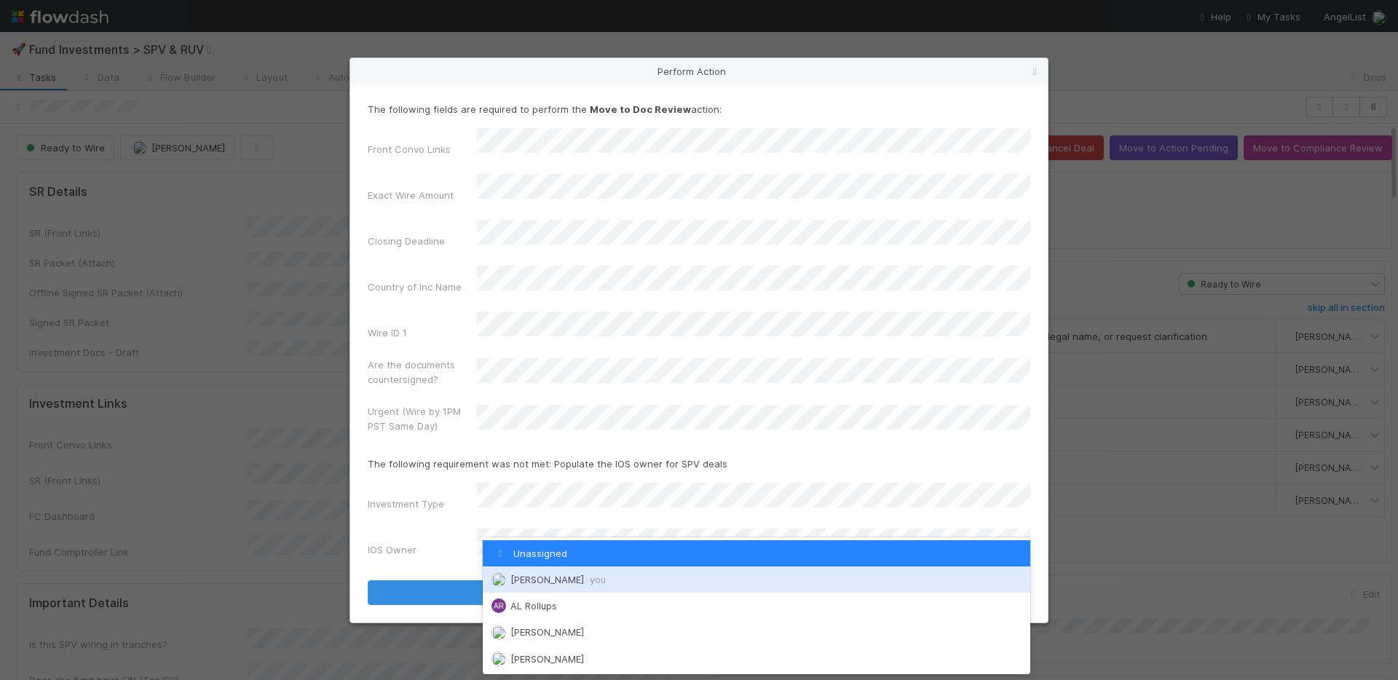
click at [546, 572] on div "Nate Richards you" at bounding box center [757, 580] width 548 height 26
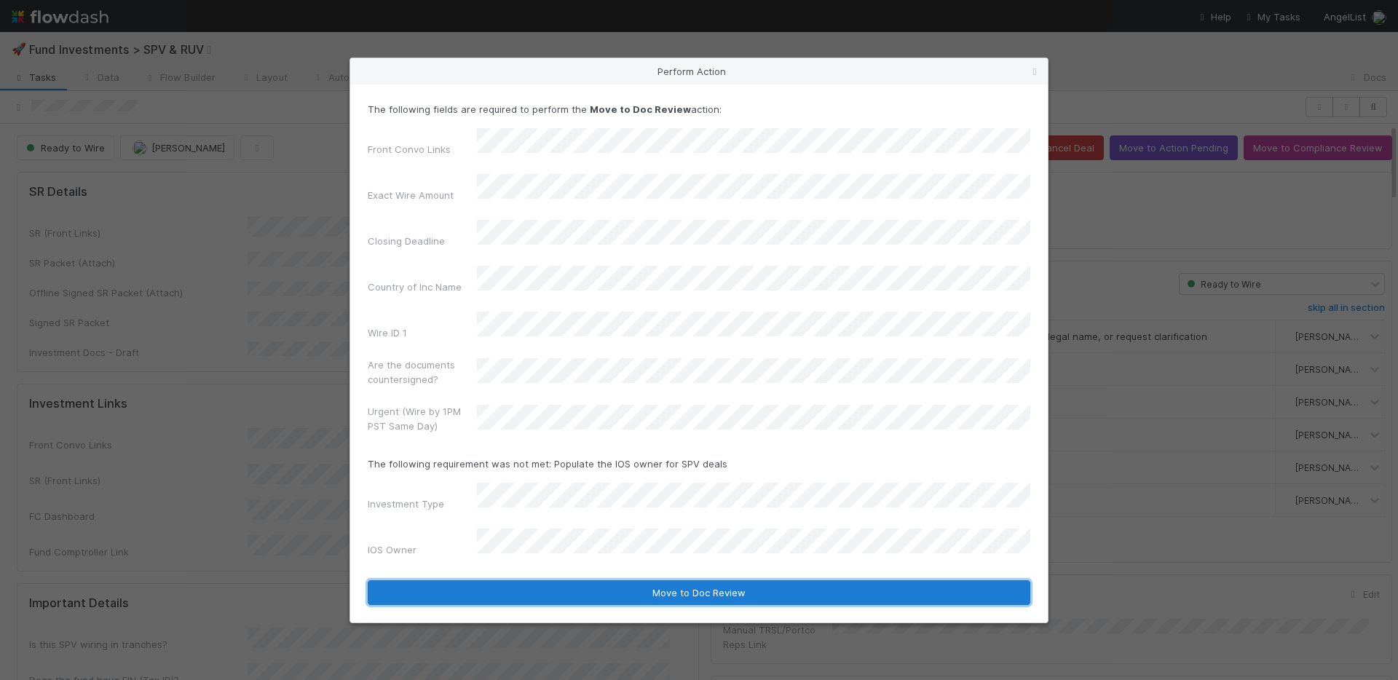
click at [577, 580] on button "Move to Doc Review" at bounding box center [699, 592] width 663 height 25
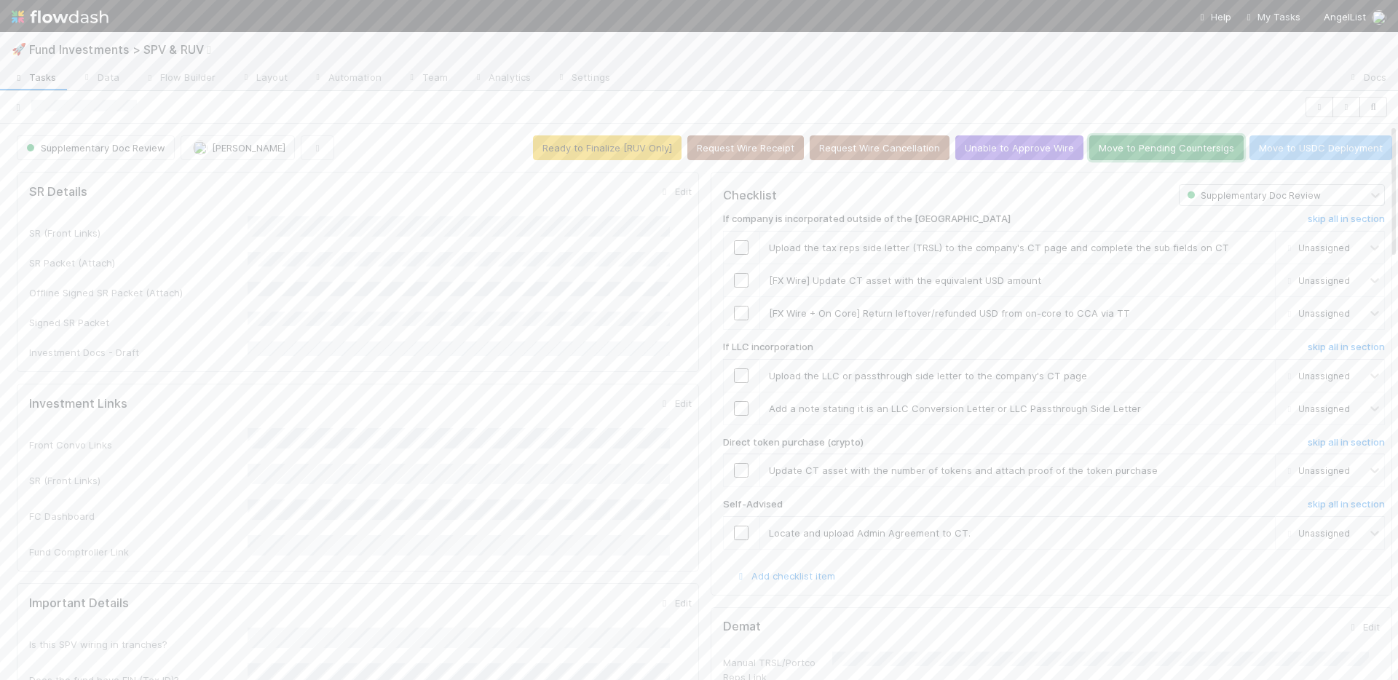
click at [1112, 148] on button "Move to Pending Countersigs" at bounding box center [1166, 147] width 154 height 25
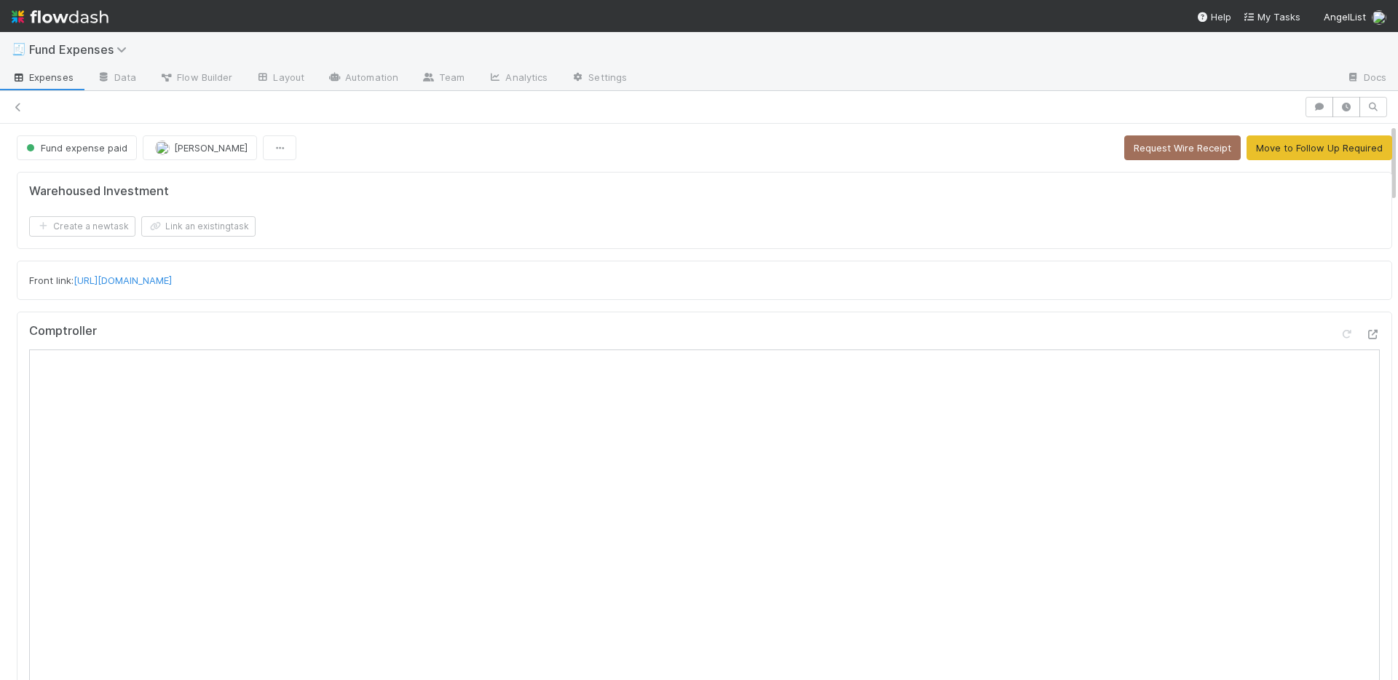
scroll to position [291, 0]
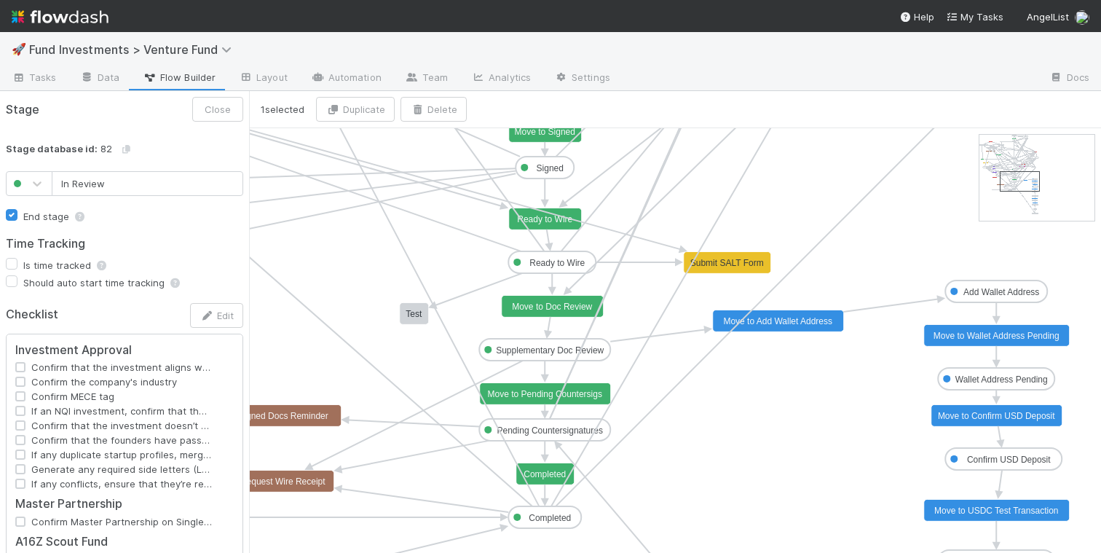
type input "Supplementary Doc Review"
checkbox input "true"
checkbox input "false"
click at [533, 352] on text "Supplementary Doc Review" at bounding box center [550, 350] width 108 height 10
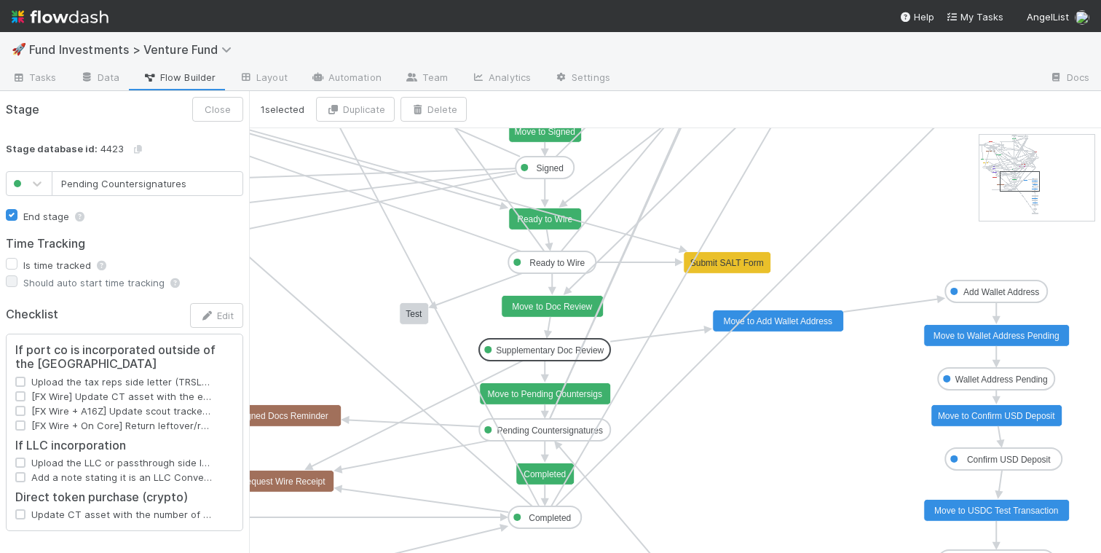
click at [576, 429] on text "Pending Countersignatures" at bounding box center [550, 430] width 106 height 10
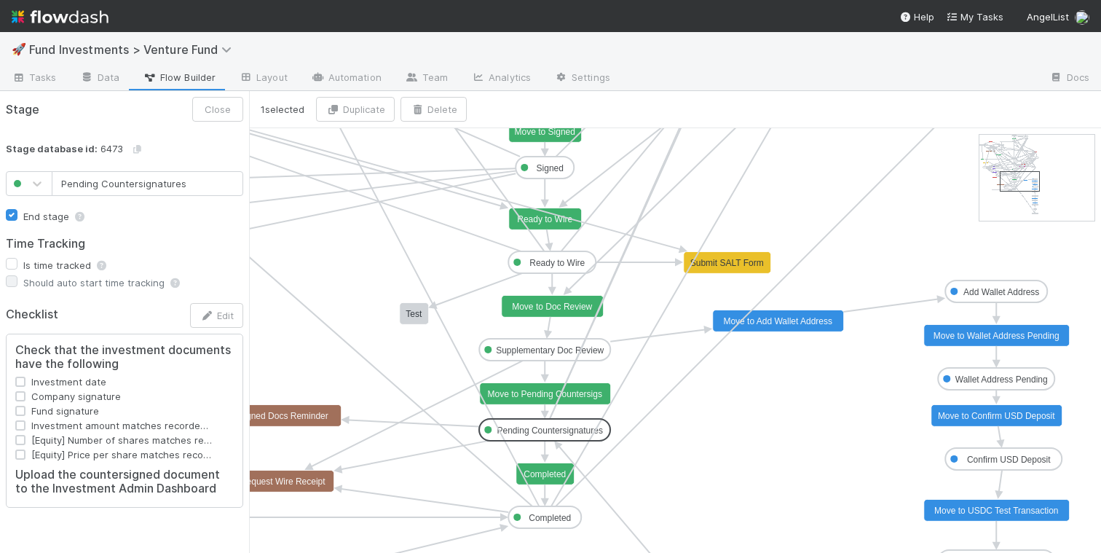
click at [146, 358] on h2 "Check that the investment documents have the following" at bounding box center [124, 357] width 218 height 28
click at [116, 385] on span "Investment date" at bounding box center [121, 381] width 192 height 15
click at [223, 323] on button "Edit" at bounding box center [216, 315] width 53 height 25
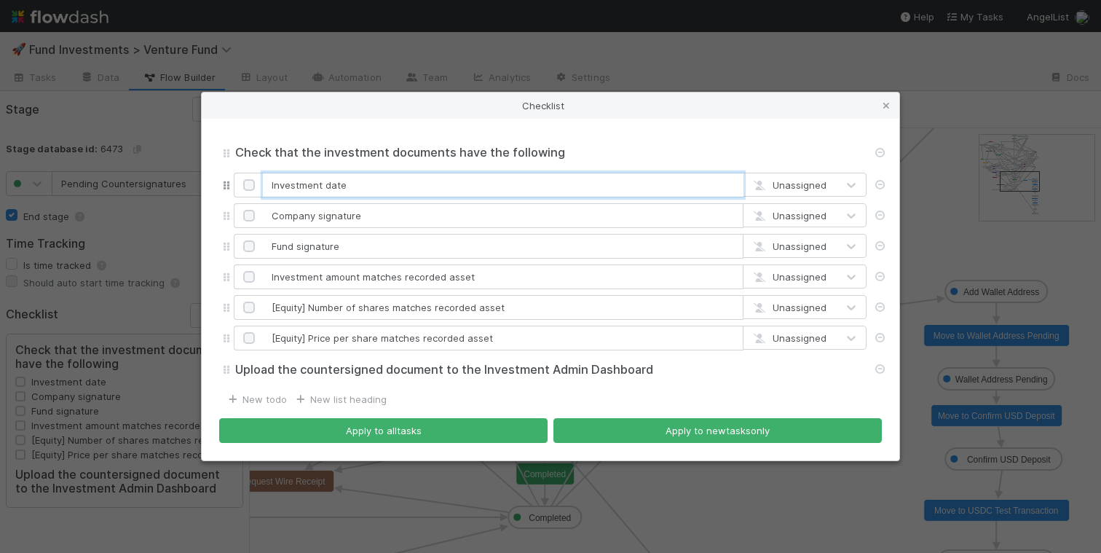
click at [367, 185] on input "Investment date" at bounding box center [503, 185] width 481 height 25
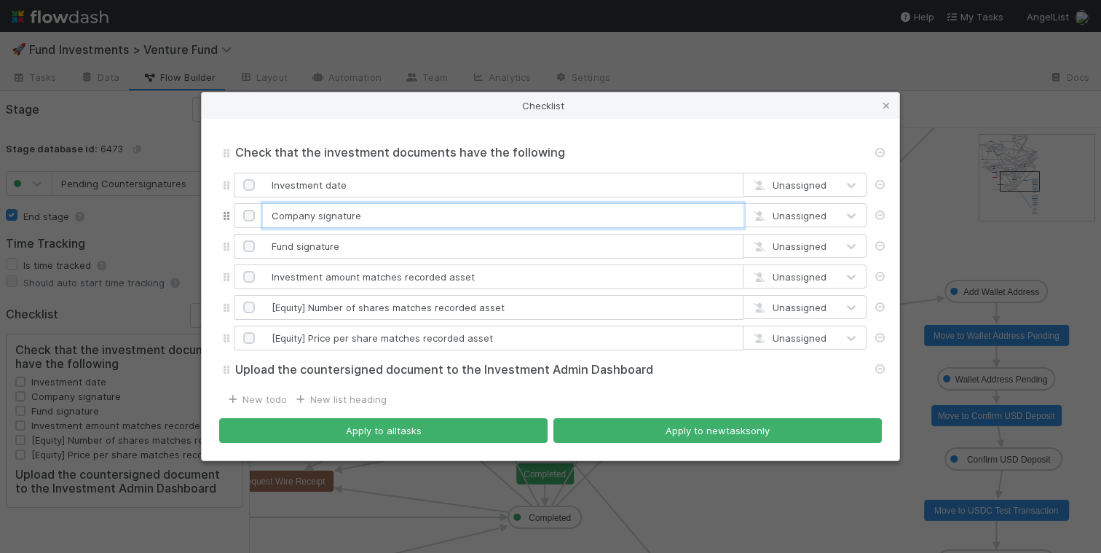
click at [379, 221] on input "Company signature" at bounding box center [503, 215] width 481 height 25
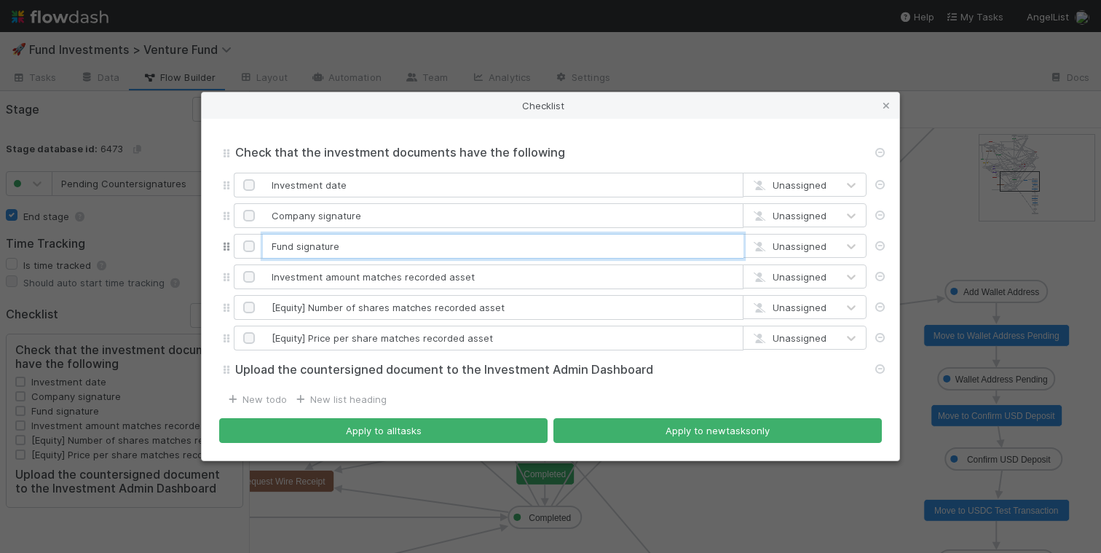
click at [395, 247] on input "Fund signature" at bounding box center [503, 246] width 481 height 25
click at [396, 275] on input "Investment amount matches recorded asset" at bounding box center [503, 276] width 481 height 25
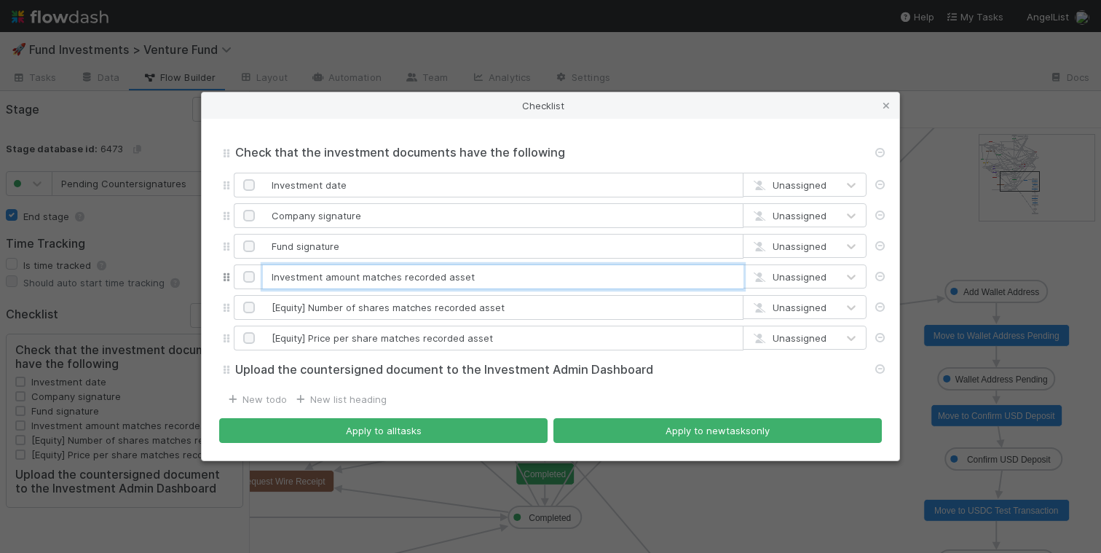
click at [396, 275] on input "Investment amount matches recorded asset" at bounding box center [503, 276] width 481 height 25
drag, startPoint x: 396, startPoint y: 275, endPoint x: 413, endPoint y: 258, distance: 23.7
click at [396, 275] on input "Investment amount matches recorded asset" at bounding box center [503, 276] width 481 height 25
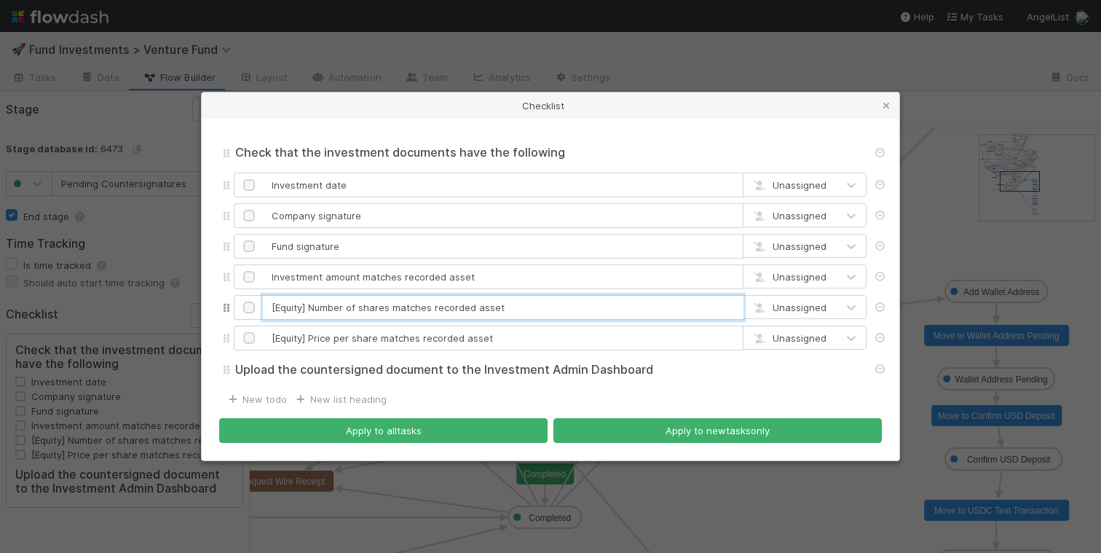
click at [410, 304] on input "[Equity] Number of shares matches recorded asset" at bounding box center [503, 307] width 481 height 25
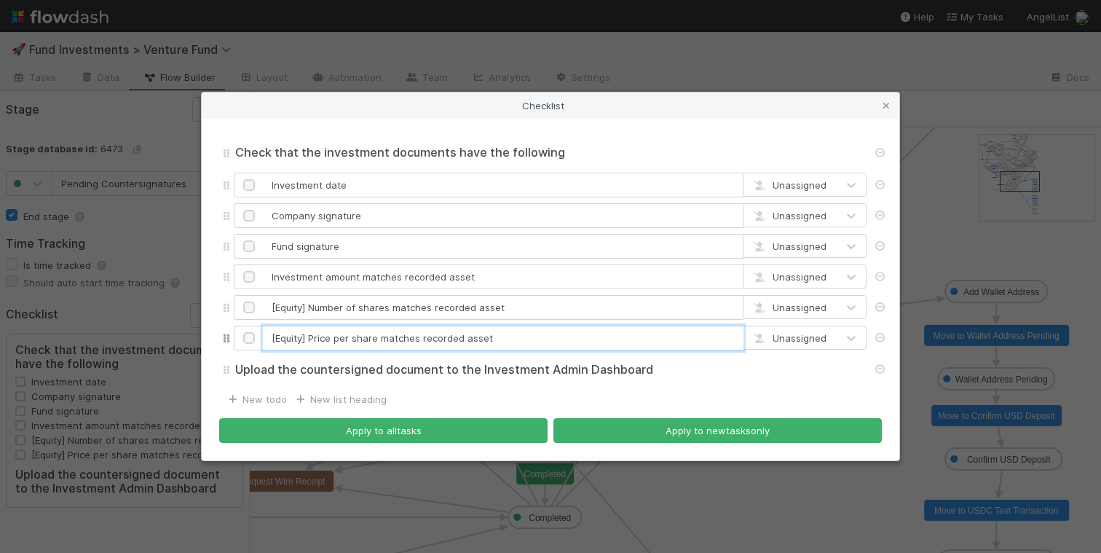
click at [482, 341] on input "[Equity] Price per share matches recorded asset" at bounding box center [503, 337] width 481 height 25
click at [885, 104] on icon at bounding box center [886, 105] width 15 height 9
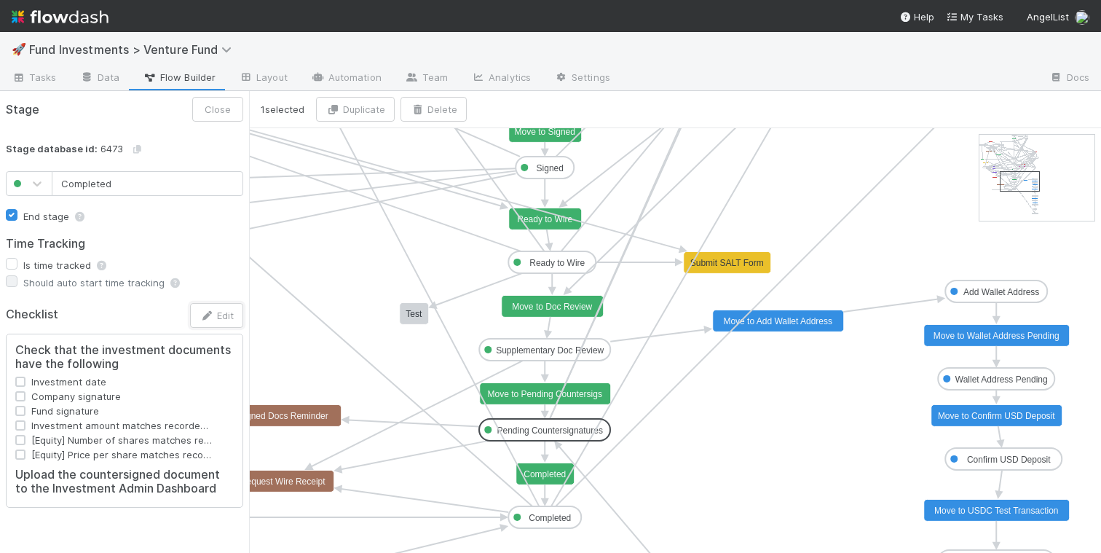
click at [556, 519] on text "Completed" at bounding box center [550, 518] width 42 height 10
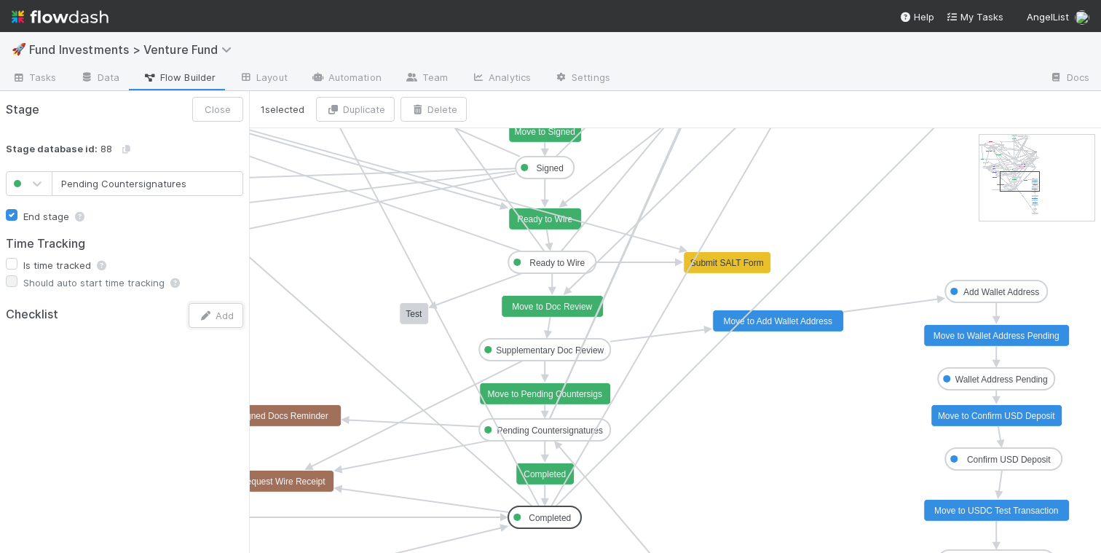
click at [565, 432] on text "Pending Countersignatures" at bounding box center [550, 430] width 106 height 10
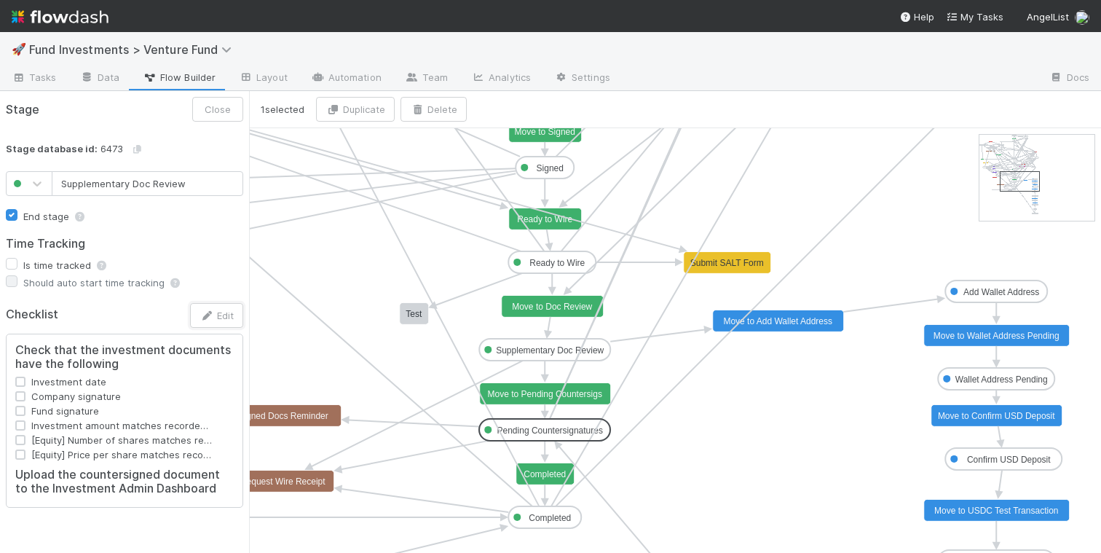
click at [553, 344] on rect at bounding box center [544, 350] width 131 height 22
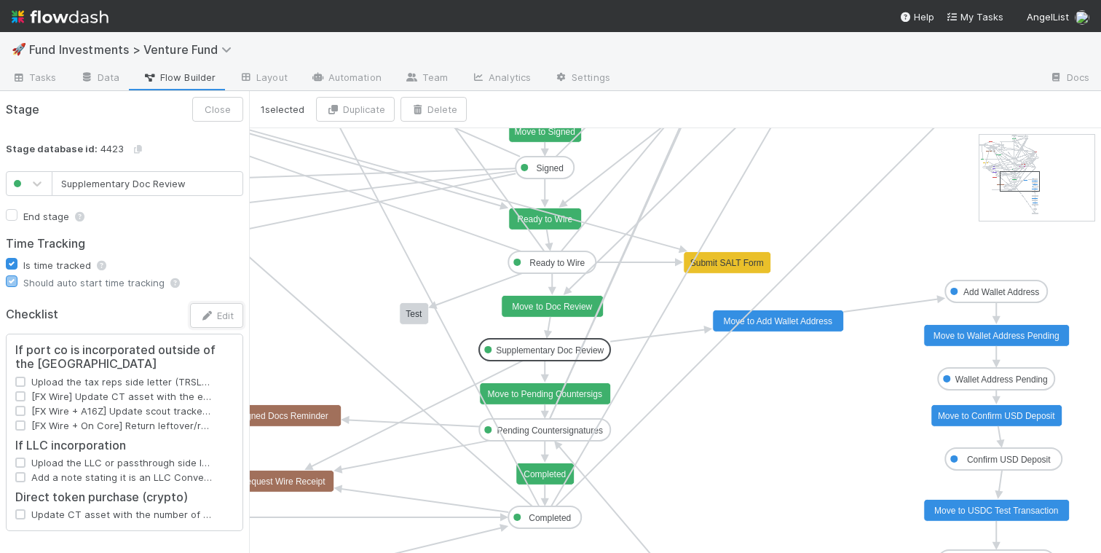
type input "Ready to Wire"
checkbox input "false"
checkbox input "true"
click at [562, 266] on text "Ready to Wire" at bounding box center [556, 263] width 55 height 10
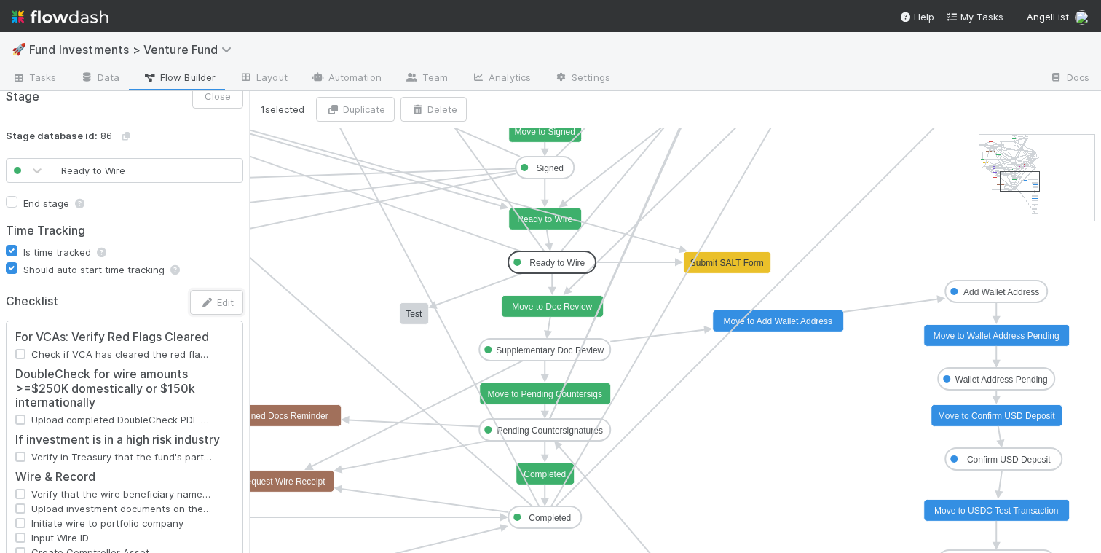
scroll to position [35, 0]
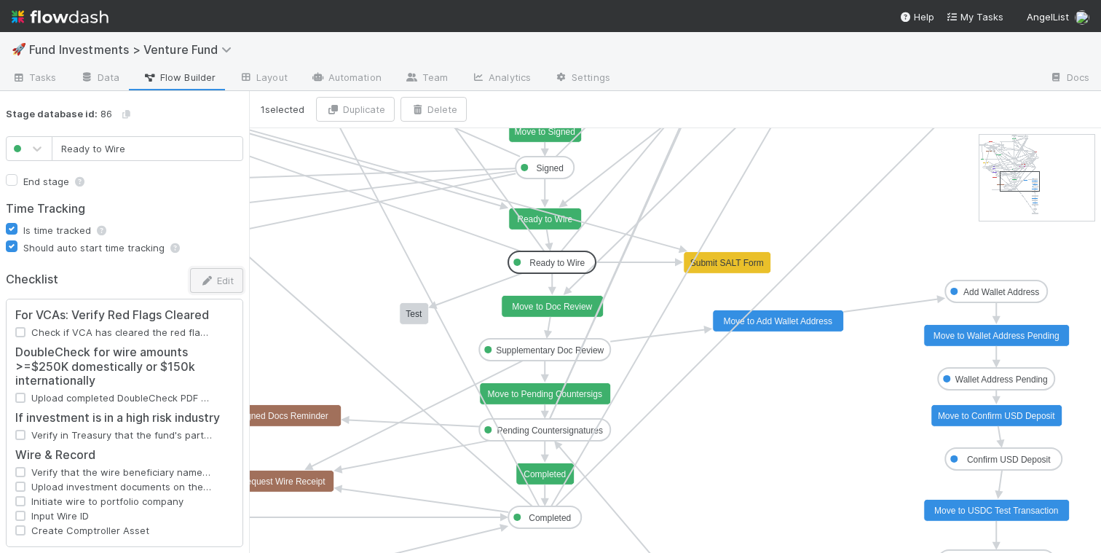
click at [200, 281] on icon "button" at bounding box center [207, 280] width 15 height 9
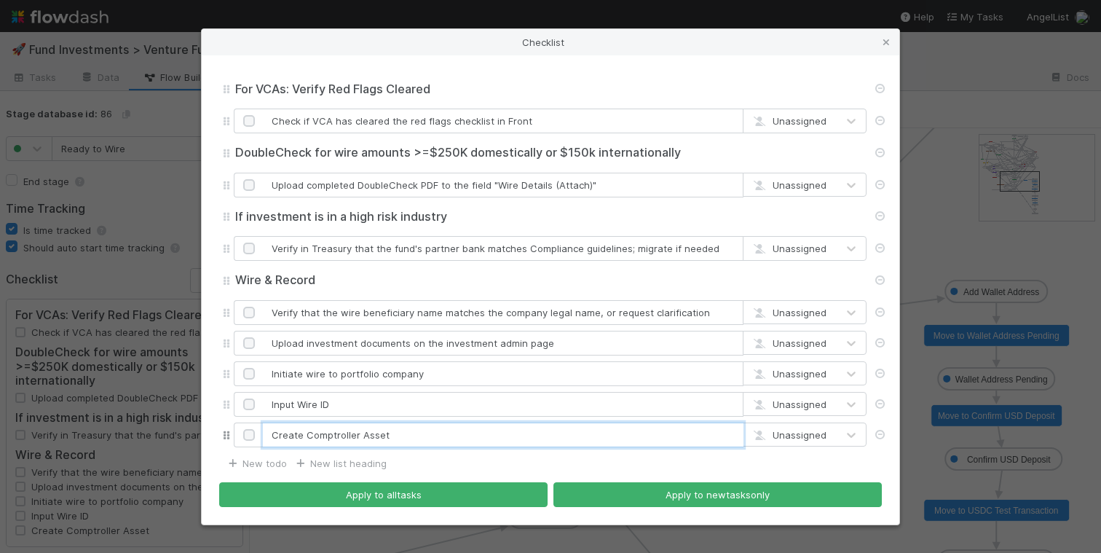
click at [367, 433] on input "Create Comptroller Asset" at bounding box center [503, 434] width 481 height 25
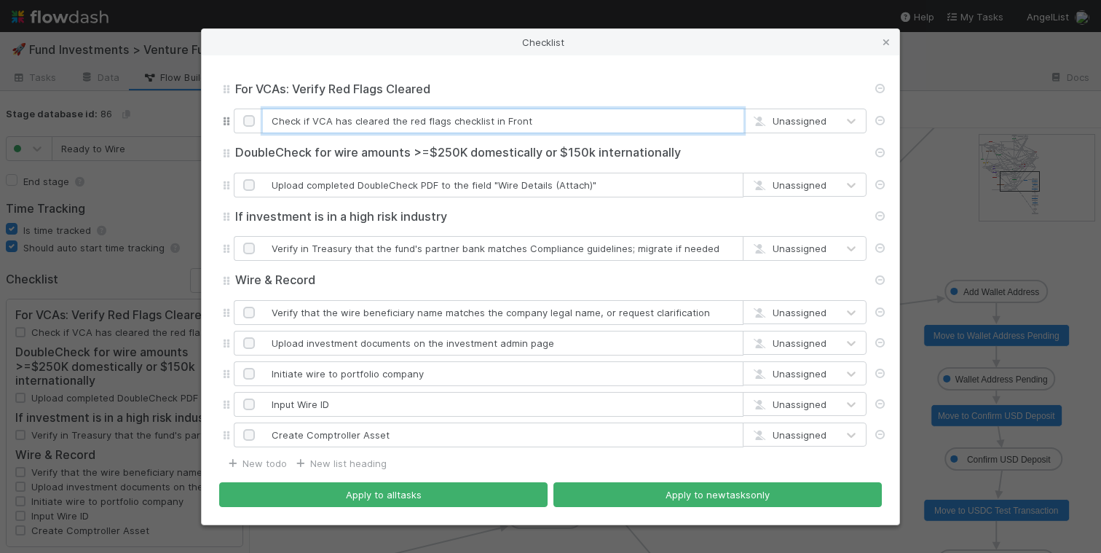
click at [465, 116] on input "Check if VCA has cleared the red flags checklist in Front" at bounding box center [503, 120] width 481 height 25
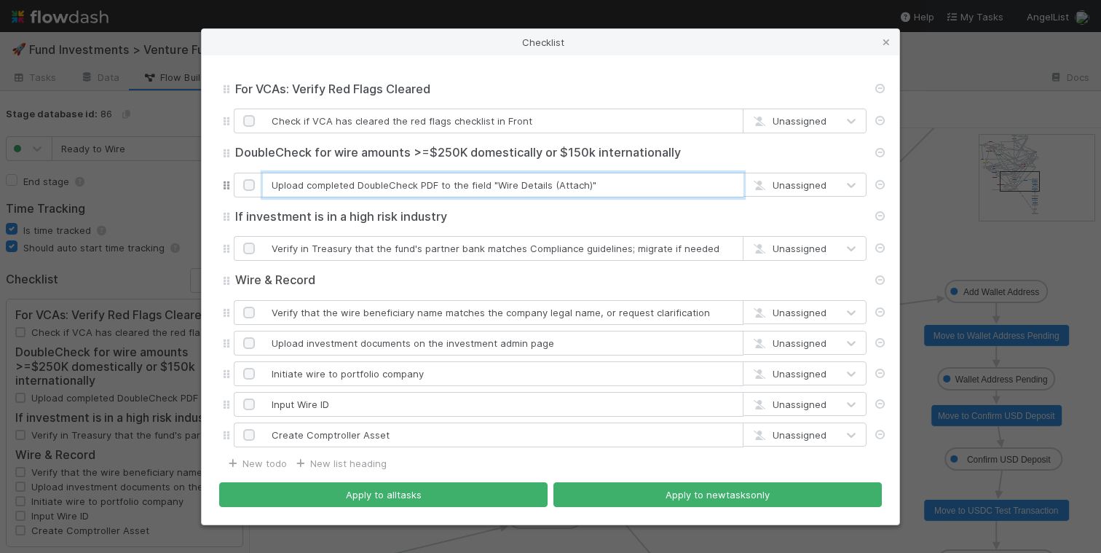
click at [522, 185] on input "Upload completed DoubleCheck PDF to the field "Wire Details (Attach)"" at bounding box center [503, 185] width 481 height 25
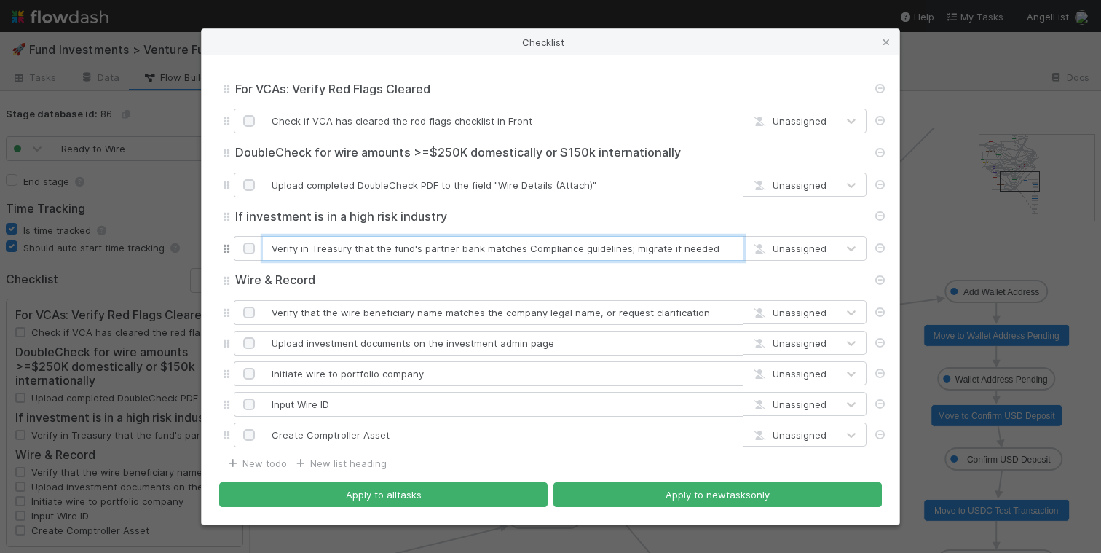
click at [374, 250] on input "Verify in Treasury that the fund's partner bank matches Compliance guidelines; …" at bounding box center [503, 248] width 481 height 25
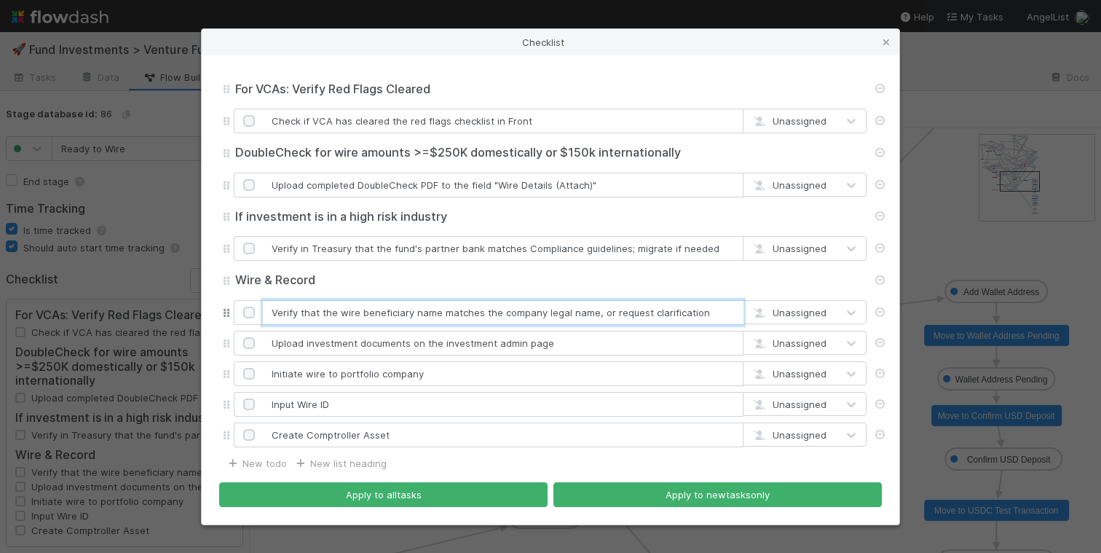
click at [446, 313] on input "Verify that the wire beneficiary name matches the company legal name, or reques…" at bounding box center [503, 312] width 481 height 25
click at [509, 339] on input "Upload investment documents on the investment admin page" at bounding box center [503, 343] width 481 height 25
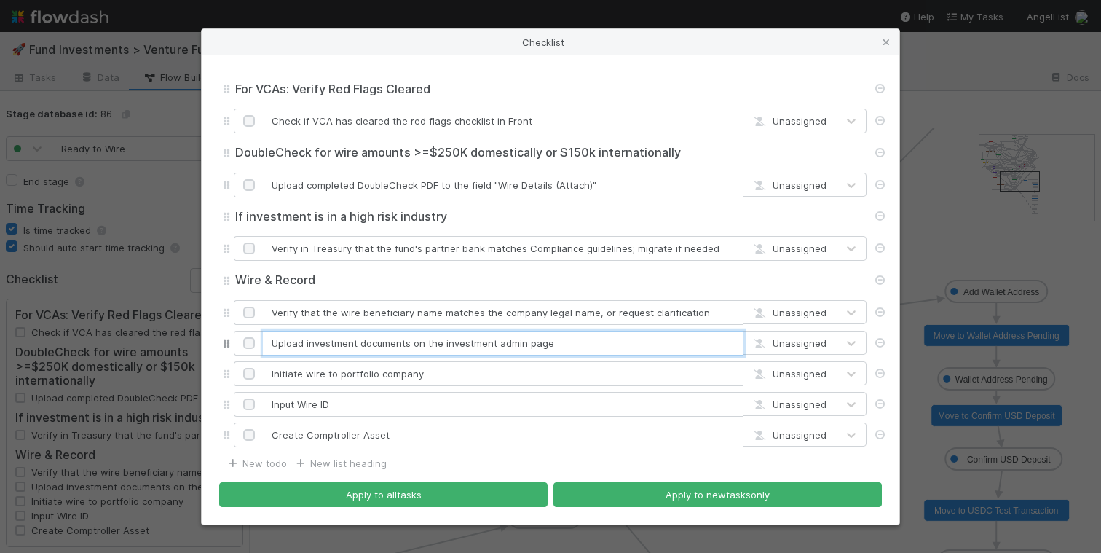
click at [509, 339] on input "Upload investment documents on the investment admin page" at bounding box center [503, 343] width 481 height 25
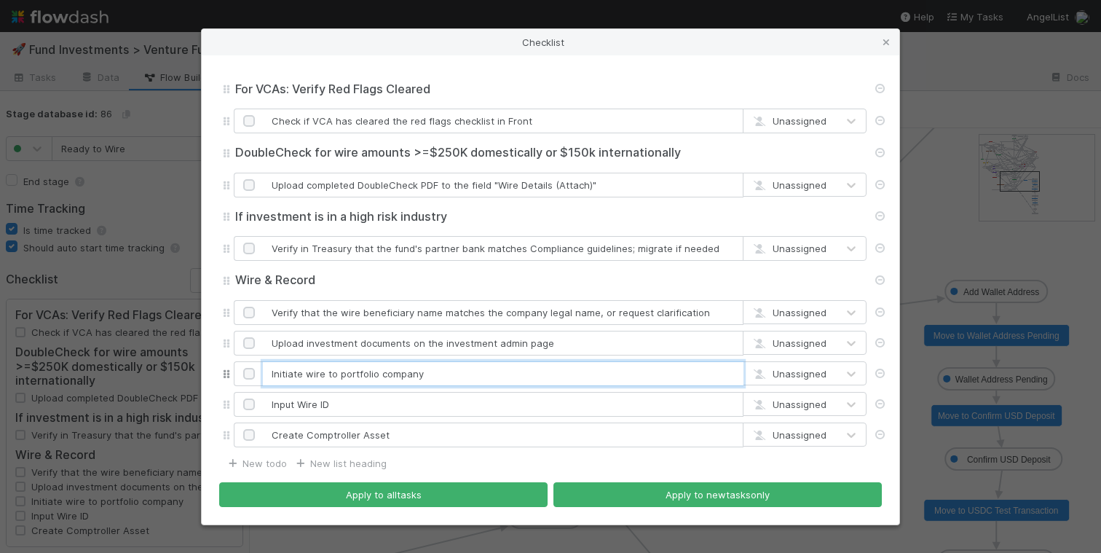
click at [399, 370] on input "Initiate wire to portfolio company" at bounding box center [503, 373] width 481 height 25
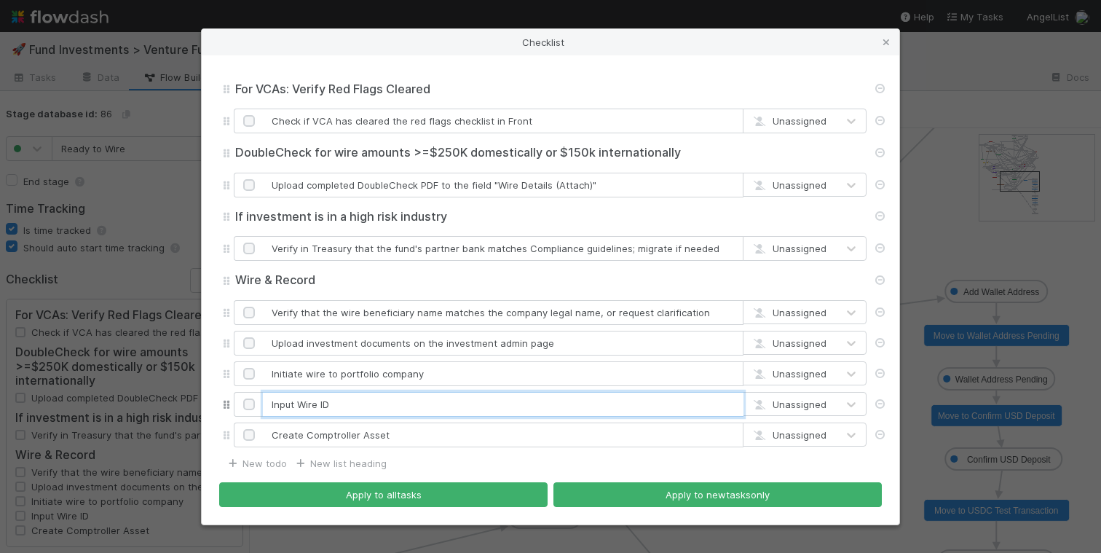
click at [308, 404] on input "Input Wire ID" at bounding box center [503, 404] width 481 height 25
click at [883, 40] on icon at bounding box center [886, 42] width 15 height 9
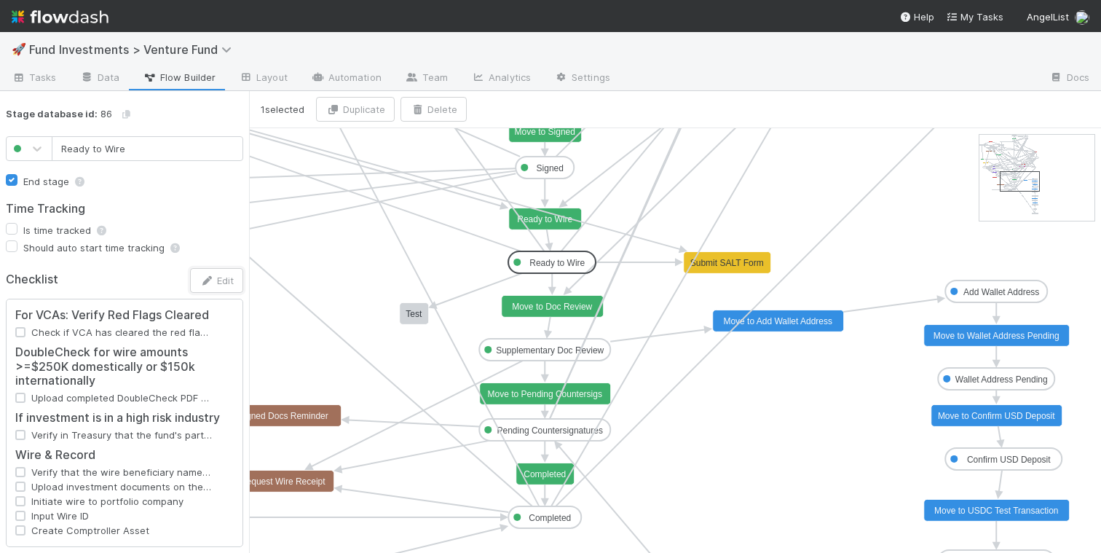
type input "Supplementary Doc Review"
checkbox input "true"
checkbox input "false"
click at [570, 348] on text "Supplementary Doc Review" at bounding box center [550, 350] width 108 height 10
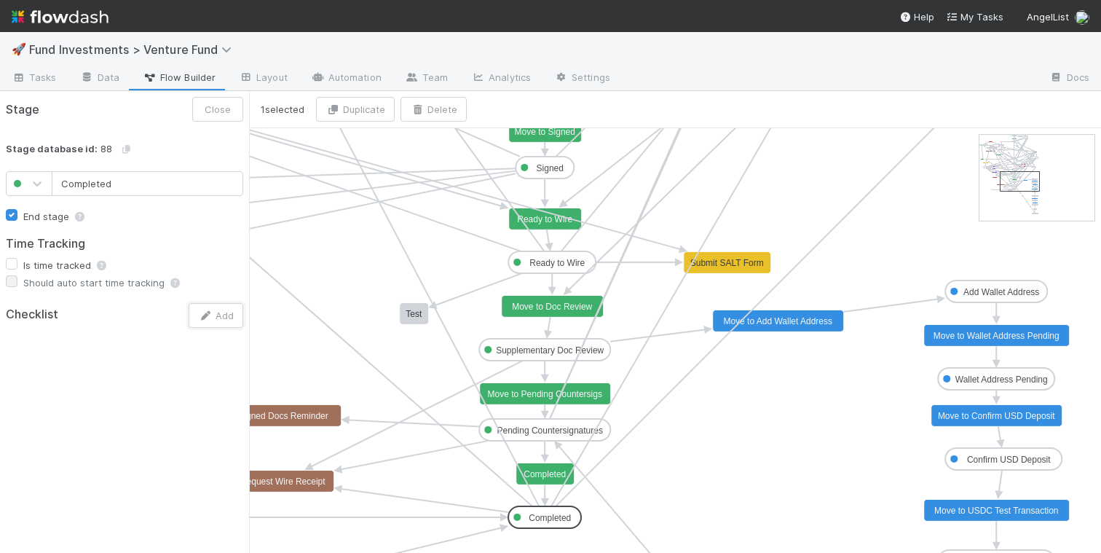
click at [547, 508] on rect at bounding box center [544, 517] width 73 height 22
click at [563, 438] on rect at bounding box center [544, 430] width 131 height 22
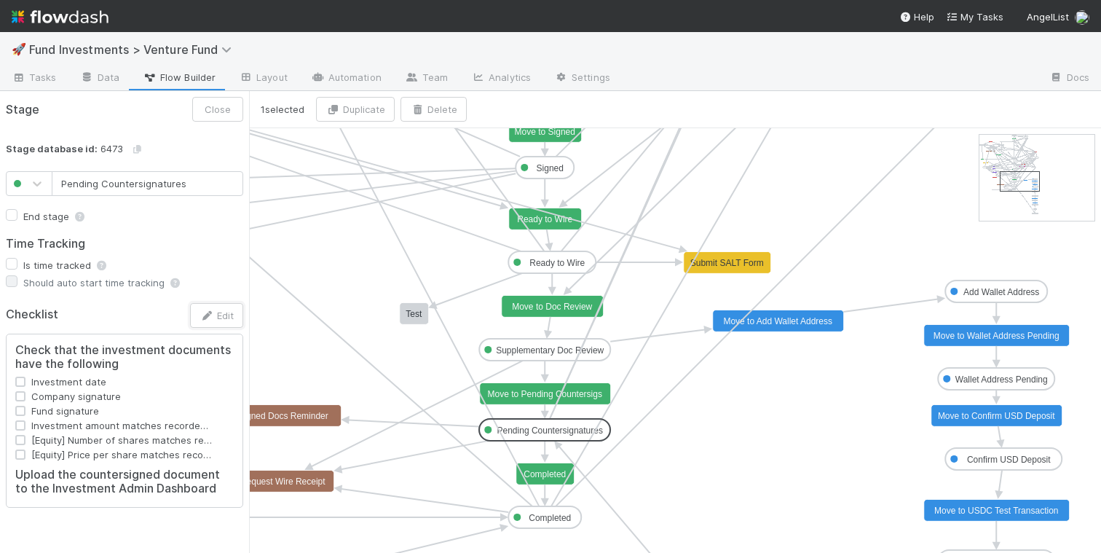
type input "Signed"
checkbox input "false"
click at [566, 162] on rect at bounding box center [545, 168] width 58 height 22
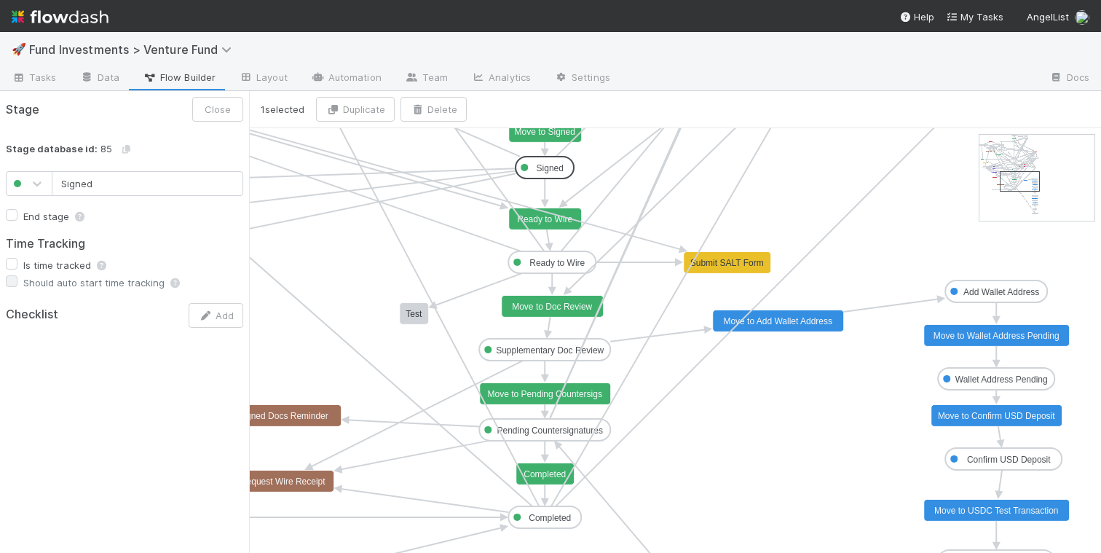
click at [563, 138] on rect at bounding box center [545, 131] width 73 height 22
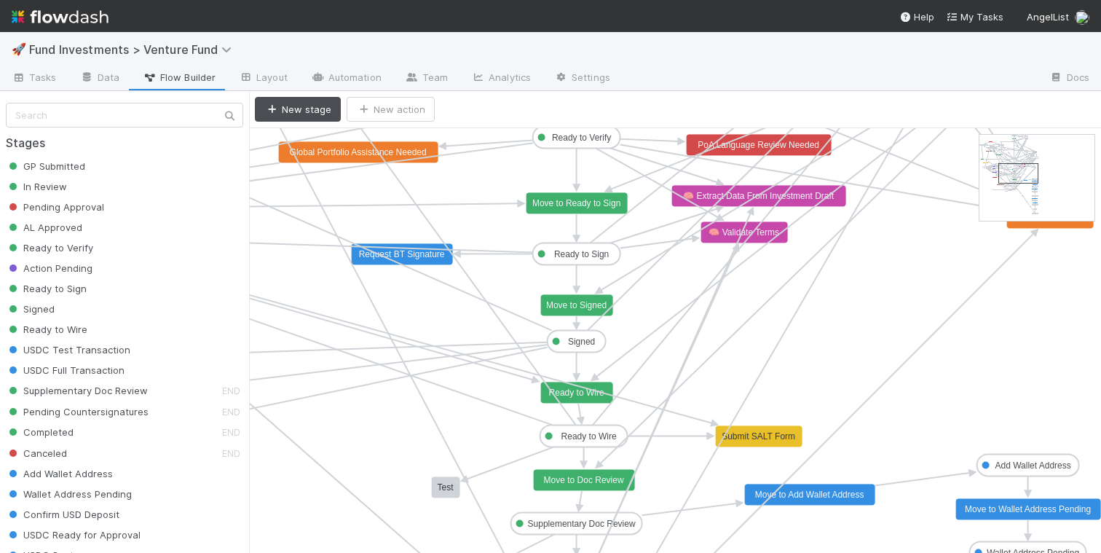
click at [592, 252] on text "Ready to Sign" at bounding box center [581, 254] width 55 height 10
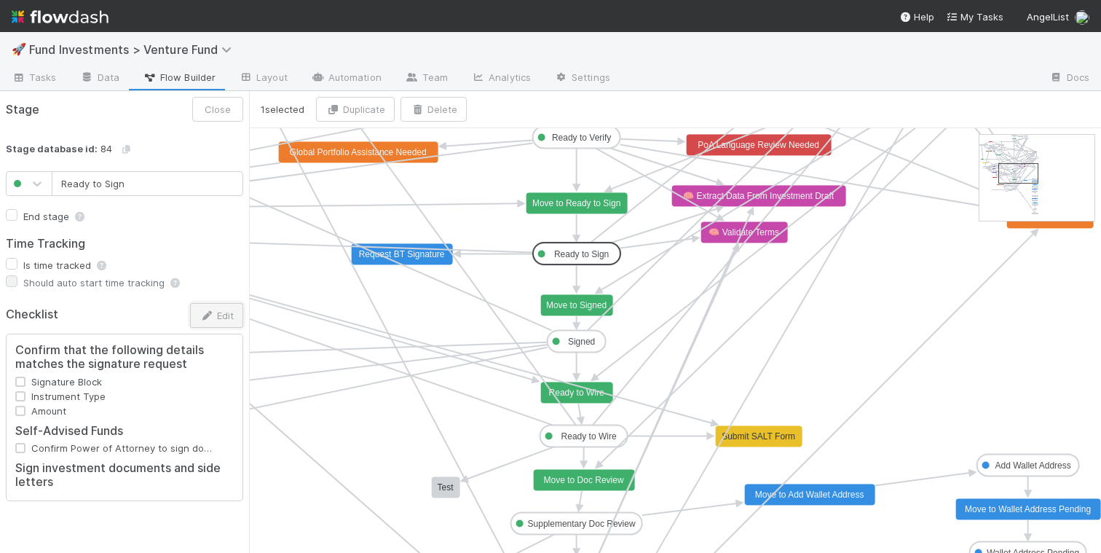
click at [220, 305] on button "Edit" at bounding box center [216, 315] width 53 height 25
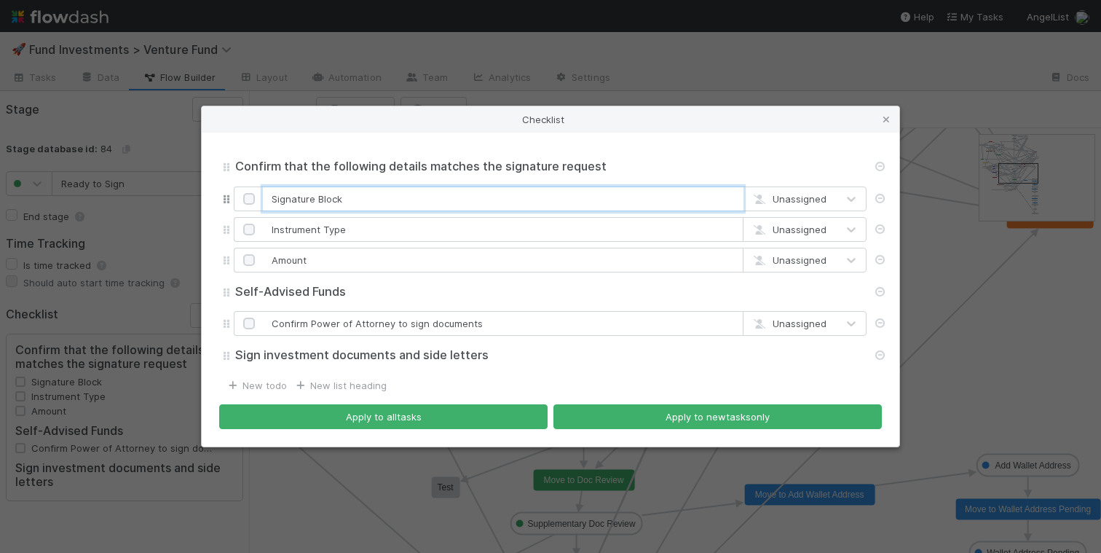
click at [379, 204] on input "Signature Block" at bounding box center [503, 198] width 481 height 25
click at [331, 221] on input "Instrument Type" at bounding box center [503, 229] width 481 height 25
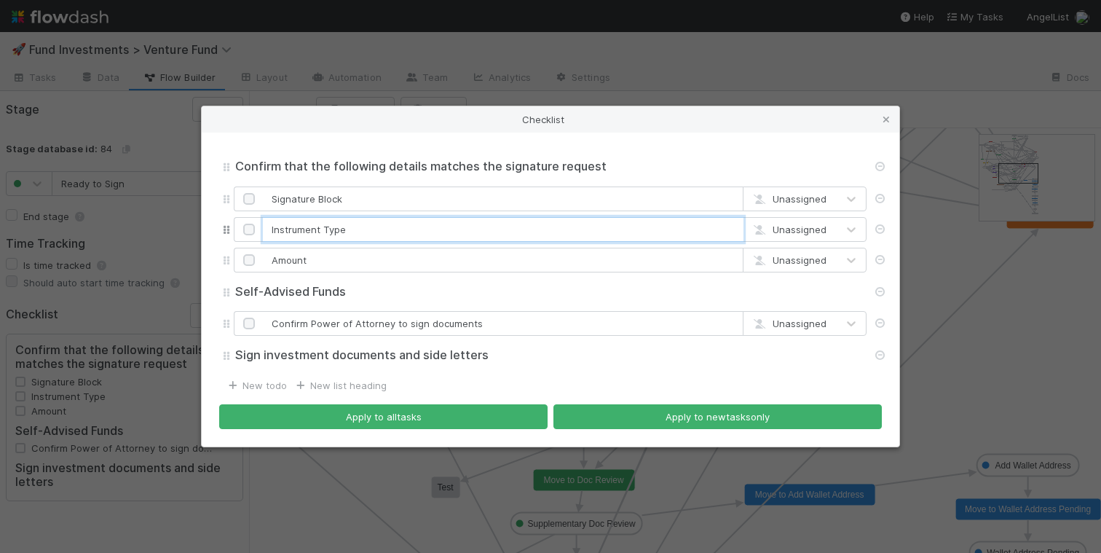
click at [331, 221] on input "Instrument Type" at bounding box center [503, 229] width 481 height 25
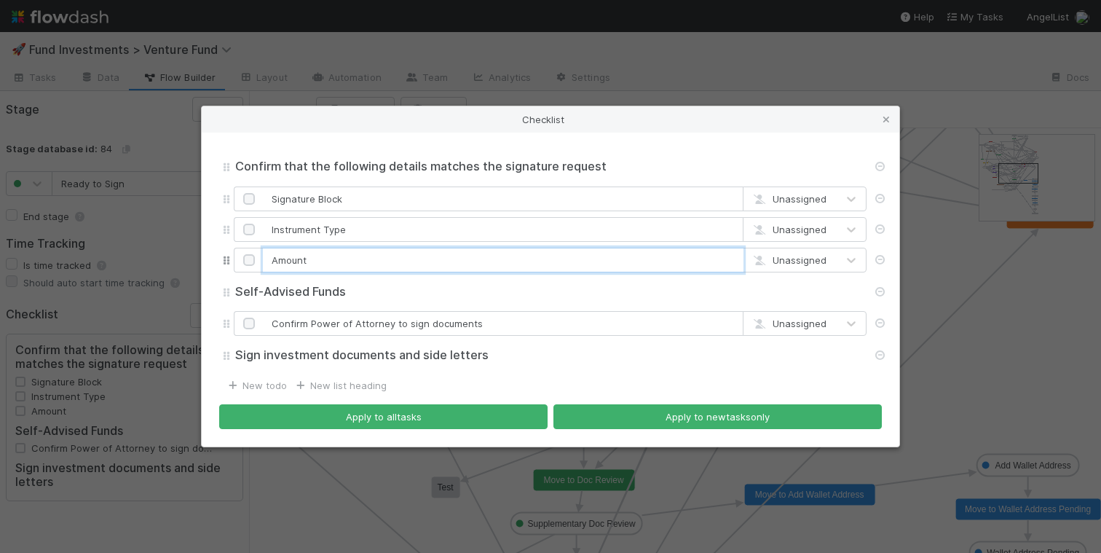
click at [299, 263] on input "Amount" at bounding box center [503, 260] width 481 height 25
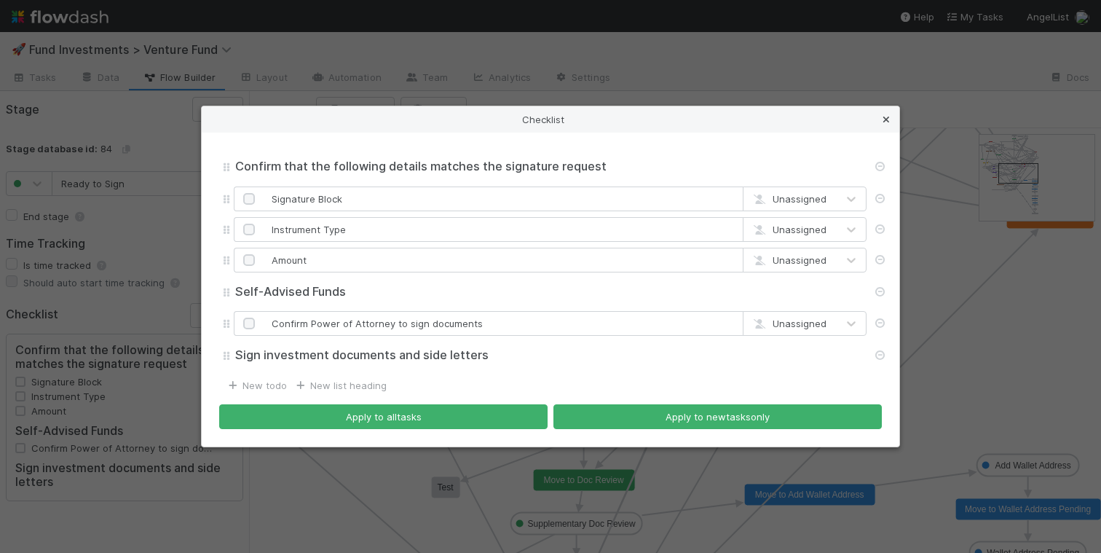
click at [890, 120] on icon at bounding box center [886, 119] width 15 height 9
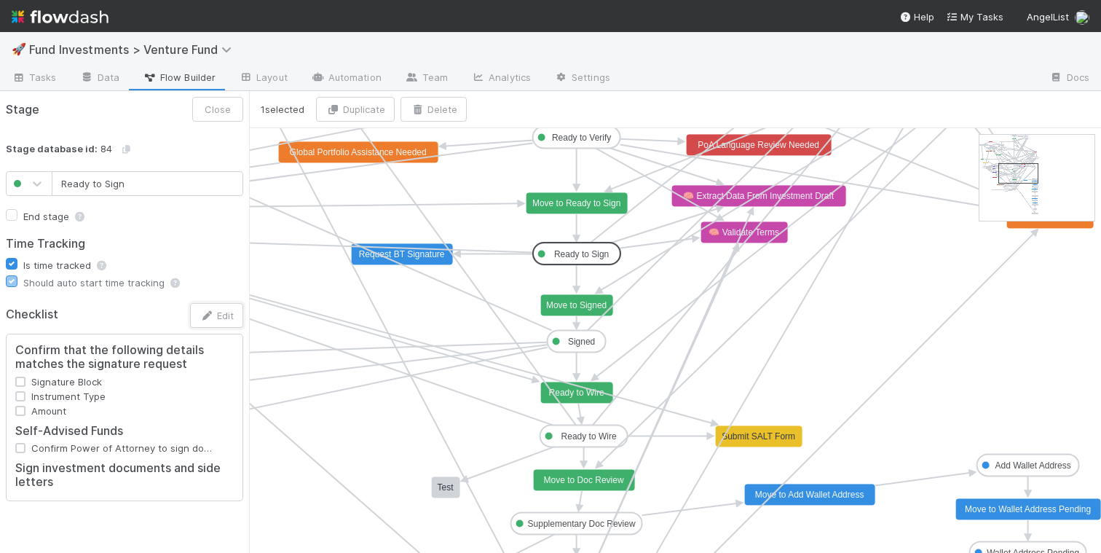
type input "Ready to Verify"
checkbox input "true"
click at [588, 139] on text "Ready to Verify" at bounding box center [581, 138] width 59 height 10
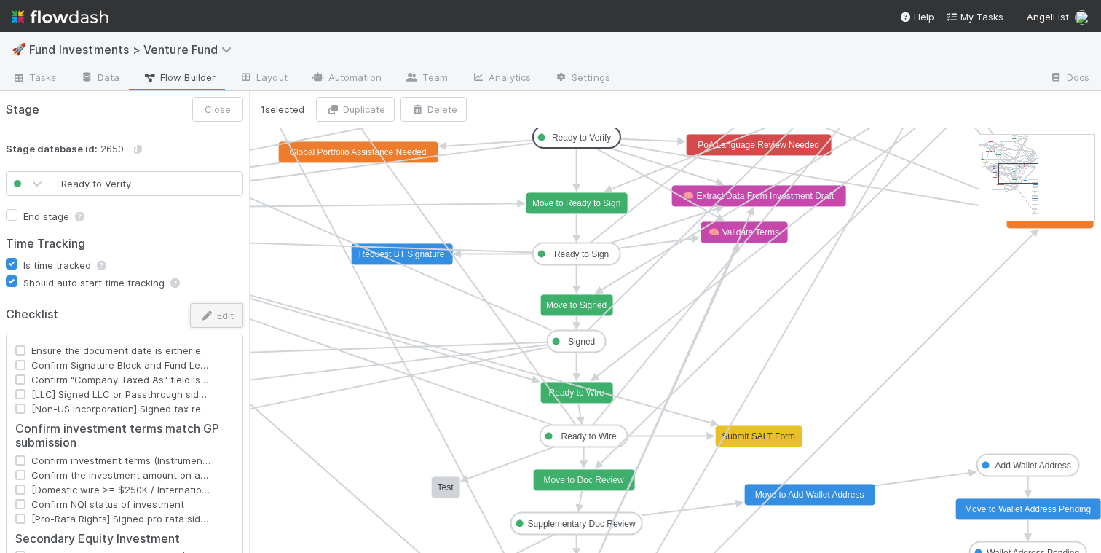
click at [213, 323] on button "Edit" at bounding box center [216, 315] width 53 height 25
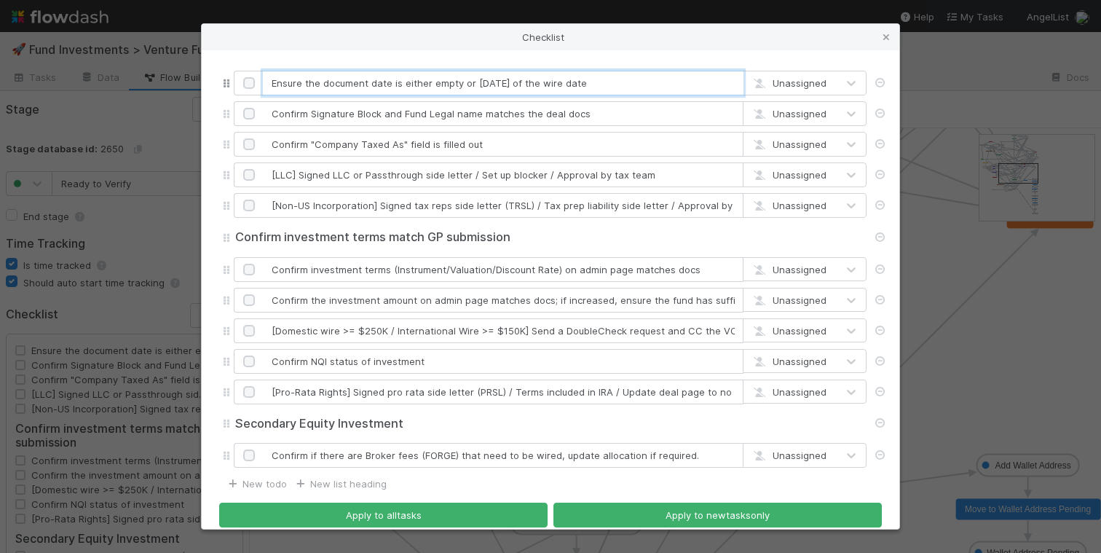
click at [471, 82] on input "Ensure the document date is either empty or [DATE] of the wire date" at bounding box center [503, 83] width 481 height 25
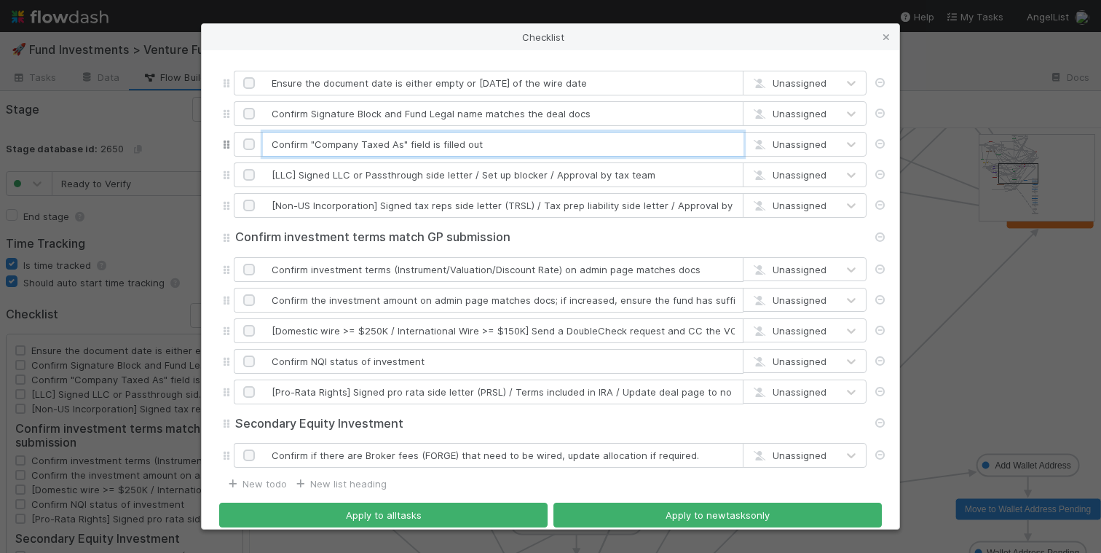
click at [510, 139] on input "Confirm "Company Taxed As" field is filled out" at bounding box center [503, 144] width 481 height 25
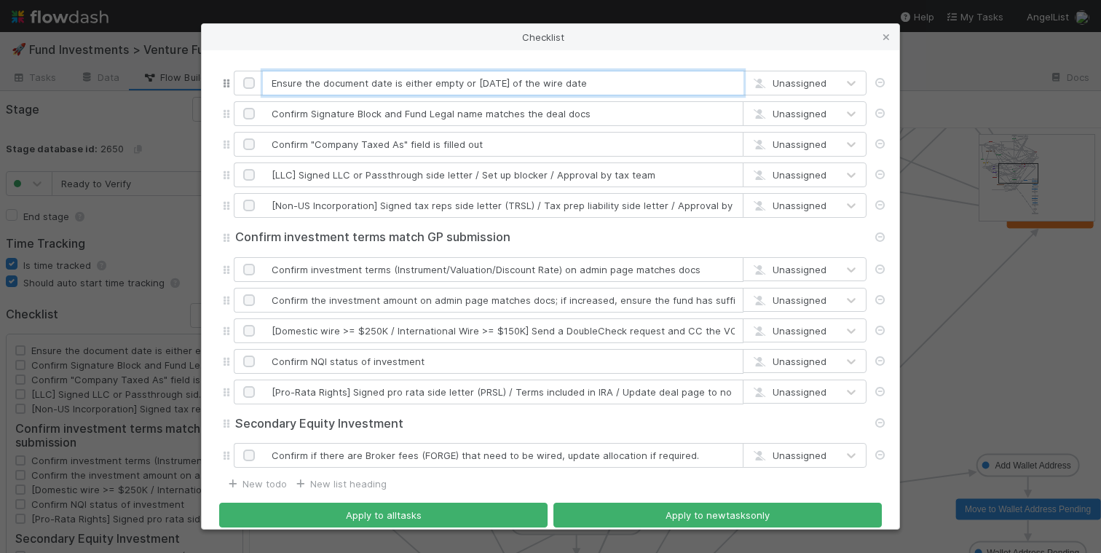
click at [473, 84] on input "Ensure the document date is either empty or [DATE] of the wire date" at bounding box center [503, 83] width 481 height 25
click at [451, 113] on input "Confirm Signature Block and Fund Legal name matches the deal docs" at bounding box center [503, 113] width 481 height 25
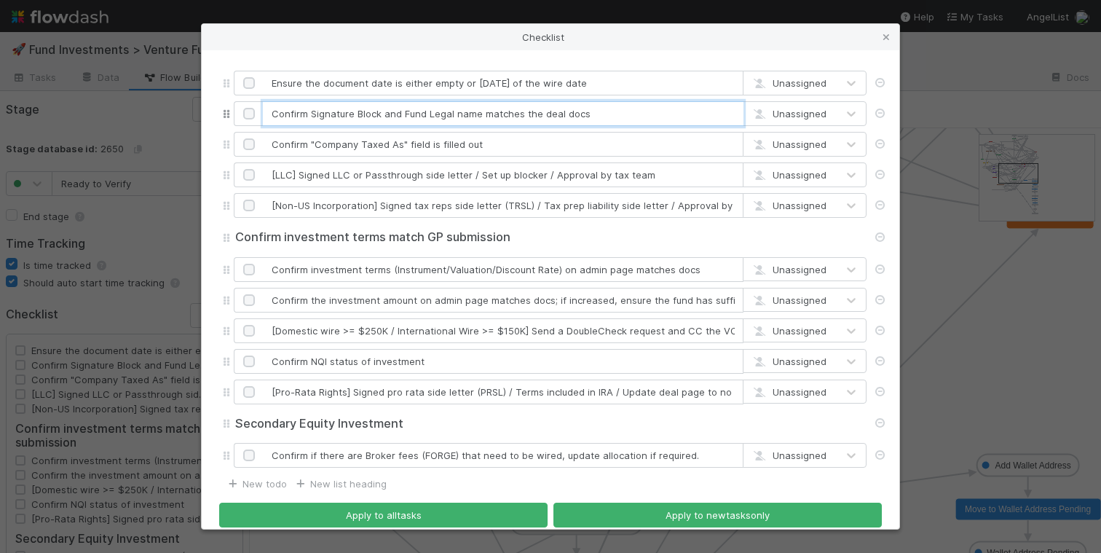
click at [451, 113] on input "Confirm Signature Block and Fund Legal name matches the deal docs" at bounding box center [503, 113] width 481 height 25
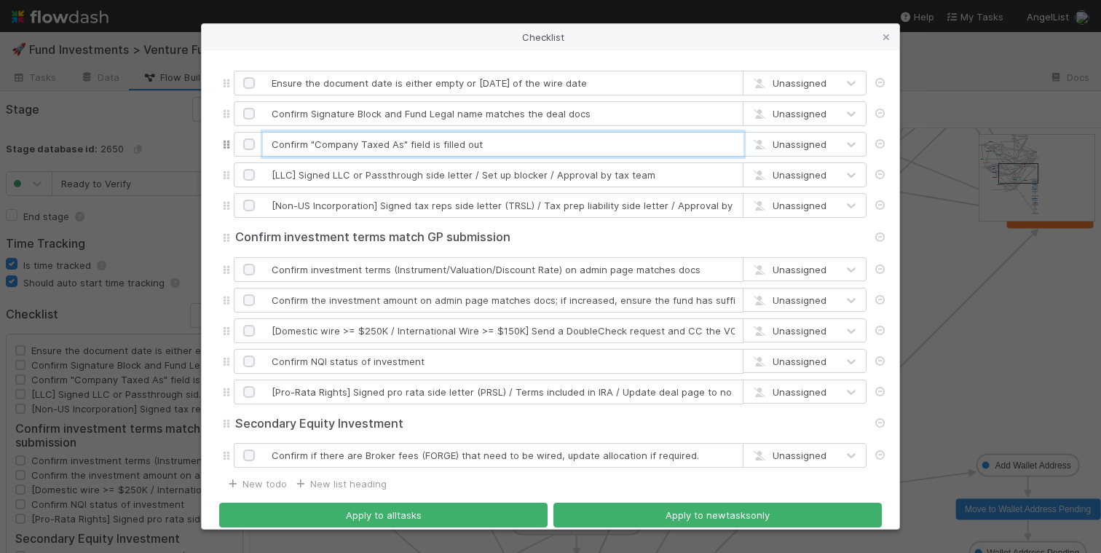
click at [499, 155] on input "Confirm "Company Taxed As" field is filled out" at bounding box center [503, 144] width 481 height 25
click at [497, 149] on input "Confirm "Company Taxed As" field is filled out" at bounding box center [503, 144] width 481 height 25
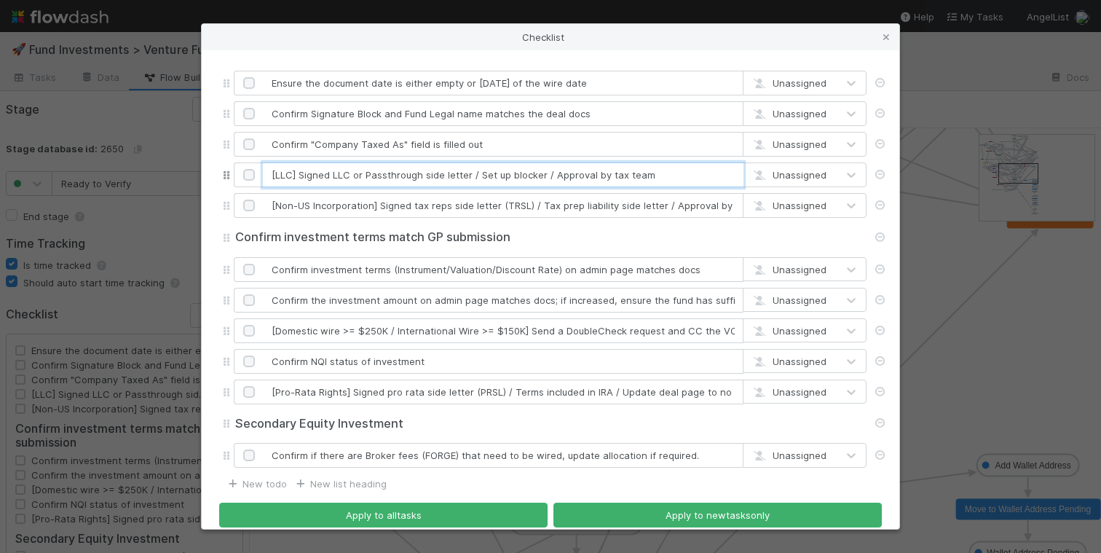
click at [486, 167] on input "[LLC] Signed LLC or Passthrough side letter / Set up blocker / Approval by tax …" at bounding box center [503, 174] width 481 height 25
click at [481, 177] on input "[LLC] Signed LLC or Passthrough side letter / Set up blocker / Approval by tax …" at bounding box center [503, 174] width 481 height 25
click at [481, 178] on input "[LLC] Signed LLC or Passthrough side letter / Set up blocker / Approval by tax …" at bounding box center [503, 174] width 481 height 25
click at [481, 177] on input "[LLC] Signed LLC or Passthrough side letter / Set up blocker / Approval by tax …" at bounding box center [503, 174] width 481 height 25
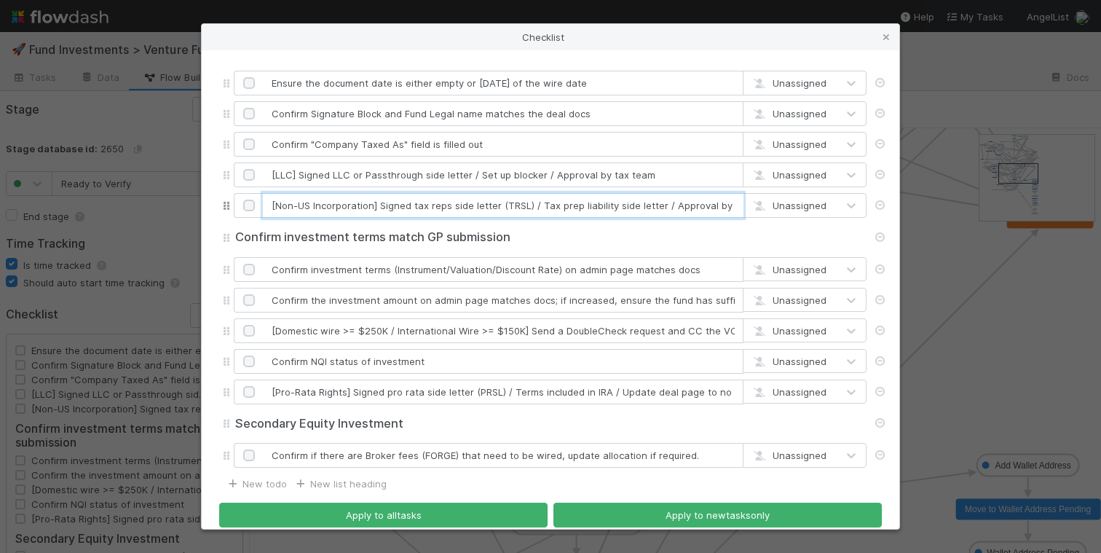
click at [474, 203] on input "[Non-US Incorporation] Signed tax reps side letter (TRSL) / Tax prep liability …" at bounding box center [503, 205] width 481 height 25
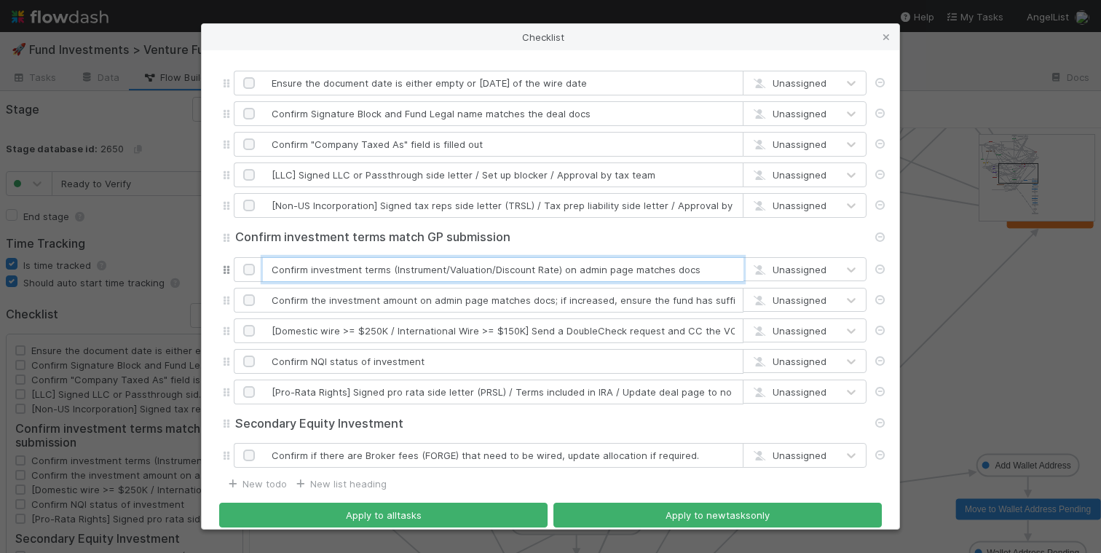
click at [459, 265] on input "Confirm investment terms (Instrument/Valuation/Discount Rate) on admin page mat…" at bounding box center [503, 269] width 481 height 25
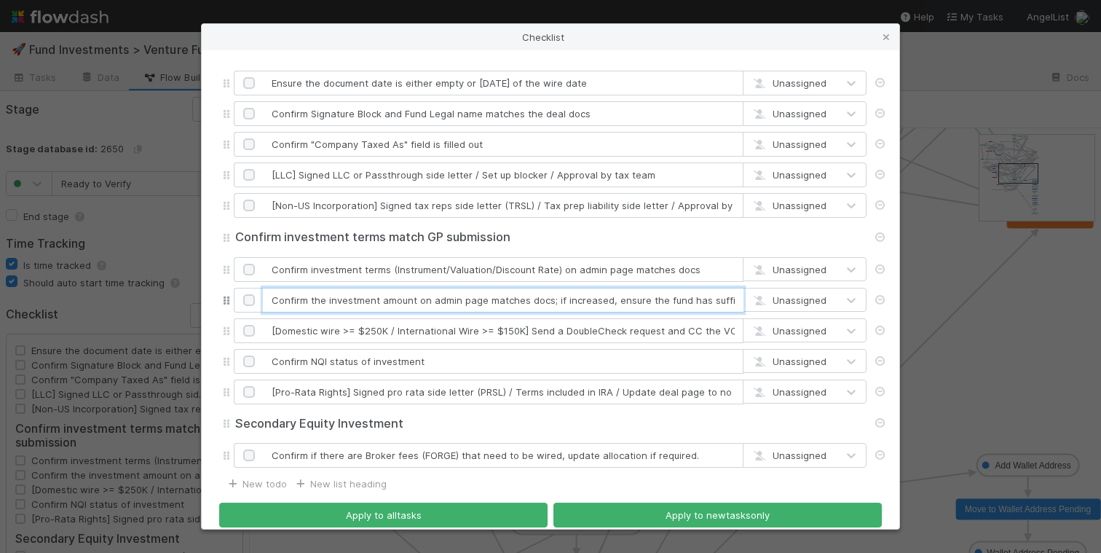
click at [402, 304] on input "Confirm the investment amount on admin page matches docs; if increased, ensure …" at bounding box center [503, 300] width 481 height 25
click at [403, 304] on input "Confirm the investment amount on admin page matches docs; if increased, ensure …" at bounding box center [503, 300] width 481 height 25
click at [403, 303] on input "Confirm the investment amount on admin page matches docs; if increased, ensure …" at bounding box center [503, 300] width 481 height 25
click at [425, 328] on input "[Domestic wire >= $250K / International Wire >= $150K] Send a DoubleCheck reque…" at bounding box center [503, 330] width 481 height 25
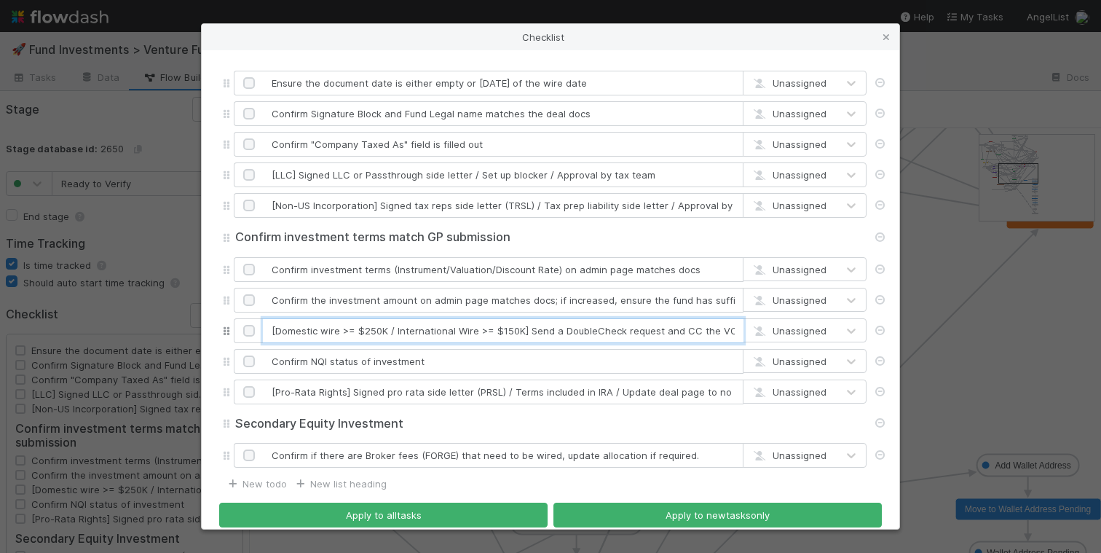
click at [425, 328] on input "[Domestic wire >= $250K / International Wire >= $150K] Send a DoubleCheck reque…" at bounding box center [503, 330] width 481 height 25
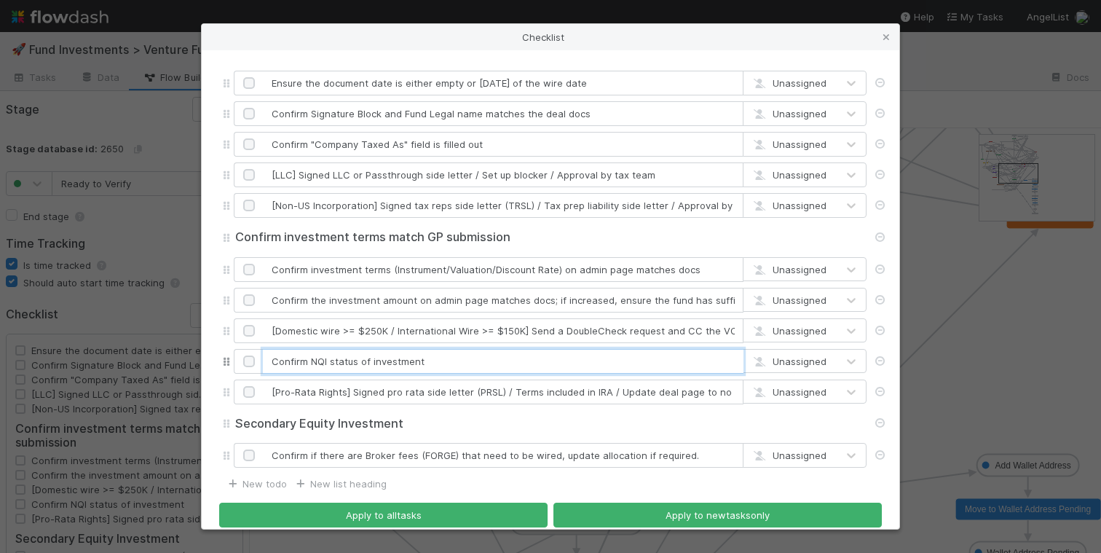
click at [400, 358] on input "Confirm NQI status of investment" at bounding box center [503, 361] width 481 height 25
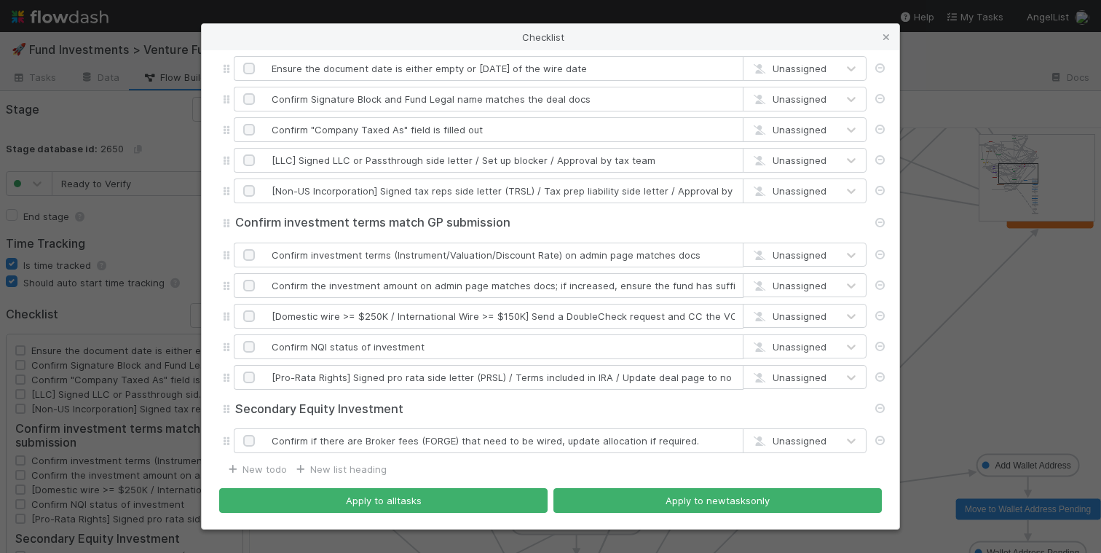
scroll to position [16, 0]
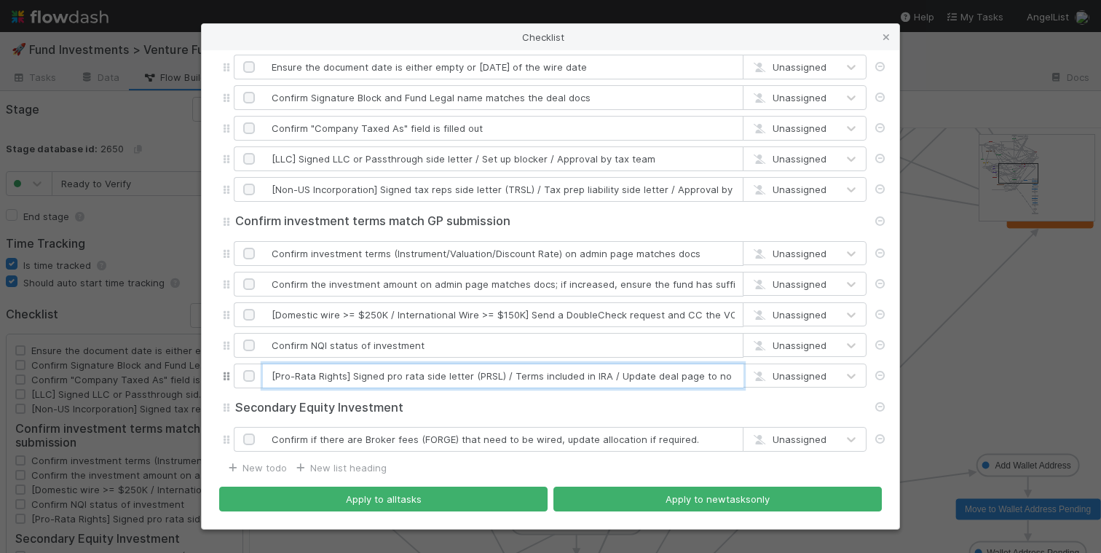
click at [400, 377] on input "[Pro-Rata Rights] Signed pro rata side letter (PRSL) / Terms included in IRA / …" at bounding box center [503, 375] width 481 height 25
click at [401, 377] on input "[Pro-Rata Rights] Signed pro rata side letter (PRSL) / Terms included in IRA / …" at bounding box center [503, 375] width 481 height 25
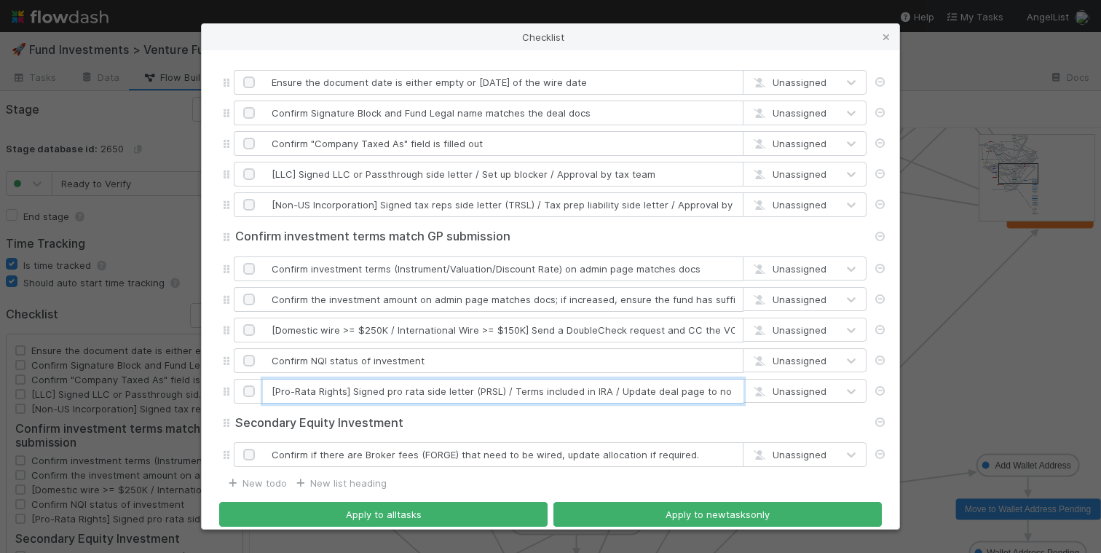
scroll to position [0, 0]
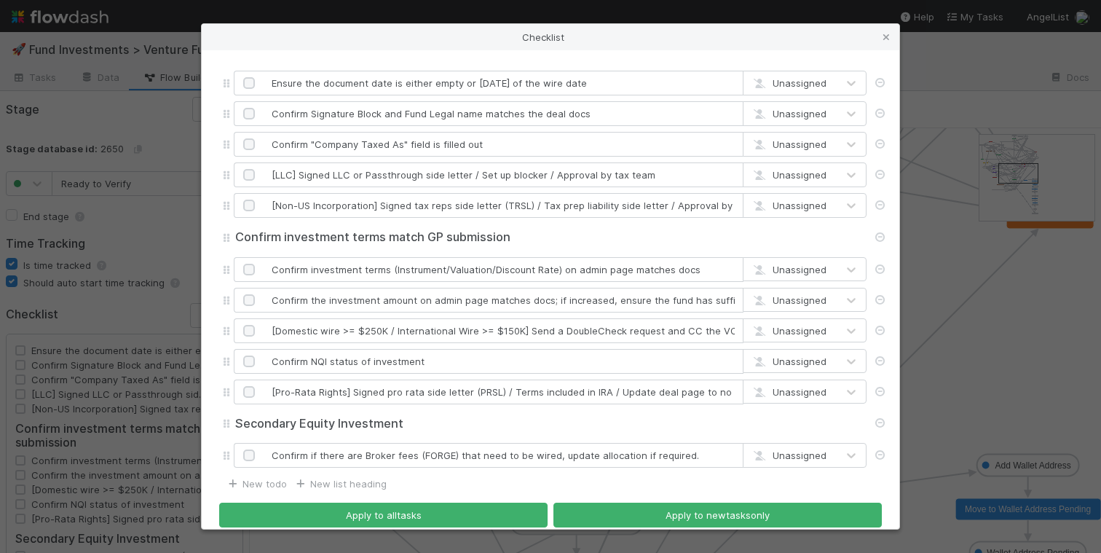
click at [884, 33] on icon at bounding box center [886, 37] width 15 height 9
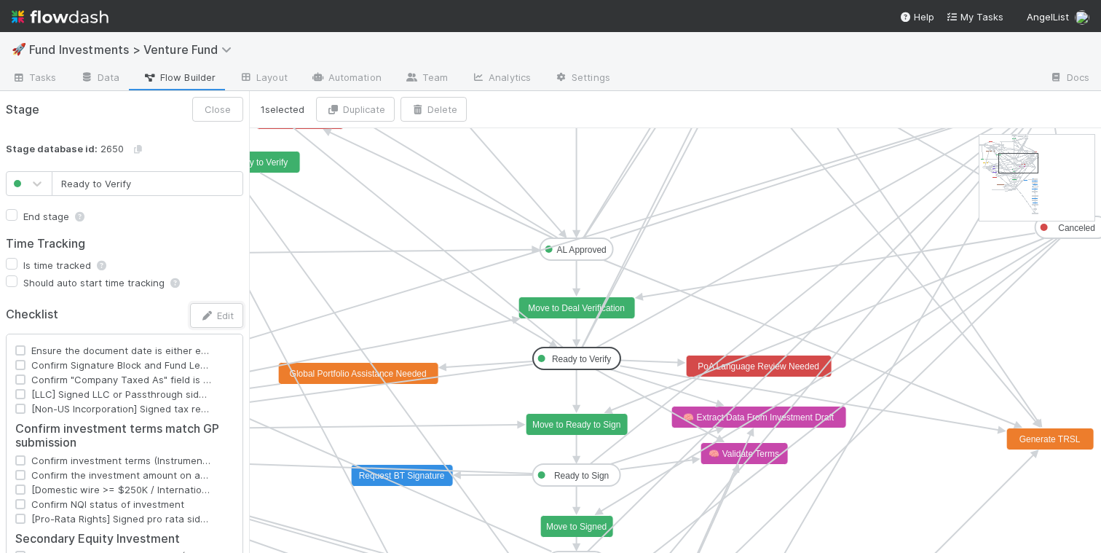
type input "AL Approved"
checkbox input "false"
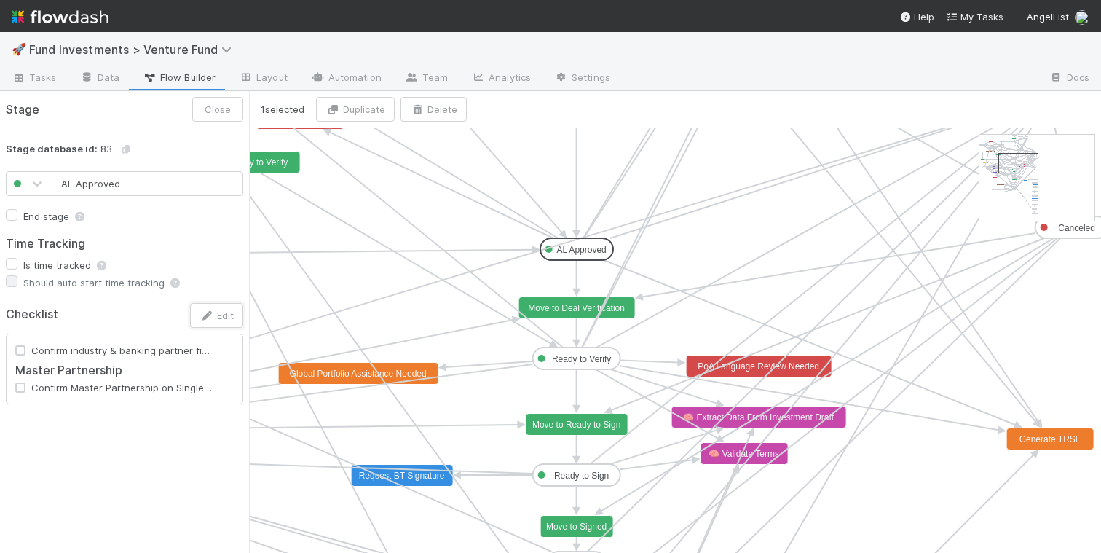
click at [591, 243] on rect at bounding box center [576, 249] width 73 height 22
click at [210, 321] on button "Edit" at bounding box center [216, 315] width 53 height 25
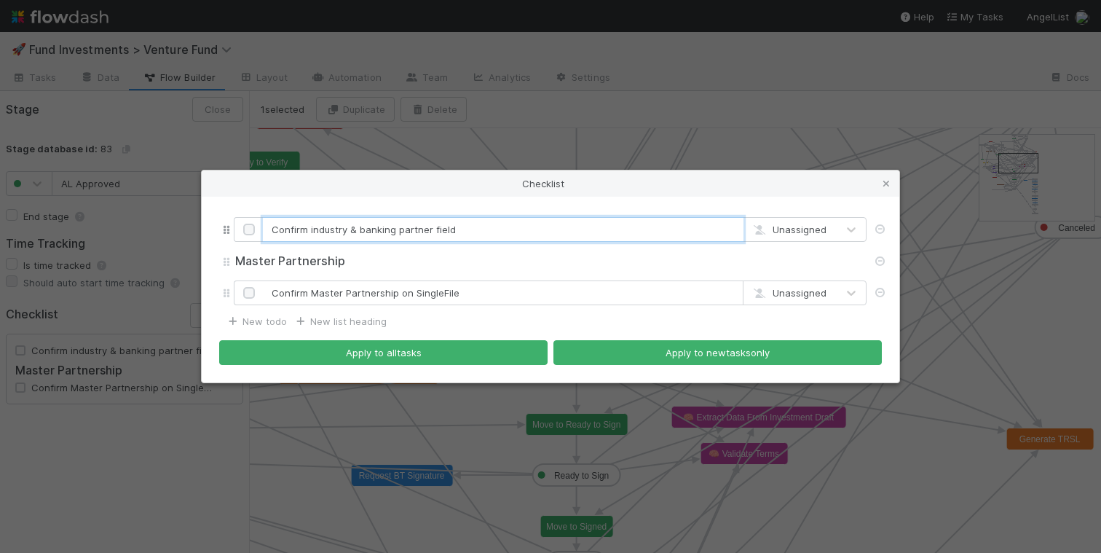
click at [438, 232] on input "Confirm industry & banking partner field" at bounding box center [503, 229] width 481 height 25
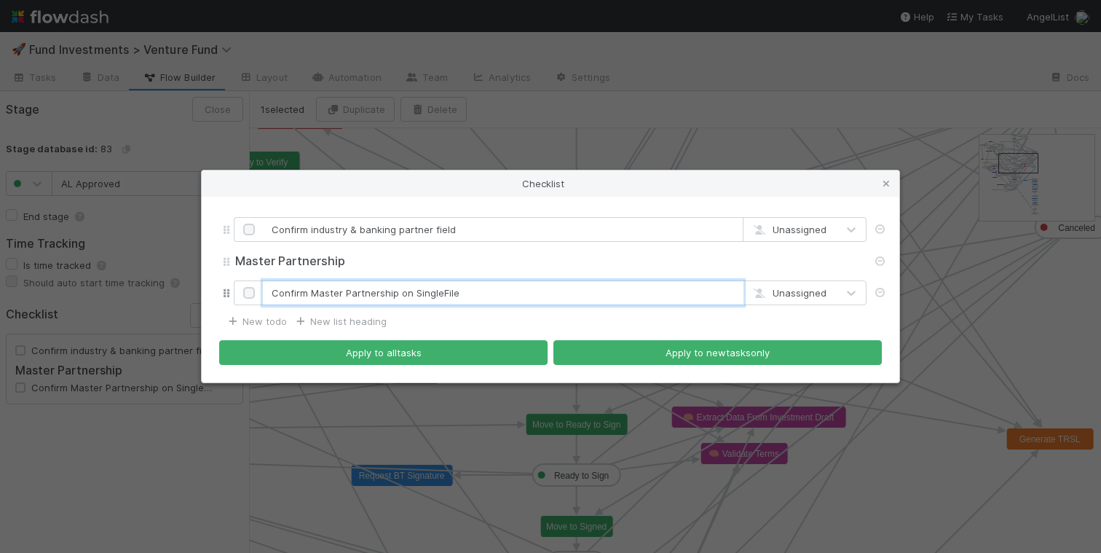
click at [435, 291] on input "Confirm Master Partnership on SingleFile" at bounding box center [503, 292] width 481 height 25
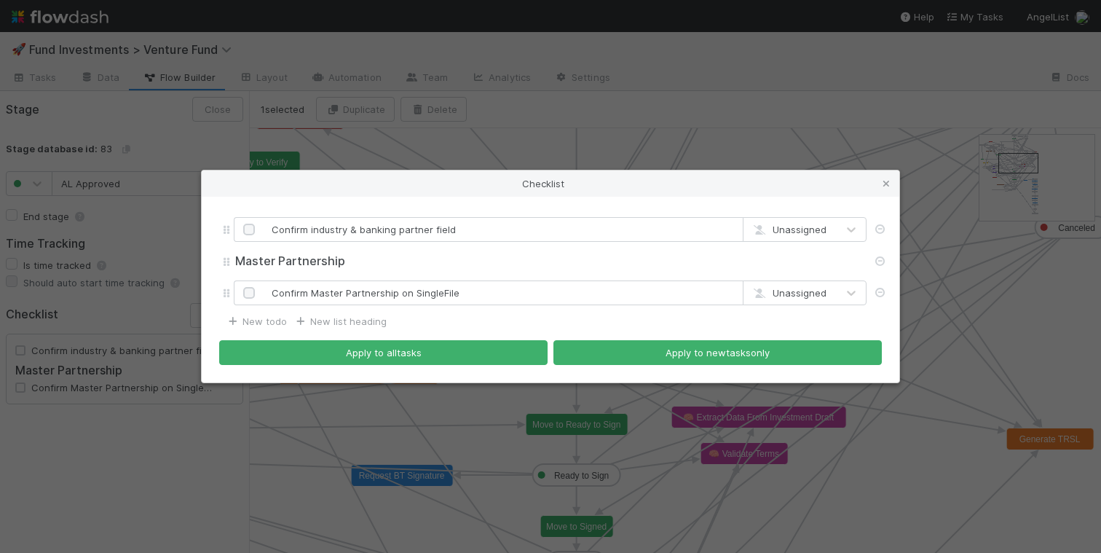
click at [883, 182] on icon at bounding box center [886, 183] width 15 height 9
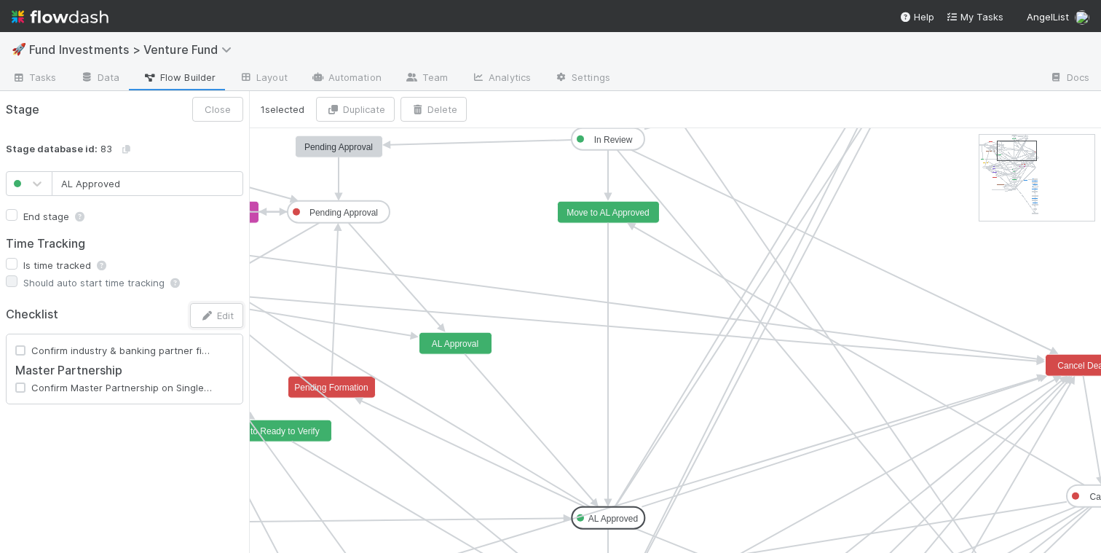
drag, startPoint x: 1010, startPoint y: 163, endPoint x: 1009, endPoint y: 151, distance: 11.7
type input "In Review"
checkbox input "true"
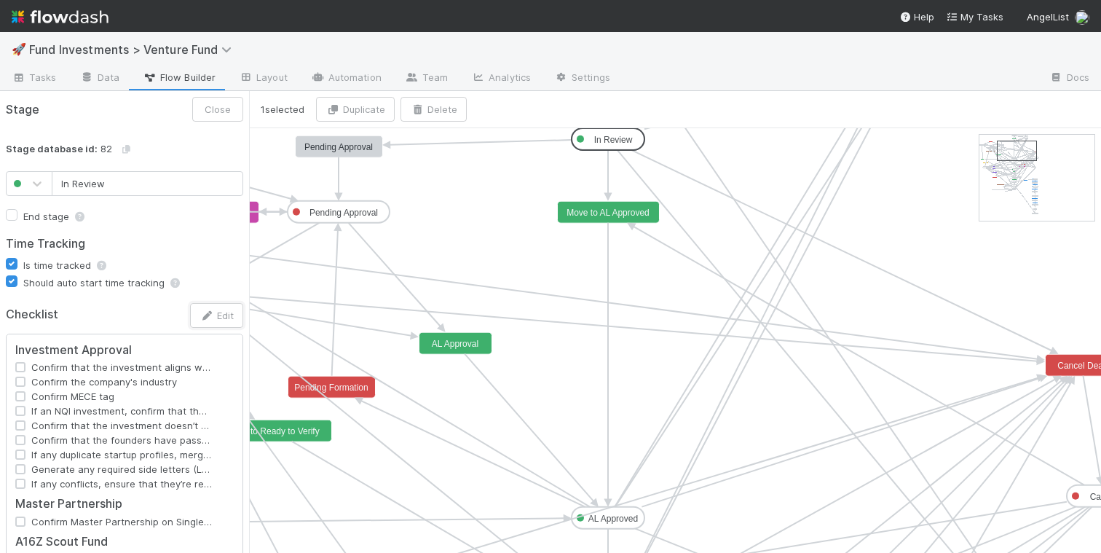
click at [624, 142] on text "In Review" at bounding box center [613, 140] width 39 height 10
click at [218, 314] on button "Edit" at bounding box center [216, 315] width 53 height 25
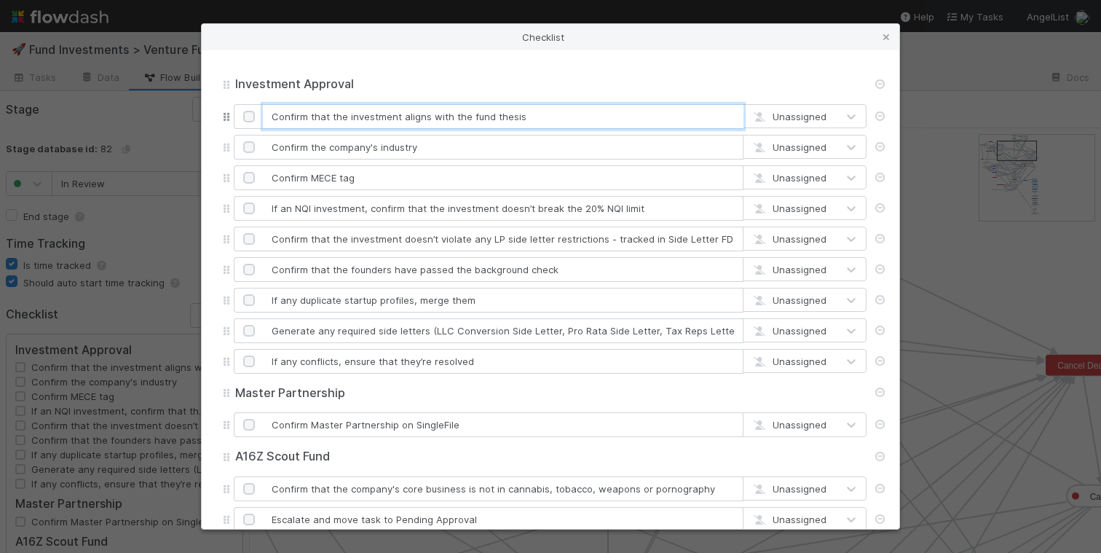
click at [448, 114] on input "Confirm that the investment aligns with the fund thesis" at bounding box center [503, 116] width 481 height 25
click at [406, 146] on input "Confirm the company's industry" at bounding box center [503, 147] width 481 height 25
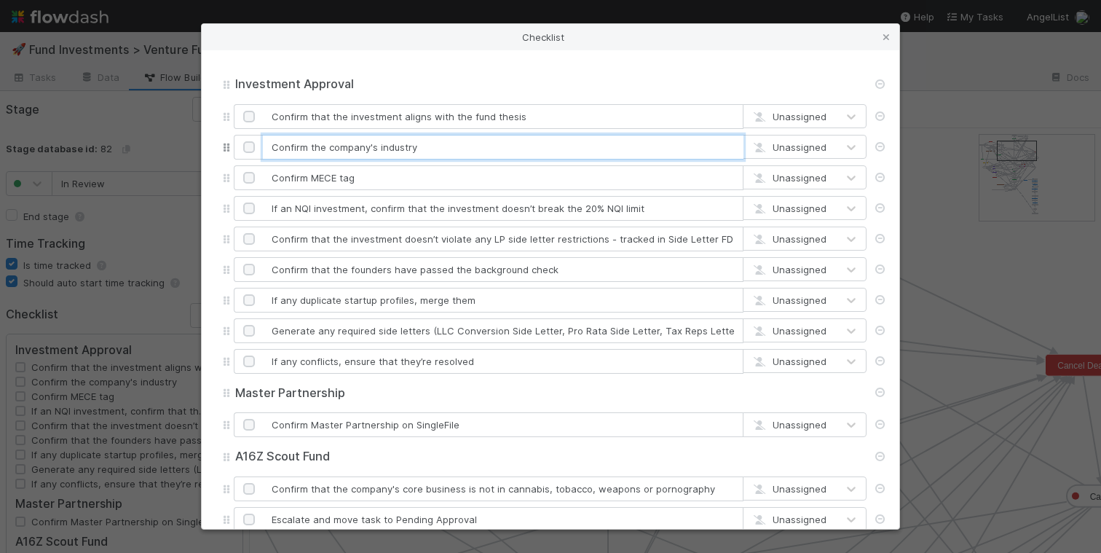
click at [406, 146] on input "Confirm the company's industry" at bounding box center [503, 147] width 481 height 25
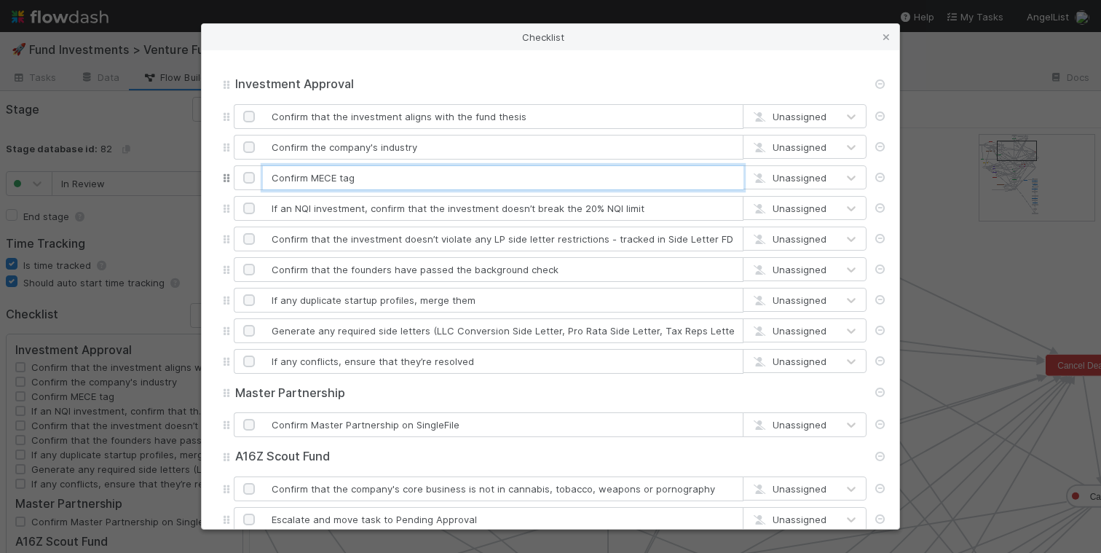
click at [413, 170] on input "Confirm MECE tag" at bounding box center [503, 177] width 481 height 25
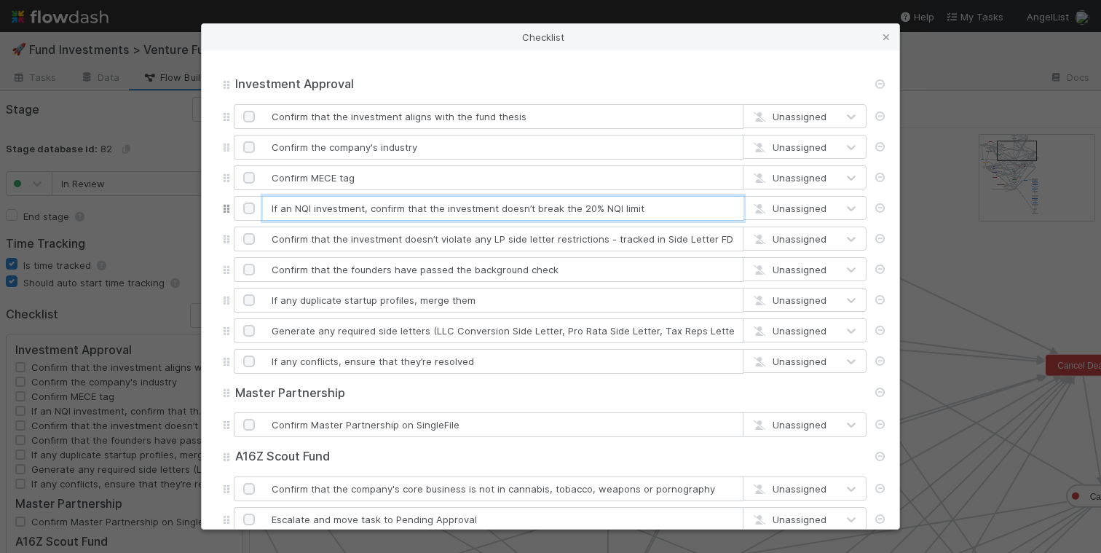
click at [381, 203] on input "If an NQI investment, confirm that the investment doesn’t break the 20% NQI lim…" at bounding box center [503, 208] width 481 height 25
click at [381, 202] on input "If an NQI investment, confirm that the investment doesn’t break the 20% NQI lim…" at bounding box center [503, 208] width 481 height 25
click at [380, 232] on input "Confirm that the investment doesn’t violate any LP side letter restrictions - t…" at bounding box center [503, 238] width 481 height 25
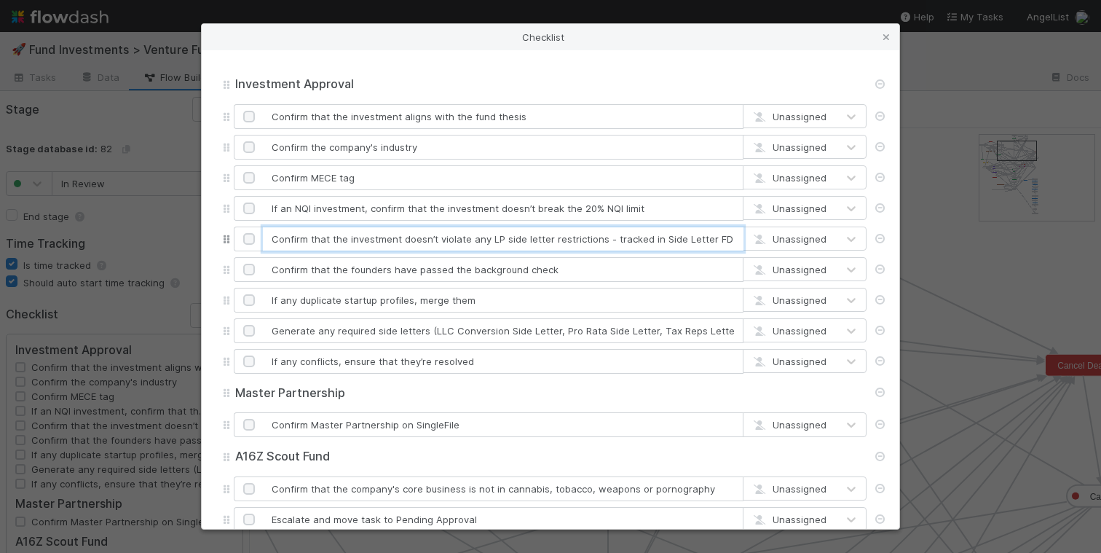
click at [379, 233] on input "Confirm that the investment doesn’t violate any LP side letter restrictions - t…" at bounding box center [503, 238] width 481 height 25
click at [379, 235] on input "Confirm that the investment doesn’t violate any LP side letter restrictions - t…" at bounding box center [503, 238] width 481 height 25
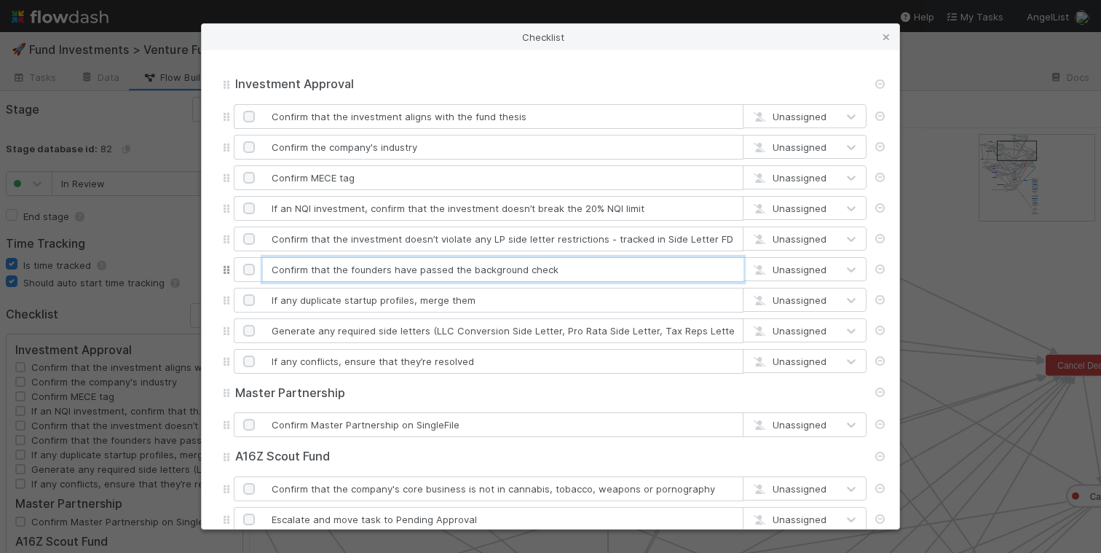
click at [404, 270] on input "Confirm that the founders have passed the background check" at bounding box center [503, 269] width 481 height 25
click at [405, 270] on input "Confirm that the founders have passed the background check" at bounding box center [503, 269] width 481 height 25
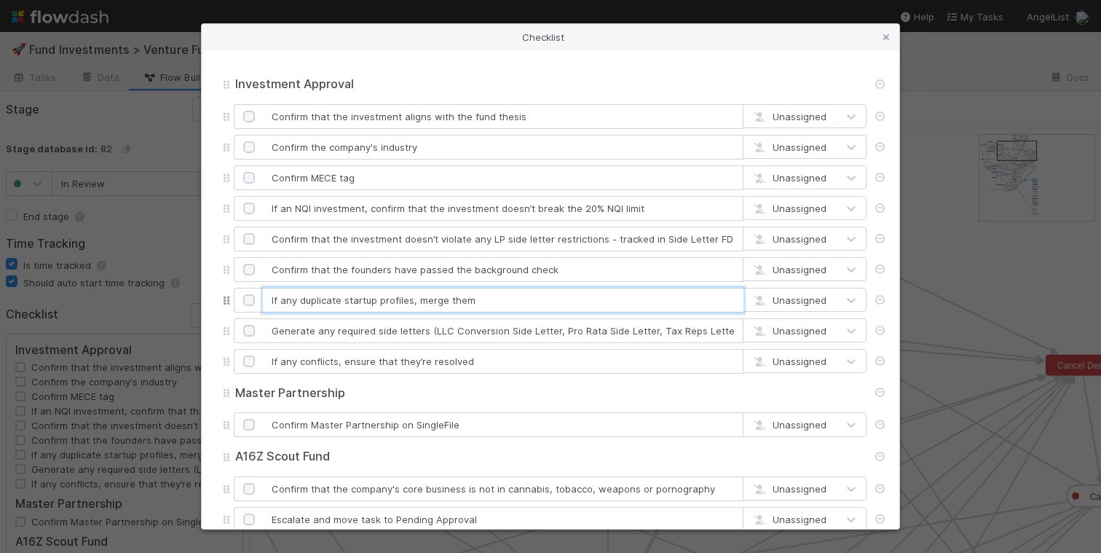
click at [400, 297] on input "If any duplicate startup profiles, merge them" at bounding box center [503, 300] width 481 height 25
click at [418, 334] on input "Generate any required side letters (LLC Conversion Side Letter, Pro Rata Side L…" at bounding box center [503, 330] width 481 height 25
click at [417, 334] on input "Generate any required side letters (LLC Conversion Side Letter, Pro Rata Side L…" at bounding box center [503, 330] width 481 height 25
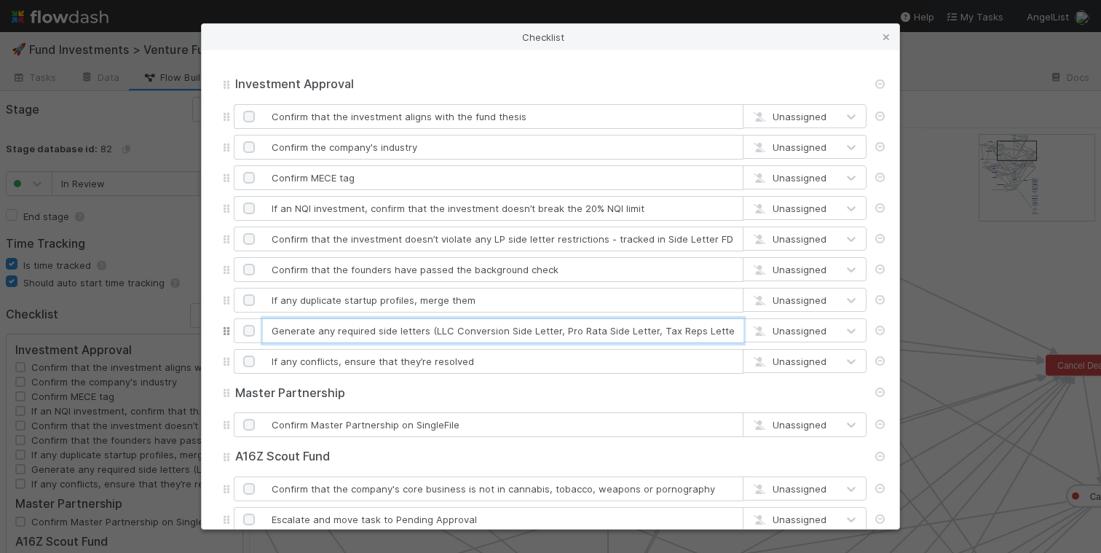
click at [417, 334] on input "Generate any required side letters (LLC Conversion Side Letter, Pro Rata Side L…" at bounding box center [503, 330] width 481 height 25
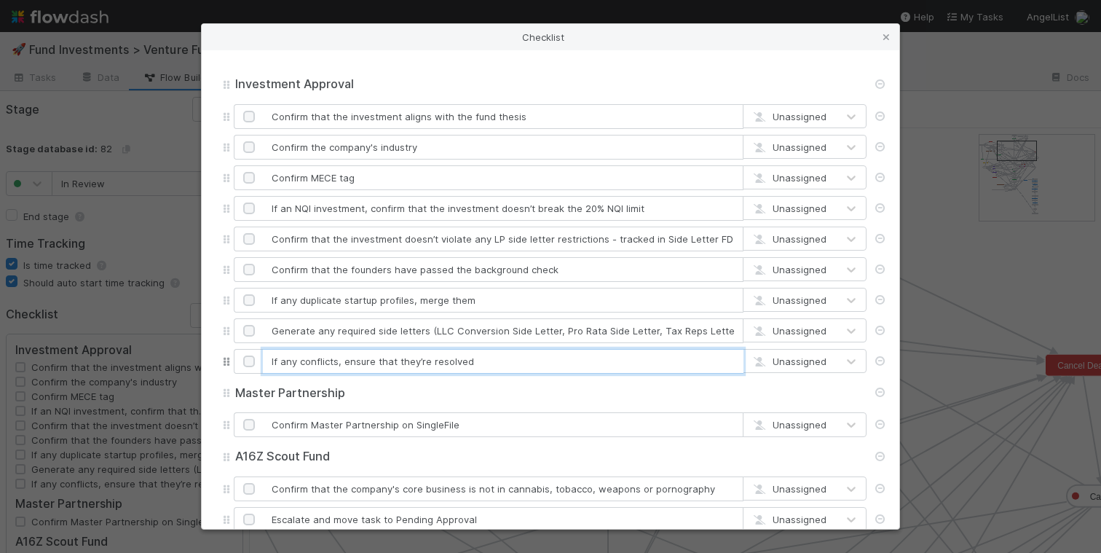
click at [388, 364] on input "If any conflicts, ensure that they’re resolved" at bounding box center [503, 361] width 481 height 25
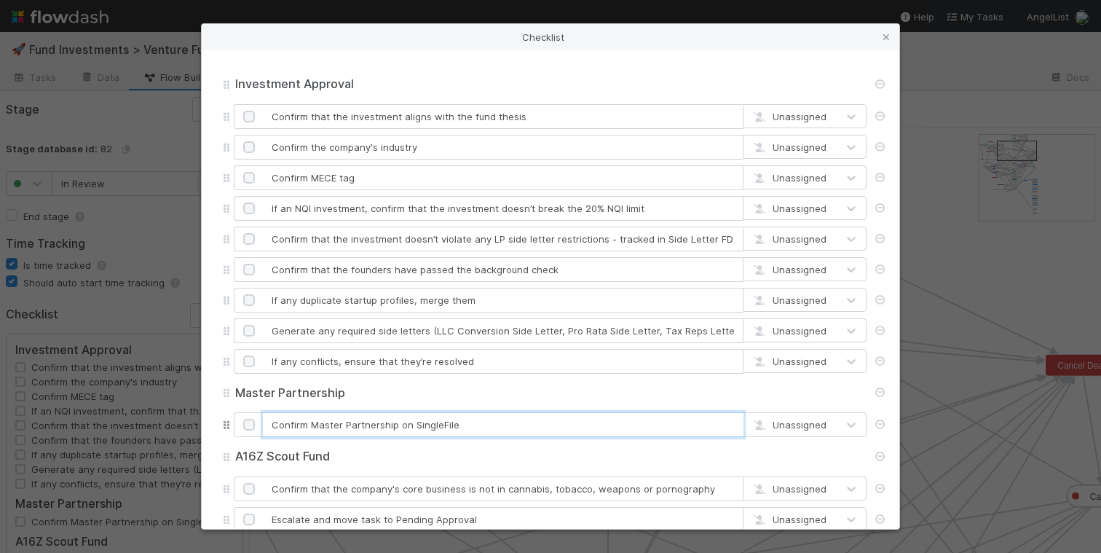
click at [411, 427] on input "Confirm Master Partnership on SingleFile" at bounding box center [503, 424] width 481 height 25
click at [507, 395] on input "Master Partnership" at bounding box center [550, 393] width 633 height 16
click at [885, 35] on icon at bounding box center [886, 37] width 15 height 9
